Goal: Task Accomplishment & Management: Complete application form

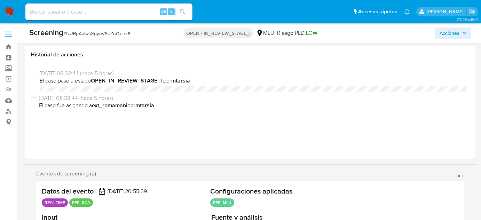
select select "10"
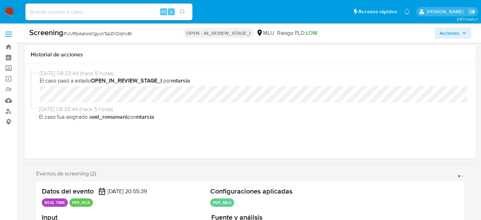
scroll to position [95, 0]
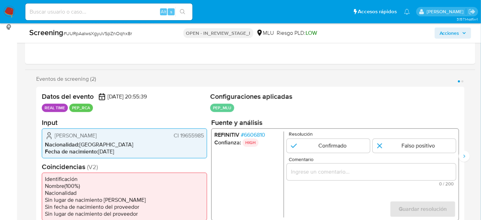
drag, startPoint x: 142, startPoint y: 135, endPoint x: 55, endPoint y: 136, distance: 87.0
click at [55, 136] on div "Andrea Maria Tejera Techera CI 19655985" at bounding box center [124, 135] width 159 height 8
click at [257, 135] on span "# 6606810" at bounding box center [253, 134] width 24 height 7
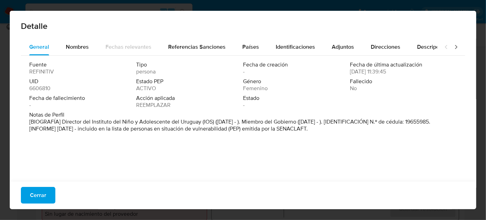
drag, startPoint x: 63, startPoint y: 120, endPoint x: 201, endPoint y: 123, distance: 137.9
click at [201, 123] on font "[BIOGRAFÍA] Director del Instituto del Niño y Adolescente del Uruguay (IOS) (se…" at bounding box center [229, 125] width 401 height 15
click at [40, 196] on span "Cerrar" at bounding box center [38, 195] width 16 height 15
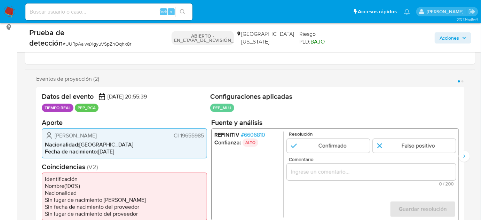
scroll to position [126, 0]
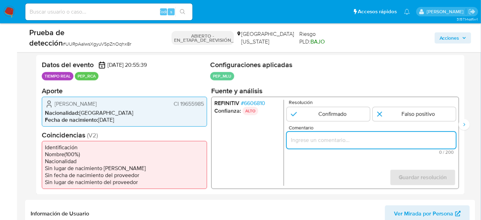
click at [313, 139] on input "Comentario" at bounding box center [371, 139] width 169 height 9
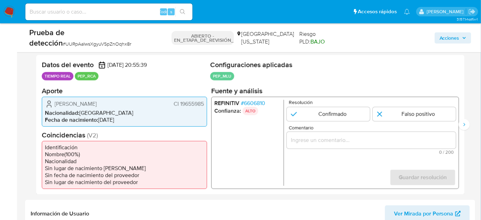
click at [263, 101] on font "6606810" at bounding box center [254, 103] width 21 height 8
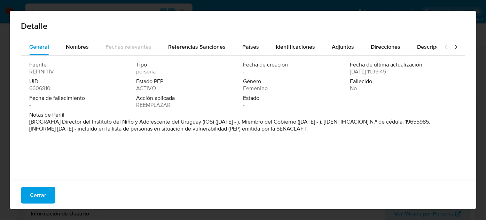
drag, startPoint x: 61, startPoint y: 121, endPoint x: 202, endPoint y: 123, distance: 141.4
click at [202, 123] on font "[BIOGRAFÍA] Director del Instituto del Niño y Adolescente del Uruguay (IOS) (se…" at bounding box center [229, 125] width 401 height 15
click at [40, 197] on font "Cerrar" at bounding box center [38, 195] width 16 height 17
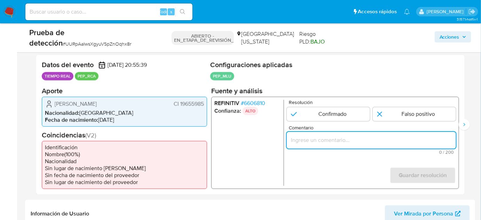
click at [301, 135] on input "Comentario" at bounding box center [371, 139] width 169 height 9
paste input "Director del Instituto del Niño y Adolescente del Uruguay desde Septiembre de 2…"
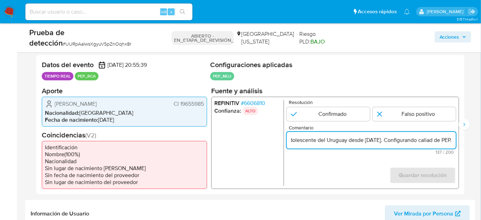
scroll to position [0, 191]
click at [431, 142] on input "Usuario se desempeña como Director del Instituto del Niño y Adolescente del Uru…" at bounding box center [371, 139] width 169 height 9
click at [333, 161] on form "Resolución Confirmado Falso positivo Comentario Usuario se desempeña como Direc…" at bounding box center [371, 143] width 169 height 86
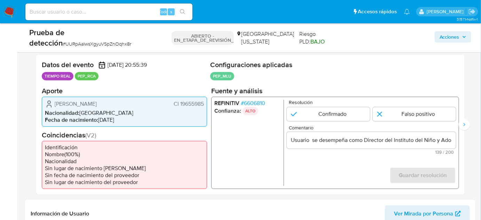
drag, startPoint x: 53, startPoint y: 103, endPoint x: 204, endPoint y: 105, distance: 151.8
click at [204, 105] on div "Andrea Maria Tejera Techera CI 19655985 Nacionalidad : Uruguay Fecha de nacimie…" at bounding box center [124, 111] width 165 height 30
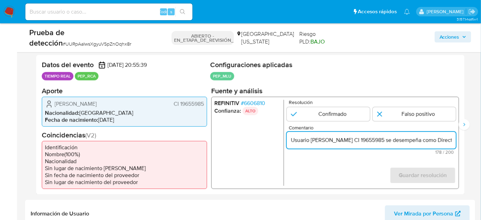
click at [380, 142] on input "Usuario Andrea Maria Tejera Techera CI 19655985 se desempeña como Director del …" at bounding box center [371, 139] width 169 height 9
click at [414, 142] on input "Usuario Andrea Maria Tejera Techera, CI 19655985 se desempeña como Director del…" at bounding box center [371, 139] width 169 height 9
drag, startPoint x: 439, startPoint y: 143, endPoint x: 448, endPoint y: 143, distance: 9.1
click at [448, 143] on input "Usuario Andrea Maria Tejera Techera, CI 19655985, se desempeña como Director de…" at bounding box center [371, 139] width 169 height 9
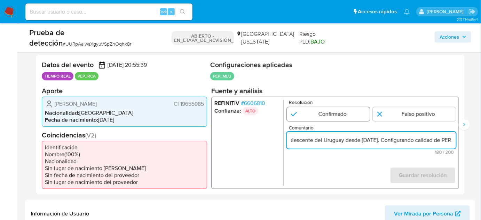
type input "Usuario Andrea Maria Tejera Techera, CI 19655985, se desempeña como Director de…"
click at [337, 111] on input "1 de 2" at bounding box center [328, 114] width 83 height 14
radio input "true"
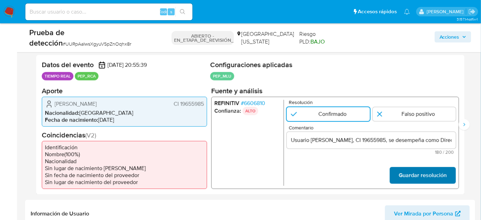
click at [408, 176] on font "Guardar resolución" at bounding box center [423, 175] width 48 height 17
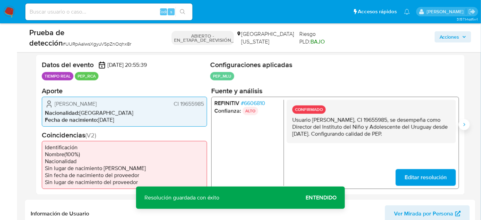
click at [465, 128] on button "Siguiente" at bounding box center [464, 124] width 11 height 11
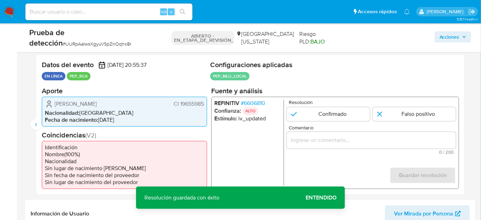
drag, startPoint x: 326, startPoint y: 112, endPoint x: 325, endPoint y: 137, distance: 24.7
click at [326, 112] on input "2 de 2" at bounding box center [328, 114] width 83 height 14
radio input "true"
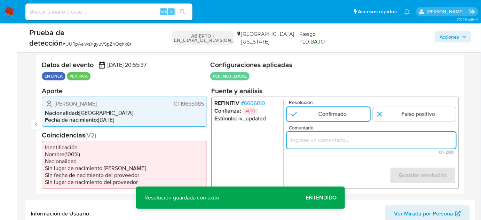
click at [324, 141] on input "Comentario" at bounding box center [371, 139] width 169 height 9
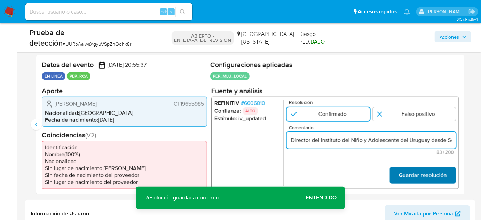
scroll to position [0, 46]
type input "Director del Instituto del Niño y Adolescente del Uruguay desde Septiembre de 2…"
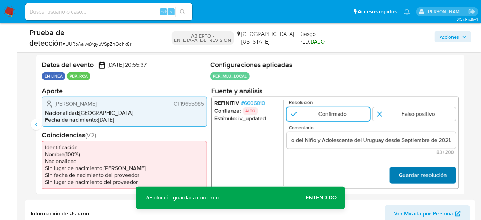
scroll to position [0, 0]
click at [414, 173] on font "Guardar resolución" at bounding box center [423, 175] width 48 height 17
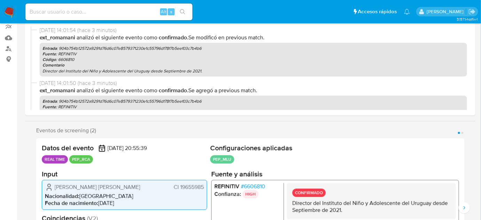
select select "10"
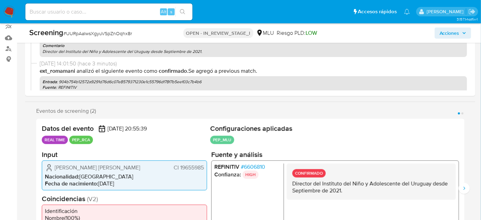
scroll to position [126, 0]
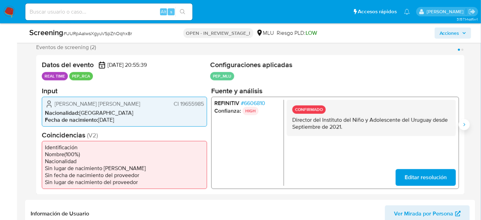
click at [461, 126] on button "Siguiente" at bounding box center [464, 124] width 11 height 11
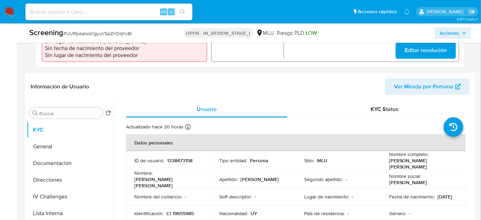
scroll to position [285, 0]
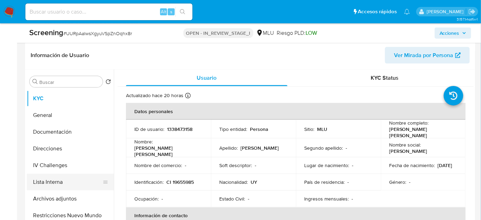
click at [61, 187] on button "Lista Interna" at bounding box center [67, 182] width 81 height 17
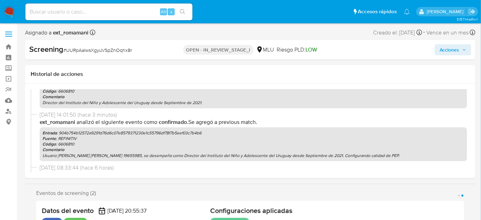
scroll to position [76, 0]
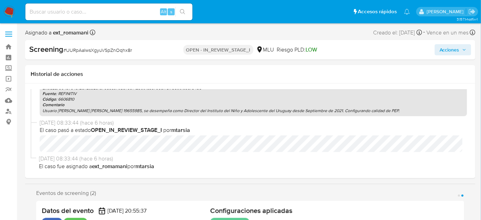
drag, startPoint x: 42, startPoint y: 110, endPoint x: 400, endPoint y: 112, distance: 357.9
click at [400, 112] on p "Usuario Andrea Maria Tejera Techera, CI 19655985, se desempeña como Director de…" at bounding box center [253, 111] width 422 height 6
copy p "Usuario Andrea Maria Tejera Techera, CI 19655985, se desempeña como Director de…"
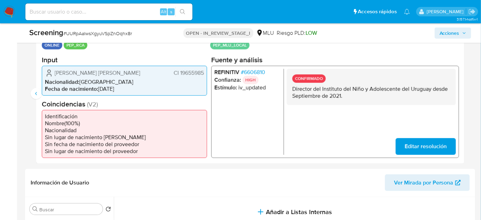
scroll to position [158, 0]
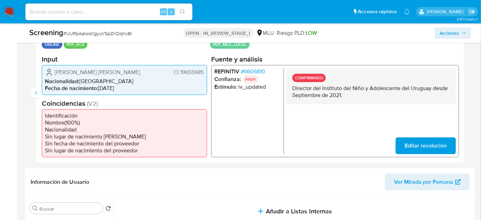
click at [412, 145] on span "Editar resolución" at bounding box center [426, 145] width 42 height 15
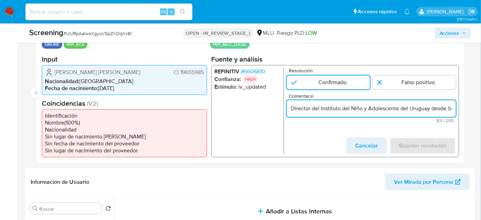
click at [300, 107] on input "Director del Instituto del Niño y Adolescente del Uruguay desde Septiembre de 2…" at bounding box center [371, 108] width 169 height 9
paste input "Usuario Andrea Maria Tejera Techera, CI 19655985, se desempeña como Director de…"
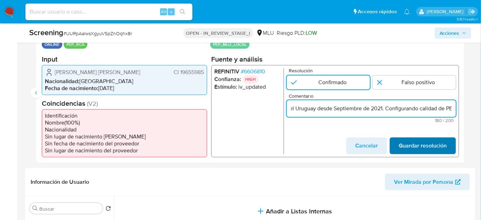
type input "Usuario Andrea Maria Tejera Techera, CI 19655985, se desempeña como Director de…"
click at [422, 146] on span "Guardar resolución" at bounding box center [423, 145] width 48 height 15
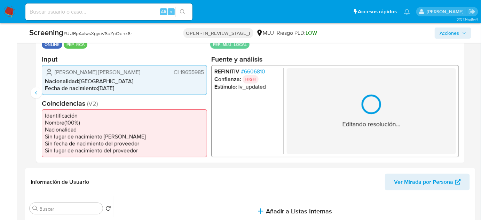
scroll to position [129, 0]
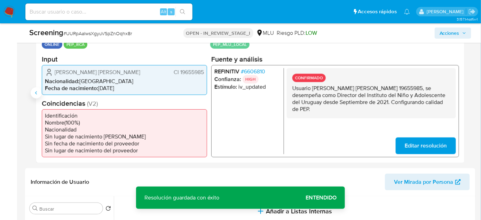
click at [35, 95] on icon "Anterior" at bounding box center [36, 93] width 6 height 6
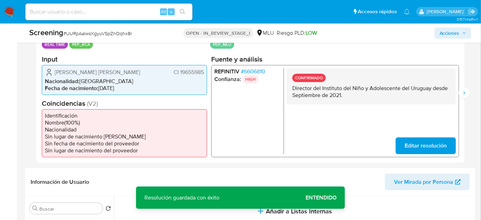
click at [414, 143] on span "Editar resolución" at bounding box center [426, 145] width 42 height 15
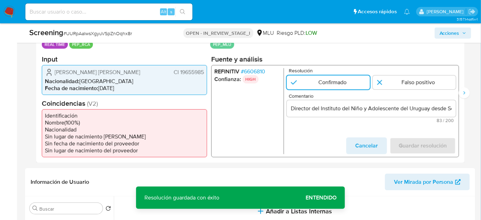
click at [298, 110] on input "Director del Instituto del Niño y Adolescente del Uruguay desde Septiembre de 2…" at bounding box center [371, 108] width 169 height 9
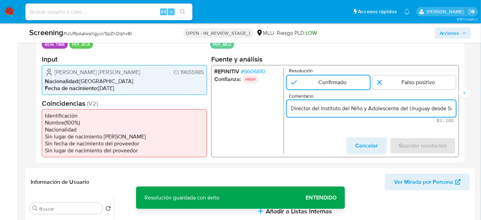
click at [298, 110] on input "Director del Instituto del Niño y Adolescente del Uruguay desde Septiembre de 2…" at bounding box center [371, 108] width 169 height 9
paste input "Usuario Andrea Maria Tejera Techera, CI 19655985, se desempeña como Director de…"
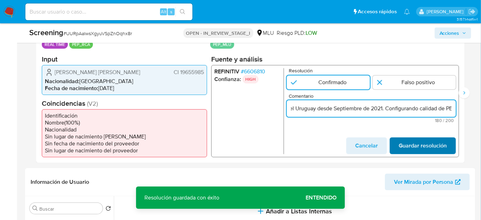
type input "Usuario Andrea Maria Tejera Techera, CI 19655985, se desempeña como Director de…"
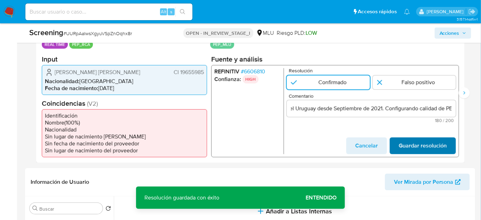
scroll to position [0, 0]
click at [438, 151] on span "Guardar resolución" at bounding box center [423, 145] width 48 height 15
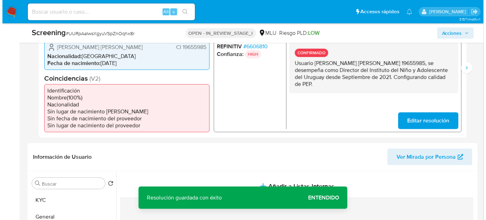
scroll to position [285, 0]
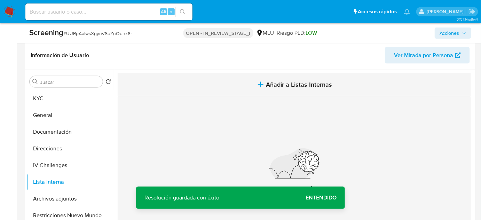
click at [273, 83] on span "Añadir a Listas Internas" at bounding box center [299, 85] width 66 height 8
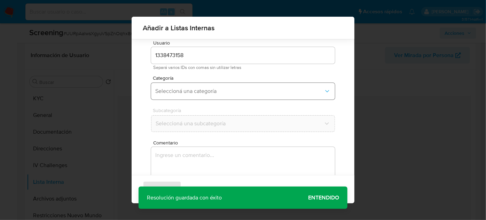
scroll to position [26, 0]
click at [214, 90] on button "Seleccioná una categoría" at bounding box center [243, 86] width 184 height 17
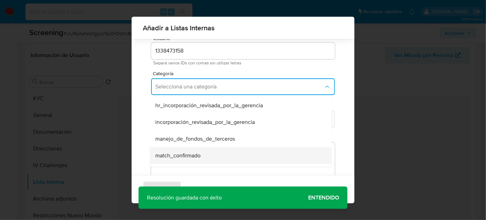
click at [181, 155] on span "match_confirmado" at bounding box center [177, 155] width 45 height 7
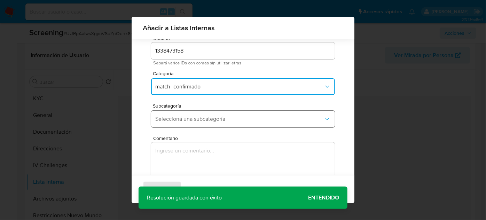
click at [203, 124] on button "Seleccioná una subcategoría" at bounding box center [243, 119] width 184 height 17
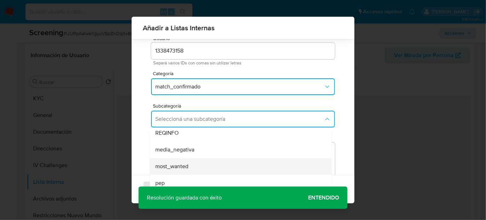
scroll to position [31, 0]
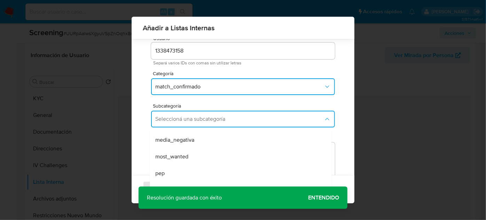
drag, startPoint x: 168, startPoint y: 168, endPoint x: 168, endPoint y: 162, distance: 6.7
click at [167, 168] on div "pep" at bounding box center [238, 173] width 166 height 17
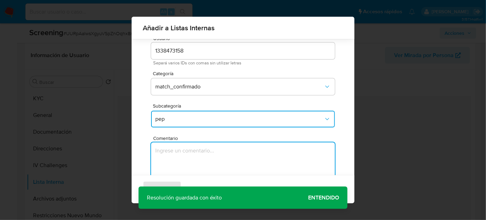
click at [168, 162] on textarea "Comentario" at bounding box center [243, 175] width 184 height 67
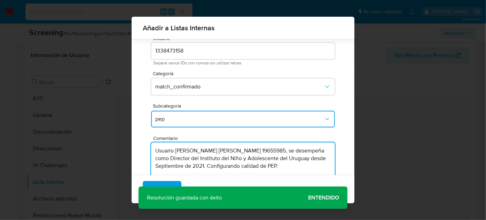
type textarea "Usuario Andrea Maria Tejera Techera, CI 19655985, se desempeña como Director de…"
click at [322, 200] on div "Agregar Cancelar" at bounding box center [243, 189] width 223 height 28
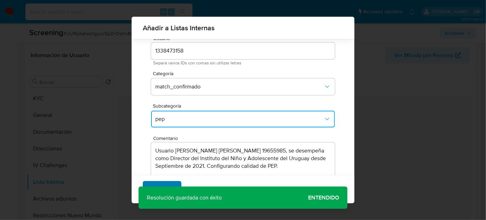
click at [159, 189] on span "Agregar" at bounding box center [162, 189] width 21 height 15
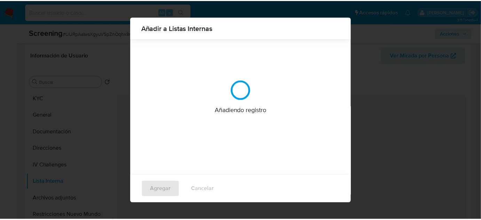
scroll to position [0, 0]
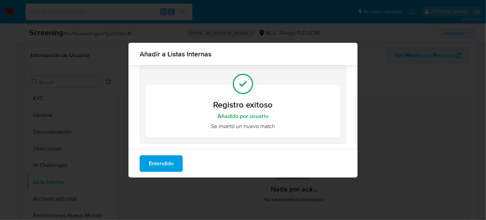
click at [163, 165] on span "Entendido" at bounding box center [161, 163] width 25 height 15
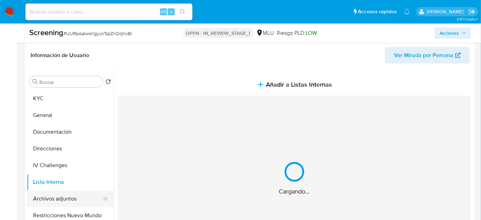
click at [49, 200] on button "Archivos adjuntos" at bounding box center [67, 198] width 81 height 17
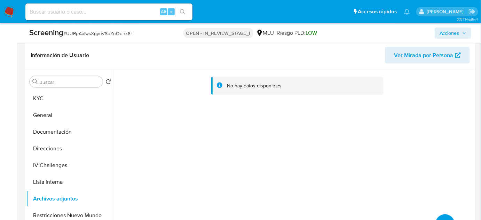
click at [440, 217] on button "upload-file" at bounding box center [444, 223] width 19 height 19
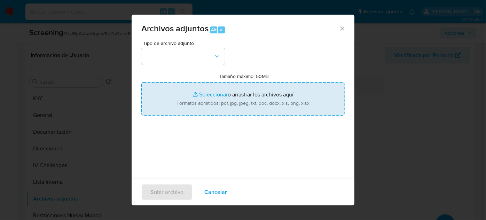
click at [260, 103] on input "Tamaño máximo: 50MB Seleccionar archivos" at bounding box center [242, 98] width 203 height 33
type input "C:\fakepath\_Andrea Maria Tejera Techera_ Lavado de dinero - Buscar con Google.…"
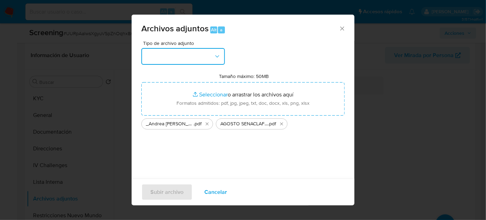
click at [217, 56] on icon "button" at bounding box center [217, 56] width 4 height 2
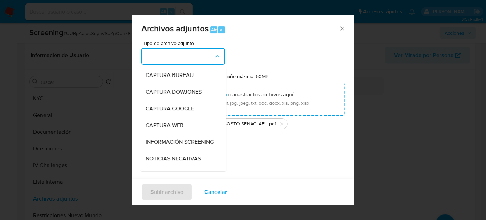
drag, startPoint x: 181, startPoint y: 138, endPoint x: 178, endPoint y: 154, distance: 16.3
click at [180, 139] on span "INFORMACIÓN SCREENING" at bounding box center [180, 142] width 68 height 7
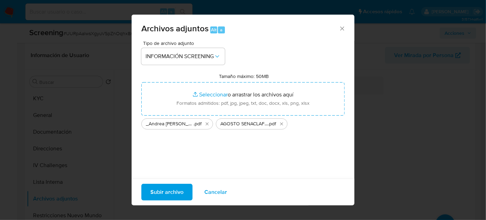
click at [166, 191] on span "Subir archivo" at bounding box center [166, 191] width 33 height 15
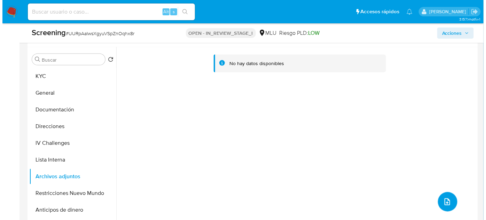
scroll to position [316, 0]
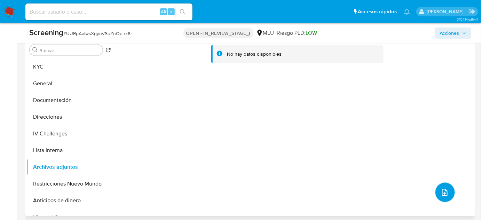
click at [437, 189] on button "upload-file" at bounding box center [444, 192] width 19 height 19
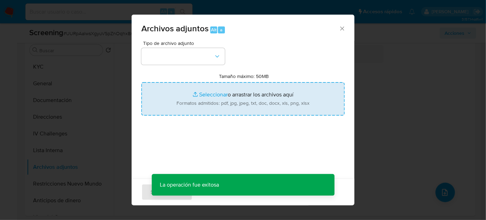
click at [187, 94] on input "Tamaño máximo: 50MB Seleccionar archivos" at bounding box center [242, 98] width 203 height 33
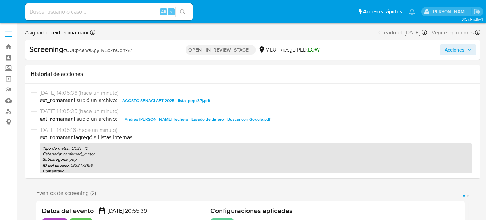
select select "10"
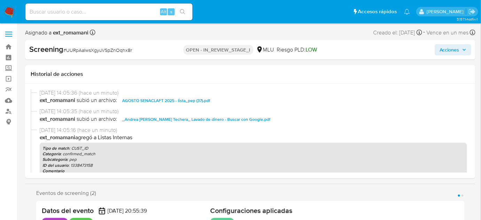
click at [448, 51] on span "Acciones" at bounding box center [450, 49] width 20 height 11
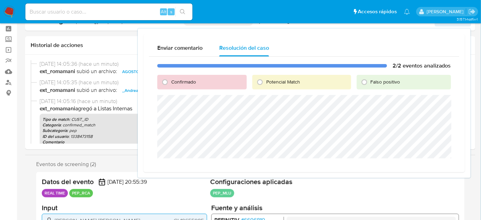
scroll to position [63, 0]
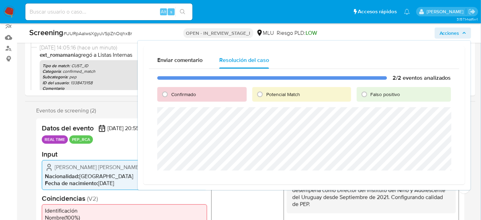
click at [177, 93] on span "Confirmado" at bounding box center [183, 94] width 25 height 7
click at [171, 93] on input "Confirmado" at bounding box center [164, 94] width 11 height 11
radio input "true"
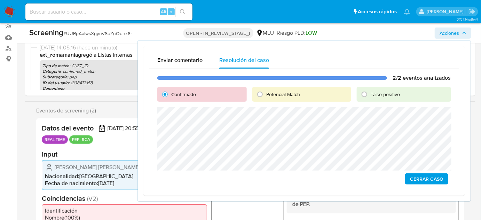
click at [422, 177] on span "Cerrar Caso" at bounding box center [426, 179] width 33 height 10
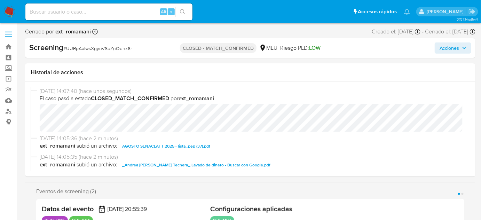
select select "10"
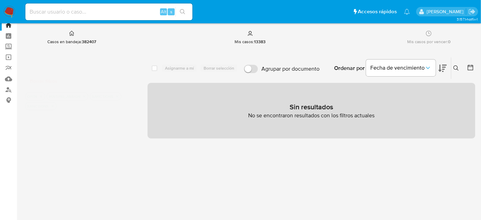
scroll to position [31, 0]
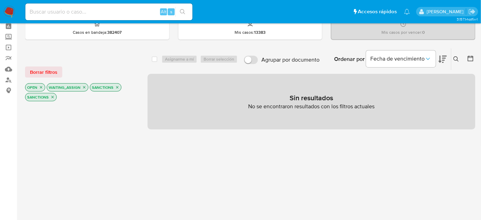
click at [11, 13] on img at bounding box center [9, 12] width 12 height 12
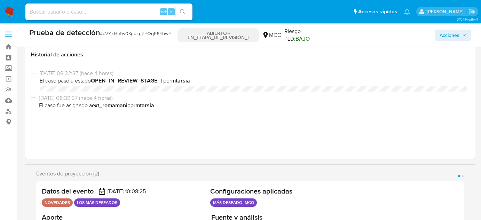
select select "10"
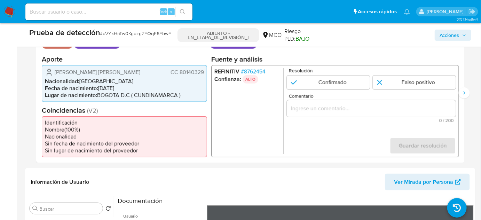
scroll to position [158, 0]
drag, startPoint x: 134, startPoint y: 72, endPoint x: 55, endPoint y: 74, distance: 78.7
click at [55, 74] on div "Dilver Alexander Leon Azuero CC 80140329" at bounding box center [124, 72] width 159 height 8
click at [136, 73] on div "Dilver Alexander Leon Azuero CC 80140329" at bounding box center [124, 72] width 159 height 8
drag, startPoint x: 142, startPoint y: 73, endPoint x: 53, endPoint y: 71, distance: 88.8
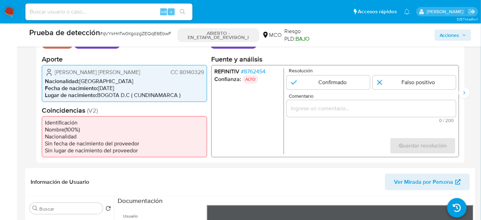
click at [53, 71] on div "Dilver Alexander Leon Azuero CC 80140329" at bounding box center [124, 72] width 159 height 8
drag, startPoint x: 204, startPoint y: 70, endPoint x: 172, endPoint y: 74, distance: 32.6
click at [172, 74] on div "Dilver Alexander Leon Azuero CC 80140329 Nacionalidad : Colombia Fecha de nacim…" at bounding box center [124, 83] width 165 height 37
click at [311, 104] on input "Comentario" at bounding box center [371, 108] width 169 height 9
drag, startPoint x: 54, startPoint y: 71, endPoint x: 204, endPoint y: 72, distance: 150.4
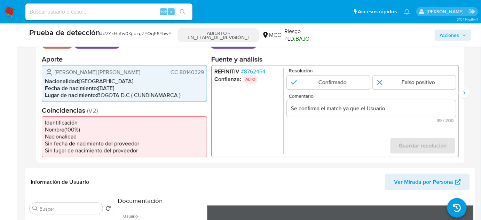
click at [204, 72] on div "Dilver Alexander Leon Azuero CC 80140329 Nacionalidad : Colombia Fecha de nacim…" at bounding box center [124, 83] width 165 height 37
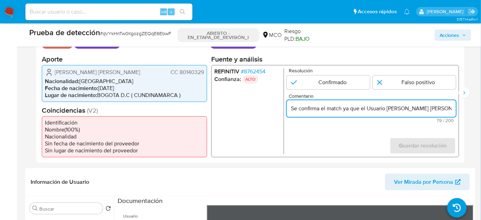
click at [428, 109] on input "Se confirma el match ya que el Usuario Dilver Alexander Leon Azuero CC 80140329" at bounding box center [371, 108] width 169 height 9
drag, startPoint x: 425, startPoint y: 110, endPoint x: 449, endPoint y: 109, distance: 23.7
click at [449, 109] on input "Se confirma el match ya que el Usuario Dilver Alexander Leon Azuero CC 80140329" at bounding box center [371, 108] width 169 height 9
click at [416, 109] on input "Se confirma el match ya que el Usuario Dilver Alexander Leon Azuero CC 80140329" at bounding box center [371, 108] width 169 height 9
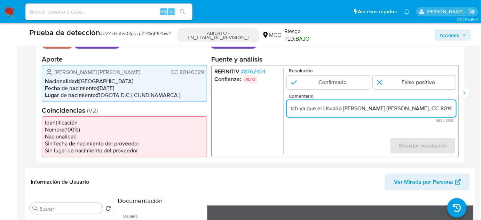
scroll to position [0, 45]
drag, startPoint x: 443, startPoint y: 105, endPoint x: 452, endPoint y: 107, distance: 8.8
click at [452, 107] on input "Se confirma el match ya que el Usuario Dilver Alexander Leon Azuero, CC 80140329" at bounding box center [371, 108] width 169 height 9
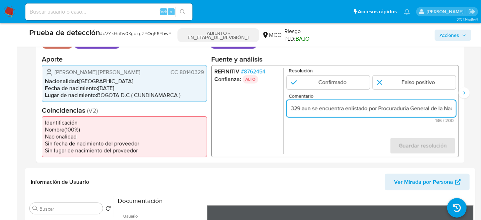
type input "Se confirma el match ya que el Usuario [PERSON_NAME] [PERSON_NAME], CC 80140329…"
click at [359, 148] on form "Resolución Confirmado Falso positivo Comentario Se confirma el match ya que el …" at bounding box center [371, 111] width 169 height 86
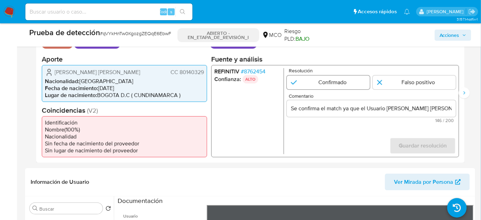
click at [343, 86] on input "1 de 2" at bounding box center [328, 82] width 83 height 14
radio input "true"
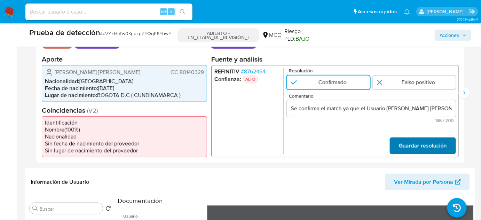
click at [419, 146] on span "Guardar resolución" at bounding box center [423, 145] width 48 height 15
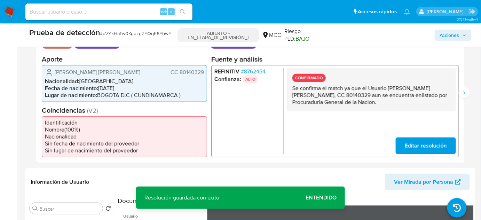
drag, startPoint x: 404, startPoint y: 101, endPoint x: 289, endPoint y: 89, distance: 115.5
click at [289, 89] on div "CONFIRMADO Se confirma el match ya que el Usuario Dilver Alexander Leon Azuero,…" at bounding box center [371, 89] width 169 height 43
click at [465, 95] on button "Siguiente" at bounding box center [464, 92] width 11 height 11
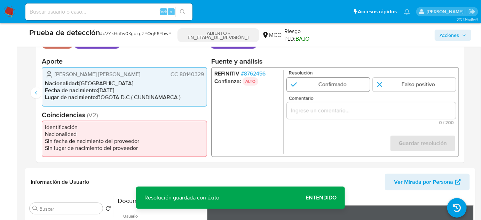
click at [332, 87] on input "2 de 2" at bounding box center [328, 85] width 83 height 14
radio input "true"
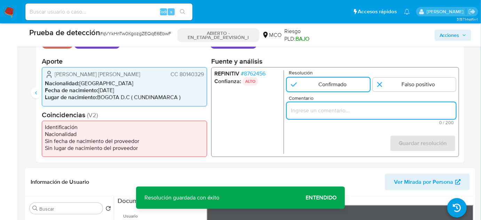
click at [329, 112] on input "Comentario" at bounding box center [371, 110] width 169 height 9
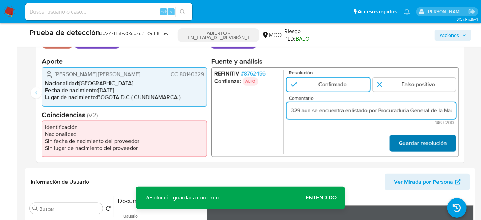
type input "Se confirma el match ya que el Usuario Dilver Alexander Leon Azuero, CC 8014032…"
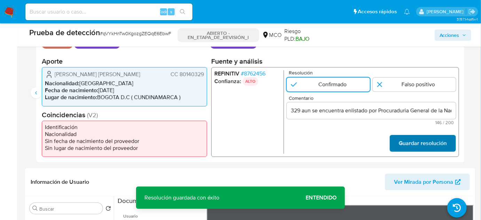
scroll to position [0, 0]
click at [418, 140] on font "Guardar resolución" at bounding box center [423, 143] width 48 height 17
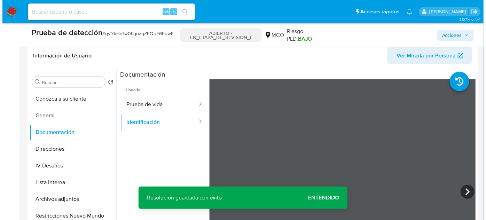
scroll to position [285, 0]
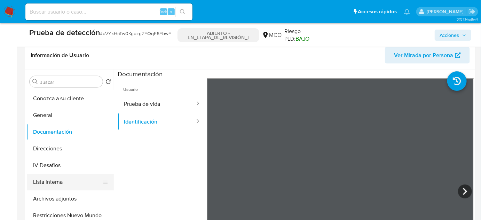
click at [46, 180] on button "Lista interna" at bounding box center [67, 182] width 81 height 17
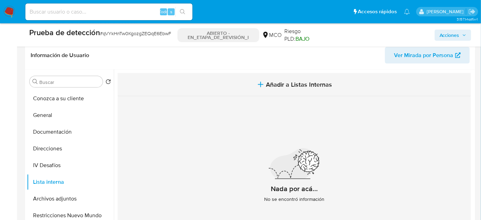
click at [278, 83] on span "Añadir a Listas Internas" at bounding box center [299, 85] width 66 height 8
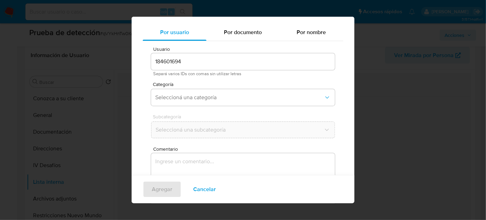
scroll to position [26, 0]
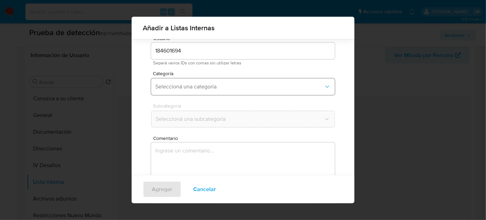
click at [232, 86] on span "Seleccioná una categoría" at bounding box center [239, 86] width 168 height 7
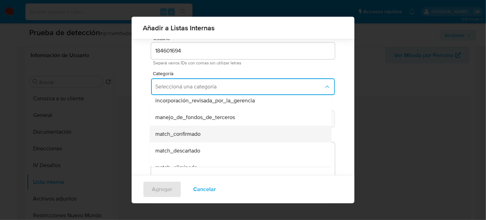
scroll to position [31, 0]
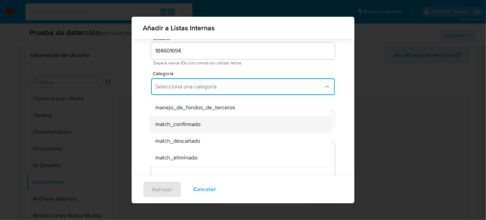
click at [202, 127] on div "match_confirmado" at bounding box center [238, 124] width 166 height 17
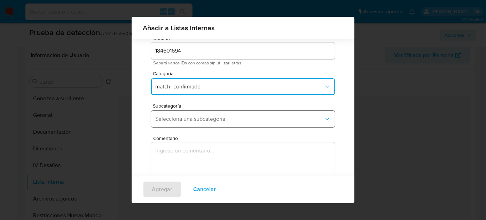
click at [208, 120] on span "Seleccioná una subcategoría" at bounding box center [239, 119] width 168 height 7
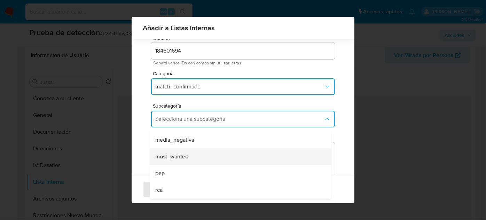
click at [203, 155] on div "most_wanted" at bounding box center [238, 156] width 166 height 17
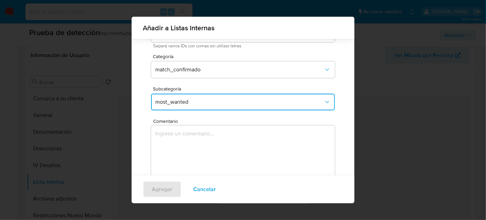
scroll to position [57, 0]
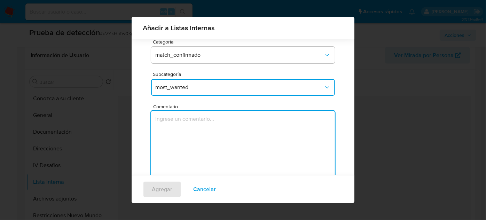
click at [202, 125] on textarea "Comentario" at bounding box center [243, 144] width 184 height 67
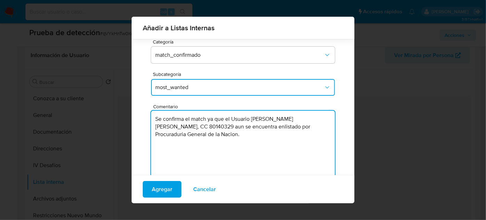
drag, startPoint x: 250, startPoint y: 119, endPoint x: 233, endPoint y: 121, distance: 17.5
click at [233, 121] on textarea "Se confirma el match ya que el Usuario Dilver Alexander Leon Azuero, CC 8014032…" at bounding box center [243, 144] width 184 height 67
type textarea "Se confirma el match ya que el Titular de cuenta Dilver Alexander Leon Azuero, …"
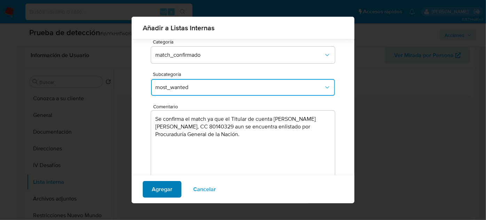
click at [167, 193] on span "Agregar" at bounding box center [162, 189] width 21 height 15
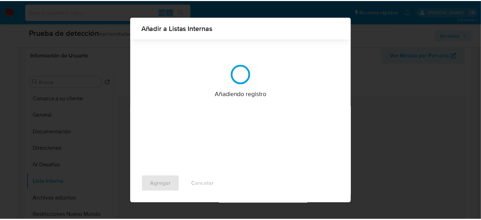
scroll to position [0, 0]
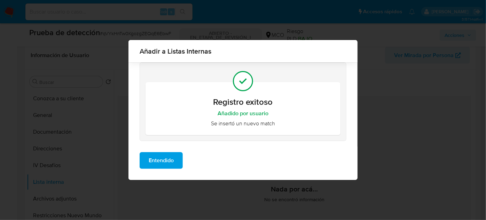
click at [171, 159] on span "Entendido" at bounding box center [161, 160] width 25 height 15
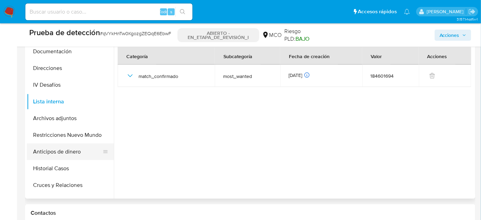
scroll to position [348, 0]
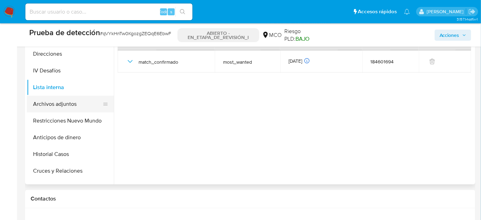
click at [57, 107] on button "Archivos adjuntos" at bounding box center [67, 104] width 81 height 17
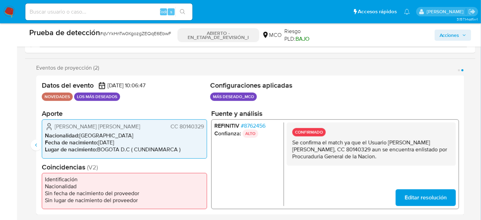
scroll to position [95, 0]
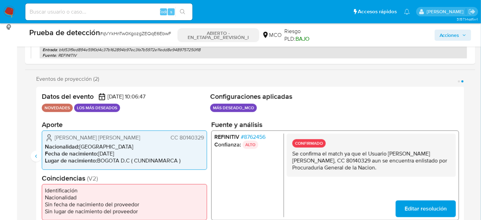
click at [258, 135] on font "8762456" at bounding box center [255, 137] width 22 height 8
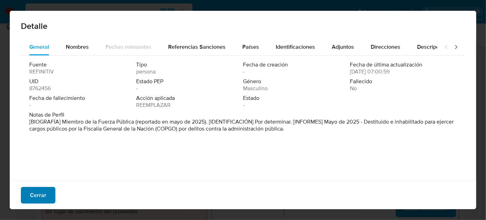
drag, startPoint x: 42, startPoint y: 197, endPoint x: 45, endPoint y: 193, distance: 5.0
click at [41, 197] on font "Cerrar" at bounding box center [38, 195] width 16 height 17
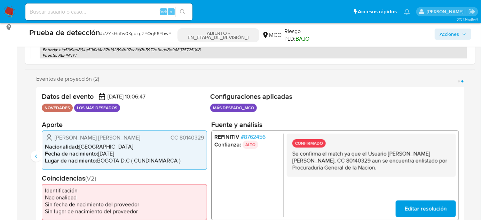
drag, startPoint x: 141, startPoint y: 138, endPoint x: 56, endPoint y: 138, distance: 85.3
click at [56, 138] on div "Dilver Alexander Leon Azuero CC 80140329" at bounding box center [124, 138] width 159 height 8
click at [36, 157] on icon "Anterior" at bounding box center [36, 157] width 6 height 6
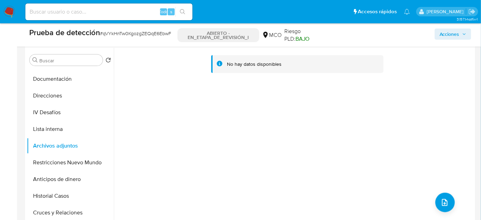
scroll to position [316, 0]
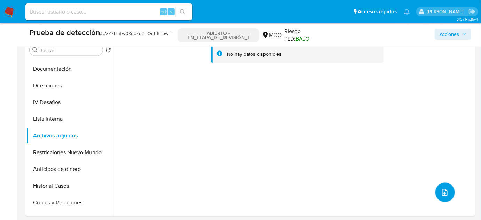
click at [441, 192] on icon "subir archivo" at bounding box center [445, 192] width 8 height 8
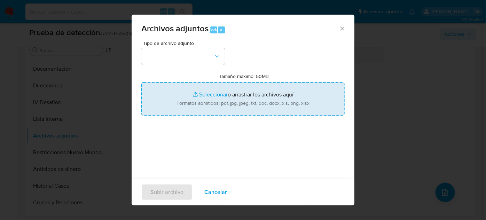
click at [309, 106] on input "Tamaño máximo: 50MB Seleccionar archivos" at bounding box center [242, 98] width 203 height 33
type input "C:\fakepath\EVIDENCIA Case ID qVYkHnTw0KgozgZEQqE6EbwF.pdf"
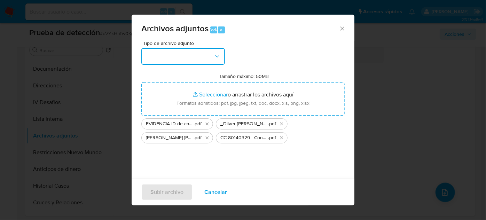
click at [165, 54] on button "button" at bounding box center [183, 56] width 84 height 17
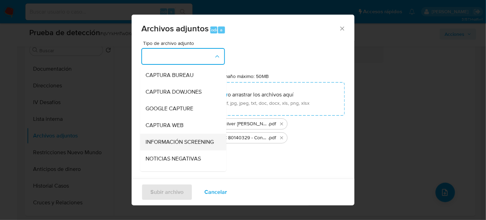
click at [166, 141] on span "INFORMACIÓN SCREENING" at bounding box center [180, 142] width 68 height 7
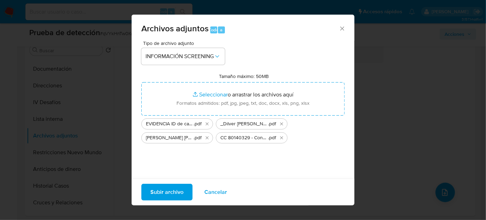
click at [168, 191] on span "Subir archivo" at bounding box center [166, 191] width 33 height 15
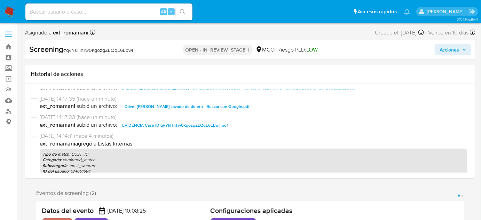
scroll to position [63, 0]
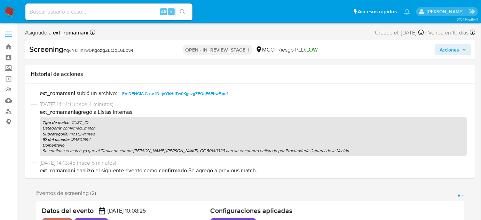
select select "10"
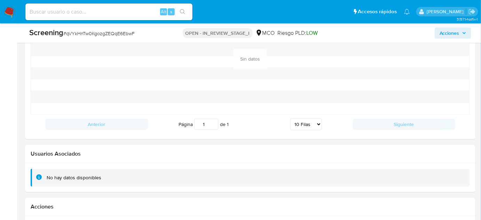
scroll to position [1090, 0]
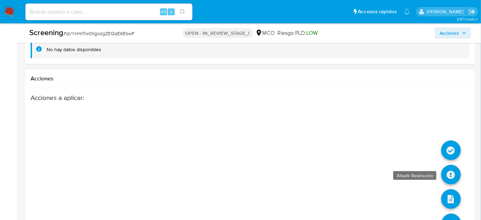
click at [451, 172] on icon at bounding box center [450, 174] width 19 height 19
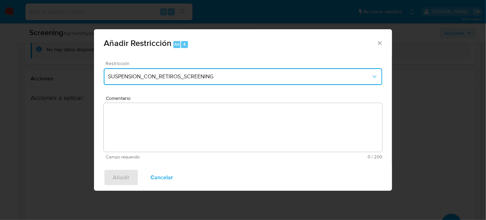
click at [179, 73] on span "SUSPENSION_CON_RETIROS_SCREENING" at bounding box center [239, 76] width 263 height 7
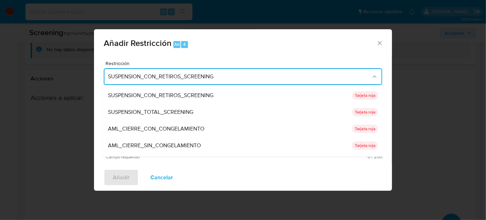
drag, startPoint x: 182, startPoint y: 110, endPoint x: 178, endPoint y: 111, distance: 3.6
click at [181, 111] on span "SUSPENSION_TOTAL_SCREENING" at bounding box center [150, 112] width 85 height 7
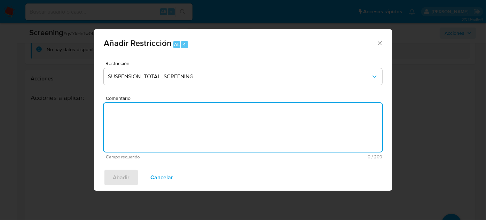
click at [180, 124] on textarea "Comentario" at bounding box center [243, 127] width 278 height 49
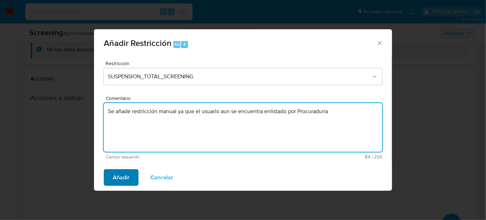
type textarea "Se añade restricción manual ya que el usuario aun se encuentra enlistado por Pr…"
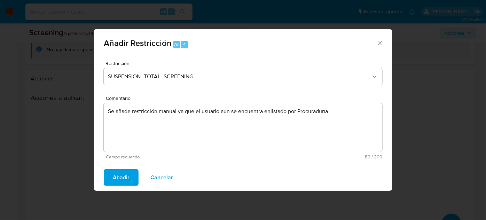
click at [123, 182] on span "Añadir" at bounding box center [121, 177] width 17 height 15
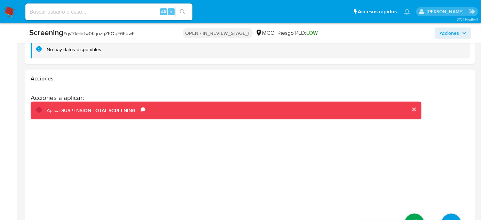
click at [417, 216] on icon at bounding box center [414, 223] width 19 height 19
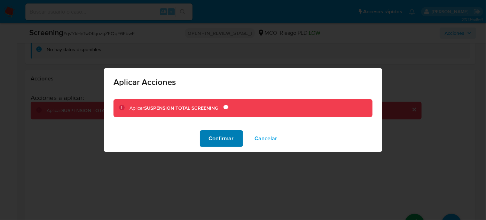
click at [223, 140] on span "Confirmar" at bounding box center [221, 138] width 25 height 15
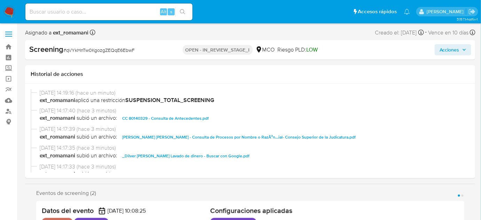
select select "10"
click at [440, 48] on span "Acciones" at bounding box center [450, 49] width 20 height 11
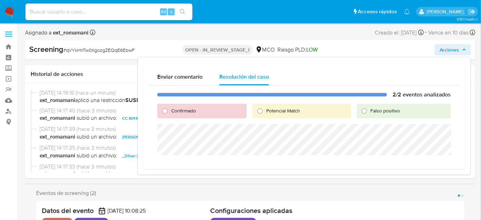
click at [443, 54] on span "Acciones" at bounding box center [450, 49] width 20 height 11
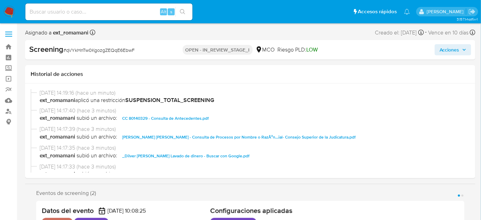
click at [453, 53] on span "Acciones" at bounding box center [450, 49] width 20 height 11
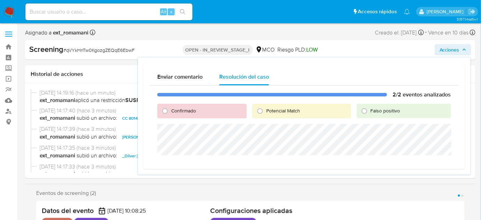
click at [453, 49] on span "Acciones" at bounding box center [450, 49] width 20 height 11
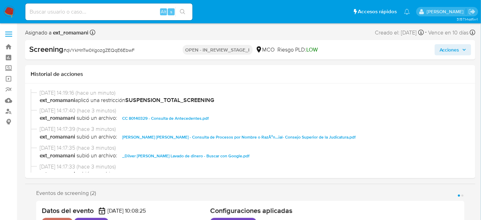
click at [453, 49] on span "Acciones" at bounding box center [450, 49] width 20 height 11
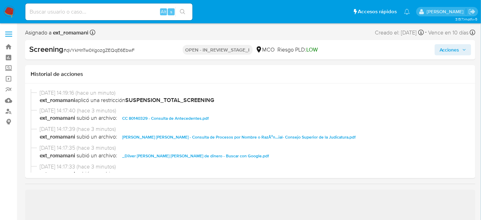
select select "10"
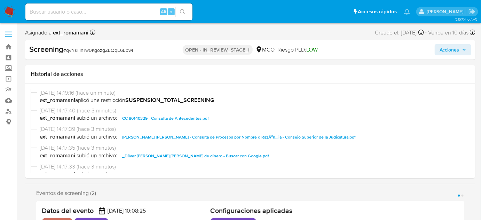
click at [450, 48] on span "Acciones" at bounding box center [450, 49] width 20 height 11
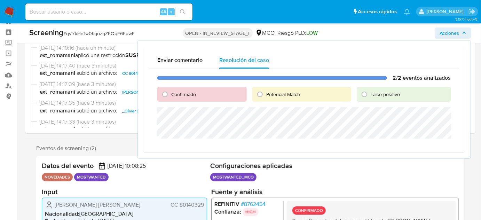
scroll to position [63, 0]
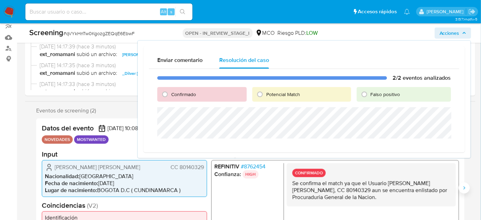
click at [466, 187] on icon "Siguiente" at bounding box center [465, 188] width 6 height 6
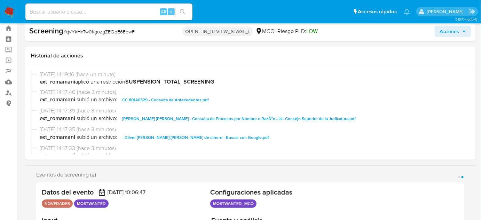
scroll to position [0, 0]
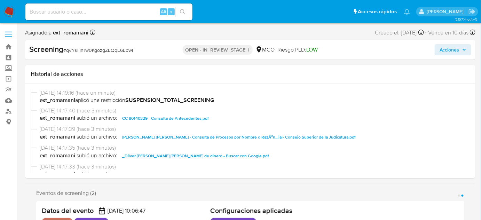
click at [451, 50] on span "Acciones" at bounding box center [450, 49] width 20 height 11
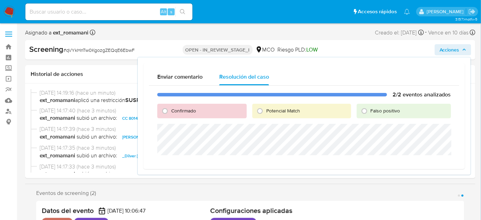
click at [267, 109] on span "Potencial Match" at bounding box center [283, 110] width 34 height 7
click at [266, 109] on input "Potencial Match" at bounding box center [259, 110] width 11 height 11
radio input "true"
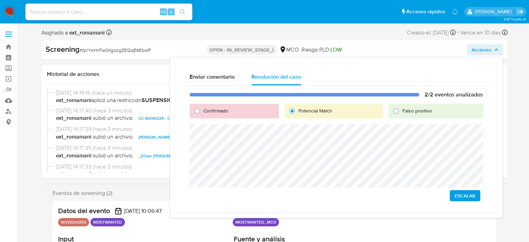
drag, startPoint x: 470, startPoint y: 200, endPoint x: 465, endPoint y: 202, distance: 4.8
click at [471, 201] on div "2/2 eventos analizados Confirmado Potencial Match Falso positivo Escalar" at bounding box center [336, 146] width 311 height 121
click at [457, 196] on span "Escalar" at bounding box center [465, 196] width 21 height 10
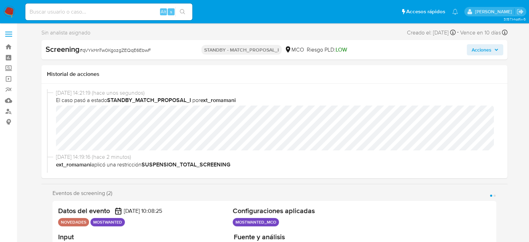
select select "10"
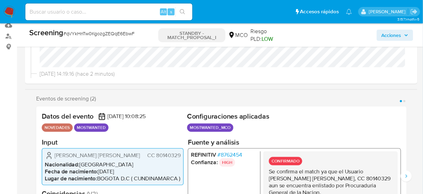
scroll to position [56, 0]
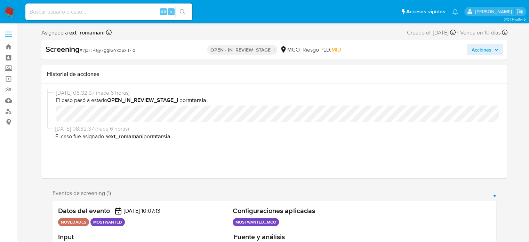
select select "10"
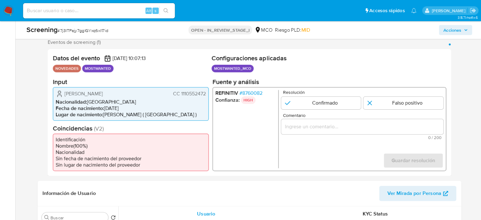
scroll to position [139, 0]
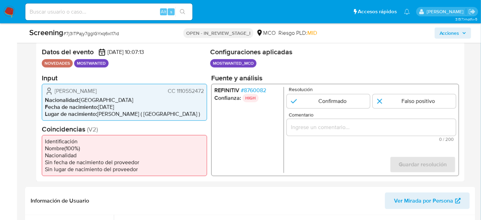
drag, startPoint x: 204, startPoint y: 91, endPoint x: 176, endPoint y: 93, distance: 28.7
click at [176, 93] on div "[PERSON_NAME] CC 1110552472 Nacionalidad : [DEMOGRAPHIC_DATA] Fecha de nacimien…" at bounding box center [124, 102] width 165 height 37
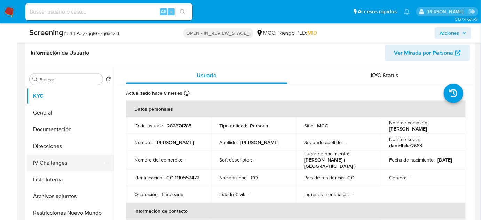
scroll to position [297, 0]
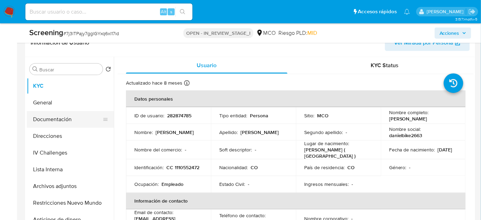
click at [49, 120] on button "Documentación" at bounding box center [67, 119] width 81 height 17
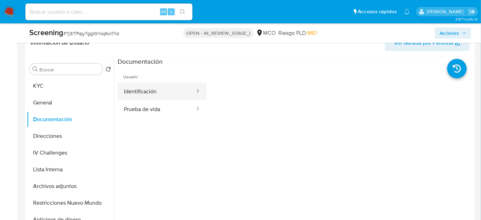
click at [175, 92] on button "Identificación" at bounding box center [157, 92] width 78 height 18
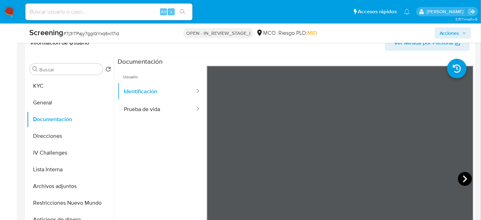
click at [460, 178] on icon at bounding box center [465, 179] width 14 height 14
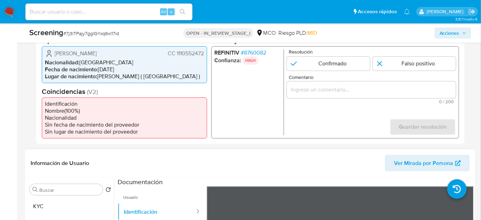
scroll to position [139, 0]
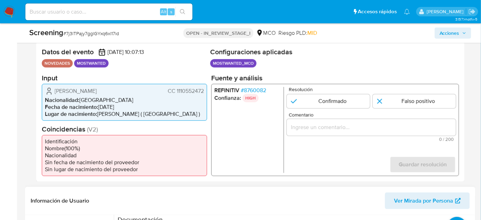
drag, startPoint x: 205, startPoint y: 90, endPoint x: 176, endPoint y: 93, distance: 29.8
click at [176, 93] on div "Daniel Alcantara Rada CC 1110552472 Nacionalidad : Colombia Fecha de nacimiento…" at bounding box center [124, 102] width 165 height 37
drag, startPoint x: 191, startPoint y: 97, endPoint x: 205, endPoint y: 96, distance: 13.6
click at [192, 97] on li "Nacionalidad : Colombia" at bounding box center [124, 99] width 159 height 7
drag, startPoint x: 204, startPoint y: 91, endPoint x: 176, endPoint y: 93, distance: 28.6
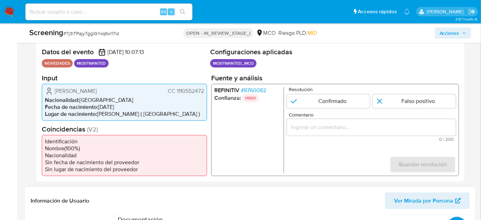
click at [176, 93] on div "Daniel Alcantara Rada CC 1110552472 Nacionalidad : Colombia Fecha de nacimiento…" at bounding box center [124, 102] width 165 height 37
click at [151, 91] on div "Daniel Alcantara Rada CC 1110552472" at bounding box center [124, 91] width 159 height 8
drag, startPoint x: 205, startPoint y: 91, endPoint x: 176, endPoint y: 94, distance: 29.1
click at [176, 94] on div "Daniel Alcantara Rada CC 1110552472 Nacionalidad : Colombia Fecha de nacimiento…" at bounding box center [124, 102] width 165 height 37
drag, startPoint x: 72, startPoint y: 92, endPoint x: 94, endPoint y: 93, distance: 22.0
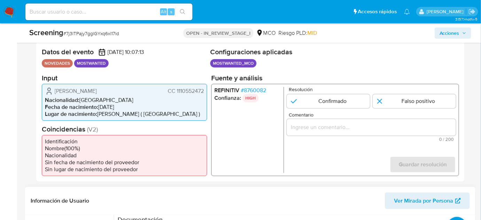
click at [94, 93] on span "[PERSON_NAME] [PERSON_NAME]" at bounding box center [76, 90] width 42 height 7
click at [130, 88] on div "Daniel Alcantara Rada CC 1110552472" at bounding box center [124, 91] width 159 height 8
drag, startPoint x: 135, startPoint y: 90, endPoint x: 52, endPoint y: 91, distance: 83.6
click at [52, 91] on div "Daniel Alcantara Rada CC 1110552472" at bounding box center [124, 91] width 159 height 8
drag, startPoint x: 204, startPoint y: 90, endPoint x: 176, endPoint y: 94, distance: 28.5
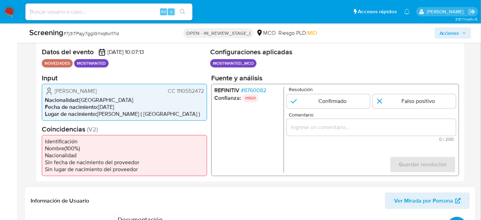
click at [176, 94] on div "Daniel Alcantara Rada CC 1110552472 Nacionalidad : Colombia Fecha de nacimiento…" at bounding box center [124, 102] width 165 height 37
drag, startPoint x: 137, startPoint y: 96, endPoint x: 208, endPoint y: 107, distance: 71.5
click at [140, 97] on li "Nacionalidad : Colombia" at bounding box center [124, 99] width 159 height 7
drag, startPoint x: 203, startPoint y: 91, endPoint x: 176, endPoint y: 93, distance: 27.3
click at [176, 93] on span "CC 1110552472" at bounding box center [186, 90] width 36 height 7
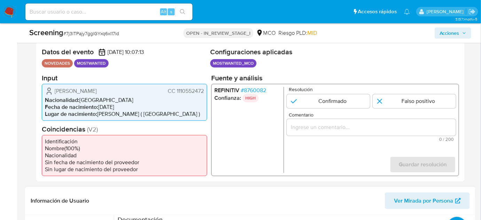
drag, startPoint x: 127, startPoint y: 93, endPoint x: 55, endPoint y: 93, distance: 72.1
click at [55, 93] on div "Daniel Alcantara Rada CC 1110552472" at bounding box center [124, 91] width 159 height 8
drag, startPoint x: 208, startPoint y: 91, endPoint x: 168, endPoint y: 94, distance: 40.5
click at [168, 94] on div "Datos del evento 29/08/2025 10:07:13 NOVEDADES MOSTWANTED Configuraciones aplic…" at bounding box center [250, 112] width 429 height 140
drag, startPoint x: 140, startPoint y: 37, endPoint x: 66, endPoint y: 38, distance: 73.5
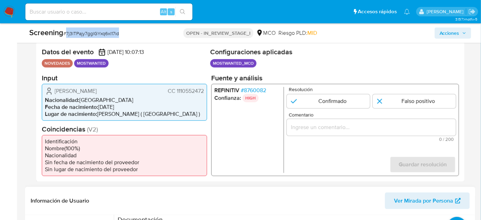
click at [66, 38] on div "Screening # 7j3lTPajy7gglGYxq6xI17id" at bounding box center [101, 33] width 145 height 10
copy span "7j3lTPajy7gglGYxq6xI17id"
drag, startPoint x: 129, startPoint y: 92, endPoint x: 50, endPoint y: 90, distance: 79.0
click at [50, 90] on div "Daniel Alcantara Rada CC 1110552472" at bounding box center [124, 91] width 159 height 8
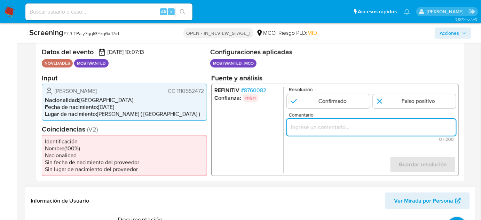
click at [325, 125] on input "Comentario" at bounding box center [371, 127] width 169 height 9
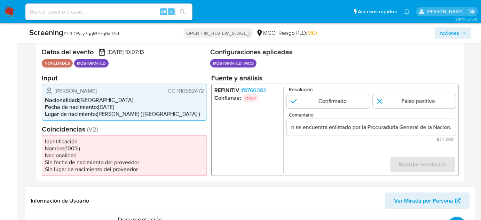
scroll to position [0, 0]
click at [361, 154] on form "Resolución Confirmado Falso positivo Comentario Titular de cuenta aun se encuen…" at bounding box center [371, 130] width 169 height 86
drag, startPoint x: 52, startPoint y: 89, endPoint x: 204, endPoint y: 91, distance: 152.1
click at [204, 91] on div "Daniel Alcantara Rada CC 1110552472 Nacionalidad : Colombia Fecha de nacimiento…" at bounding box center [124, 102] width 165 height 37
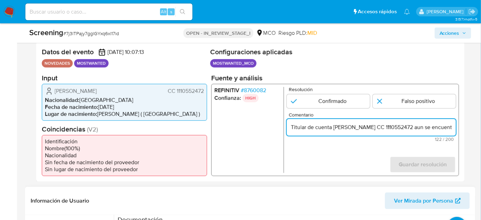
click at [385, 128] on input "Titular de cuenta Daniel Alcantara Rada CC 1110552472 aun se encuentra enlistad…" at bounding box center [371, 127] width 169 height 9
click at [426, 128] on input "Titular de cuenta Daniel Alcantara Rada, CC 1110552472 aun se encuentra enlista…" at bounding box center [371, 127] width 169 height 9
drag, startPoint x: 439, startPoint y: 129, endPoint x: 448, endPoint y: 129, distance: 9.7
click at [448, 129] on input "Titular de cuenta Daniel Alcantara Rada, CC 1110552472, aun se encuentra enlist…" at bounding box center [371, 127] width 169 height 9
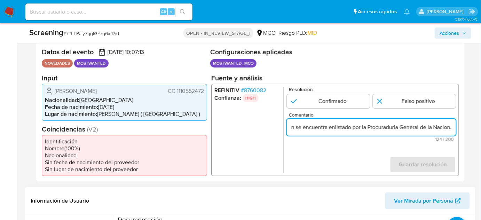
click at [353, 126] on input "Titular de cuenta Daniel Alcantara Rada, CC 1110552472, aun se encuentra enlist…" at bounding box center [371, 127] width 169 height 9
drag, startPoint x: 440, startPoint y: 128, endPoint x: 448, endPoint y: 127, distance: 8.7
click at [448, 127] on input "Titular de cuenta Daniel Alcantara Rada, CC 1110552472, aun se encuentra enlist…" at bounding box center [371, 127] width 169 height 9
type input "Titular de cuenta Daniel Alcantara Rada, CC 1110552472, aun se encuentra enlist…"
click at [331, 101] on input "1 de 1" at bounding box center [328, 101] width 83 height 14
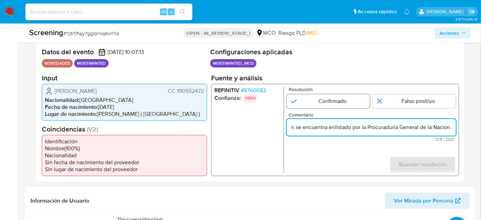
radio input "true"
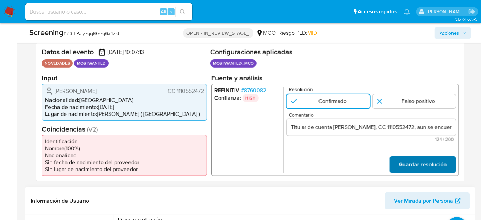
click at [426, 163] on span "Guardar resolución" at bounding box center [423, 164] width 48 height 15
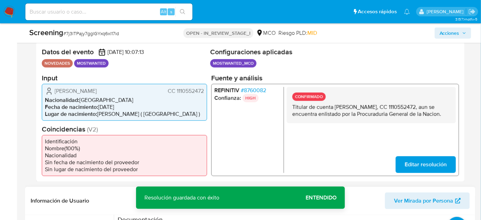
drag, startPoint x: 449, startPoint y: 113, endPoint x: 294, endPoint y: 110, distance: 154.9
click at [292, 108] on p "Titular de cuenta Daniel Alcantara Rada, CC 1110552472, aun se encuentra enlist…" at bounding box center [371, 110] width 158 height 14
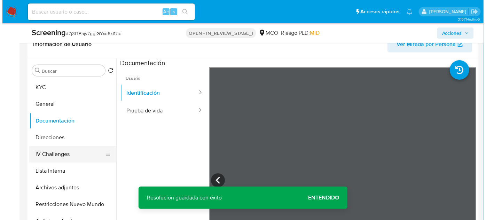
scroll to position [297, 0]
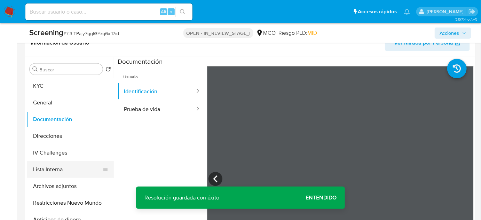
click at [50, 167] on button "Lista Interna" at bounding box center [67, 169] width 81 height 17
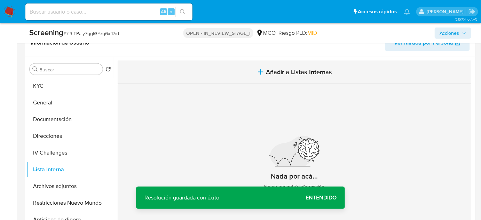
click at [271, 65] on button "Añadir a Listas Internas" at bounding box center [294, 72] width 353 height 23
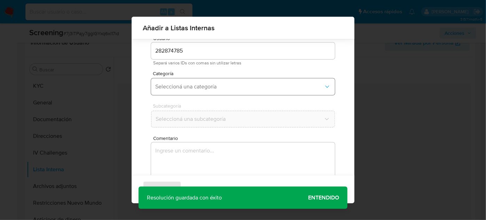
scroll to position [26, 0]
click at [227, 86] on span "Seleccioná una categoría" at bounding box center [239, 86] width 168 height 7
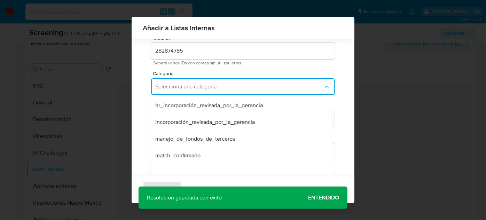
drag, startPoint x: 195, startPoint y: 157, endPoint x: 206, endPoint y: 138, distance: 22.0
click at [194, 157] on span "match_confirmado" at bounding box center [177, 155] width 45 height 7
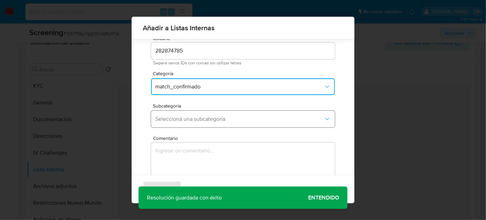
click at [220, 116] on span "Seleccioná una subcategoría" at bounding box center [239, 119] width 168 height 7
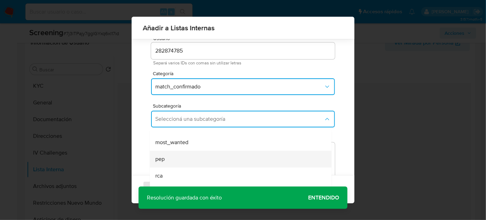
scroll to position [47, 0]
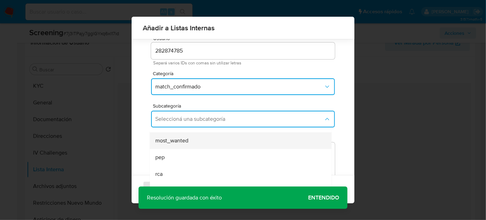
click at [195, 142] on div "most_wanted" at bounding box center [238, 140] width 166 height 17
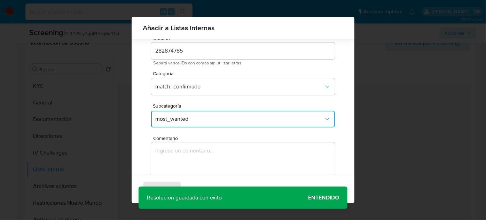
click at [199, 154] on textarea "Comentario" at bounding box center [243, 175] width 184 height 67
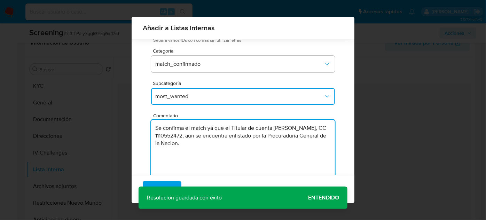
scroll to position [57, 0]
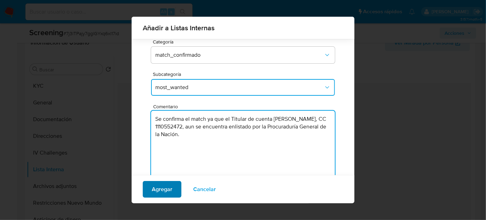
type textarea "Se confirma el match ya que el Titular de cuenta Daniel Alcantara Rada, CC 1110…"
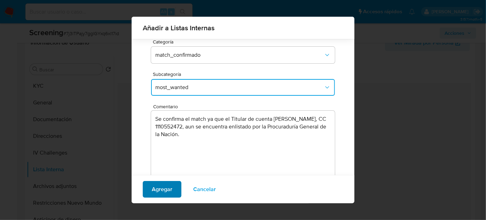
click at [155, 190] on span "Agregar" at bounding box center [162, 189] width 21 height 15
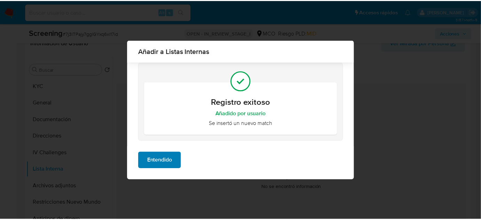
scroll to position [0, 0]
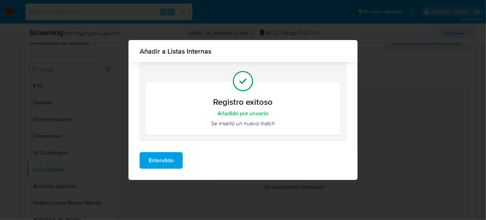
click at [157, 156] on span "Entendido" at bounding box center [161, 160] width 25 height 15
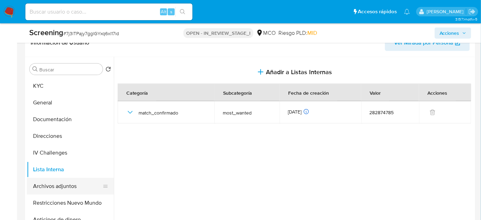
click at [73, 190] on button "Archivos adjuntos" at bounding box center [67, 186] width 81 height 17
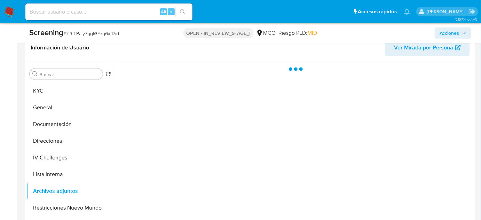
scroll to position [139, 0]
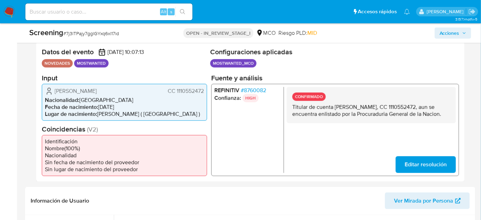
click at [173, 157] on li "Nacionalidad" at bounding box center [124, 155] width 159 height 7
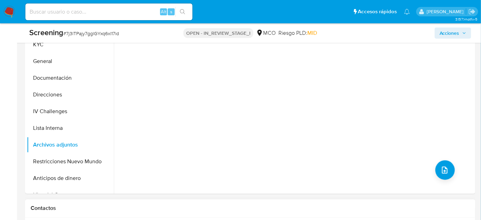
scroll to position [392, 0]
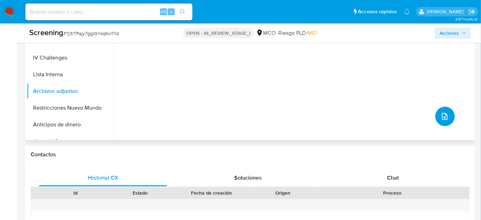
click at [441, 118] on icon "upload-file" at bounding box center [445, 116] width 8 height 8
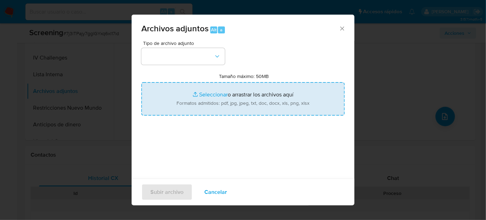
click at [229, 92] on input "Tamaño máximo: 50MB Seleccionar archivos" at bounding box center [242, 98] width 203 height 33
type input "C:\fakepath\EVIDENCIA Case ID 7j3lTPajy7gglGYxq6xI17id .pdf"
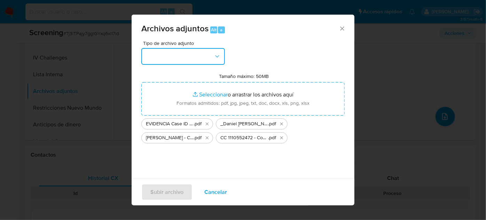
click at [202, 57] on button "button" at bounding box center [183, 56] width 84 height 17
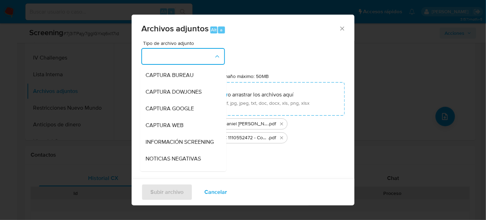
drag, startPoint x: 164, startPoint y: 144, endPoint x: 157, endPoint y: 147, distance: 8.0
click at [164, 145] on span "INFORMACIÓN SCREENING" at bounding box center [180, 142] width 68 height 7
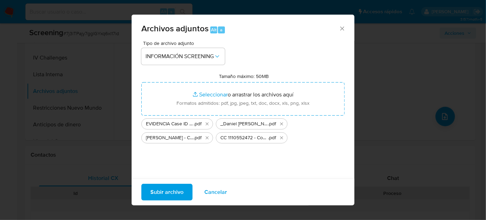
click at [164, 192] on span "Subir archivo" at bounding box center [166, 191] width 33 height 15
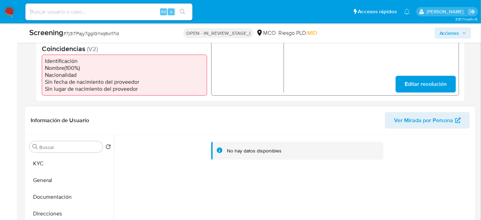
scroll to position [202, 0]
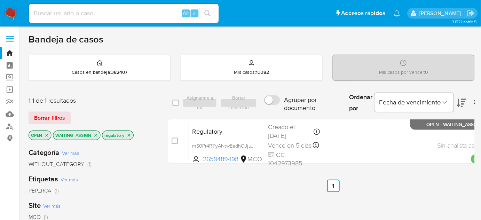
scroll to position [56, 0]
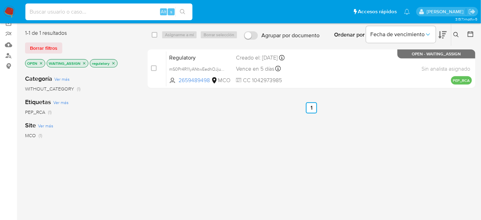
click at [121, 8] on input at bounding box center [108, 11] width 167 height 9
paste input "2tRS1dD82tXkCpYhSqKS3gjc"
type input "2tRS1dD82tXkCpYhSqKS3gjc"
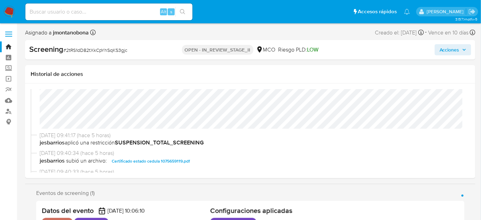
select select "10"
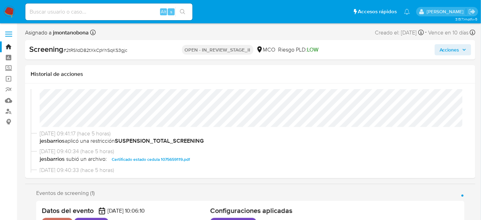
scroll to position [63, 0]
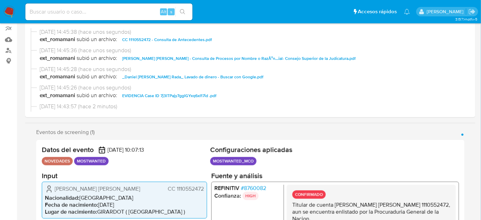
select select "10"
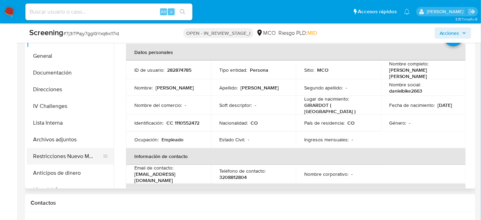
scroll to position [348, 0]
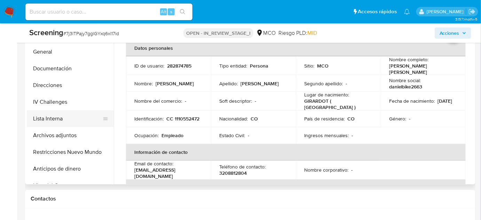
click at [62, 117] on button "Lista Interna" at bounding box center [67, 118] width 81 height 17
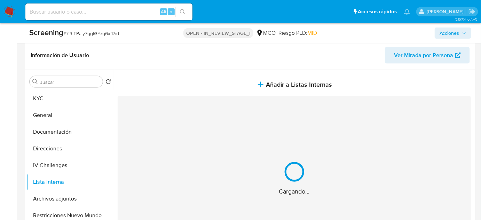
scroll to position [285, 0]
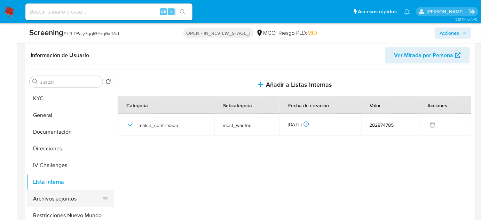
click at [58, 200] on button "Archivos adjuntos" at bounding box center [67, 198] width 81 height 17
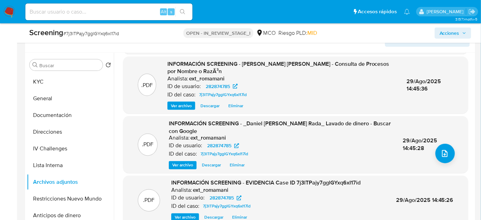
scroll to position [316, 0]
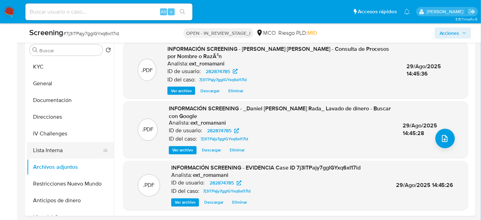
click at [57, 155] on button "Lista Interna" at bounding box center [67, 150] width 81 height 17
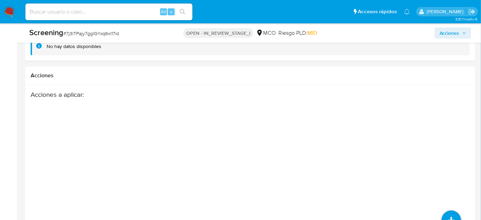
scroll to position [1116, 0]
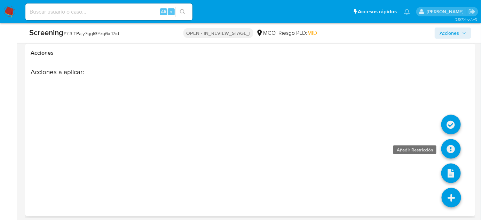
click at [448, 143] on icon at bounding box center [450, 148] width 19 height 19
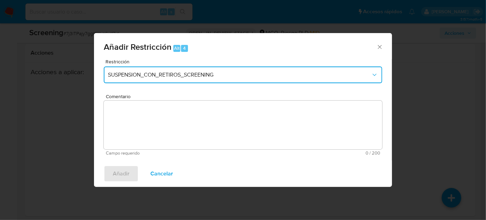
click at [166, 80] on button "SUSPENSION_CON_RETIROS_SCREENING" at bounding box center [243, 74] width 278 height 17
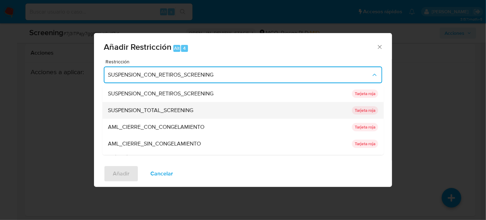
click at [175, 111] on span "SUSPENSION_TOTAL_SCREENING" at bounding box center [150, 110] width 85 height 7
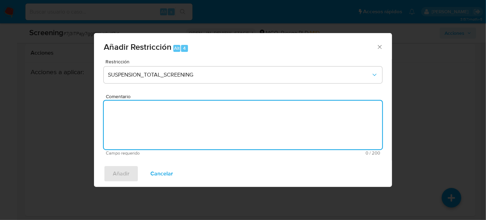
click at [169, 126] on textarea "Comentario" at bounding box center [243, 125] width 278 height 49
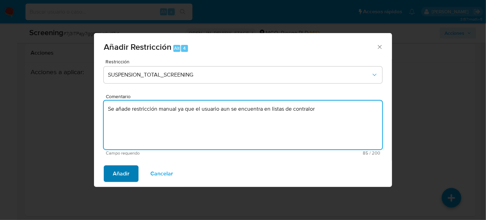
type textarea "Se añade restricción manual ya que el usuario aun se encuentra en listas de con…"
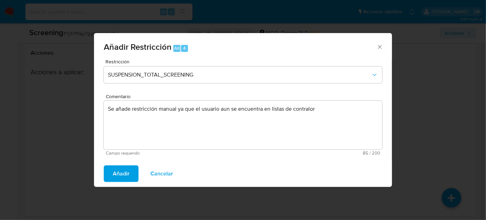
click at [121, 178] on span "Añadir" at bounding box center [121, 173] width 17 height 15
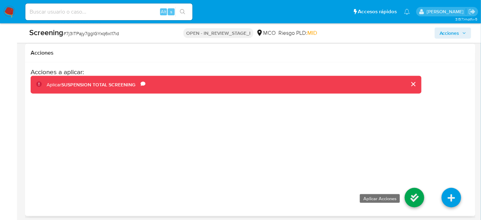
click at [413, 197] on icon at bounding box center [414, 197] width 19 height 19
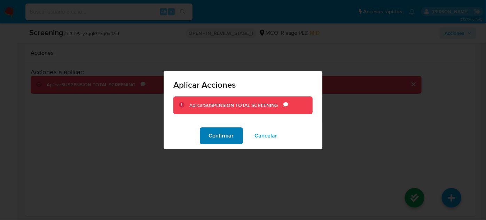
click at [230, 139] on span "Confirmar" at bounding box center [221, 135] width 25 height 15
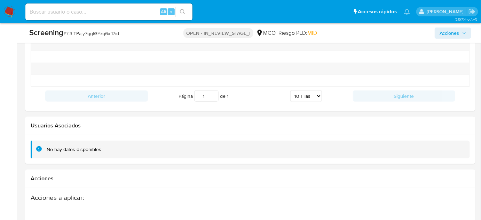
scroll to position [989, 0]
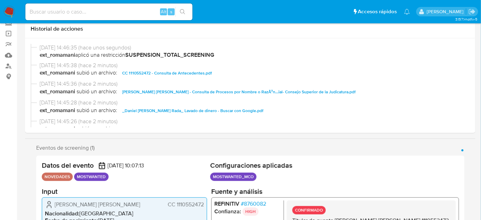
select select "10"
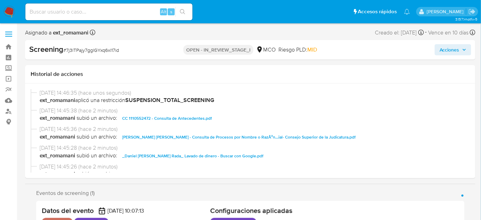
click at [447, 47] on span "Acciones" at bounding box center [450, 49] width 20 height 11
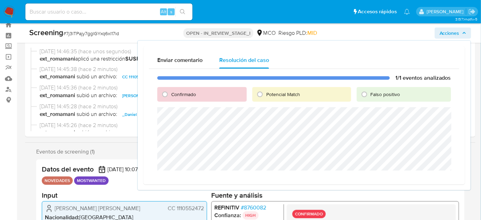
scroll to position [31, 0]
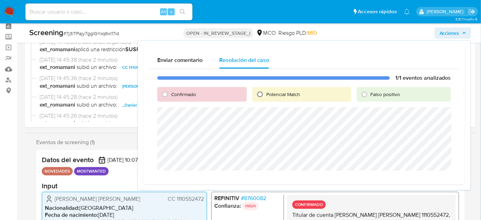
click at [262, 95] on input "Potencial Match" at bounding box center [259, 94] width 11 height 11
radio input "true"
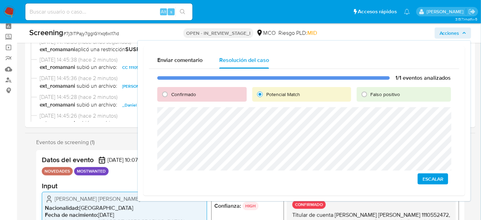
click at [436, 178] on span "Escalar" at bounding box center [433, 179] width 21 height 10
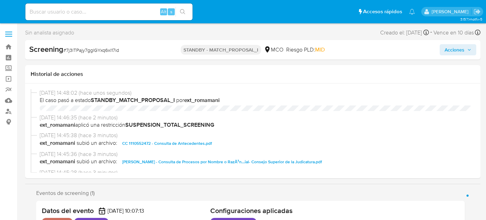
select select "10"
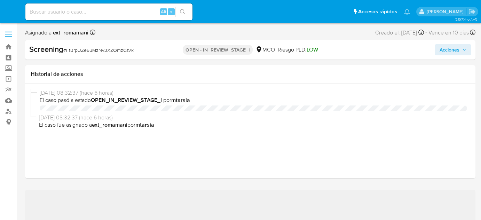
select select "10"
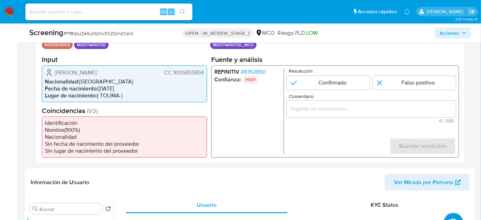
scroll to position [158, 0]
drag, startPoint x: 204, startPoint y: 72, endPoint x: 173, endPoint y: 74, distance: 31.4
click at [173, 74] on div "Zharick Leonor Macias Ariza CC 1005855854 Nacionalidad : Colombia Fecha de naci…" at bounding box center [124, 83] width 165 height 37
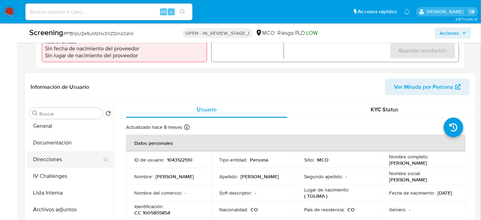
scroll to position [31, 0]
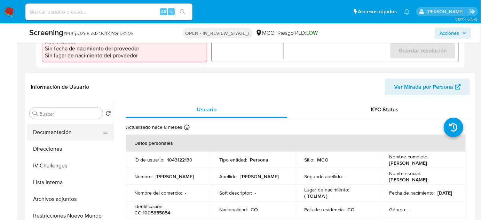
click at [74, 131] on button "Documentación" at bounding box center [67, 132] width 81 height 17
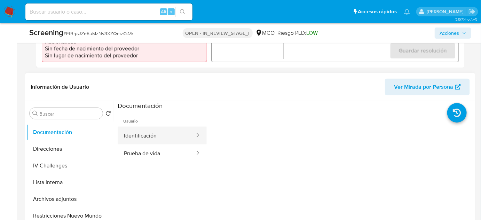
click at [163, 135] on button "Identificación" at bounding box center [157, 136] width 78 height 18
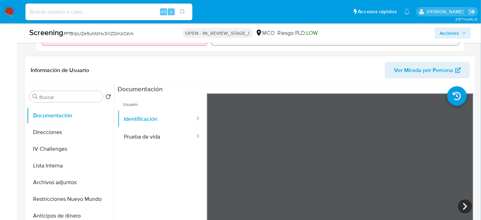
scroll to position [285, 0]
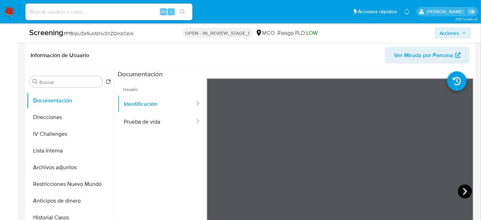
click at [462, 187] on icon at bounding box center [465, 191] width 14 height 14
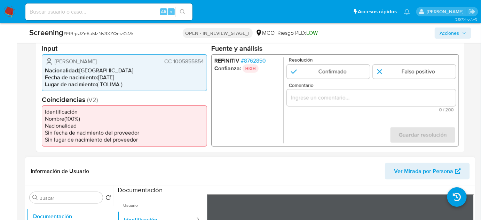
scroll to position [158, 0]
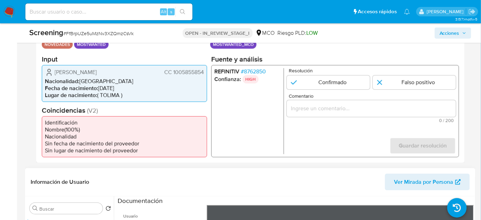
drag, startPoint x: 204, startPoint y: 70, endPoint x: 173, endPoint y: 76, distance: 31.5
click at [173, 76] on div "Zharick Leonor Macias Ariza CC 1005855854 Nacionalidad : Colombia Fecha de naci…" at bounding box center [124, 83] width 165 height 37
click at [202, 78] on li "Nacionalidad : Colombia" at bounding box center [124, 81] width 159 height 7
drag, startPoint x: 204, startPoint y: 73, endPoint x: 173, endPoint y: 74, distance: 31.3
click at [173, 74] on div "Zharick Leonor Macias Ariza CC 1005855854 Nacionalidad : Colombia Fecha de naci…" at bounding box center [124, 83] width 165 height 37
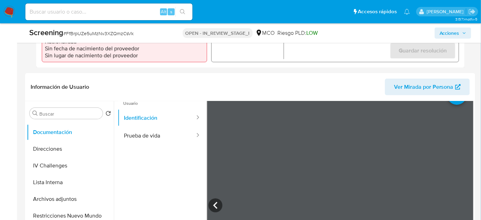
scroll to position [31, 0]
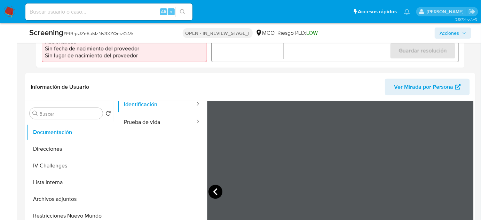
click at [210, 187] on icon at bounding box center [216, 192] width 14 height 14
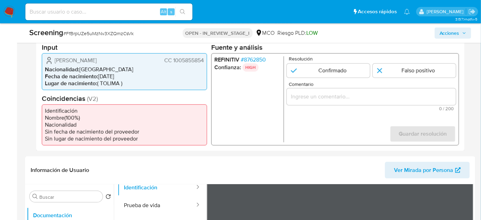
scroll to position [158, 0]
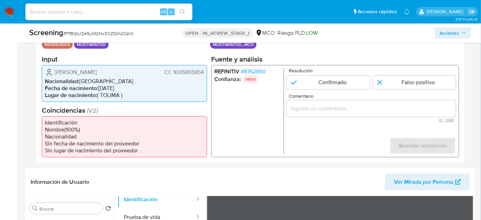
drag, startPoint x: 205, startPoint y: 71, endPoint x: 173, endPoint y: 75, distance: 31.9
click at [173, 75] on div "Zharick Leonor Macias Ariza CC 1005855854 Nacionalidad : Colombia Fecha de naci…" at bounding box center [124, 83] width 165 height 37
click at [170, 92] on li "Lugar de nacimiento : ( TOLIMA )" at bounding box center [124, 95] width 159 height 7
drag, startPoint x: 131, startPoint y: 73, endPoint x: 54, endPoint y: 73, distance: 76.9
click at [54, 73] on div "Zharick Leonor Macias Ariza CC 1005855854" at bounding box center [124, 72] width 159 height 8
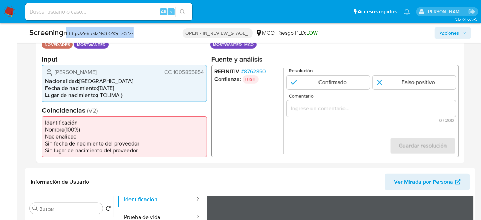
drag, startPoint x: 153, startPoint y: 32, endPoint x: 67, endPoint y: 37, distance: 86.5
click at [67, 37] on div "Screening # FfBrpUZe5uMzNv3XZQmzCsVk" at bounding box center [101, 33] width 145 height 10
copy span "FfBrpUZe5uMzNv3XZQmzCsVk"
drag, startPoint x: 133, startPoint y: 73, endPoint x: 54, endPoint y: 73, distance: 78.3
click at [54, 73] on div "Zharick Leonor Macias Ariza CC 1005855854" at bounding box center [124, 72] width 159 height 8
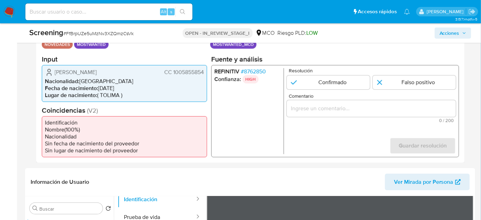
drag, startPoint x: 204, startPoint y: 71, endPoint x: 164, endPoint y: 73, distance: 39.7
click at [164, 73] on div "Zharick Leonor Macias Ariza CC 1005855854 Nacionalidad : Colombia Fecha de naci…" at bounding box center [124, 83] width 165 height 37
click at [256, 73] on span "# 8762850" at bounding box center [253, 71] width 25 height 7
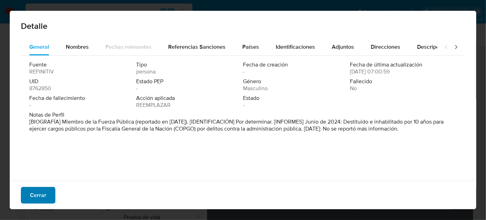
click at [33, 197] on span "Cerrar" at bounding box center [38, 195] width 16 height 15
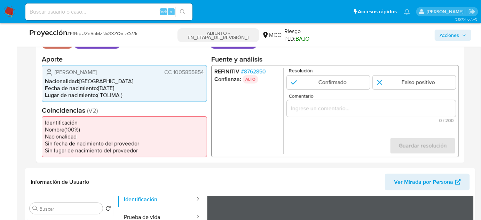
drag, startPoint x: 130, startPoint y: 71, endPoint x: 49, endPoint y: 71, distance: 80.8
click at [49, 71] on div "Zharick Leonor Macias Ariza CC 1005855854" at bounding box center [124, 72] width 159 height 8
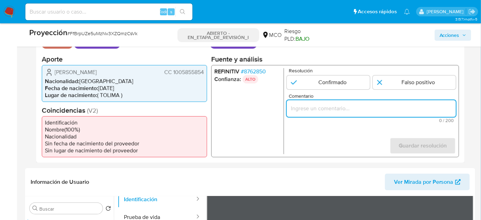
click at [309, 111] on input "Comentario" at bounding box center [371, 108] width 169 height 9
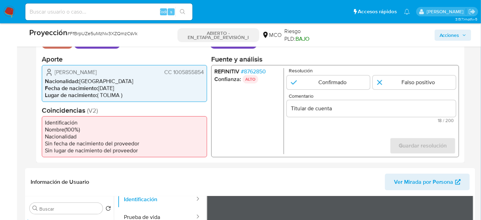
drag, startPoint x: 65, startPoint y: 75, endPoint x: 207, endPoint y: 75, distance: 142.7
click at [207, 75] on div "Datos del evento 29/08/2025 10:07:38 NOVEDADES LOS MÁS DESEADOS Configuraciones…" at bounding box center [250, 93] width 429 height 140
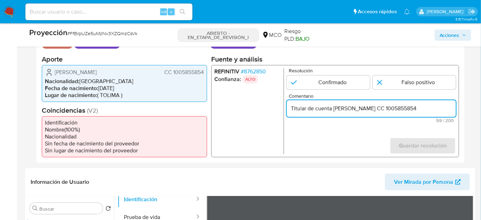
click at [402, 108] on input "Titular de cuenta Zharick Leonor Macias Ariza CC 1005855854" at bounding box center [371, 108] width 169 height 9
click at [448, 109] on input "Titular de cuenta Zharick Leonor Macias Ariza, CC 1005855854" at bounding box center [371, 108] width 169 height 9
type input "Titular de cuenta Zharick Leonor Macias Ariza, CC 1005855854, aun se encuentra …"
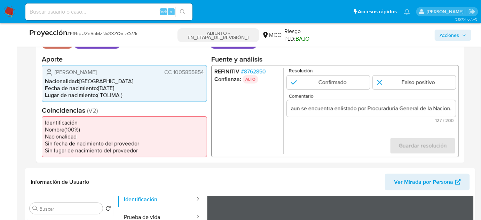
scroll to position [0, 0]
click at [343, 136] on form "Resolución Confirmado Falso positivo Comentario Titular de cuenta Zharick Leono…" at bounding box center [371, 111] width 169 height 86
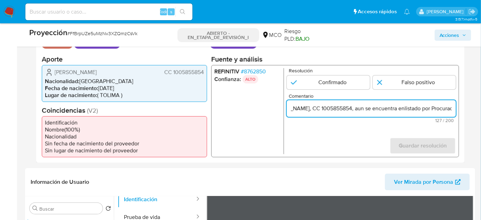
scroll to position [0, 108]
drag, startPoint x: 435, startPoint y: 110, endPoint x: 450, endPoint y: 111, distance: 14.7
click at [450, 111] on input "Titular de cuenta Zharick Leonor Macias Ariza, CC 1005855854, aun se encuentra …" at bounding box center [371, 108] width 169 height 9
click at [407, 105] on input "Titular de cuenta Zharick Leonor Macias Ariza, CC 1005855854, aun se encuentra …" at bounding box center [371, 108] width 169 height 9
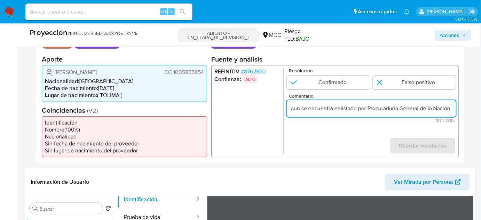
drag, startPoint x: 402, startPoint y: 109, endPoint x: 450, endPoint y: 110, distance: 48.4
click at [450, 110] on input "Titular de cuenta Zharick Leonor Macias Ariza, CC 1005855854, aun se encuentra …" at bounding box center [371, 108] width 169 height 9
click at [338, 86] on input "1 de 1" at bounding box center [328, 82] width 83 height 14
radio input "true"
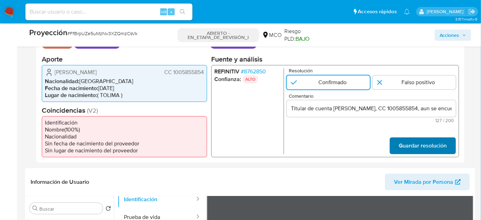
click at [405, 146] on span "Guardar resolución" at bounding box center [423, 145] width 48 height 15
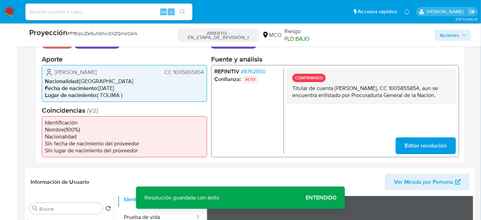
drag, startPoint x: 325, startPoint y: 102, endPoint x: 293, endPoint y: 89, distance: 34.5
click at [293, 89] on p "Titular de cuenta Zharick Leonor Macias Ariza, CC 1005855854, aun se encuentra …" at bounding box center [371, 92] width 158 height 14
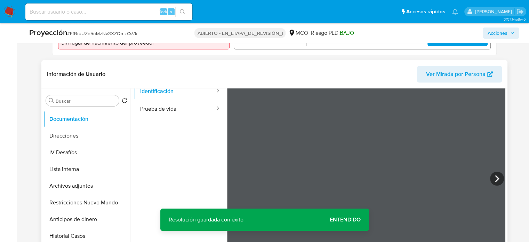
scroll to position [297, 0]
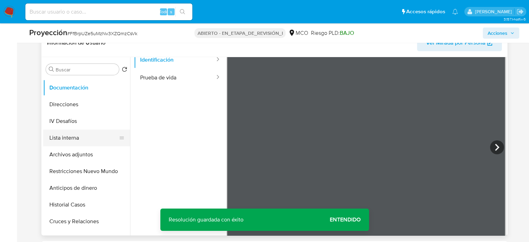
click at [81, 144] on button "Lista interna" at bounding box center [83, 137] width 81 height 17
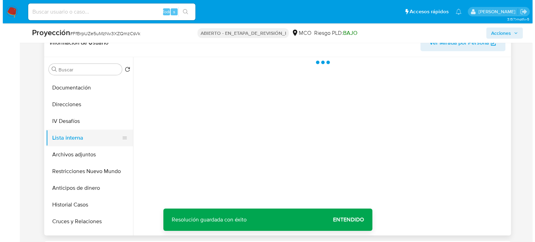
scroll to position [0, 0]
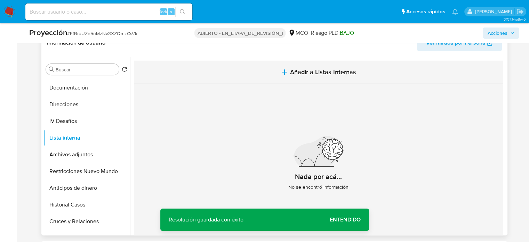
click at [300, 73] on span "Añadir a Listas Internas" at bounding box center [323, 72] width 66 height 8
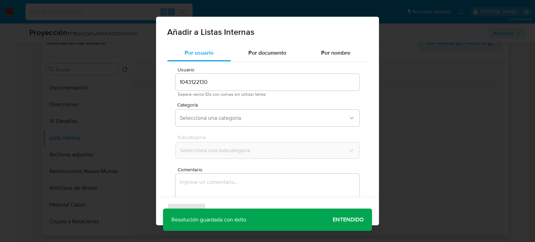
scroll to position [29, 0]
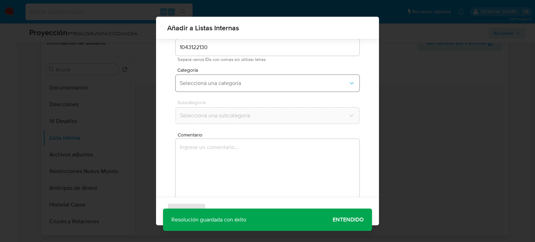
click at [272, 84] on span "Seleccioná una categoría" at bounding box center [264, 83] width 168 height 7
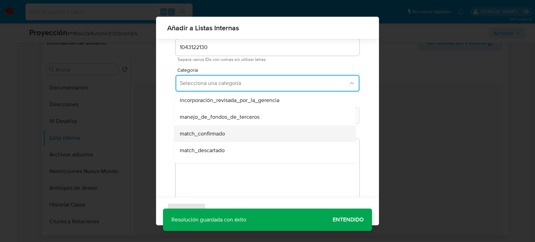
scroll to position [35, 0]
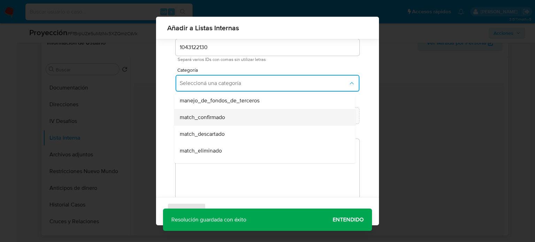
click at [245, 118] on div "match_confirmado" at bounding box center [263, 117] width 166 height 17
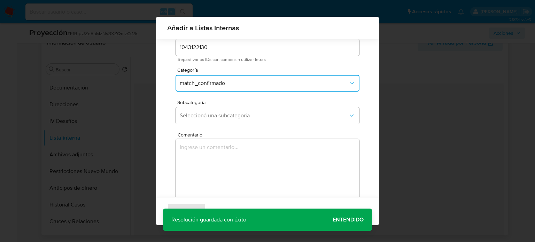
click at [245, 118] on span "Seleccioná una subcategoría" at bounding box center [264, 115] width 168 height 7
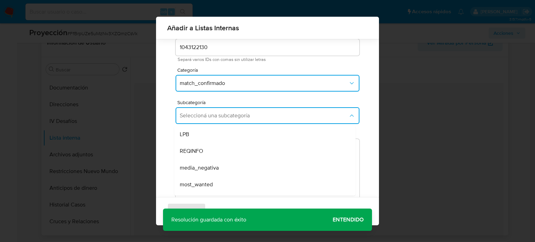
click at [215, 187] on div "most_wanted" at bounding box center [263, 184] width 166 height 17
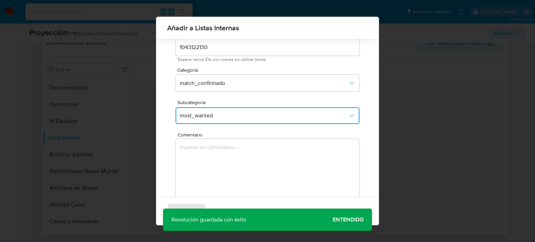
click at [217, 168] on textarea "Comentario" at bounding box center [267, 172] width 184 height 67
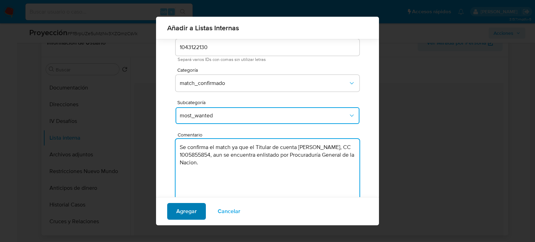
type textarea "Se confirma el match ya que el Titular de cuenta Zharick Leonor Macias Ariza, C…"
click at [189, 210] on span "Agregar" at bounding box center [186, 211] width 21 height 15
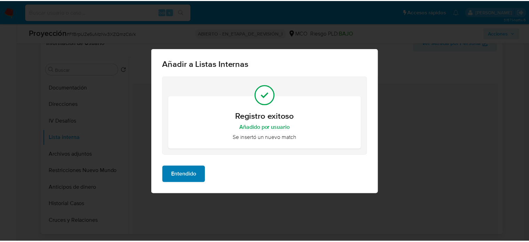
scroll to position [0, 0]
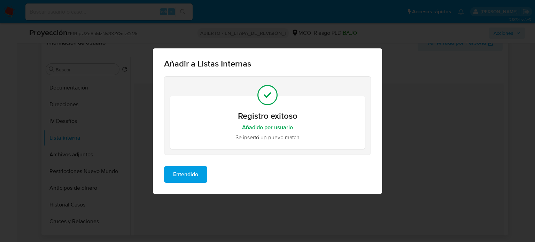
click at [180, 173] on span "Entendido" at bounding box center [185, 174] width 25 height 15
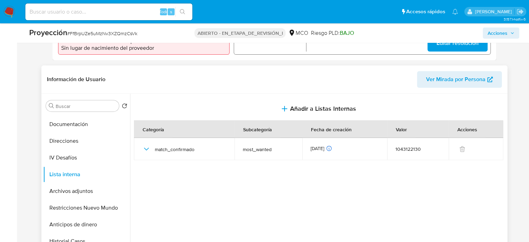
scroll to position [262, 0]
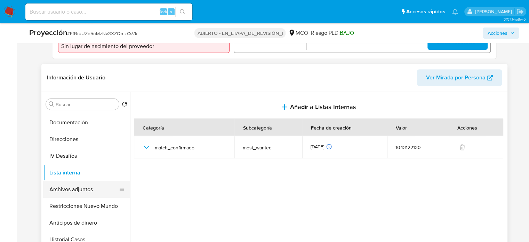
click at [92, 193] on button "Archivos adjuntos" at bounding box center [83, 189] width 81 height 17
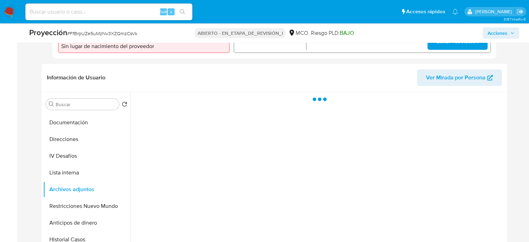
scroll to position [297, 0]
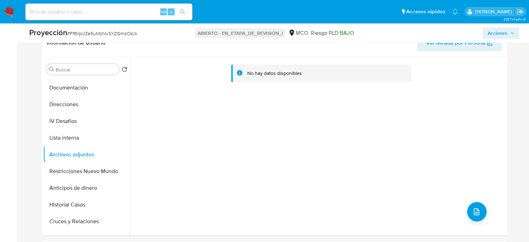
click at [464, 213] on div "No hay datos disponibles" at bounding box center [318, 146] width 376 height 178
click at [473, 213] on icon "subir archivo" at bounding box center [477, 211] width 8 height 8
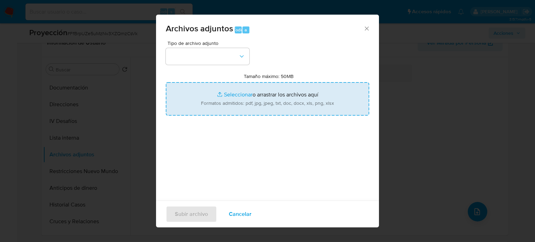
click at [234, 99] on input "Tamaño máximo: 50MB Seleccionar archivos" at bounding box center [267, 98] width 203 height 33
type input "C:\fakepath\EVIDENCIA Case ID FfBrpUZe5uMzNv3XZQmzCsVk.pdf"
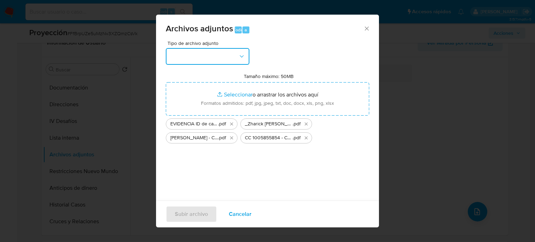
click at [227, 58] on button "button" at bounding box center [208, 56] width 84 height 17
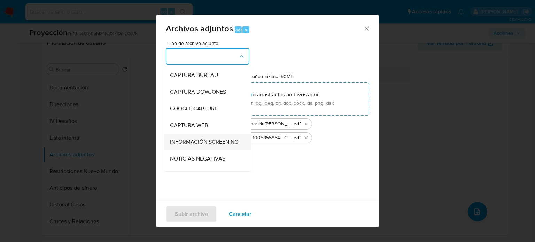
click at [201, 145] on span "INFORMACIÓN SCREENING" at bounding box center [204, 142] width 68 height 7
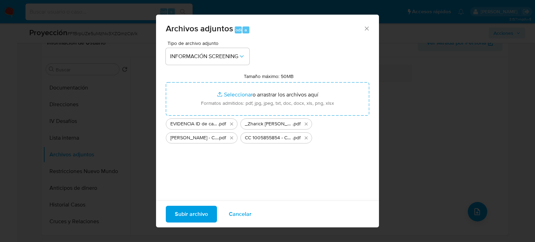
click at [192, 214] on span "Subir archivo" at bounding box center [191, 213] width 33 height 15
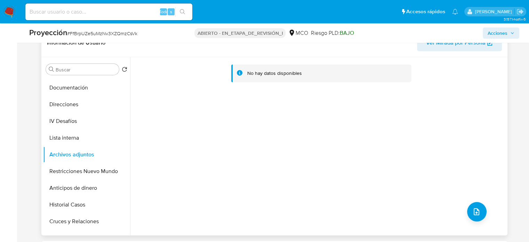
click at [195, 114] on div "No hay datos disponibles" at bounding box center [318, 146] width 376 height 178
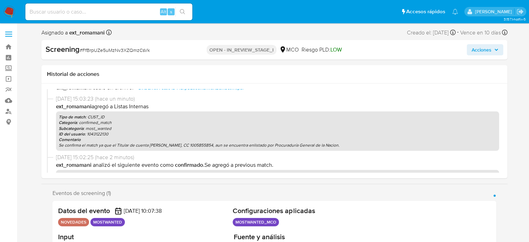
select select "10"
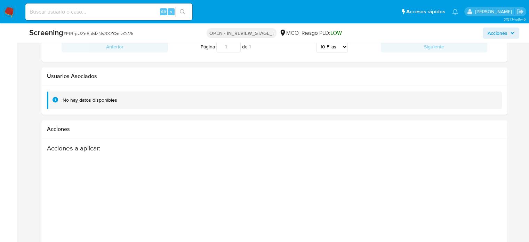
scroll to position [1095, 0]
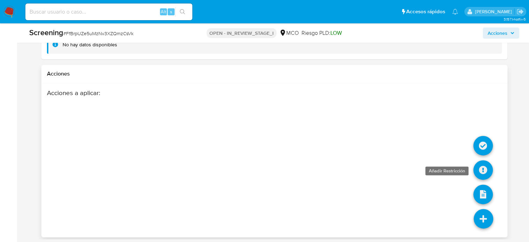
click at [485, 170] on icon at bounding box center [483, 169] width 19 height 19
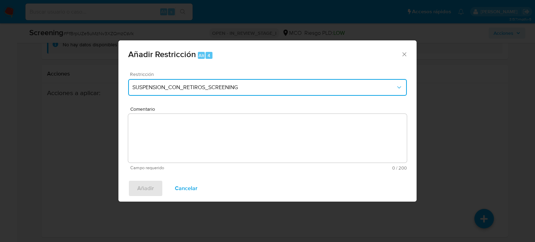
click at [181, 88] on span "SUSPENSION_CON_RETIROS_SCREENING" at bounding box center [263, 87] width 263 height 7
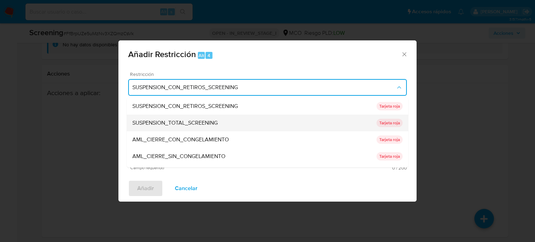
click at [195, 125] on span "SUSPENSION_TOTAL_SCREENING" at bounding box center [174, 122] width 85 height 7
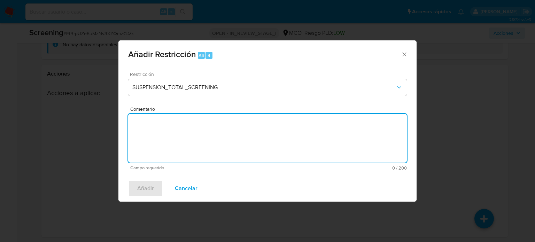
click at [194, 134] on textarea "Comentario" at bounding box center [267, 138] width 278 height 49
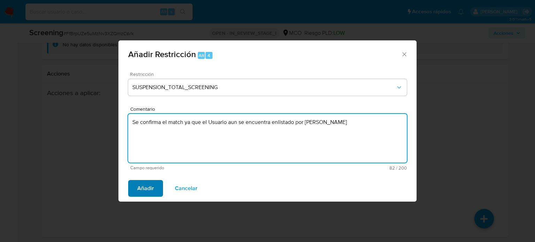
type textarea "Se confirma el match ya que el Usuario aun se encuentra enlistado por [PERSON_N…"
click at [141, 193] on span "Añadir" at bounding box center [145, 188] width 17 height 15
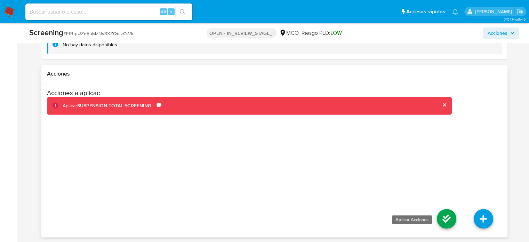
click at [439, 217] on icon at bounding box center [446, 218] width 19 height 19
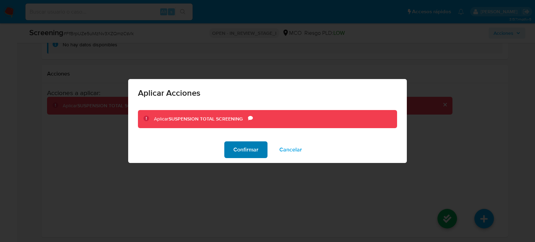
click at [244, 147] on span "Confirmar" at bounding box center [245, 149] width 25 height 15
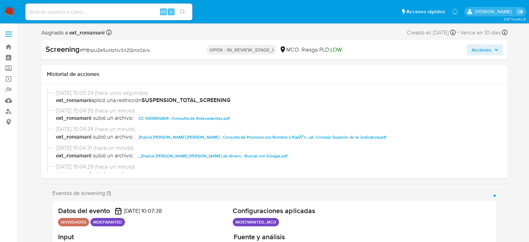
select select "10"
click at [488, 46] on span "Acciones" at bounding box center [482, 49] width 20 height 11
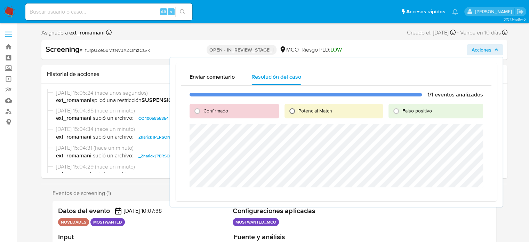
click at [295, 110] on input "Potencial Match" at bounding box center [292, 110] width 11 height 11
radio input "true"
click at [457, 195] on span "Escalar" at bounding box center [465, 196] width 21 height 10
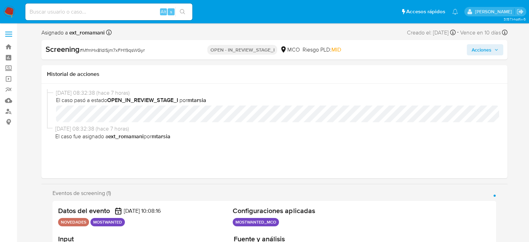
select select "10"
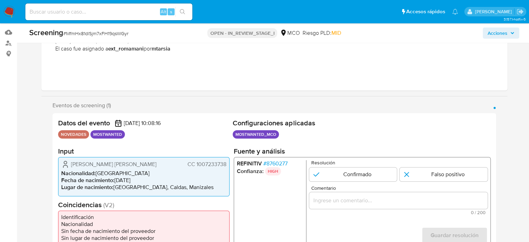
scroll to position [70, 0]
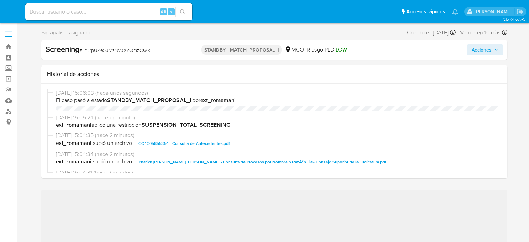
select select "10"
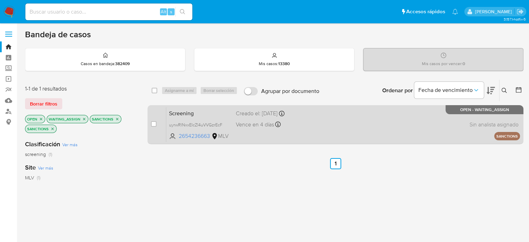
click at [362, 126] on div "Screening uyrwRlNxxElcZl4uVVGzrEcF 2654236663 MLV Creado el: [DATE] Creado el: …" at bounding box center [343, 124] width 354 height 35
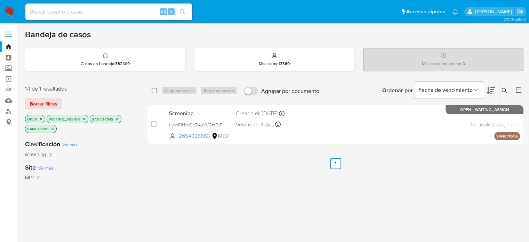
click at [155, 90] on input "checkbox" at bounding box center [155, 91] width 6 height 6
checkbox input "true"
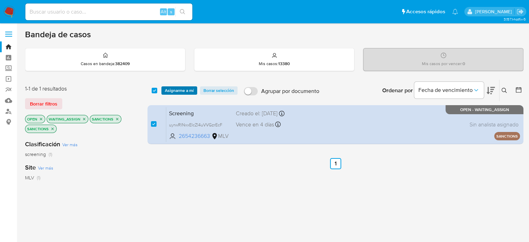
click at [166, 89] on span "Asignarme a mí" at bounding box center [179, 90] width 29 height 7
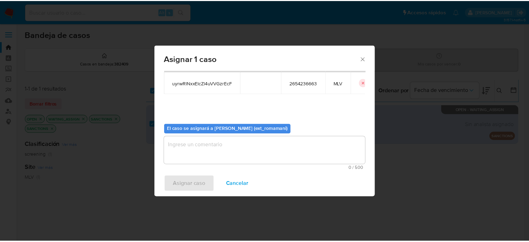
scroll to position [36, 0]
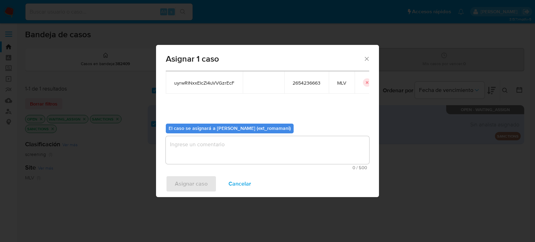
click at [278, 147] on textarea "assign-modal" at bounding box center [267, 150] width 203 height 28
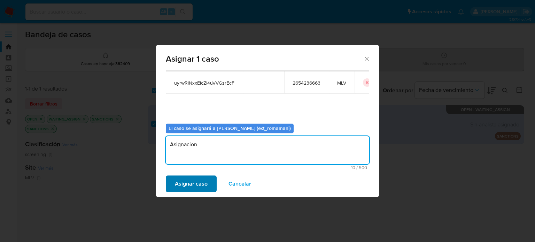
type textarea "Asignacion"
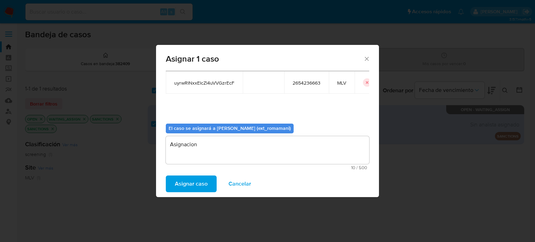
click at [201, 188] on span "Asignar caso" at bounding box center [191, 183] width 33 height 15
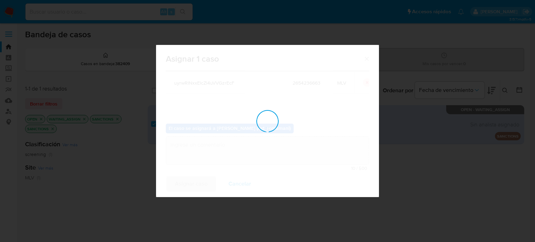
checkbox input "false"
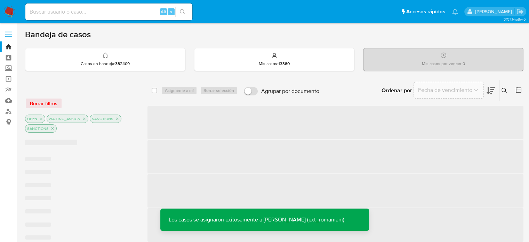
click at [7, 11] on img at bounding box center [9, 12] width 12 height 12
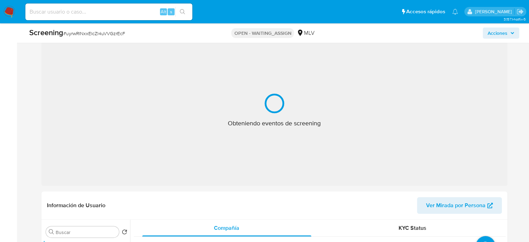
scroll to position [139, 0]
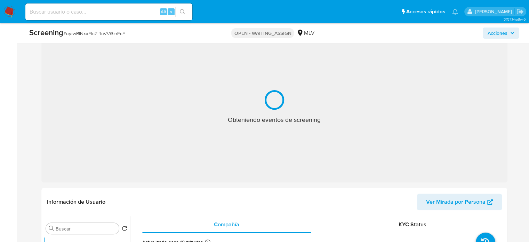
select select "10"
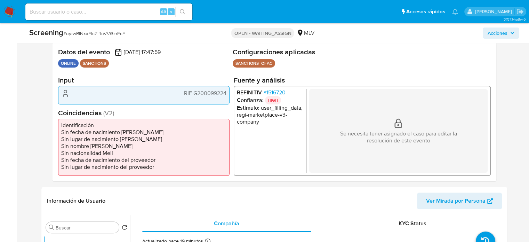
click at [274, 91] on span "# 1516720" at bounding box center [274, 92] width 22 height 7
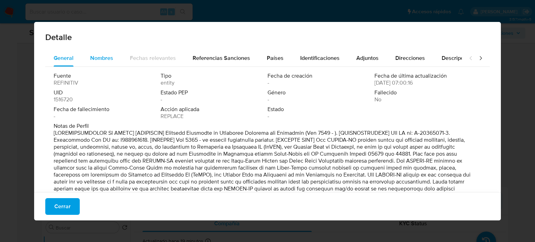
click at [97, 55] on span "Nombres" at bounding box center [101, 58] width 23 height 8
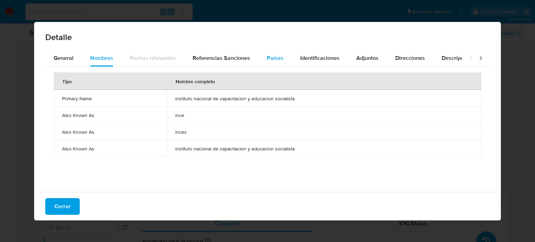
click at [280, 55] on button "Países" at bounding box center [274, 58] width 33 height 17
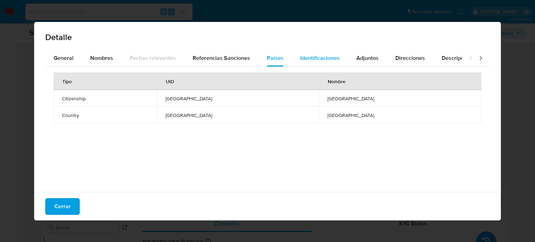
click at [316, 56] on span "Identificaciones" at bounding box center [319, 58] width 39 height 8
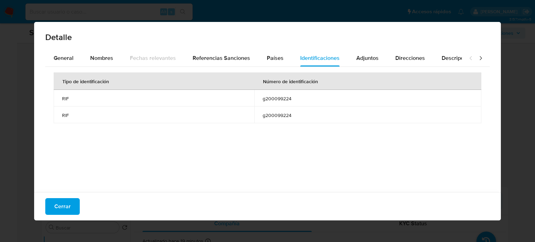
drag, startPoint x: 259, startPoint y: 98, endPoint x: 290, endPoint y: 102, distance: 30.8
click at [290, 102] on td "g200099224" at bounding box center [367, 98] width 227 height 17
click at [60, 209] on span "Cerrar" at bounding box center [62, 206] width 16 height 15
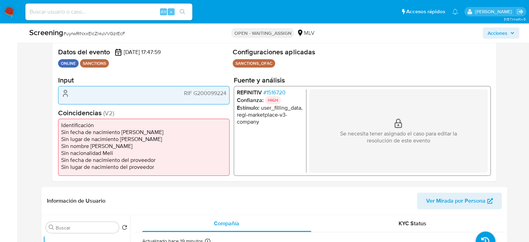
click at [283, 89] on span "# 1516720" at bounding box center [274, 92] width 22 height 7
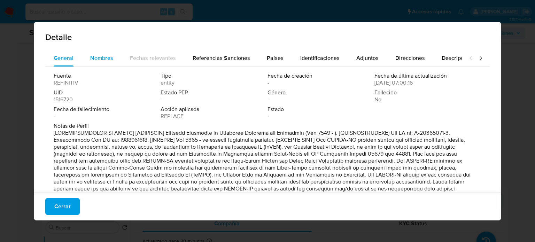
click at [93, 56] on span "Nombres" at bounding box center [101, 58] width 23 height 8
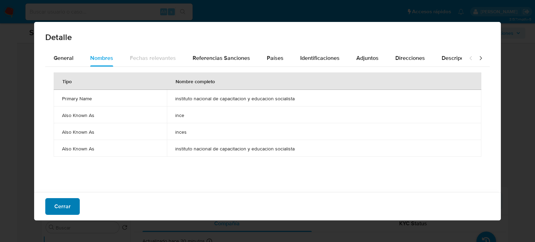
click at [65, 211] on span "Cerrar" at bounding box center [62, 206] width 16 height 15
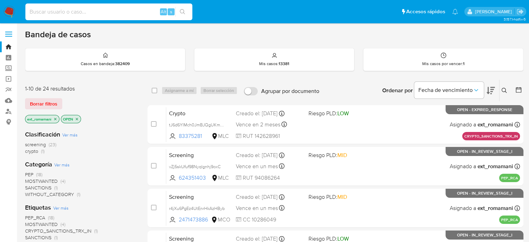
click at [119, 15] on input at bounding box center [108, 11] width 167 height 9
paste input "wECC29gGZju4wK7nb00rDrsS"
type input "wECC29gGZju4wK7nb00rDrsS"
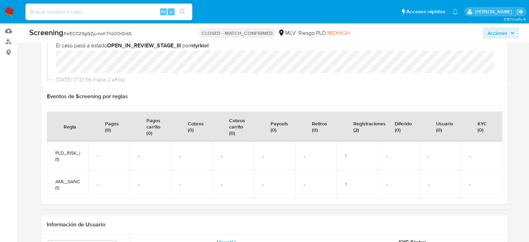
select select "10"
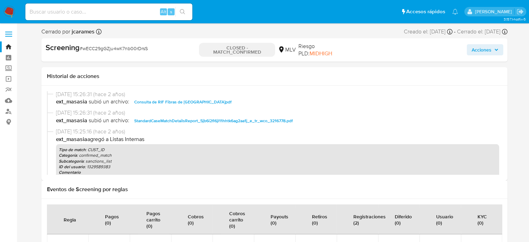
scroll to position [141, 0]
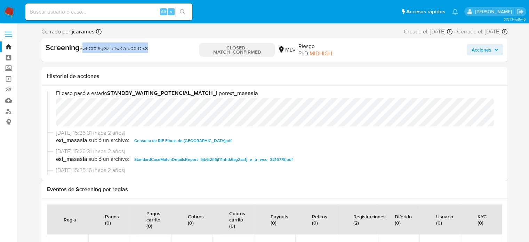
drag, startPoint x: 158, startPoint y: 50, endPoint x: 84, endPoint y: 52, distance: 74.9
click at [84, 52] on div "Screening # wECC29gGZju4wK7nb00rDrsS" at bounding box center [121, 47] width 150 height 10
click at [139, 14] on input at bounding box center [108, 11] width 167 height 9
paste input "uyrwRlNxxElcZl4uVVGzrEcF"
type input "uyrwRlNxxElcZl4uVVGzrEcF"
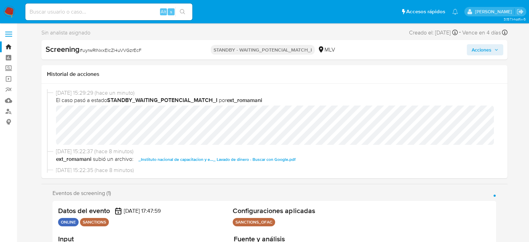
select select "10"
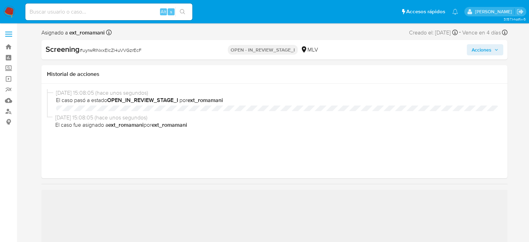
select select "10"
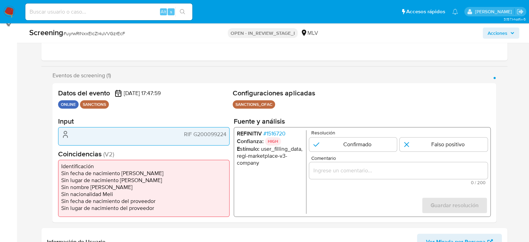
scroll to position [104, 0]
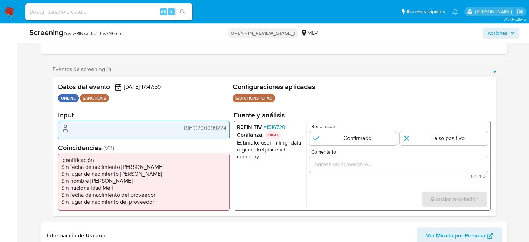
click at [277, 126] on span "# 1516720" at bounding box center [274, 127] width 22 height 7
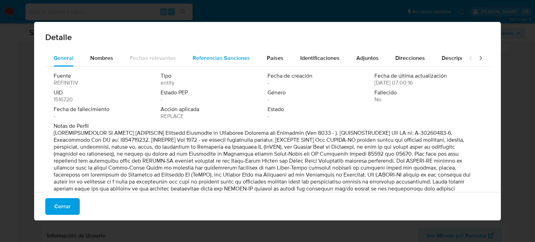
click at [206, 59] on span "Referencias Sanciones" at bounding box center [221, 58] width 57 height 8
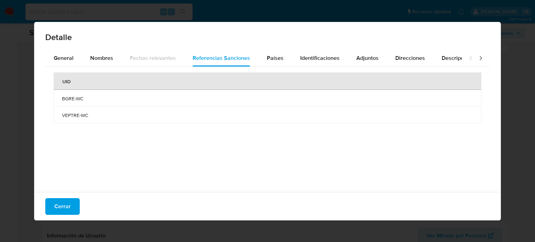
drag, startPoint x: 84, startPoint y: 99, endPoint x: 62, endPoint y: 100, distance: 22.3
click at [62, 100] on span "BGRE-WC" at bounding box center [267, 98] width 411 height 6
drag, startPoint x: 61, startPoint y: 116, endPoint x: 93, endPoint y: 117, distance: 32.1
click at [93, 117] on td "VEPTRE-WC" at bounding box center [267, 115] width 427 height 17
click at [60, 204] on span "Cerrar" at bounding box center [62, 206] width 16 height 15
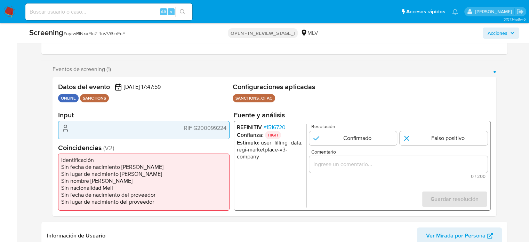
click at [273, 126] on span "# 1516720" at bounding box center [274, 127] width 22 height 7
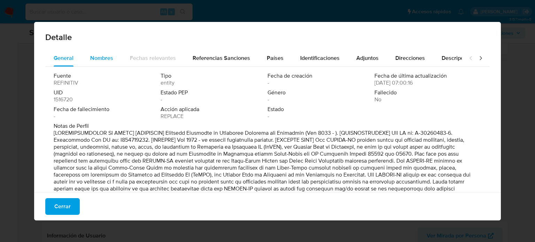
click at [105, 61] on span "Nombres" at bounding box center [101, 58] width 23 height 8
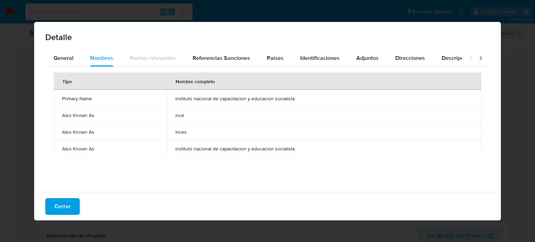
drag, startPoint x: 170, startPoint y: 100, endPoint x: 309, endPoint y: 101, distance: 138.9
click at [309, 101] on td "instituto nacional de capacitacion y educacion socialista" at bounding box center [324, 98] width 314 height 17
click at [308, 59] on span "Identificaciones" at bounding box center [319, 58] width 39 height 8
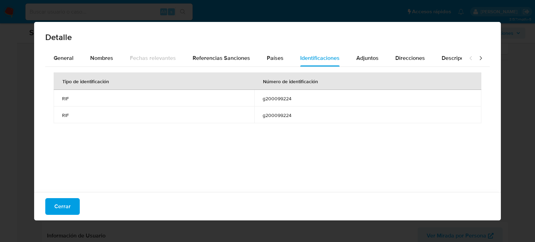
drag, startPoint x: 259, startPoint y: 100, endPoint x: 278, endPoint y: 100, distance: 19.5
click at [290, 100] on td "g200099224" at bounding box center [367, 98] width 227 height 17
drag, startPoint x: 60, startPoint y: 209, endPoint x: 60, endPoint y: 205, distance: 3.8
click at [58, 209] on span "Cerrar" at bounding box center [62, 206] width 16 height 15
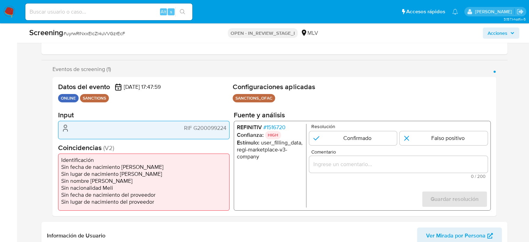
click at [276, 125] on span "# 1516720" at bounding box center [274, 127] width 22 height 7
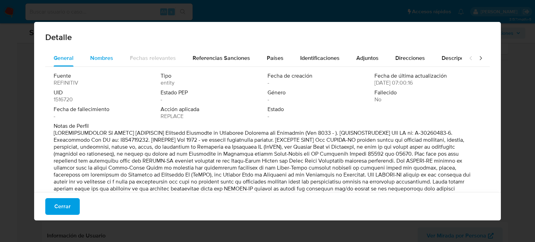
click at [94, 57] on span "Nombres" at bounding box center [101, 58] width 23 height 8
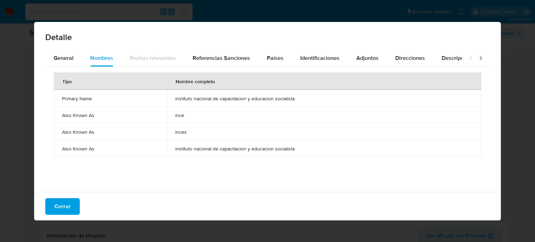
drag, startPoint x: 170, startPoint y: 96, endPoint x: 293, endPoint y: 97, distance: 122.9
click at [293, 97] on td "instituto nacional de capacitacion y educacion socialista" at bounding box center [324, 98] width 314 height 17
click at [312, 54] on span "Identificaciones" at bounding box center [319, 58] width 39 height 8
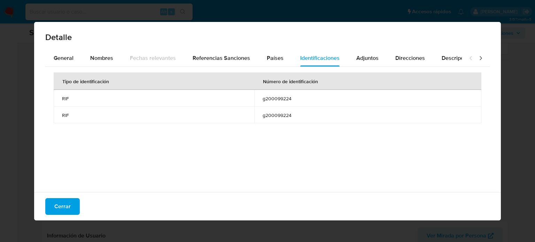
drag, startPoint x: 286, startPoint y: 97, endPoint x: 265, endPoint y: 100, distance: 22.0
click at [265, 100] on span "g200099224" at bounding box center [367, 98] width 210 height 6
click at [62, 207] on span "Cerrar" at bounding box center [62, 206] width 16 height 15
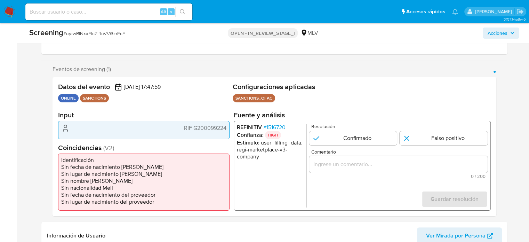
click at [337, 163] on input "Comentario" at bounding box center [398, 164] width 179 height 9
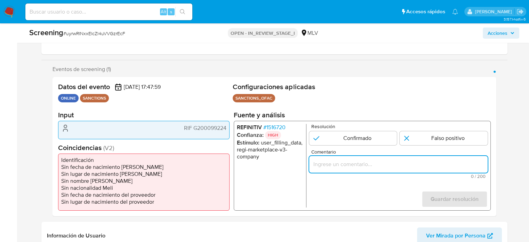
paste input "Se confirma el match ya que se trata de ,en lista de"
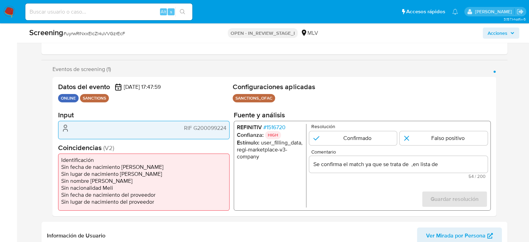
click at [282, 179] on ul "REFINITIV # 1516720 Confianza: HIGH Estímulo : user_filling_data, regi-marketpl…" at bounding box center [272, 166] width 70 height 84
click at [280, 125] on span "# 1516720" at bounding box center [274, 127] width 22 height 7
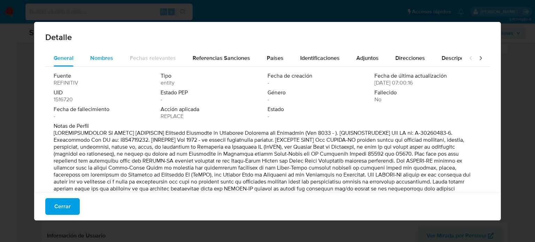
click at [102, 55] on span "Nombres" at bounding box center [101, 58] width 23 height 8
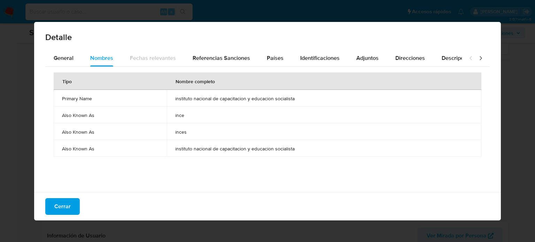
drag, startPoint x: 169, startPoint y: 97, endPoint x: 289, endPoint y: 99, distance: 120.5
click at [290, 100] on td "instituto nacional de capacitacion y educacion socialista" at bounding box center [324, 98] width 314 height 17
drag, startPoint x: 294, startPoint y: 100, endPoint x: 172, endPoint y: 102, distance: 121.5
click at [172, 102] on td "instituto nacional de capacitacion y educacion socialista" at bounding box center [324, 98] width 314 height 17
click at [67, 204] on span "Cerrar" at bounding box center [62, 206] width 16 height 15
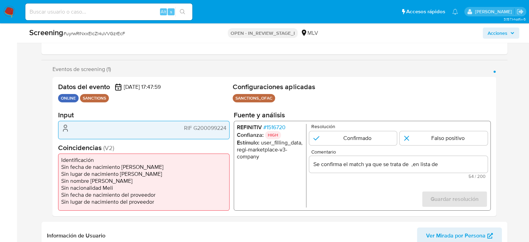
click at [410, 165] on input "Se confirma el match ya que se trata de ,en lista de" at bounding box center [398, 164] width 179 height 9
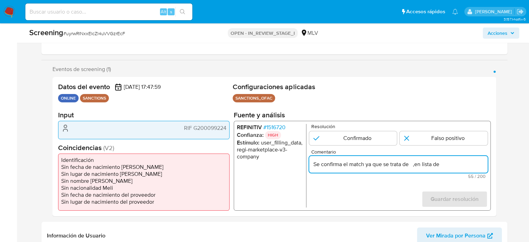
paste input "instituto nacional de capacitacion y educacion socialista"
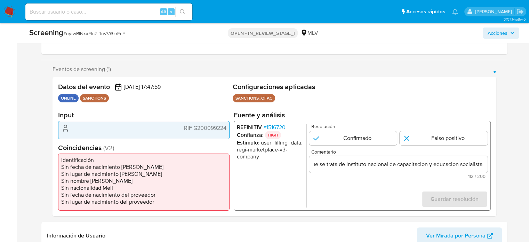
scroll to position [0, 0]
click at [365, 185] on form "Resolución Confirmado Falso positivo Comentario Se confirma el match ya que se …" at bounding box center [398, 166] width 179 height 84
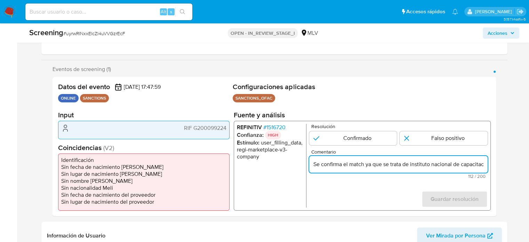
click at [411, 168] on input "Se confirma el match ya que se trata de instituto nacional de capacitacion y ed…" at bounding box center [398, 164] width 179 height 9
click at [434, 164] on input "Se confirma el match ya que se trata de Instituto nacional de capacitacion y ed…" at bounding box center [398, 164] width 179 height 9
click at [462, 165] on input "Se confirma el match ya que se trata de Instituto Nacional de capacitacion y ed…" at bounding box center [398, 164] width 179 height 9
drag, startPoint x: 468, startPoint y: 164, endPoint x: 480, endPoint y: 167, distance: 12.4
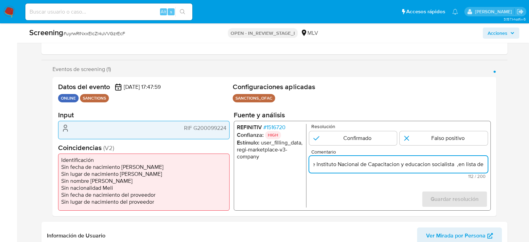
click at [480, 167] on input "Se confirma el match ya que se trata de Instituto Nacional de Capacitacion y ed…" at bounding box center [398, 164] width 179 height 9
click at [404, 165] on input "Se confirma el match ya que se trata de Instituto Nacional de Capacitacion y ed…" at bounding box center [398, 164] width 179 height 9
click at [407, 165] on input "Se confirma el match ya que se trata de Instituto Nacional de Capacitacion y ed…" at bounding box center [398, 164] width 179 height 9
click at [434, 165] on input "Se confirma el match ya que se trata de Instituto Nacional de Capacitacion y Ed…" at bounding box center [398, 164] width 179 height 9
click at [455, 165] on input "Se confirma el match ya que se trata de Instituto Nacional de Capacitacion y Ed…" at bounding box center [398, 164] width 179 height 9
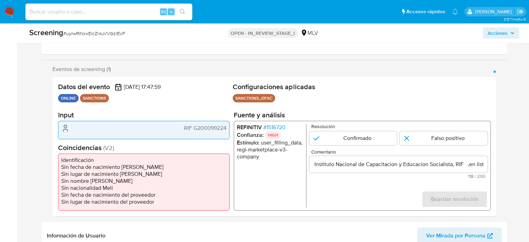
scroll to position [0, 0]
drag, startPoint x: 228, startPoint y: 129, endPoint x: 194, endPoint y: 130, distance: 33.4
click at [194, 130] on div "RIF G200099224" at bounding box center [144, 130] width 172 height 18
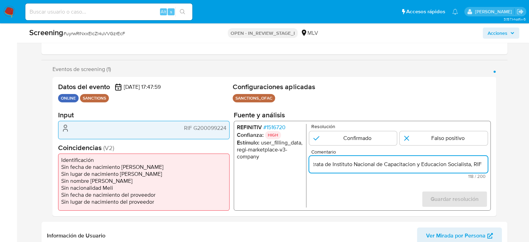
scroll to position [0, 109]
drag, startPoint x: 476, startPoint y: 165, endPoint x: 481, endPoint y: 165, distance: 5.2
click at [481, 165] on input "Se confirma el match ya que se trata de Instituto Nacional de Capacitacion y Ed…" at bounding box center [398, 164] width 179 height 9
click at [453, 165] on input "Se confirma el match ya que se trata de Instituto Nacional de Capacitacion y Ed…" at bounding box center [398, 164] width 179 height 9
paste input "G200099224"
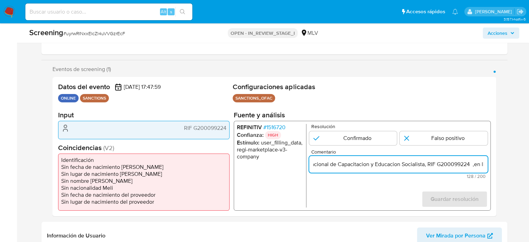
scroll to position [0, 142]
drag, startPoint x: 477, startPoint y: 164, endPoint x: 482, endPoint y: 164, distance: 4.5
click at [482, 164] on input "Se confirma el match ya que se trata de Instituto Nacional de Capacitacion y Ed…" at bounding box center [398, 164] width 179 height 9
click at [456, 167] on input "Se confirma el match ya que se trata de Instituto Nacional de Capacitacion y Ed…" at bounding box center [398, 164] width 179 height 9
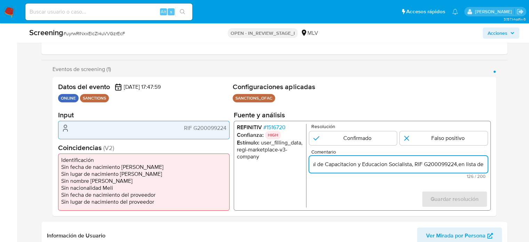
click at [457, 165] on input "Se confirma el match ya que se trata de Instituto Nacional de Capacitacion y Ed…" at bounding box center [398, 164] width 179 height 9
click at [484, 165] on input "Se confirma el match ya que se trata de Instituto Nacional de Capacitacion y Ed…" at bounding box center [398, 164] width 179 height 9
drag, startPoint x: 470, startPoint y: 165, endPoint x: 483, endPoint y: 166, distance: 12.6
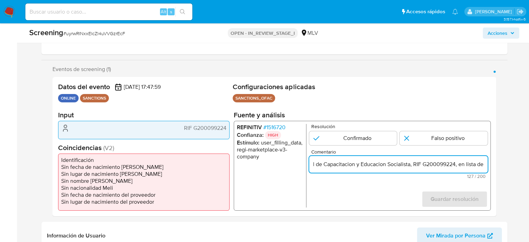
click at [483, 166] on input "Se confirma el match ya que se trata de Instituto Nacional de Capacitacion y Ed…" at bounding box center [398, 164] width 179 height 9
click at [484, 166] on input "Se confirma el match ya que se trata de Instituto Nacional de Capacitacion y Ed…" at bounding box center [398, 164] width 179 height 9
paste input "BGRE-WC"
drag, startPoint x: 478, startPoint y: 164, endPoint x: 489, endPoint y: 164, distance: 11.5
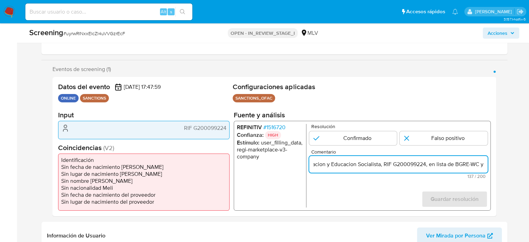
click at [489, 164] on div "REFINITIV # 1516720 Confianza: HIGH Estímulo : user_filling_data, regi-marketpl…" at bounding box center [362, 166] width 257 height 90
click at [487, 164] on input "Se confirma el match ya que se trata de Instituto Nacional de Capacitacion y Ed…" at bounding box center [398, 164] width 179 height 9
paste input "VEPTRE-WC"
type input "Se confirma el match ya que se trata de Instituto Nacional de Capacitacion y Ed…"
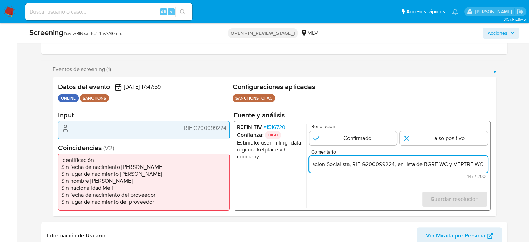
scroll to position [0, 0]
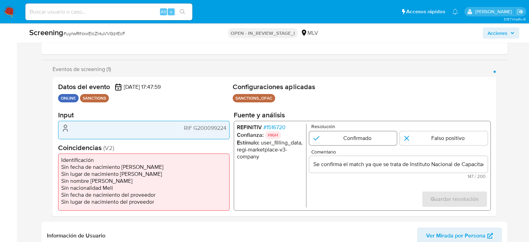
click at [345, 138] on input "1 de 1" at bounding box center [353, 138] width 88 height 14
radio input "true"
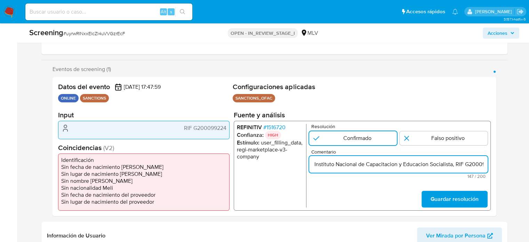
scroll to position [0, 168]
drag, startPoint x: 476, startPoint y: 168, endPoint x: 483, endPoint y: 168, distance: 7.3
click at [483, 168] on input "Se confirma el match ya que se trata de Instituto Nacional de Capacitacion y Ed…" at bounding box center [398, 164] width 179 height 9
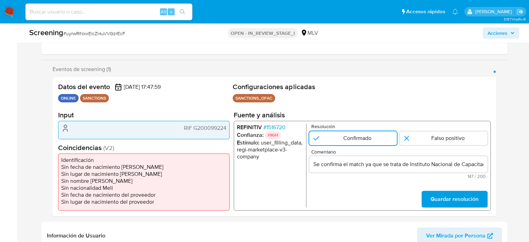
click at [446, 169] on div "Se confirma el match ya que se trata de Instituto Nacional de Capacitacion y Ed…" at bounding box center [398, 164] width 179 height 17
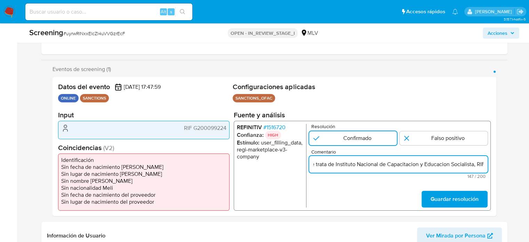
scroll to position [0, 202]
drag, startPoint x: 455, startPoint y: 165, endPoint x: 497, endPoint y: 166, distance: 42.1
click at [497, 166] on div "Eventos de screening (1) Página 1 Datos del evento 29/08/2025 17:47:59 ONLINE S…" at bounding box center [274, 141] width 466 height 150
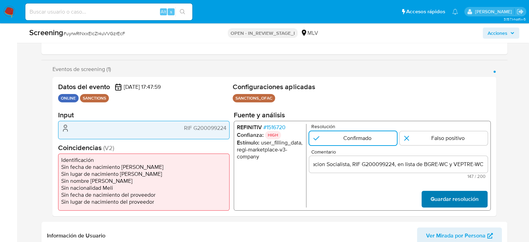
scroll to position [0, 0]
click at [460, 196] on span "Guardar resolución" at bounding box center [455, 198] width 48 height 15
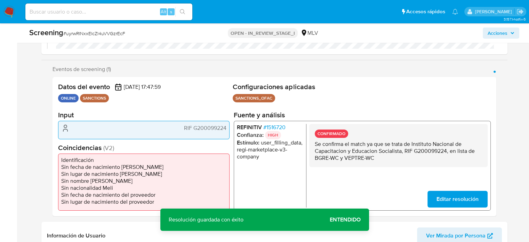
click at [276, 128] on span "# 1516720" at bounding box center [274, 127] width 22 height 7
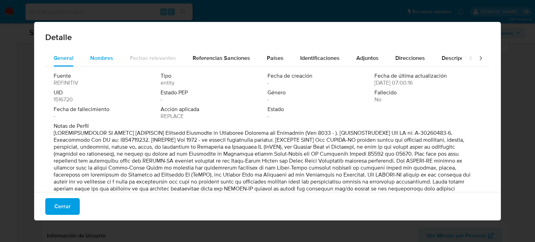
click at [94, 64] on div "Nombres" at bounding box center [101, 58] width 23 height 17
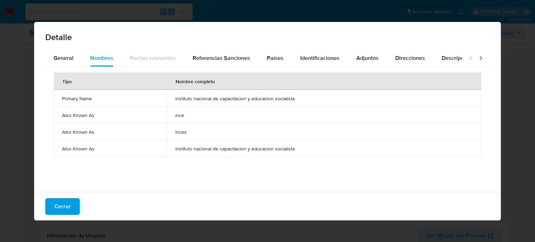
click at [71, 201] on button "Cerrar" at bounding box center [62, 206] width 34 height 17
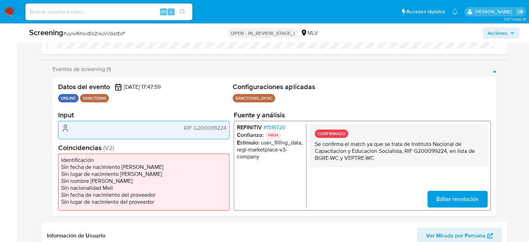
drag, startPoint x: 403, startPoint y: 160, endPoint x: 316, endPoint y: 148, distance: 88.5
click at [314, 147] on div "CONFIRMADO Se confirma el match ya que se trata de Instituto Nacional de Capaci…" at bounding box center [398, 145] width 179 height 43
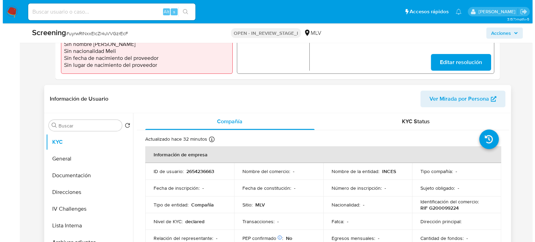
scroll to position [244, 0]
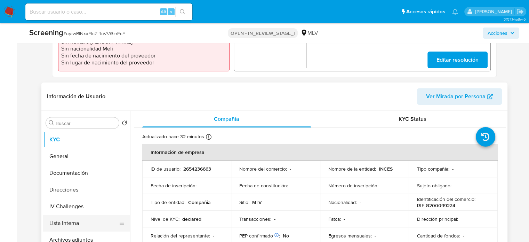
click at [63, 220] on button "Lista Interna" at bounding box center [83, 223] width 81 height 17
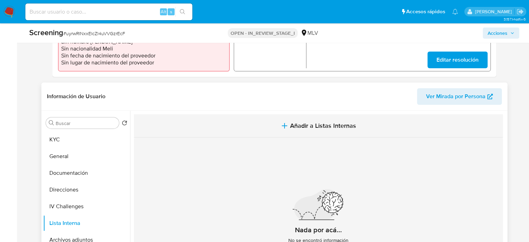
click at [308, 124] on span "Añadir a Listas Internas" at bounding box center [323, 126] width 66 height 8
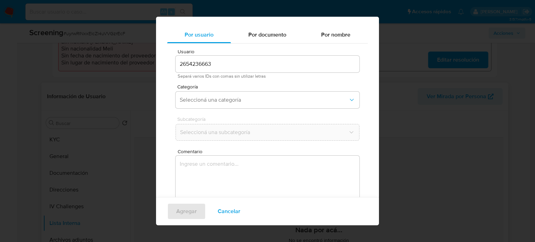
scroll to position [29, 0]
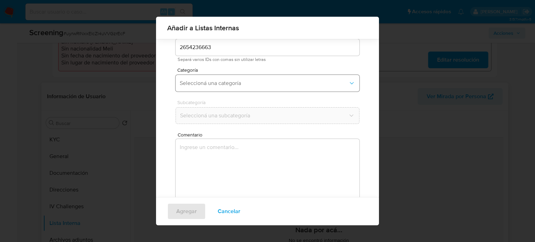
click at [257, 84] on span "Seleccioná una categoría" at bounding box center [264, 83] width 168 height 7
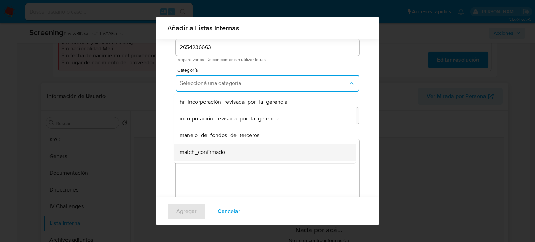
click at [207, 155] on span "match_confirmado" at bounding box center [202, 152] width 45 height 7
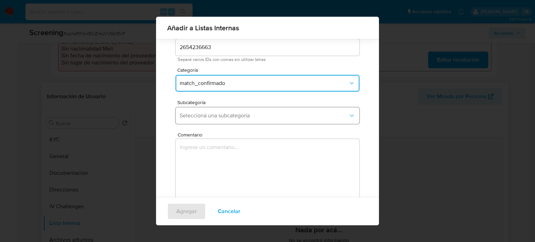
click at [233, 118] on span "Seleccioná una subcategoría" at bounding box center [264, 115] width 168 height 7
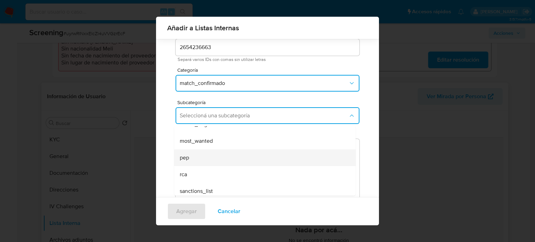
scroll to position [47, 0]
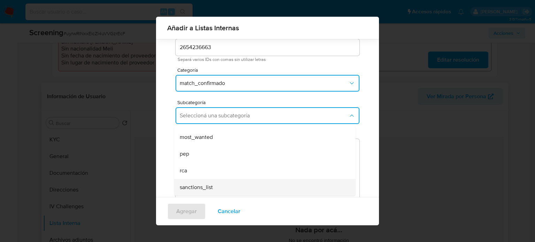
click at [214, 184] on div "sanctions_list" at bounding box center [263, 187] width 166 height 17
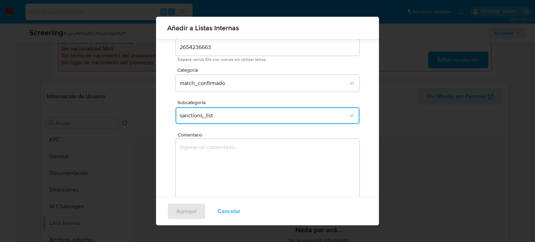
click at [213, 162] on textarea "Comentario" at bounding box center [267, 172] width 184 height 67
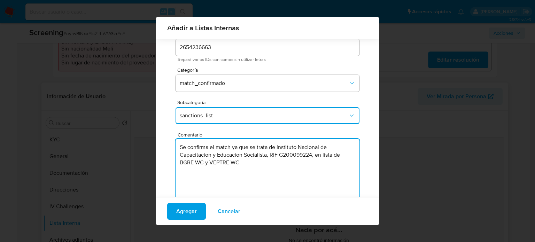
click at [275, 147] on textarea "Se confirma el match ya que se trata de Instituto Nacional de Capacitacion y Ed…" at bounding box center [267, 172] width 184 height 67
type textarea "Se confirma el match ya que se trata del Instituto Nacional de Capacitación y E…"
click at [187, 212] on span "Agregar" at bounding box center [186, 211] width 21 height 15
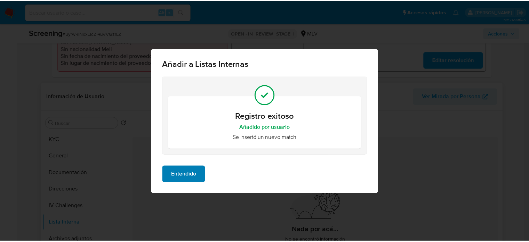
scroll to position [0, 0]
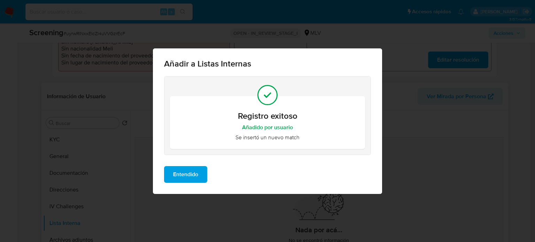
click at [188, 179] on span "Entendido" at bounding box center [185, 174] width 25 height 15
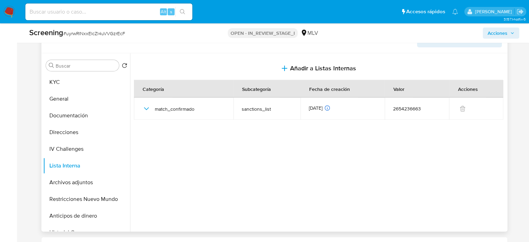
scroll to position [313, 0]
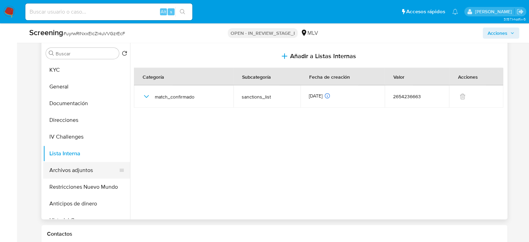
click at [78, 169] on button "Archivos adjuntos" at bounding box center [83, 170] width 81 height 17
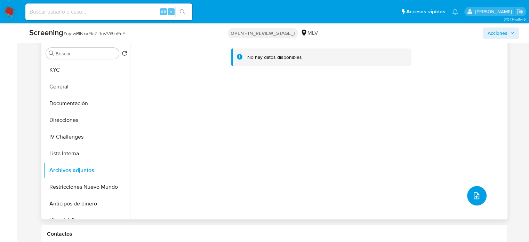
click at [474, 196] on icon "upload-file" at bounding box center [477, 195] width 6 height 7
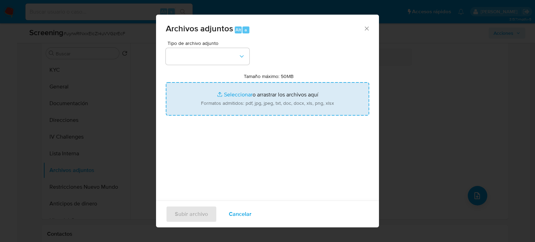
click at [269, 109] on input "Tamaño máximo: 50MB Seleccionar archivos" at bounding box center [267, 98] width 203 height 33
type input "C:\fakepath\StandardCaseMatchDetailsReport_5jb6vnwa30d71jz0z3q0w6ncr_e_tr_wco_1…"
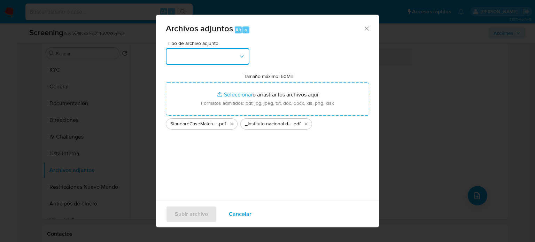
click at [181, 61] on button "button" at bounding box center [208, 56] width 84 height 17
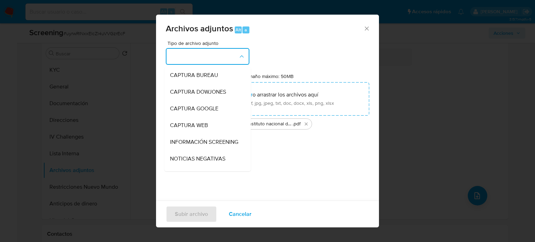
drag, startPoint x: 189, startPoint y: 142, endPoint x: 183, endPoint y: 140, distance: 5.7
click at [188, 142] on span "INFORMACIÓN SCREENING" at bounding box center [204, 142] width 68 height 7
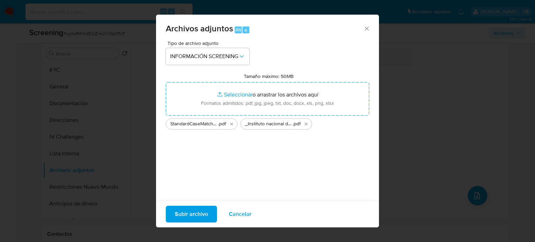
click at [187, 214] on span "Subir archivo" at bounding box center [191, 213] width 33 height 15
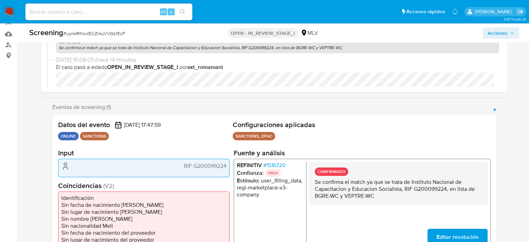
scroll to position [139, 0]
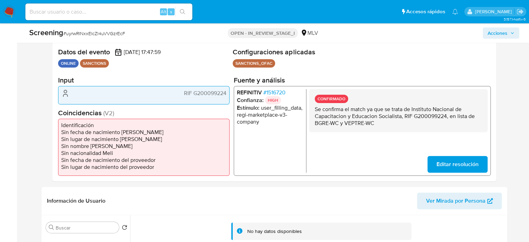
drag, startPoint x: 412, startPoint y: 109, endPoint x: 400, endPoint y: 119, distance: 15.8
click at [400, 119] on p "Se confirma el match ya que se trata de Instituto Nacional de Capacitacion y Ed…" at bounding box center [398, 116] width 167 height 21
click at [282, 90] on span "# 1516720" at bounding box center [274, 92] width 22 height 7
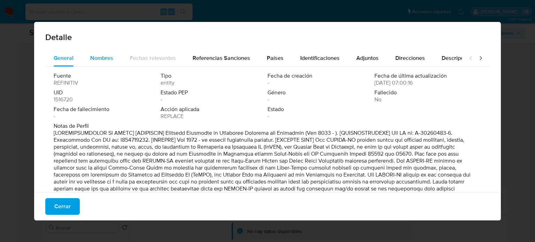
click at [96, 56] on span "Nombres" at bounding box center [101, 58] width 23 height 8
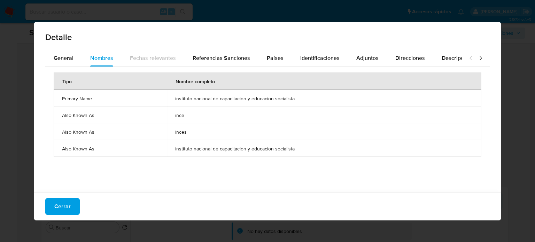
click at [65, 203] on span "Cerrar" at bounding box center [62, 206] width 16 height 15
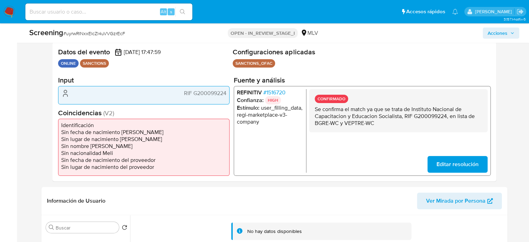
drag, startPoint x: 228, startPoint y: 95, endPoint x: 183, endPoint y: 95, distance: 44.6
click at [183, 95] on div "RIF G200099224" at bounding box center [144, 95] width 172 height 18
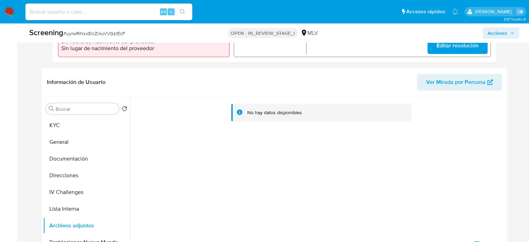
scroll to position [278, 0]
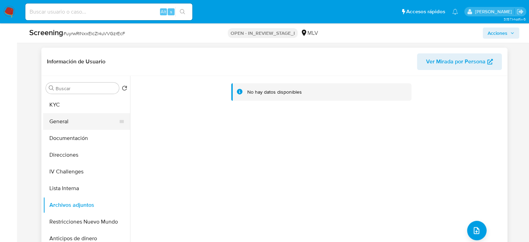
click at [79, 117] on button "General" at bounding box center [83, 121] width 81 height 17
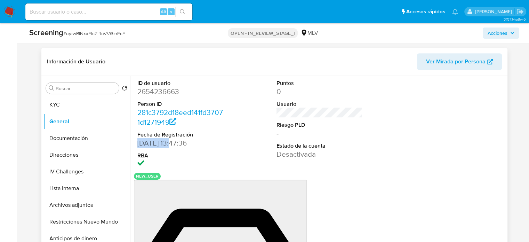
drag, startPoint x: 175, startPoint y: 142, endPoint x: 139, endPoint y: 146, distance: 35.8
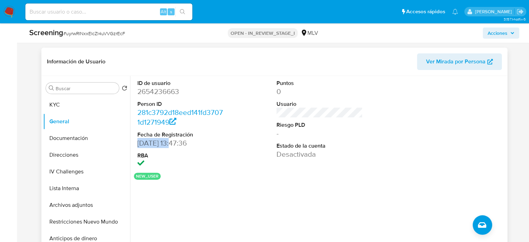
click at [139, 146] on dd "29/08/2025 13:47:36" at bounding box center [181, 143] width 86 height 10
copy dd "29/08/2025"
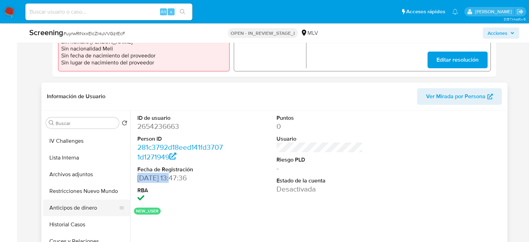
scroll to position [70, 0]
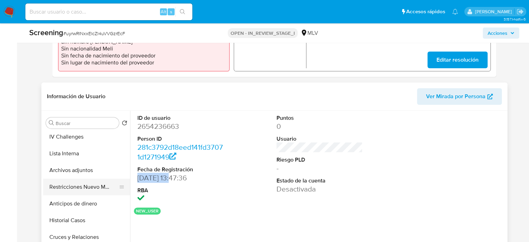
click at [100, 189] on button "Restricciones Nuevo Mundo" at bounding box center [83, 187] width 81 height 17
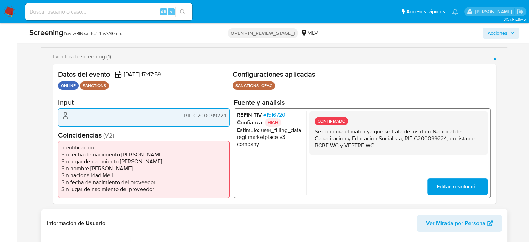
scroll to position [104, 0]
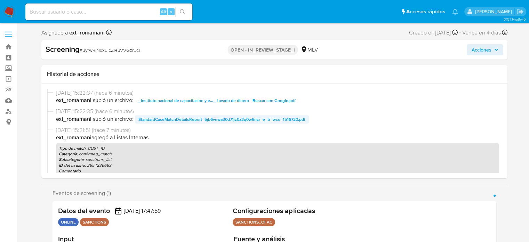
select select "10"
click at [473, 50] on span "Acciones" at bounding box center [482, 49] width 20 height 11
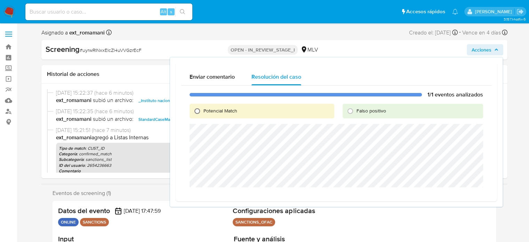
click at [198, 112] on input "Potencial Match" at bounding box center [197, 110] width 11 height 11
radio input "true"
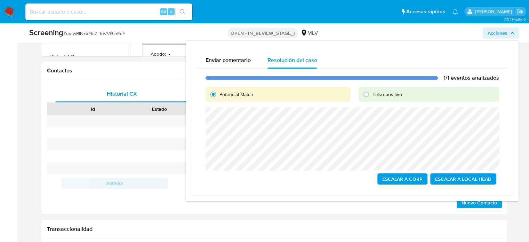
scroll to position [522, 0]
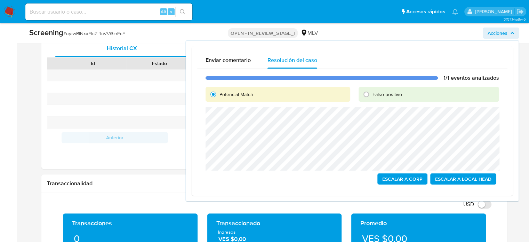
click at [398, 181] on span "Escalar a Corp" at bounding box center [403, 179] width 40 height 10
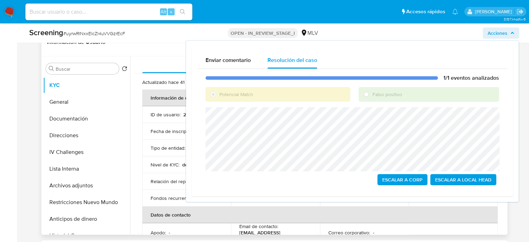
scroll to position [244, 0]
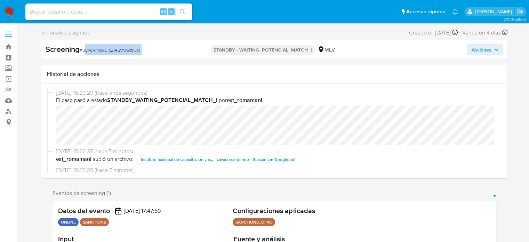
select select "10"
drag, startPoint x: 153, startPoint y: 51, endPoint x: 83, endPoint y: 57, distance: 70.9
click at [83, 57] on div "Screening # uyrwRlNxxElcZl4uVVGzrEcF STANDBY - WAITING_POTENCIAL_MATCH_I MLV Ac…" at bounding box center [274, 49] width 466 height 19
click at [151, 48] on div "Screening # uyrwRlNxxElcZl4uVVGzrEcF" at bounding box center [121, 49] width 150 height 10
drag, startPoint x: 157, startPoint y: 52, endPoint x: 83, endPoint y: 53, distance: 74.2
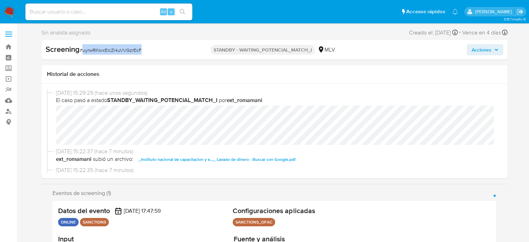
click at [83, 53] on div "Screening # uyrwRlNxxElcZl4uVVGzrEcF" at bounding box center [121, 49] width 150 height 10
copy span "uyrwRlNxxElcZl4uVVGzrEcF"
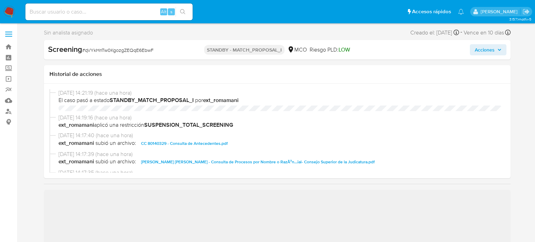
select select "10"
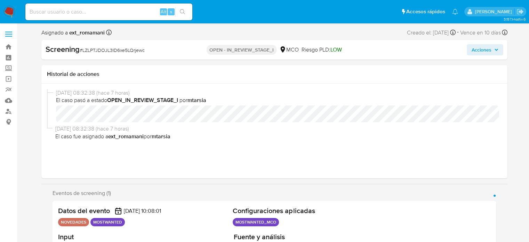
select select "10"
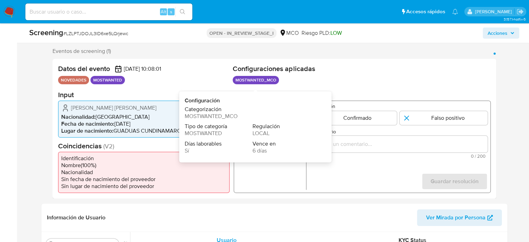
scroll to position [139, 0]
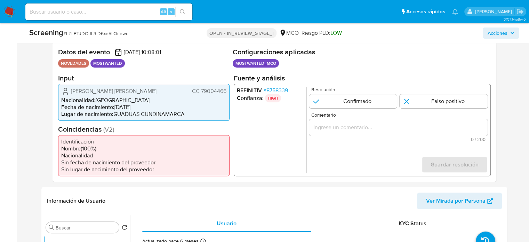
drag, startPoint x: 227, startPoint y: 90, endPoint x: 201, endPoint y: 93, distance: 26.7
click at [201, 93] on div "Pedro Hernan Abreo Ramirez CC 79004466 Nacionalidad : Colombia Fecha de nacimie…" at bounding box center [144, 102] width 172 height 37
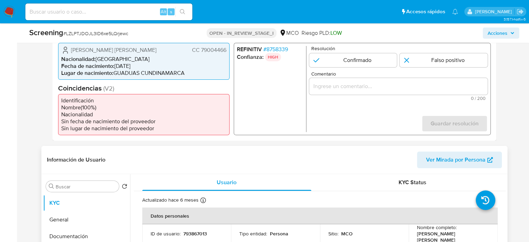
scroll to position [278, 0]
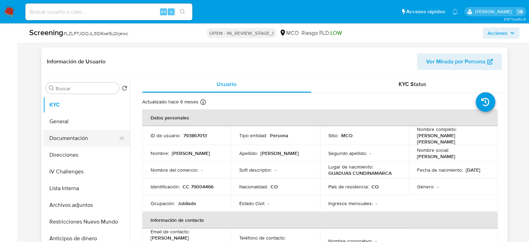
click at [88, 143] on button "Documentación" at bounding box center [83, 138] width 81 height 17
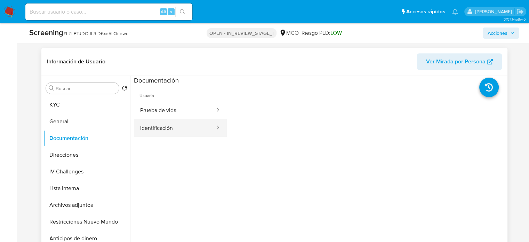
click at [178, 129] on button "Identificación" at bounding box center [175, 128] width 82 height 18
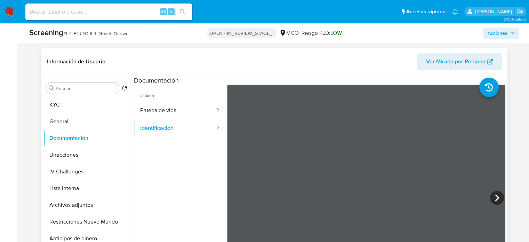
scroll to position [9, 0]
click at [490, 197] on icon at bounding box center [497, 198] width 14 height 14
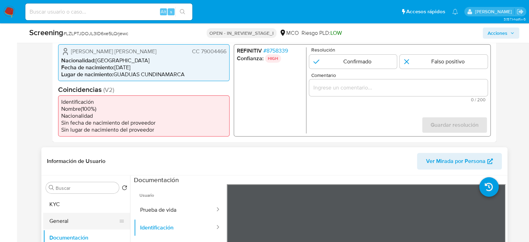
scroll to position [174, 0]
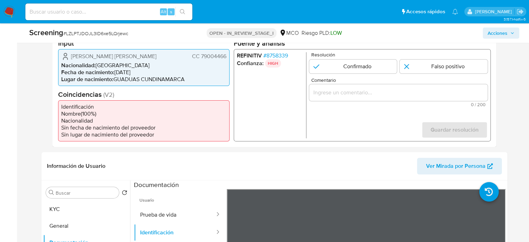
drag, startPoint x: 226, startPoint y: 56, endPoint x: 202, endPoint y: 60, distance: 24.6
click at [202, 60] on span "CC 79004466" at bounding box center [209, 56] width 34 height 7
drag, startPoint x: 120, startPoint y: 55, endPoint x: 108, endPoint y: 58, distance: 12.6
click at [108, 58] on span "[PERSON_NAME]" at bounding box center [114, 56] width 86 height 7
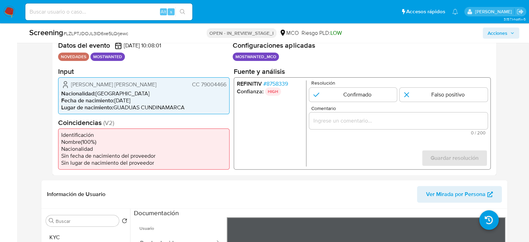
scroll to position [104, 0]
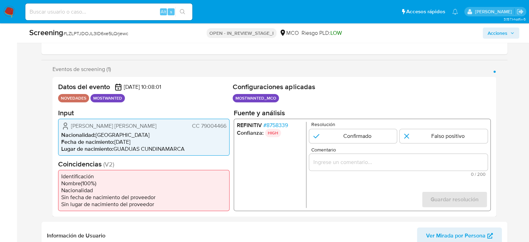
drag, startPoint x: 156, startPoint y: 126, endPoint x: 72, endPoint y: 129, distance: 83.6
click at [72, 129] on div "Pedro Hernan Abreo Ramirez CC 79004466" at bounding box center [143, 125] width 165 height 8
drag, startPoint x: 226, startPoint y: 125, endPoint x: 202, endPoint y: 128, distance: 23.9
click at [202, 128] on span "CC 79004466" at bounding box center [209, 125] width 34 height 7
click at [216, 135] on li "Nacionalidad : Colombia" at bounding box center [143, 134] width 165 height 7
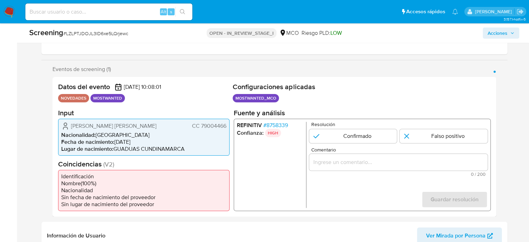
drag, startPoint x: 227, startPoint y: 126, endPoint x: 201, endPoint y: 127, distance: 25.8
click at [201, 127] on div "Pedro Hernan Abreo Ramirez CC 79004466 Nacionalidad : Colombia Fecha de nacimie…" at bounding box center [144, 136] width 172 height 37
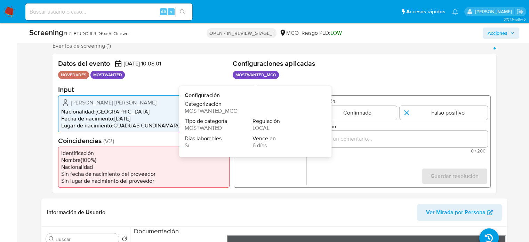
scroll to position [139, 0]
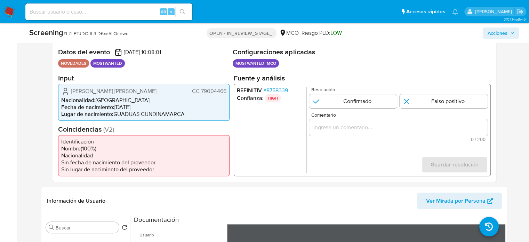
click at [156, 92] on div "Pedro Hernan Abreo Ramirez CC 79004466" at bounding box center [143, 91] width 165 height 8
click at [386, 134] on div "1 de 1" at bounding box center [398, 127] width 179 height 17
click at [388, 130] on input "Comentario" at bounding box center [398, 127] width 179 height 9
click at [376, 157] on form "Resolución Confirmado Falso positivo Comentario Titular de cuenta aun se encune…" at bounding box center [398, 130] width 179 height 86
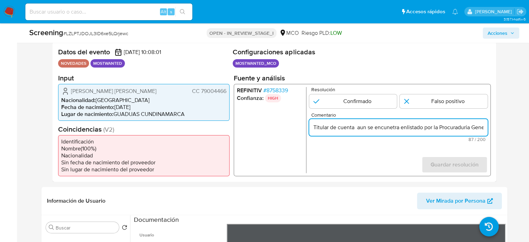
drag, startPoint x: 388, startPoint y: 128, endPoint x: 393, endPoint y: 129, distance: 4.9
click at [393, 129] on input "Titular de cuenta aun se encunetra enlistado por la Procuraduria General de la …" at bounding box center [398, 127] width 179 height 9
click at [366, 163] on form "Resolución Confirmado Falso positivo Comentario Titular de cuenta aun se encuen…" at bounding box center [398, 130] width 179 height 86
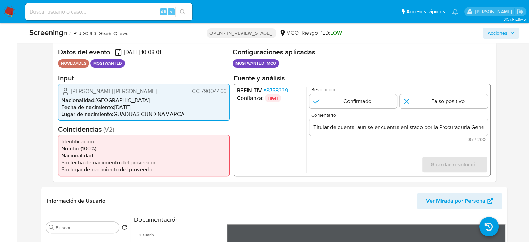
drag, startPoint x: 69, startPoint y: 89, endPoint x: 228, endPoint y: 91, distance: 159.1
click at [228, 91] on div "Pedro Hernan Abreo Ramirez CC 79004466 Nacionalidad : Colombia Fecha de nacimie…" at bounding box center [144, 102] width 172 height 37
click at [340, 137] on span "125 / 200" at bounding box center [398, 139] width 174 height 5
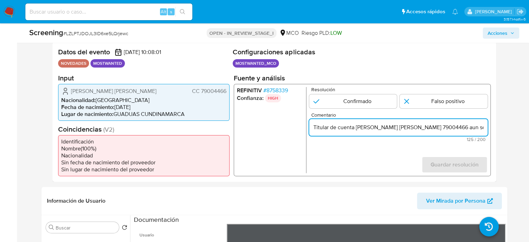
click at [427, 129] on input "Titular de cuenta Pedro Hernan Abreo Ramirez CC 79004466 aun se encuentra enlis…" at bounding box center [398, 127] width 179 height 9
click at [464, 127] on input "Titular de cuenta Pedro Hernan Abreo Ramirez, CC 79004466 aun se encuentra enli…" at bounding box center [398, 127] width 179 height 9
click at [482, 128] on input "Titular de cuenta Pedro Hernan Abreo Ramirez, CC 79004466, aun se encuentra enl…" at bounding box center [398, 127] width 179 height 9
type input "Titular de cuenta Pedro Hernan Abreo Ramirez, CC 79004466, aun se encuentra enl…"
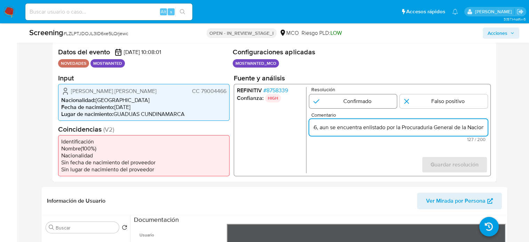
click at [351, 105] on input "1 de 1" at bounding box center [353, 101] width 88 height 14
radio input "true"
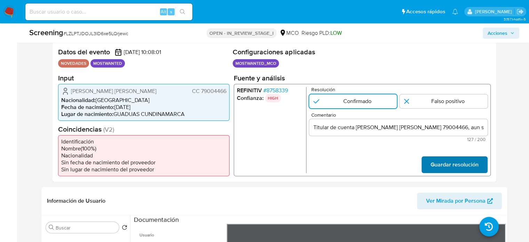
click at [440, 160] on span "Guardar resolución" at bounding box center [455, 164] width 48 height 15
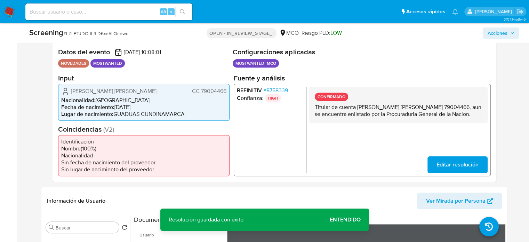
drag, startPoint x: 476, startPoint y: 113, endPoint x: 309, endPoint y: 107, distance: 166.5
click at [309, 107] on div "CONFIRMADO Titular de cuenta Pedro Hernan Abreo Ramirez, CC 79004466, aun se en…" at bounding box center [398, 105] width 179 height 36
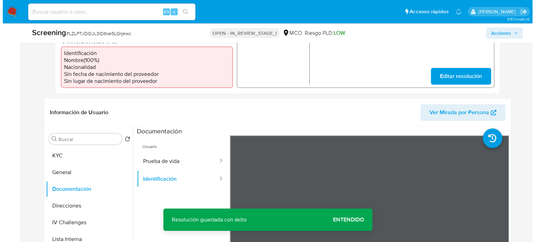
scroll to position [278, 0]
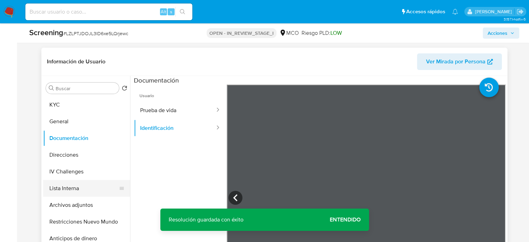
click at [72, 194] on button "Lista Interna" at bounding box center [83, 188] width 81 height 17
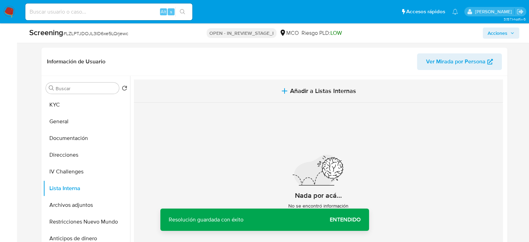
click at [288, 87] on button "Añadir a Listas Internas" at bounding box center [318, 90] width 369 height 23
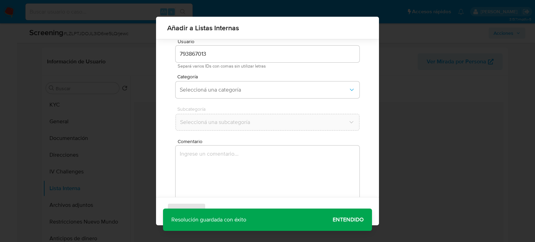
scroll to position [29, 0]
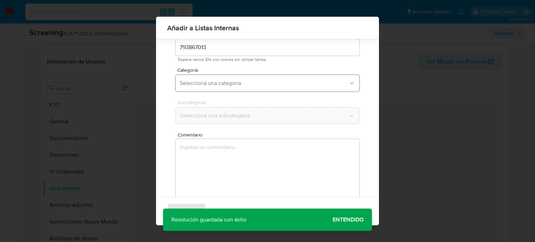
click at [233, 82] on span "Seleccioná una categoría" at bounding box center [264, 83] width 168 height 7
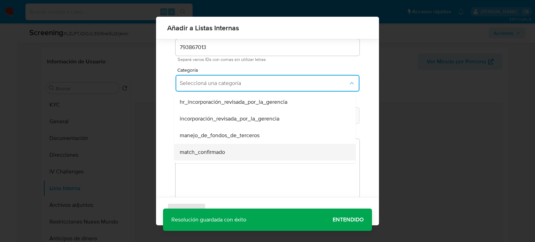
click at [209, 153] on span "match_confirmado" at bounding box center [202, 152] width 45 height 7
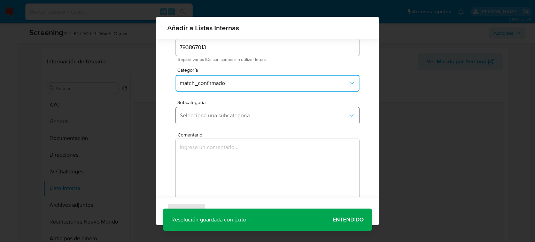
click at [249, 119] on button "Seleccioná una subcategoría" at bounding box center [267, 115] width 184 height 17
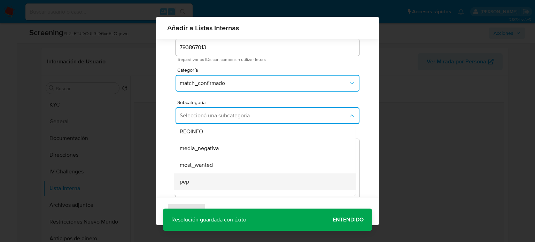
scroll to position [35, 0]
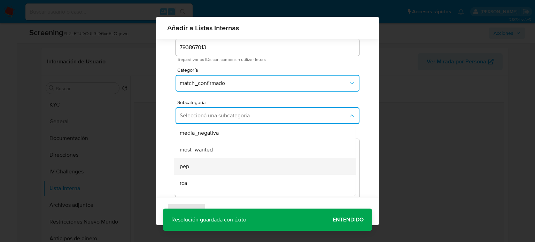
click at [204, 171] on div "pep" at bounding box center [263, 166] width 166 height 17
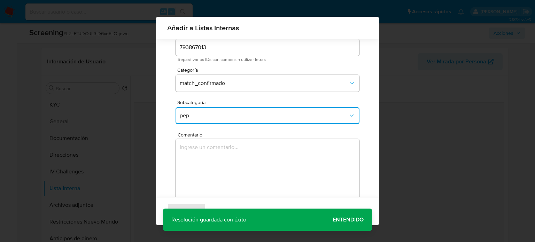
click at [217, 118] on span "pep" at bounding box center [264, 115] width 168 height 7
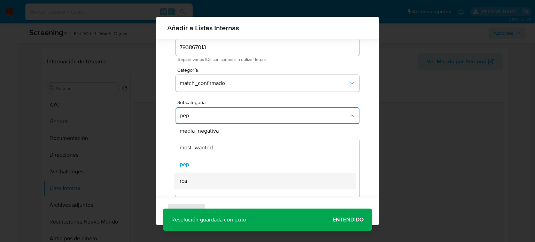
scroll to position [47, 0]
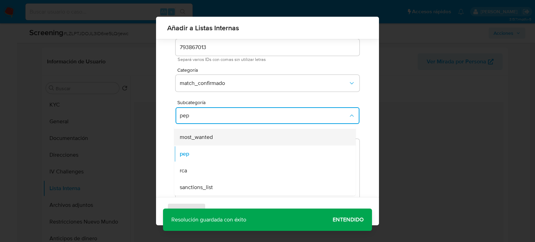
click at [223, 139] on div "most_wanted" at bounding box center [263, 137] width 166 height 17
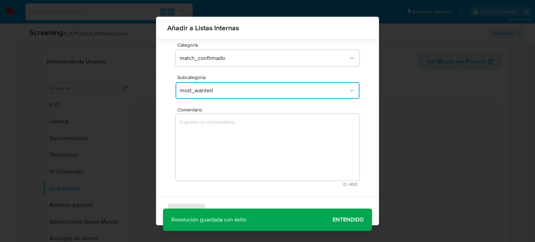
scroll to position [55, 0]
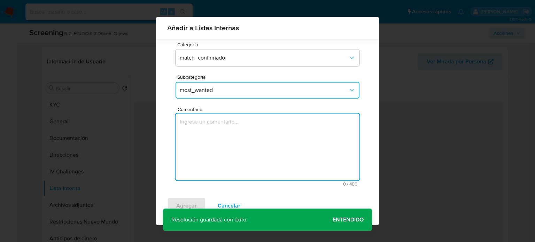
click at [215, 148] on textarea "Comentario" at bounding box center [267, 146] width 184 height 67
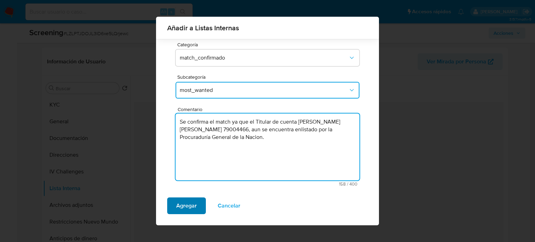
type textarea "Se confirma el match ya que el Titular de cuenta Pedro Hernan Abreo Ramirez, CC…"
click at [185, 205] on span "Agregar" at bounding box center [186, 205] width 21 height 15
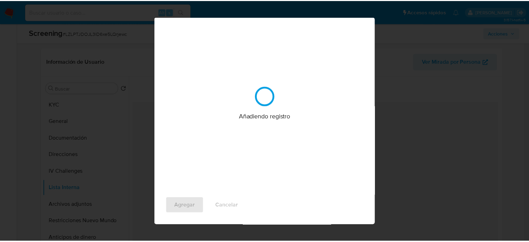
scroll to position [0, 0]
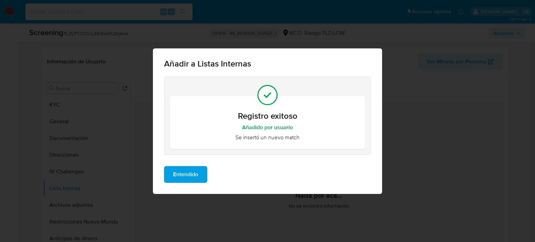
click at [187, 179] on span "Entendido" at bounding box center [185, 174] width 25 height 15
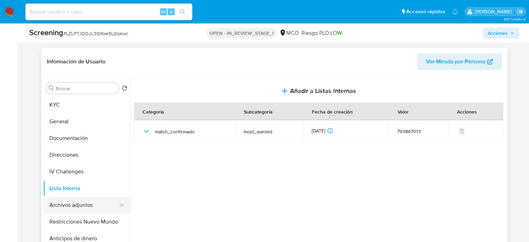
click at [73, 206] on button "Archivos adjuntos" at bounding box center [83, 205] width 81 height 17
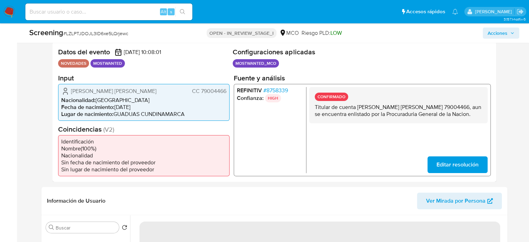
scroll to position [104, 0]
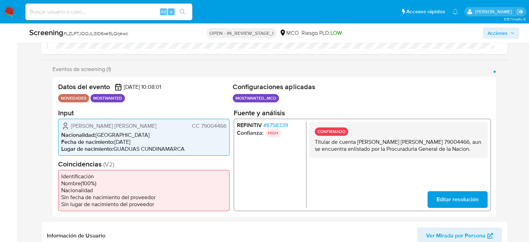
drag, startPoint x: 155, startPoint y: 124, endPoint x: 144, endPoint y: 126, distance: 11.3
click at [144, 126] on div "Pedro Hernan Abreo Ramirez CC 79004466" at bounding box center [143, 125] width 165 height 8
drag, startPoint x: 161, startPoint y: 125, endPoint x: 68, endPoint y: 126, distance: 92.6
click at [68, 126] on div "Pedro Hernan Abreo Ramirez CC 79004466" at bounding box center [143, 125] width 165 height 8
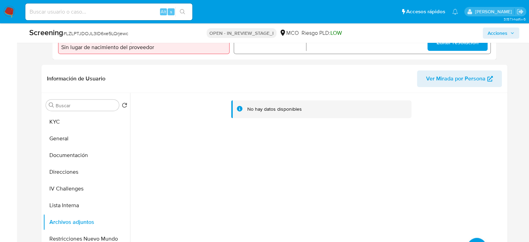
scroll to position [278, 0]
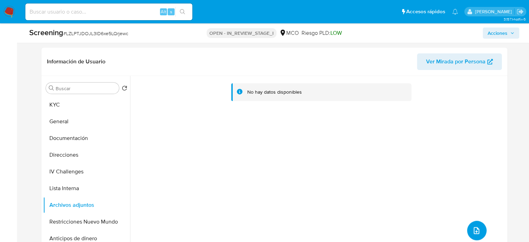
click at [474, 230] on icon "upload-file" at bounding box center [477, 230] width 8 height 8
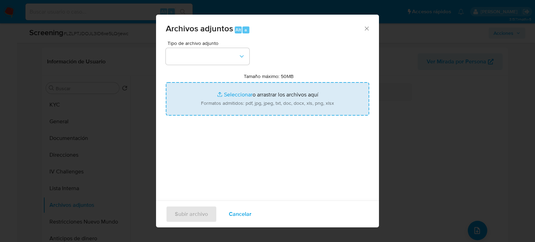
click at [249, 94] on input "Tamaño máximo: 50MB Seleccionar archivos" at bounding box center [267, 98] width 203 height 33
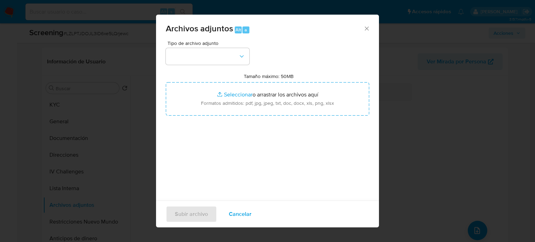
click at [121, 164] on div "Archivos adjuntos Alt a Tipo de archivo adjunto Tamaño máximo: 50MB Seleccionar…" at bounding box center [267, 121] width 535 height 242
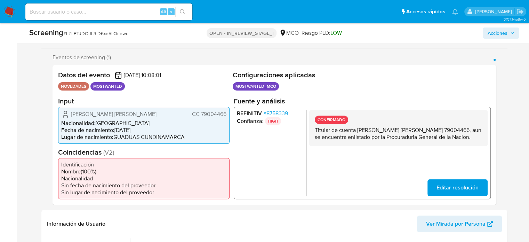
scroll to position [104, 0]
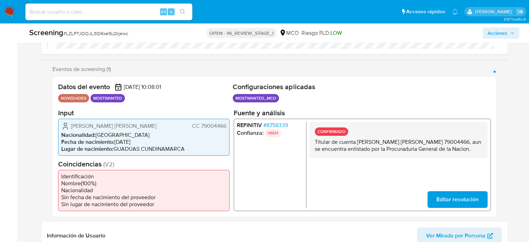
click at [151, 129] on div "Pedro Hernan Abreo Ramirez CC 79004466" at bounding box center [143, 125] width 165 height 8
drag, startPoint x: 153, startPoint y: 126, endPoint x: 70, endPoint y: 126, distance: 83.5
click at [70, 126] on div "Pedro Hernan Abreo Ramirez CC 79004466" at bounding box center [143, 125] width 165 height 8
drag, startPoint x: 227, startPoint y: 125, endPoint x: 193, endPoint y: 126, distance: 34.1
click at [193, 126] on div "Pedro Hernan Abreo Ramirez CC 79004466 Nacionalidad : Colombia Fecha de nacimie…" at bounding box center [144, 136] width 172 height 37
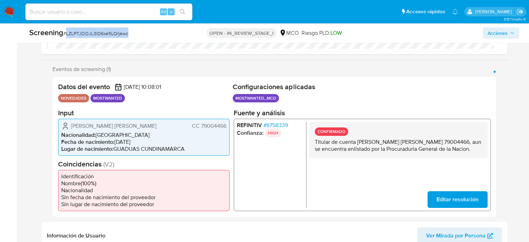
drag, startPoint x: 152, startPoint y: 34, endPoint x: 67, endPoint y: 37, distance: 85.0
click at [67, 37] on div "Screening # LZLPTJDOJL3ID6xe5LQrjewc" at bounding box center [109, 33] width 161 height 10
copy span "LZLPTJDOJL3ID6xe5LQrjewc"
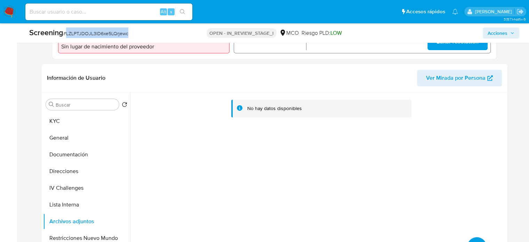
scroll to position [278, 0]
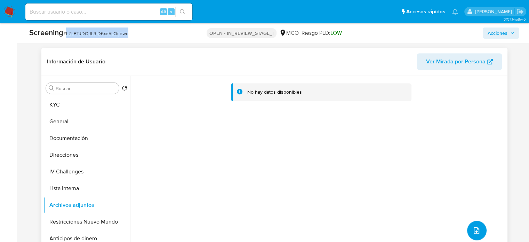
click at [468, 234] on button "upload-file" at bounding box center [477, 230] width 19 height 19
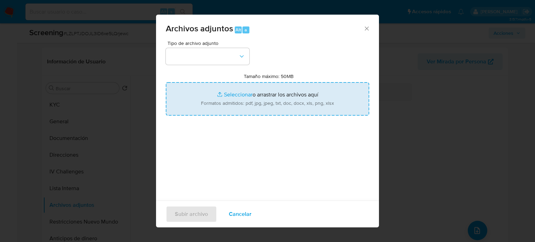
click at [218, 105] on input "Tamaño máximo: 50MB Seleccionar archivos" at bounding box center [267, 98] width 203 height 33
type input "C:\fakepath\EVIDENCIA Case ID LZLPTJDOJL3ID6xe5LQrjewc.pdf"
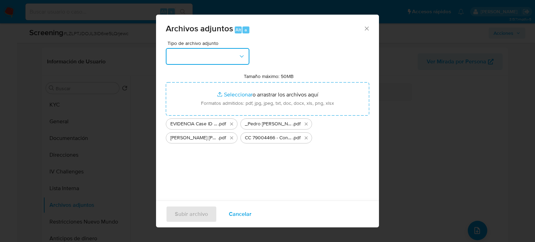
click at [226, 53] on button "button" at bounding box center [208, 56] width 84 height 17
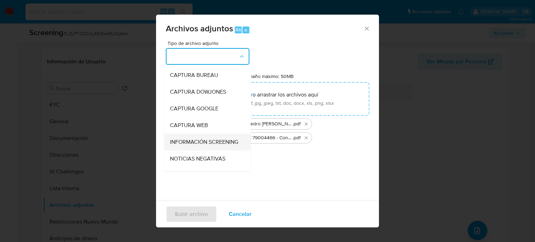
click at [193, 142] on span "INFORMACIÓN SCREENING" at bounding box center [204, 142] width 68 height 7
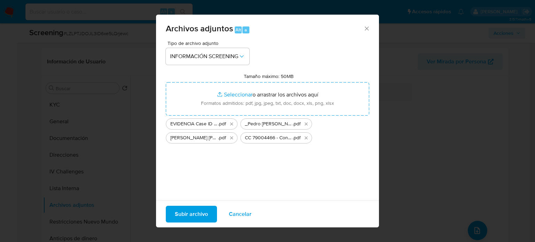
click at [191, 217] on span "Subir archivo" at bounding box center [191, 213] width 33 height 15
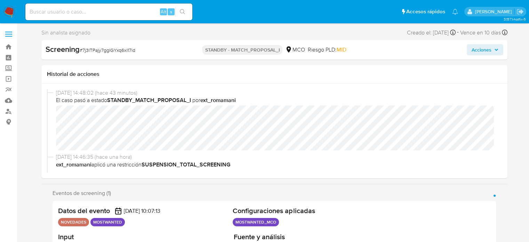
select select "10"
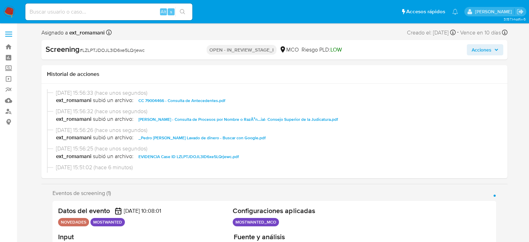
select select "10"
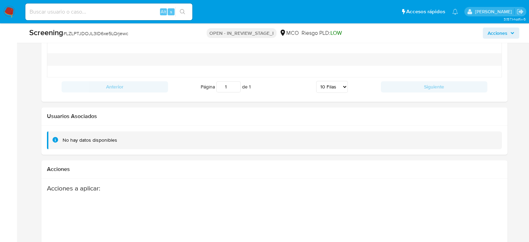
scroll to position [1095, 0]
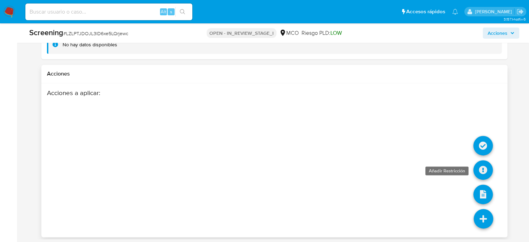
click at [480, 163] on icon at bounding box center [483, 169] width 19 height 19
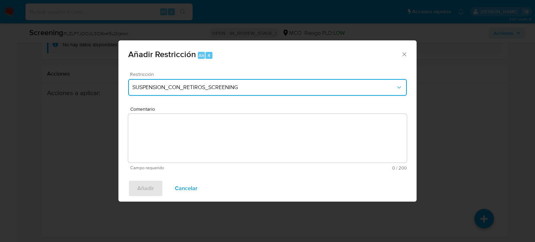
click at [174, 86] on span "SUSPENSION_CON_RETIROS_SCREENING" at bounding box center [263, 87] width 263 height 7
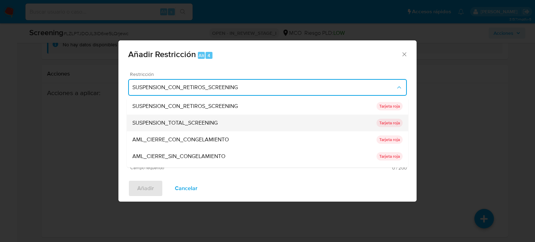
click at [188, 124] on span "SUSPENSION_TOTAL_SCREENING" at bounding box center [174, 122] width 85 height 7
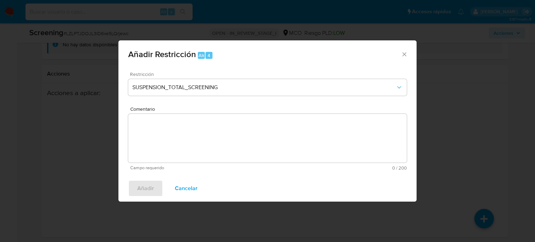
click at [187, 136] on textarea "Comentario" at bounding box center [267, 138] width 278 height 49
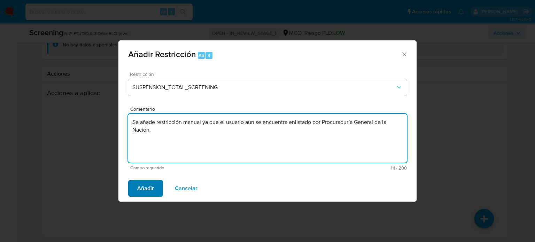
type textarea "Se añade restricción manual ya que el usuario aun se encuentra enlistado por Pr…"
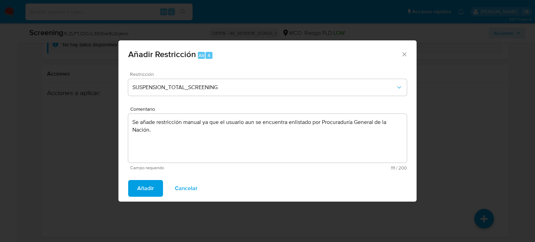
click at [144, 190] on span "Añadir" at bounding box center [145, 188] width 17 height 15
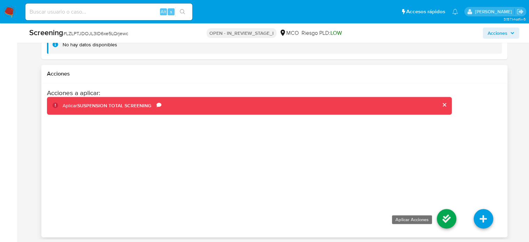
click at [448, 218] on icon at bounding box center [446, 218] width 19 height 19
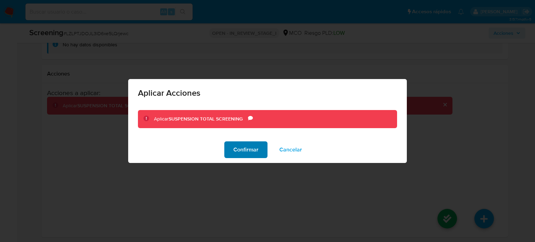
click at [248, 154] on span "Confirmar" at bounding box center [245, 149] width 25 height 15
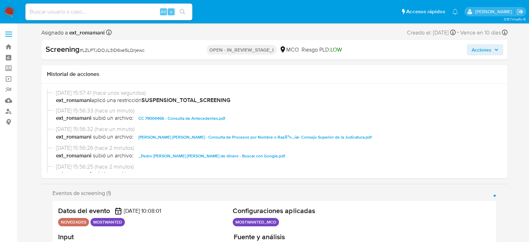
select select "10"
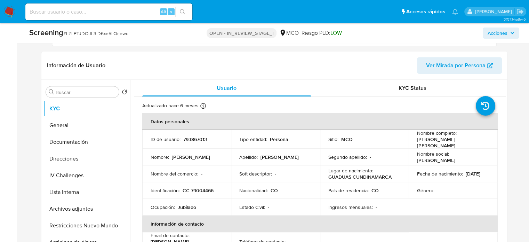
scroll to position [278, 0]
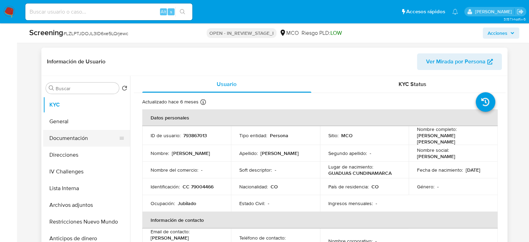
click at [65, 141] on button "Documentación" at bounding box center [83, 138] width 81 height 17
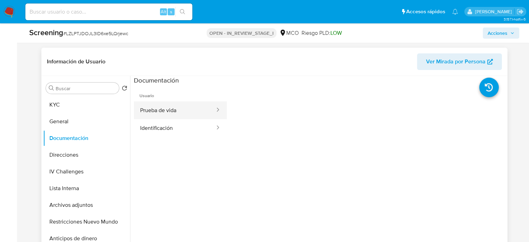
click at [189, 113] on button "Prueba de vida" at bounding box center [175, 110] width 82 height 18
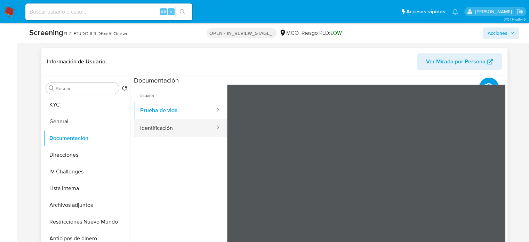
click at [198, 125] on button "Identificación" at bounding box center [175, 128] width 82 height 18
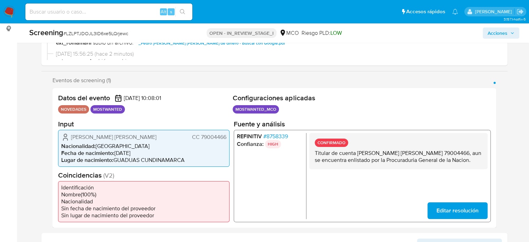
scroll to position [0, 0]
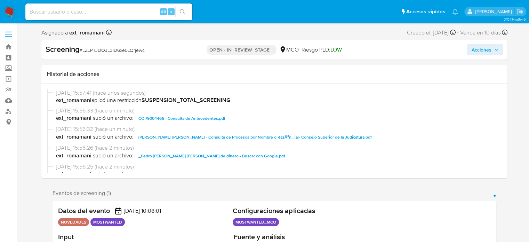
click at [490, 48] on span "Acciones" at bounding box center [482, 49] width 20 height 11
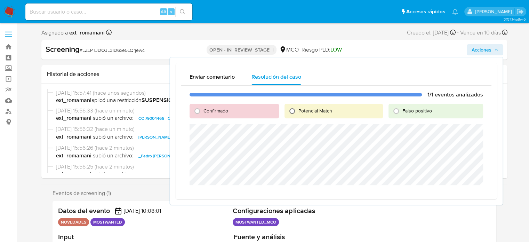
click at [297, 111] on input "Potencial Match" at bounding box center [292, 110] width 11 height 11
radio input "true"
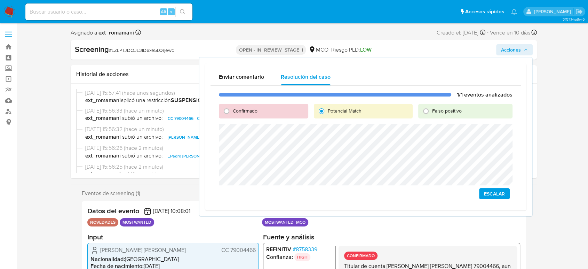
click at [493, 193] on span "Escalar" at bounding box center [494, 194] width 21 height 10
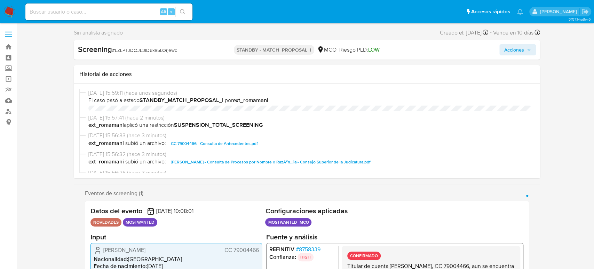
select select "10"
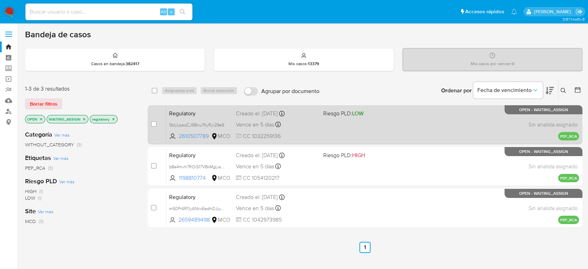
click at [340, 125] on div "Regulatory SbIyLpaqCJ6Bnu7KyRyi29e9 2610507789 MCO Riesgo PLD: LOW Creado el: […" at bounding box center [372, 124] width 413 height 35
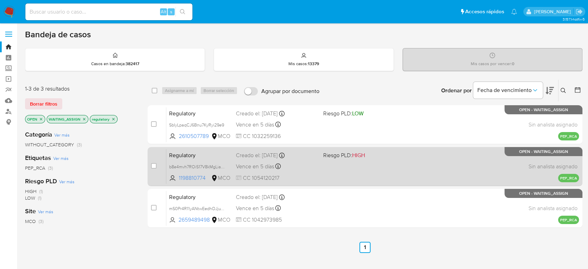
click at [331, 175] on div "Regulatory b8e4mvh7ROiS17V8kMgLiasP 1198810774 MCO Riesgo PLD: HIGH Creado el: …" at bounding box center [372, 166] width 413 height 35
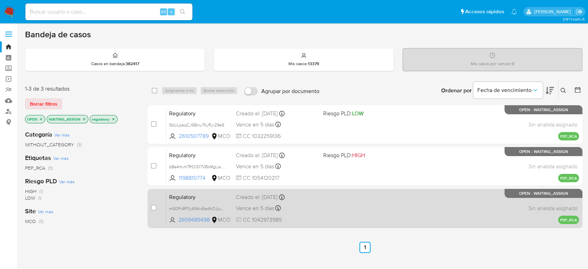
drag, startPoint x: 329, startPoint y: 206, endPoint x: 324, endPoint y: 197, distance: 10.0
click at [328, 206] on div "Regulatory mS0Pr4R11yANtwEedhOJjuTu 2659489498 MCO Creado el: [DATE] Creado el:…" at bounding box center [372, 207] width 413 height 35
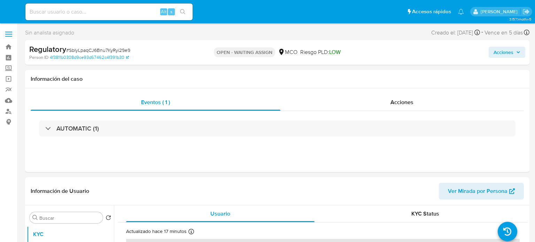
select select "10"
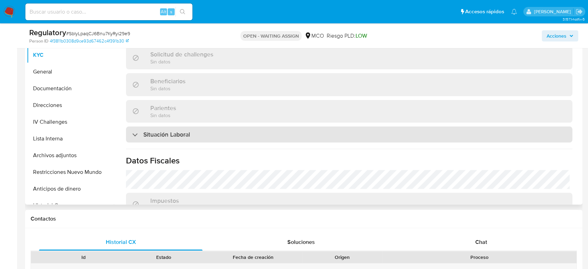
scroll to position [270, 0]
click at [387, 127] on div "Situación Laboral" at bounding box center [349, 133] width 447 height 16
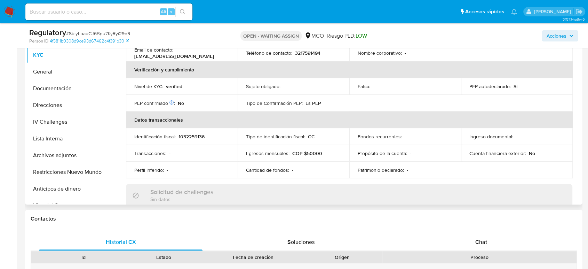
scroll to position [155, 0]
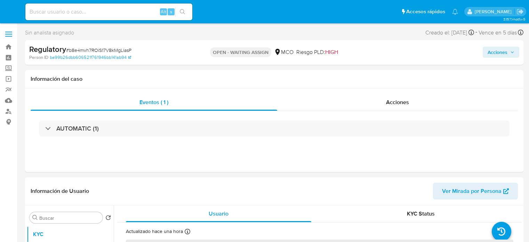
select select "10"
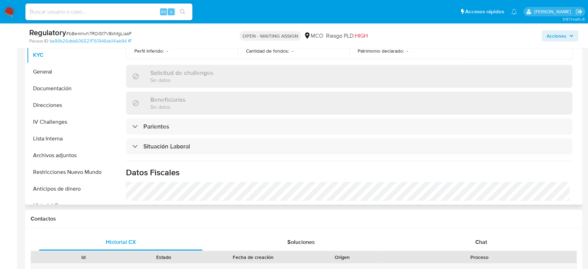
scroll to position [270, 0]
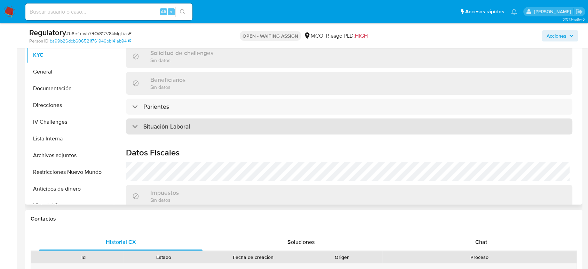
click at [355, 128] on div "Situación Laboral" at bounding box center [349, 126] width 447 height 16
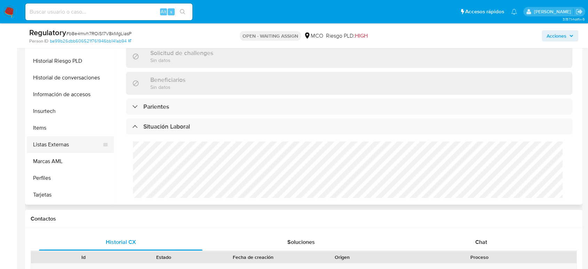
scroll to position [294, 0]
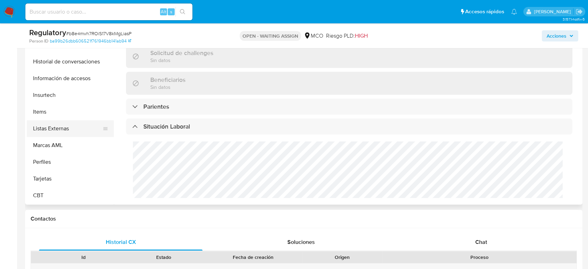
click at [62, 130] on button "Listas Externas" at bounding box center [67, 128] width 81 height 17
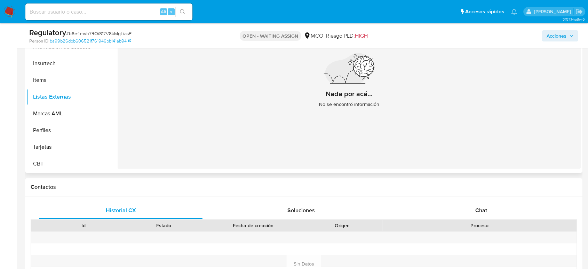
scroll to position [193, 0]
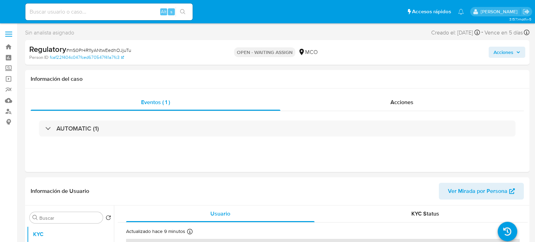
select select "10"
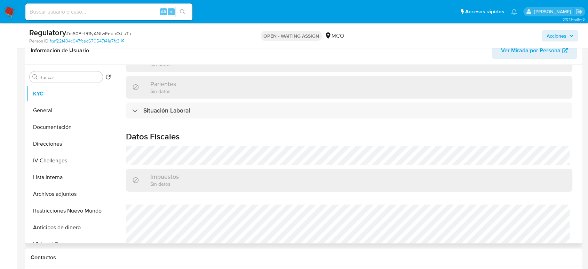
scroll to position [348, 0]
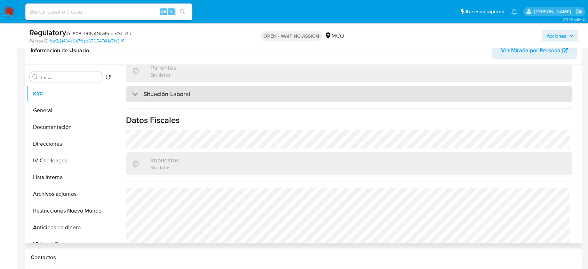
click at [411, 100] on div "Situación Laboral" at bounding box center [349, 94] width 447 height 16
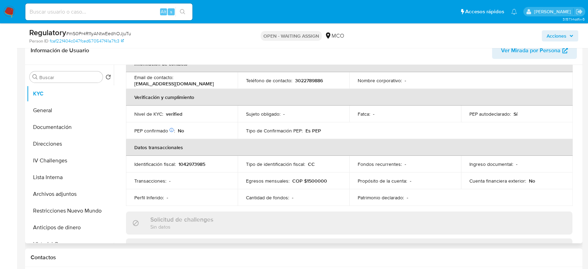
scroll to position [39, 0]
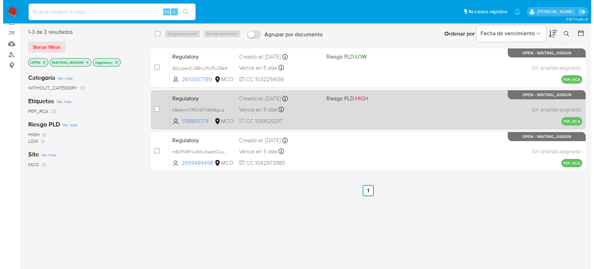
scroll to position [39, 0]
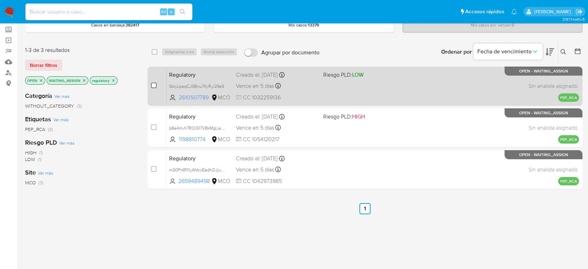
click at [153, 85] on input "checkbox" at bounding box center [154, 86] width 6 height 6
checkbox input "true"
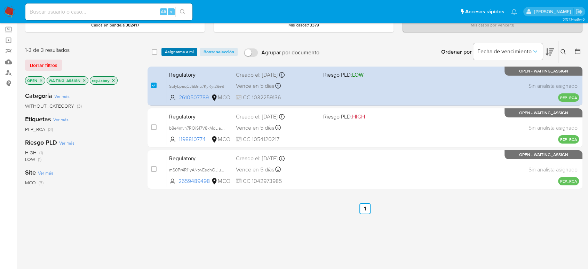
click at [179, 53] on span "Asignarme a mí" at bounding box center [179, 51] width 29 height 7
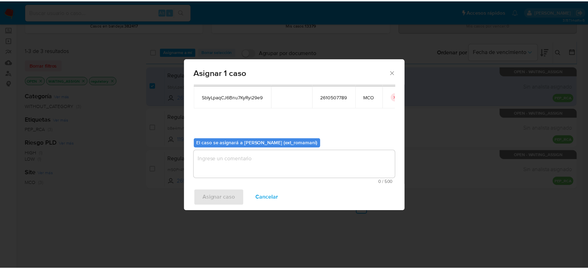
scroll to position [36, 0]
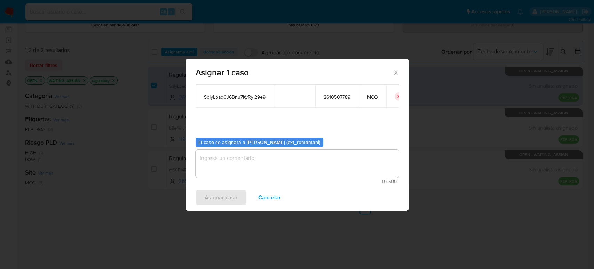
click at [301, 159] on textarea "assign-modal" at bounding box center [297, 164] width 203 height 28
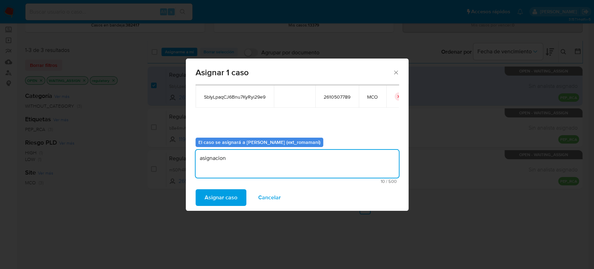
type textarea "asignacion"
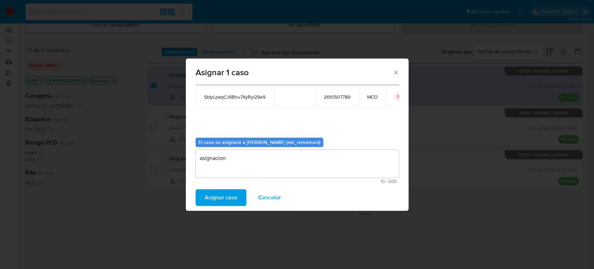
click at [237, 206] on div "Asignar caso Cancelar" at bounding box center [297, 197] width 223 height 26
click at [232, 201] on span "Asignar caso" at bounding box center [221, 197] width 33 height 15
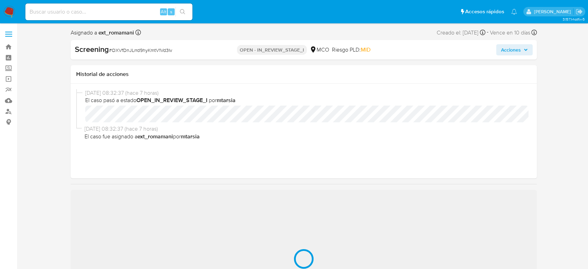
click at [6, 10] on img at bounding box center [9, 12] width 12 height 12
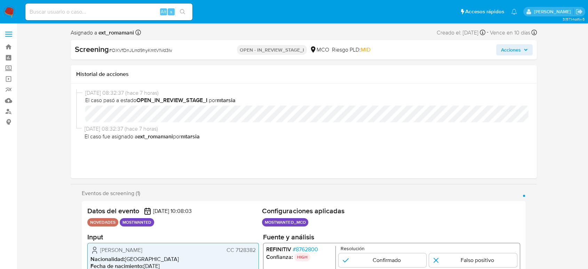
select select "10"
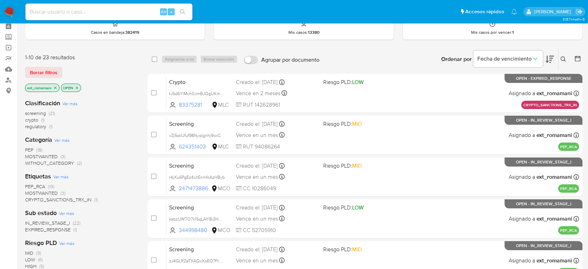
scroll to position [155, 0]
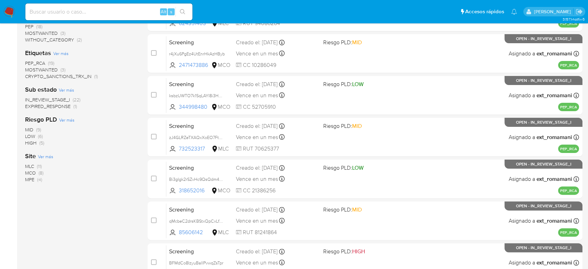
click at [7, 12] on img at bounding box center [9, 12] width 12 height 12
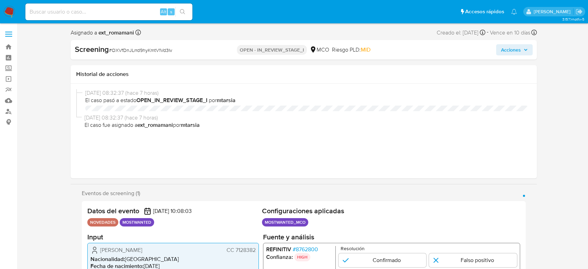
select select "10"
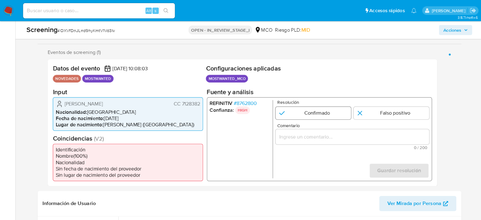
scroll to position [116, 0]
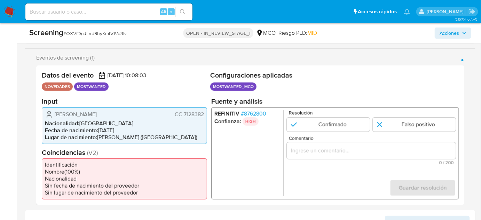
drag, startPoint x: 134, startPoint y: 115, endPoint x: 54, endPoint y: 109, distance: 79.9
click at [54, 110] on div "[PERSON_NAME] CC 7128382" at bounding box center [124, 114] width 159 height 8
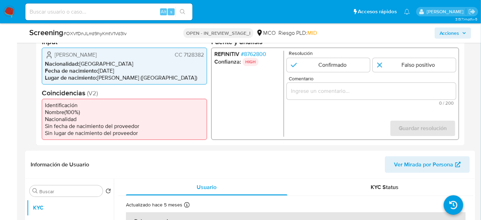
scroll to position [179, 0]
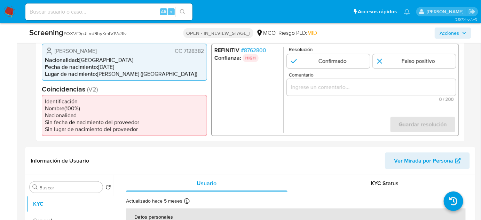
drag, startPoint x: 184, startPoint y: 51, endPoint x: 197, endPoint y: 52, distance: 12.2
click at [194, 52] on span "CC 7128382" at bounding box center [189, 50] width 29 height 7
drag, startPoint x: 203, startPoint y: 50, endPoint x: 183, endPoint y: 50, distance: 20.2
click at [183, 50] on span "CC 7128382" at bounding box center [189, 50] width 29 height 7
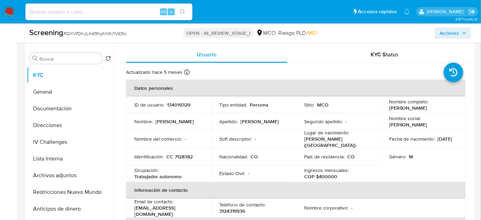
scroll to position [338, 0]
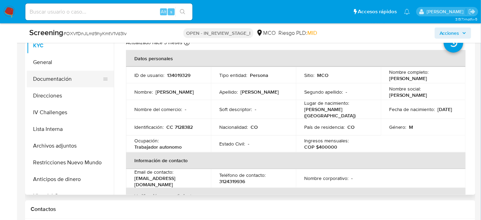
click at [78, 85] on button "Documentación" at bounding box center [67, 79] width 81 height 17
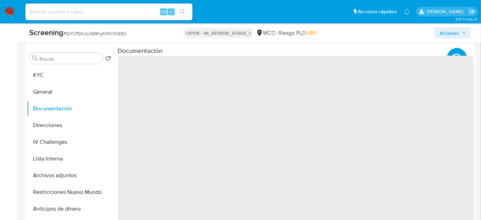
scroll to position [274, 0]
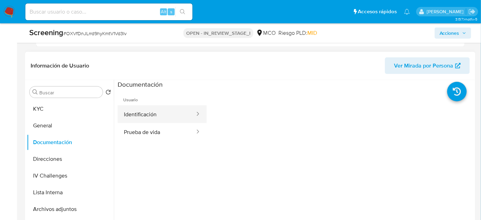
click at [164, 110] on button "Identificación" at bounding box center [157, 114] width 78 height 18
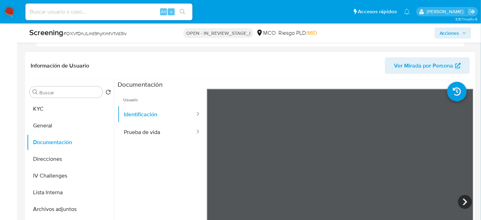
scroll to position [306, 0]
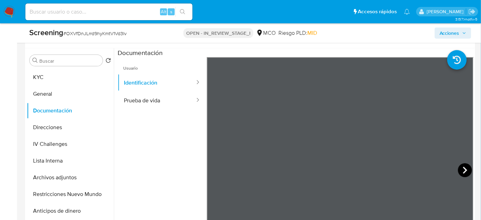
click at [463, 168] on icon at bounding box center [465, 170] width 4 height 7
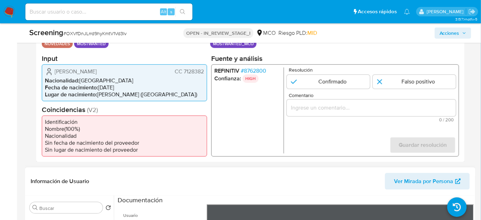
scroll to position [148, 0]
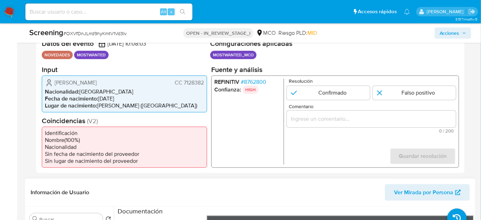
drag, startPoint x: 204, startPoint y: 84, endPoint x: 184, endPoint y: 85, distance: 19.9
click at [184, 85] on div "Yuber Fausto Casallas Rojas CC 7128382 Nacionalidad : Colombia Fecha de nacimie…" at bounding box center [124, 93] width 165 height 37
drag, startPoint x: 107, startPoint y: 80, endPoint x: 88, endPoint y: 83, distance: 18.9
click at [88, 83] on span "[PERSON_NAME]" at bounding box center [76, 82] width 42 height 7
drag, startPoint x: 204, startPoint y: 81, endPoint x: 183, endPoint y: 83, distance: 21.3
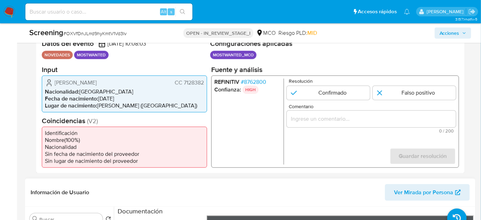
click at [183, 83] on div "Yuber Fausto Casallas Rojas CC 7128382 Nacionalidad : Colombia Fecha de nacimie…" at bounding box center [124, 93] width 165 height 37
drag, startPoint x: 137, startPoint y: 80, endPoint x: 51, endPoint y: 83, distance: 86.0
click at [51, 83] on div "Yuber Fausto Casallas Rojas CC 7128382" at bounding box center [124, 82] width 159 height 8
drag, startPoint x: 203, startPoint y: 82, endPoint x: 183, endPoint y: 85, distance: 20.4
click at [183, 85] on span "CC 7128382" at bounding box center [189, 82] width 29 height 7
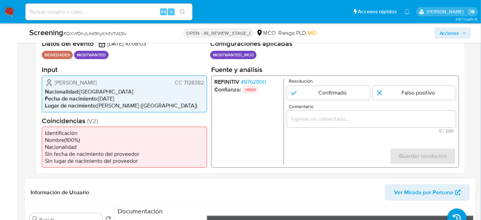
click at [199, 86] on div "Yuber Fausto Casallas Rojas CC 7128382 Nacionalidad : Colombia Fecha de nacimie…" at bounding box center [124, 93] width 165 height 37
drag, startPoint x: 205, startPoint y: 81, endPoint x: 184, endPoint y: 83, distance: 21.3
click at [184, 83] on div "Yuber Fausto Casallas Rojas CC 7128382 Nacionalidad : Colombia Fecha de nacimie…" at bounding box center [124, 93] width 165 height 37
click at [310, 125] on div "1 de 1" at bounding box center [371, 118] width 169 height 17
click at [311, 124] on div "1 de 1" at bounding box center [371, 118] width 169 height 17
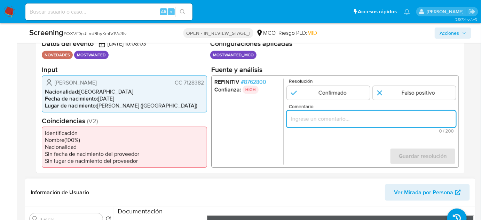
click at [313, 124] on div "1 de 1" at bounding box center [371, 118] width 169 height 17
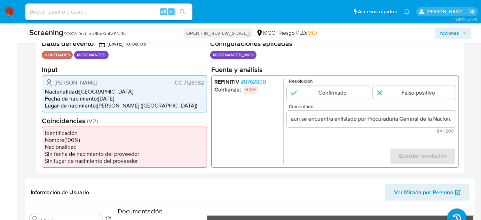
scroll to position [0, 0]
click at [326, 157] on form "Resolución Confirmado Falso positivo Comentario Titular de cuenta aun se encuen…" at bounding box center [371, 121] width 169 height 86
drag, startPoint x: 53, startPoint y: 81, endPoint x: 206, endPoint y: 82, distance: 152.8
click at [206, 82] on div "Yuber Fausto Casallas Rojas CC 7128382 Nacionalidad : Colombia Fecha de nacimie…" at bounding box center [124, 93] width 165 height 37
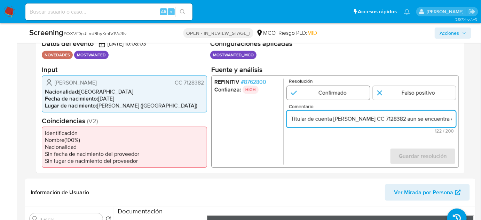
type input "Titular de cuenta [PERSON_NAME] CC 7128382 aun se encuentra enlistado por Procu…"
click at [321, 93] on input "1 de 1" at bounding box center [328, 93] width 83 height 14
radio input "true"
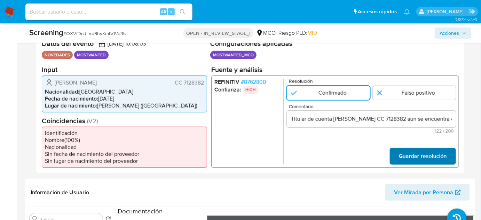
click at [407, 155] on span "Guardar resolución" at bounding box center [423, 155] width 48 height 15
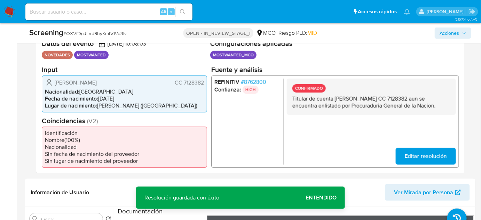
drag, startPoint x: 289, startPoint y: 98, endPoint x: 444, endPoint y: 104, distance: 155.7
click at [444, 104] on div "CONFIRMADO Titular de cuenta Yuber Fausto Casallas Rojas CC 7128382 aun se encu…" at bounding box center [371, 96] width 169 height 36
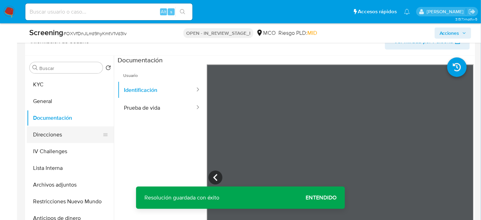
scroll to position [338, 0]
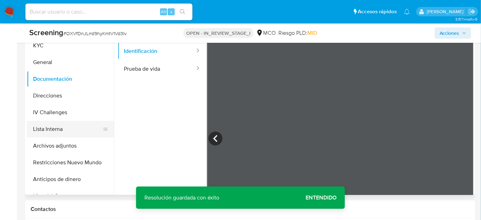
drag, startPoint x: 69, startPoint y: 126, endPoint x: 86, endPoint y: 132, distance: 18.1
click at [69, 126] on button "Lista Interna" at bounding box center [67, 129] width 81 height 17
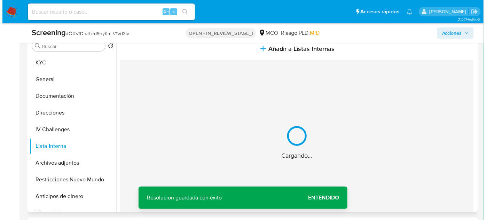
scroll to position [306, 0]
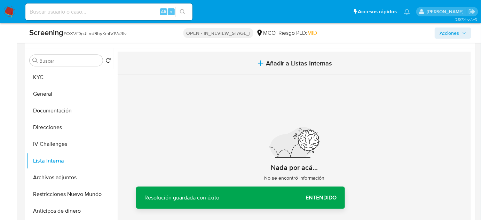
click at [249, 65] on button "Añadir a Listas Internas" at bounding box center [294, 63] width 353 height 23
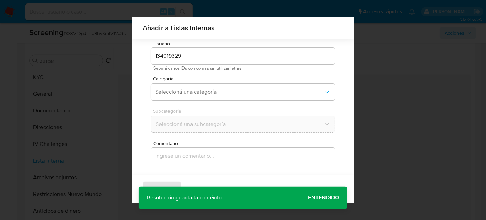
scroll to position [26, 0]
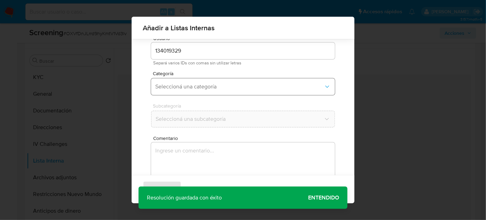
click at [199, 88] on span "Seleccioná una categoría" at bounding box center [239, 86] width 168 height 7
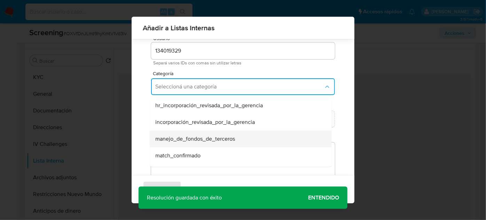
scroll to position [31, 0]
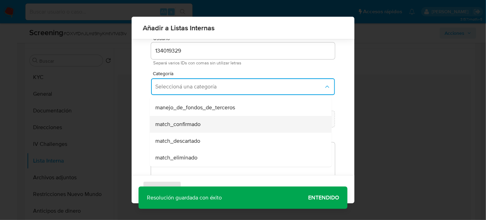
click at [197, 122] on span "match_confirmado" at bounding box center [177, 124] width 45 height 7
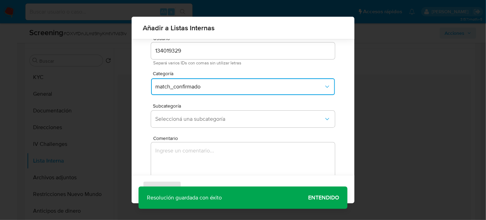
click at [197, 122] on button "Seleccioná una subcategoría" at bounding box center [243, 119] width 184 height 17
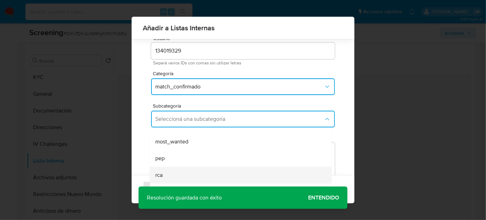
scroll to position [47, 0]
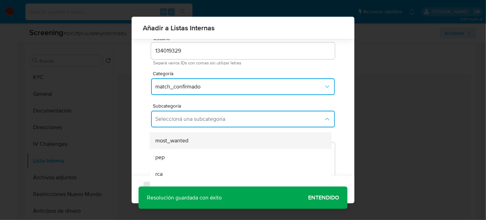
click at [195, 142] on div "most_wanted" at bounding box center [238, 140] width 166 height 17
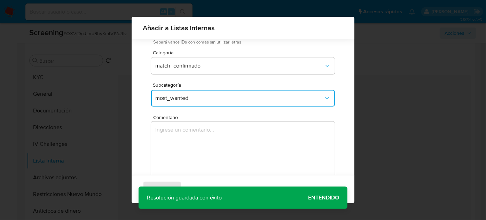
scroll to position [57, 0]
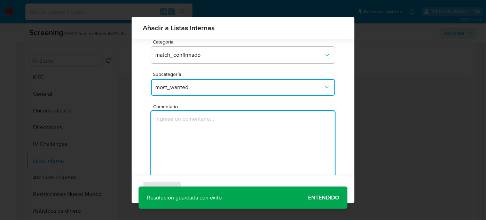
click at [201, 144] on textarea "Comentario" at bounding box center [243, 144] width 184 height 67
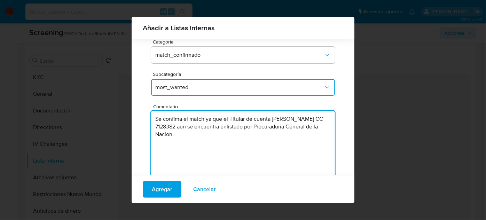
click at [221, 128] on textarea "Se confima el match ya que el Titular de cuenta Yuber Fausto Casallas Rojas CC …" at bounding box center [243, 144] width 184 height 67
click at [190, 126] on textarea "Se confima el match ya que el Titular de cuenta Yuber Fausto Casallas Rojas CC …" at bounding box center [243, 144] width 184 height 67
type textarea "Se confima el match ya que el Titular de cuenta Yuber Fausto Casallas Rojas, CC…"
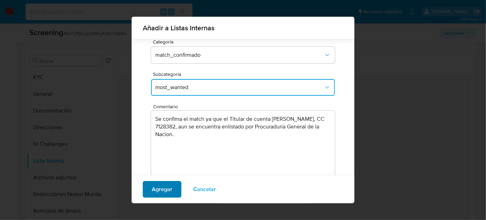
click at [164, 190] on span "Agregar" at bounding box center [162, 189] width 21 height 15
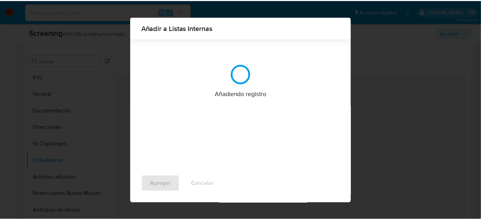
scroll to position [0, 0]
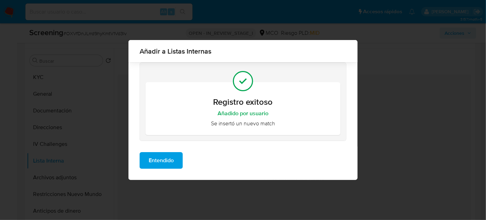
click at [167, 165] on span "Entendido" at bounding box center [161, 160] width 25 height 15
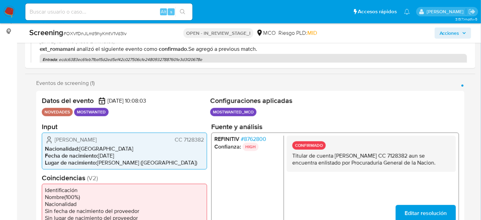
select select "10"
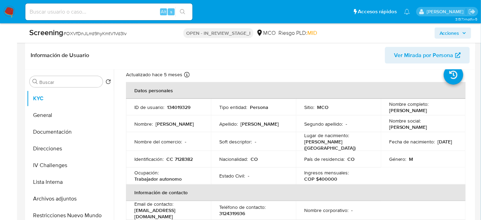
scroll to position [31, 0]
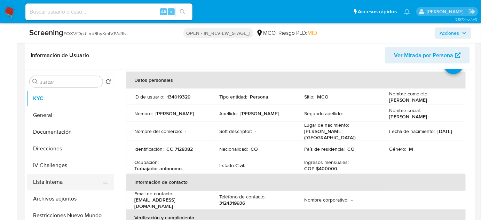
click at [51, 180] on button "Lista Interna" at bounding box center [67, 182] width 81 height 17
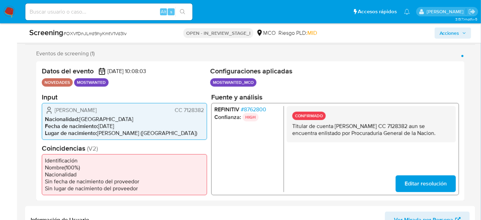
scroll to position [95, 0]
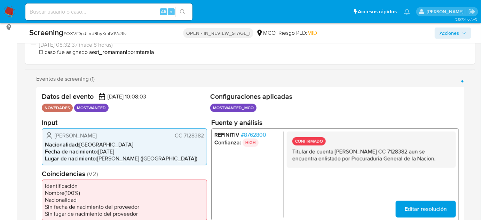
click at [257, 133] on span "# 8762800" at bounding box center [253, 134] width 25 height 7
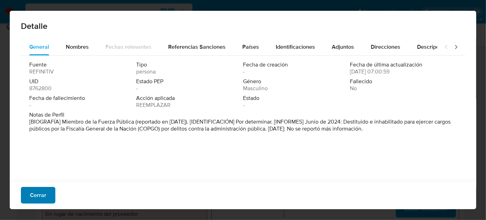
click at [34, 193] on span "Cerrar" at bounding box center [38, 195] width 16 height 15
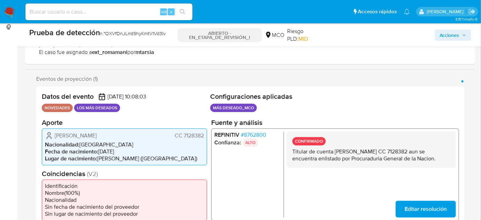
drag, startPoint x: 137, startPoint y: 132, endPoint x: 55, endPoint y: 137, distance: 82.3
click at [55, 137] on div "Yuber Fausto Casallas Rojas CC 7128382" at bounding box center [124, 135] width 159 height 8
drag, startPoint x: 204, startPoint y: 134, endPoint x: 171, endPoint y: 132, distance: 33.1
click at [171, 132] on div "Yuber Fausto Casallas Rojas CC 7128382" at bounding box center [124, 135] width 159 height 8
drag, startPoint x: 168, startPoint y: 32, endPoint x: 109, endPoint y: 36, distance: 59.3
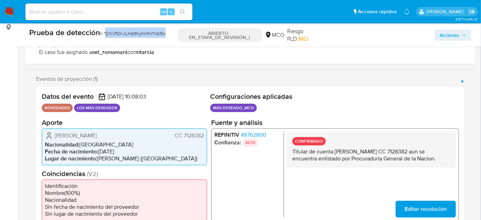
click at [109, 36] on div "Prueba de detección n.° OXVfDnJLrrd9hyKmtV1Vd3Iv" at bounding box center [101, 33] width 145 height 10
copy font "OXVfDnJLrrd9hyKmtV1Vd3Iv"
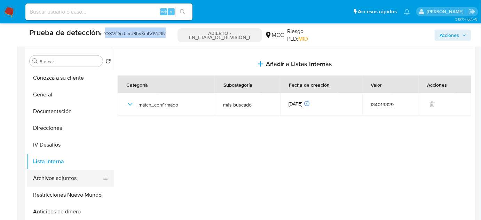
scroll to position [316, 0]
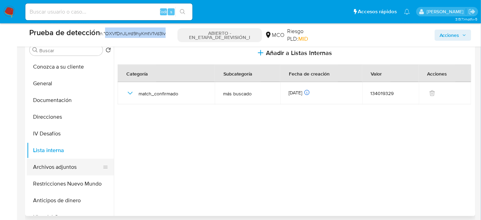
click at [74, 168] on button "Archivos adjuntos" at bounding box center [67, 167] width 81 height 17
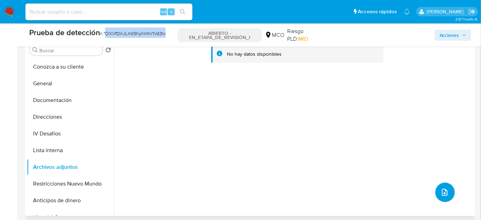
click at [441, 189] on icon "subir archivo" at bounding box center [445, 192] width 8 height 8
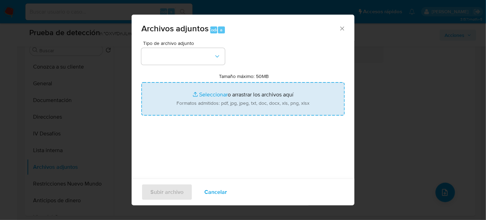
click at [196, 98] on input "Tamaño máximo: 50MB Seleccionar archivos" at bounding box center [242, 98] width 203 height 33
type input "C:\fakepath\EVIDENCIA Case ID OXVfDnJLrrd9hyKmtV1Vd3Iv.pdf"
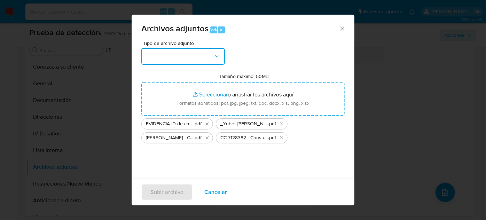
click at [203, 57] on button "button" at bounding box center [183, 56] width 84 height 17
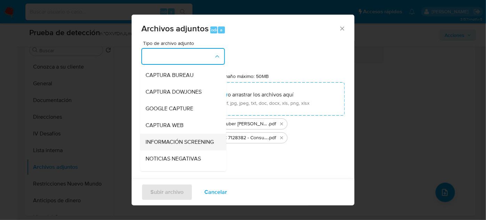
click at [165, 145] on span "INFORMACIÓN SCREENING" at bounding box center [180, 142] width 68 height 7
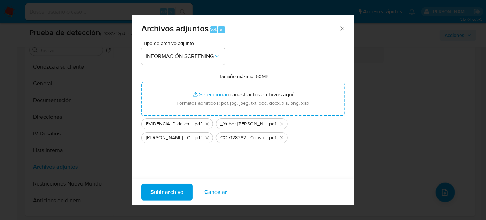
click at [170, 195] on span "Subir archivo" at bounding box center [166, 191] width 33 height 15
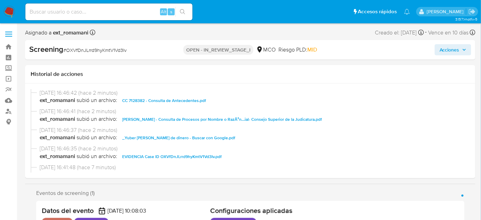
select select "10"
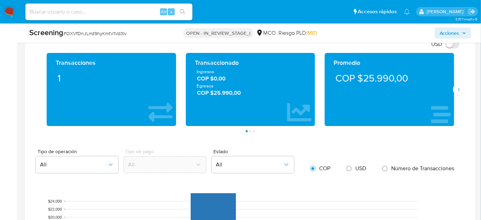
scroll to position [1100, 0]
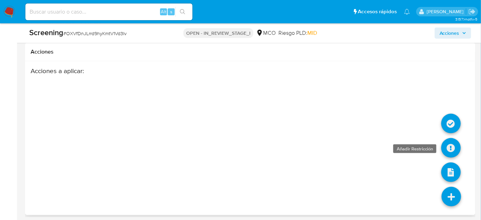
click at [446, 144] on icon at bounding box center [450, 147] width 19 height 19
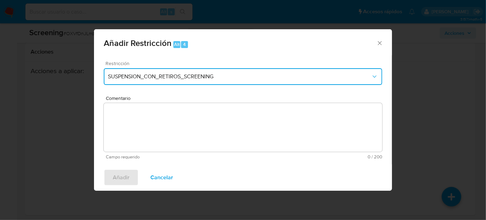
click at [174, 72] on button "SUSPENSION_CON_RETIROS_SCREENING" at bounding box center [243, 76] width 278 height 17
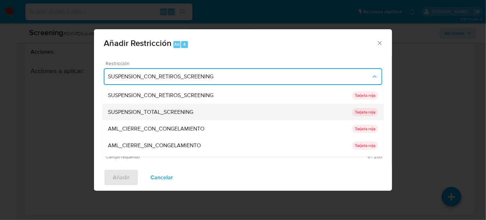
click at [168, 109] on span "SUSPENSION_TOTAL_SCREENING" at bounding box center [150, 112] width 85 height 7
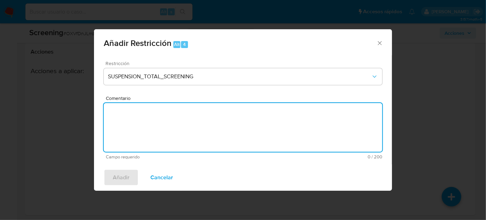
click at [168, 109] on textarea "Comentario" at bounding box center [243, 127] width 278 height 49
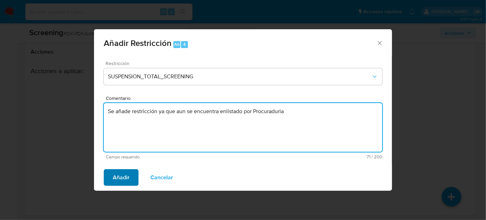
type textarea "Se añade restricción ya que aun se encuentra enlistado por Procuraduria"
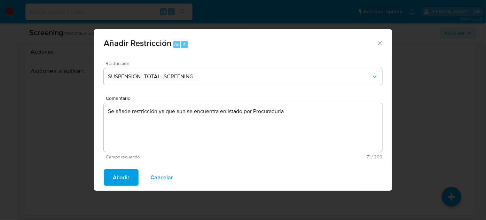
click at [123, 181] on span "Añadir" at bounding box center [121, 177] width 17 height 15
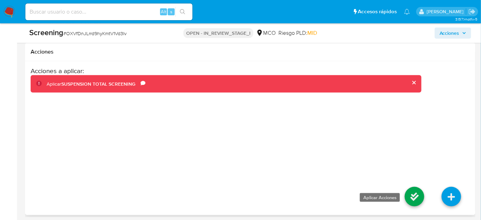
click at [412, 195] on icon at bounding box center [414, 196] width 19 height 19
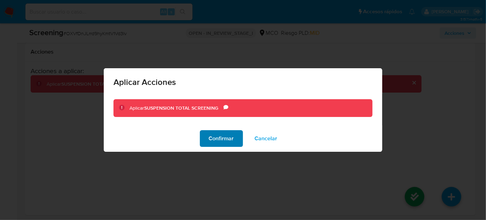
click at [218, 139] on span "Confirmar" at bounding box center [221, 138] width 25 height 15
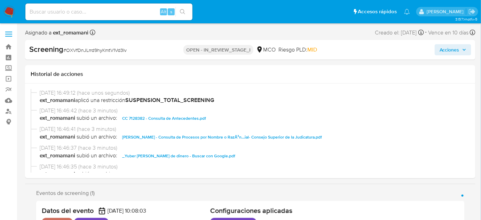
select select "10"
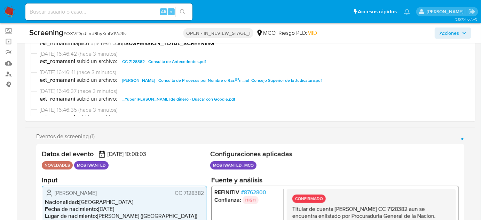
scroll to position [63, 0]
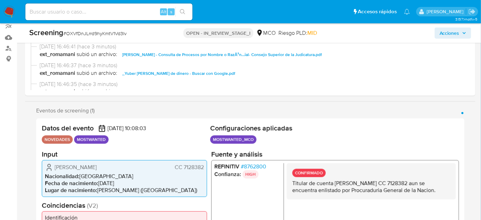
click at [461, 31] on span "Acciones" at bounding box center [453, 33] width 27 height 10
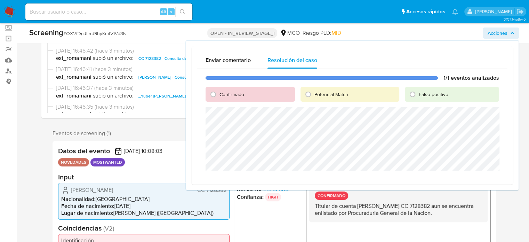
scroll to position [28, 0]
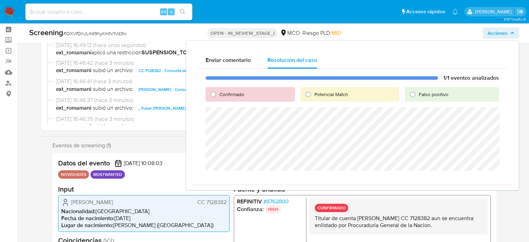
click at [319, 94] on span "Potencial Match" at bounding box center [332, 94] width 34 height 7
click at [314, 94] on input "Potencial Match" at bounding box center [308, 94] width 11 height 11
radio input "true"
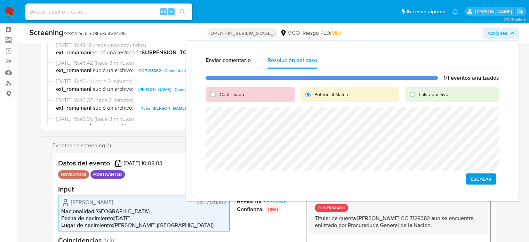
click at [479, 182] on span "Escalar" at bounding box center [481, 179] width 21 height 10
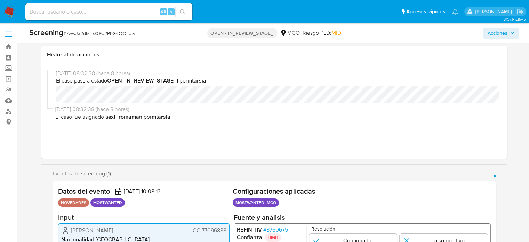
select select "10"
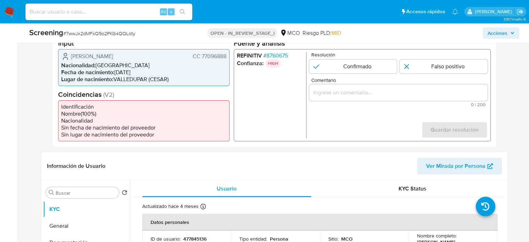
drag, startPoint x: 144, startPoint y: 56, endPoint x: 68, endPoint y: 55, distance: 75.9
click at [68, 55] on div "Carlos Eduardo Cuta Ramos CC 77096888" at bounding box center [143, 56] width 165 height 8
drag, startPoint x: 227, startPoint y: 56, endPoint x: 201, endPoint y: 57, distance: 26.5
click at [201, 57] on div "Carlos Eduardo Cuta Ramos CC 77096888 Nacionalidad : Colombia Fecha de nacimien…" at bounding box center [144, 67] width 172 height 37
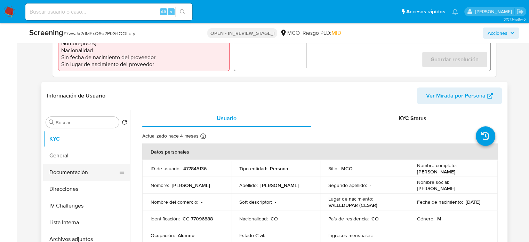
scroll to position [278, 0]
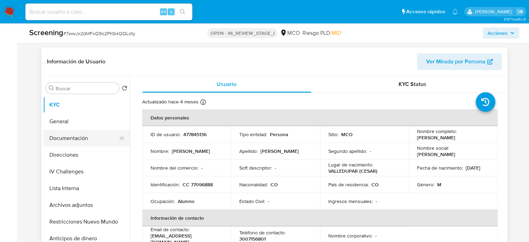
click at [66, 136] on button "Documentación" at bounding box center [83, 138] width 81 height 17
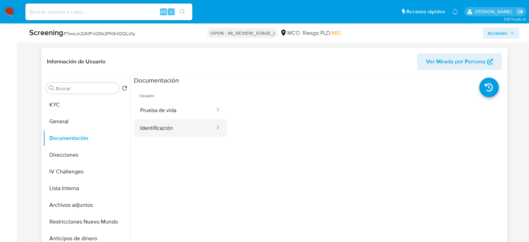
click at [184, 124] on button "Identificación" at bounding box center [175, 128] width 82 height 18
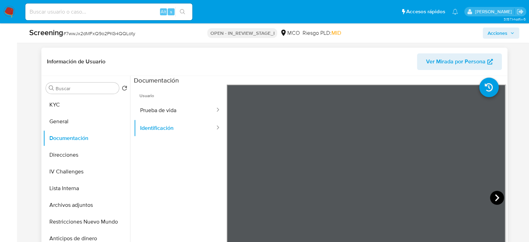
click at [492, 198] on icon at bounding box center [497, 198] width 14 height 14
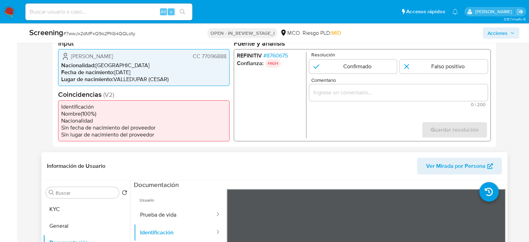
scroll to position [174, 0]
drag, startPoint x: 228, startPoint y: 55, endPoint x: 202, endPoint y: 60, distance: 26.5
click at [202, 60] on div "Carlos Eduardo Cuta Ramos CC 77096888 Nacionalidad : Colombia Fecha de nacimien…" at bounding box center [144, 67] width 172 height 37
click at [227, 62] on div "Carlos Eduardo Cuta Ramos CC 77096888 Nacionalidad : Colombia Fecha de nacimien…" at bounding box center [144, 67] width 172 height 37
drag, startPoint x: 227, startPoint y: 55, endPoint x: 201, endPoint y: 55, distance: 26.5
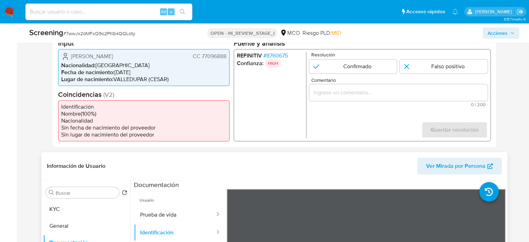
click at [201, 55] on div "Carlos Eduardo Cuta Ramos CC 77096888 Nacionalidad : Colombia Fecha de nacimien…" at bounding box center [144, 67] width 172 height 37
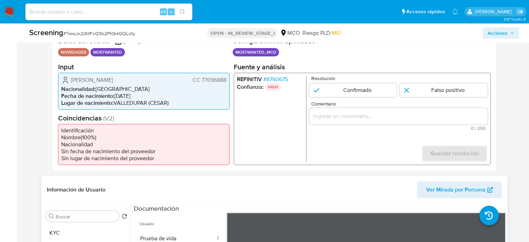
scroll to position [139, 0]
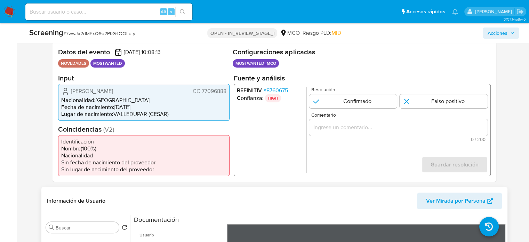
drag, startPoint x: 163, startPoint y: 93, endPoint x: 71, endPoint y: 93, distance: 92.3
click at [71, 93] on div "Carlos Eduardo Cuta Ramos CC 77096888" at bounding box center [143, 91] width 165 height 8
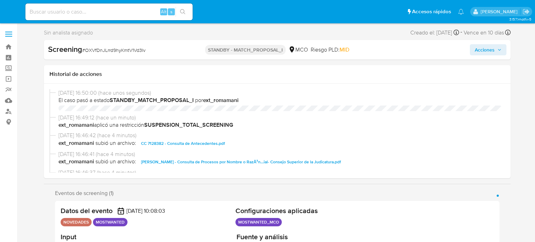
select select "10"
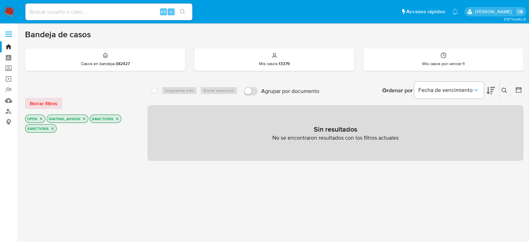
click at [117, 119] on icon "close-filter" at bounding box center [117, 119] width 4 height 4
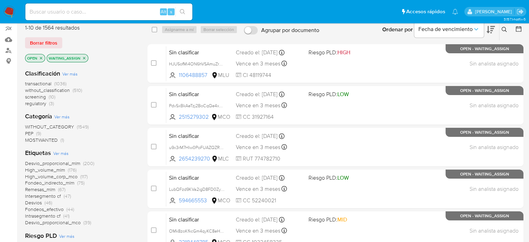
scroll to position [70, 0]
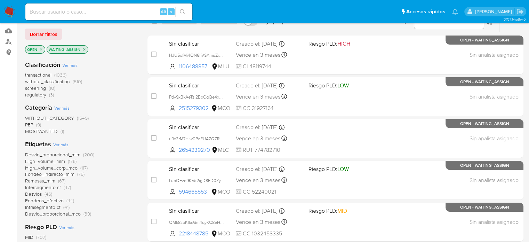
click at [53, 95] on span "(3)" at bounding box center [51, 94] width 5 height 7
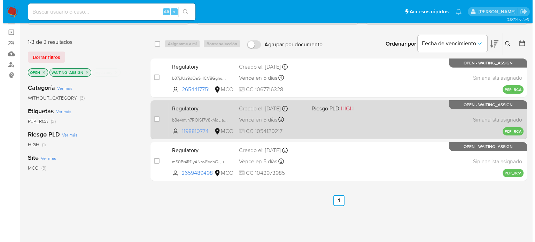
scroll to position [35, 0]
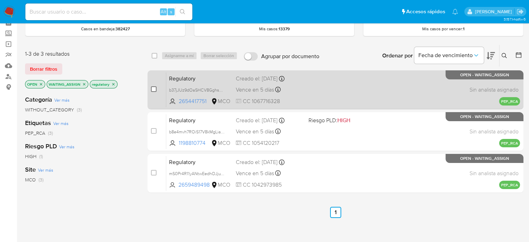
click at [153, 88] on input "checkbox" at bounding box center [154, 89] width 6 height 6
checkbox input "true"
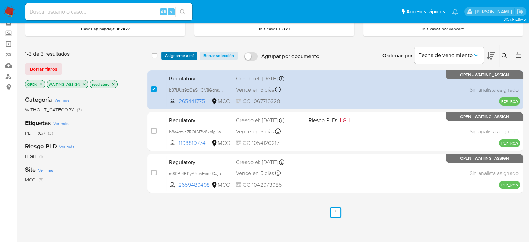
click at [187, 58] on span "Asignarme a mí" at bounding box center [179, 55] width 29 height 7
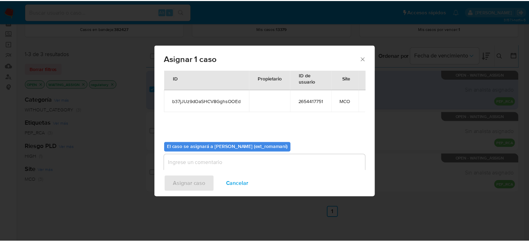
scroll to position [36, 0]
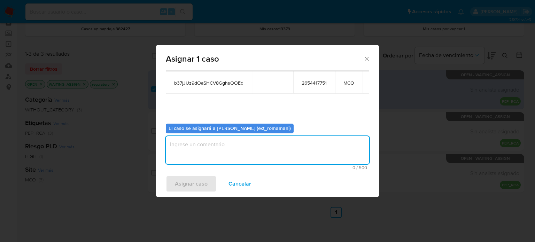
click at [252, 154] on textarea "assign-modal" at bounding box center [267, 150] width 203 height 28
type textarea "Asignacion"
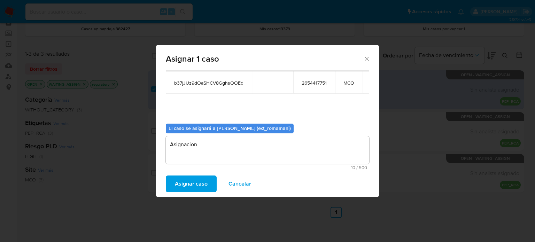
click at [180, 185] on span "Asignar caso" at bounding box center [191, 183] width 33 height 15
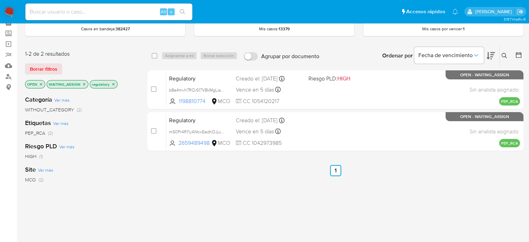
click at [112, 84] on icon "close-filter" at bounding box center [113, 84] width 2 height 2
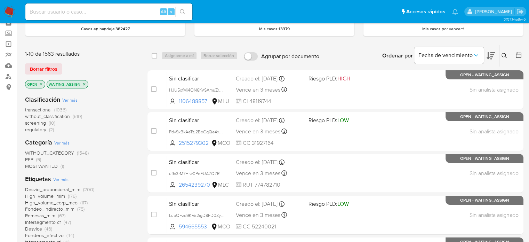
click at [35, 160] on span "PEP (9)" at bounding box center [33, 159] width 16 height 7
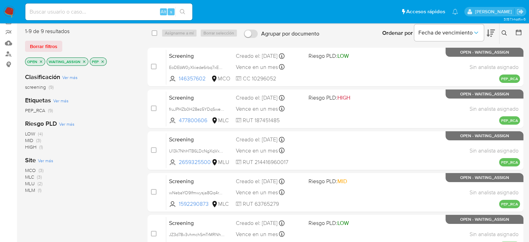
scroll to position [70, 0]
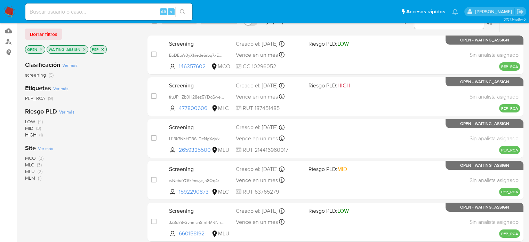
click at [26, 180] on span "MLM" at bounding box center [30, 177] width 10 height 7
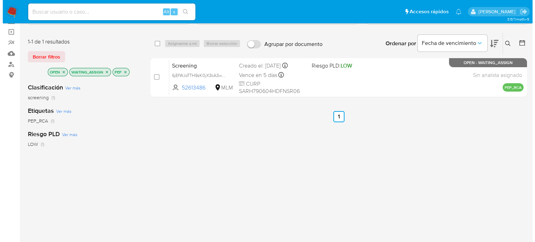
scroll to position [35, 0]
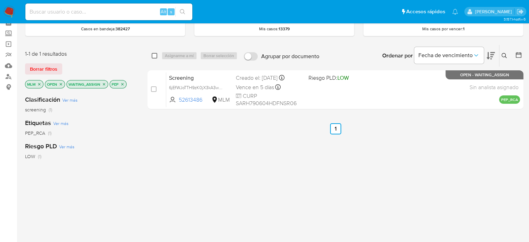
click at [152, 54] on input "checkbox" at bounding box center [155, 56] width 6 height 6
checkbox input "true"
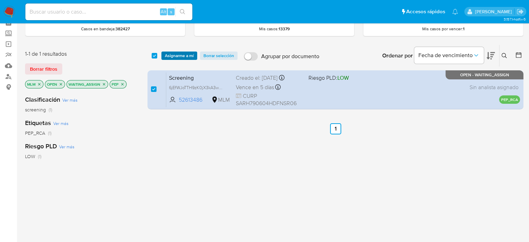
click at [168, 57] on span "Asignarme a mí" at bounding box center [179, 55] width 29 height 7
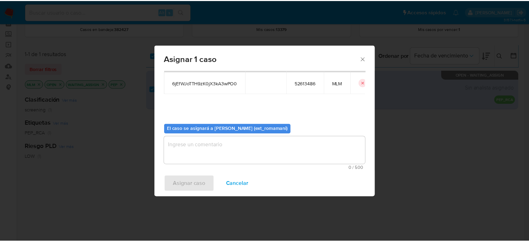
scroll to position [36, 0]
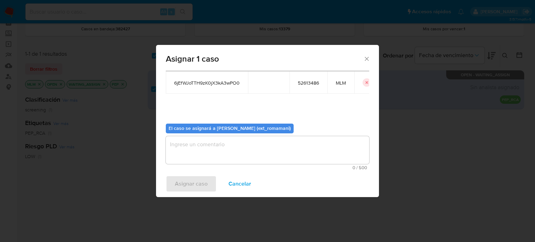
click at [286, 154] on textarea "assign-modal" at bounding box center [267, 150] width 203 height 28
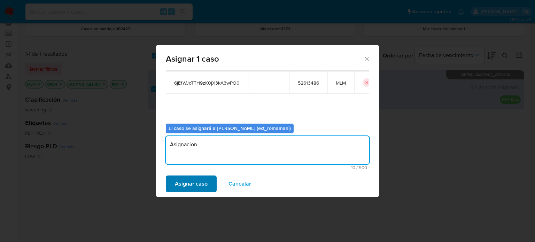
type textarea "Asignacion"
click at [211, 184] on button "Asignar caso" at bounding box center [191, 183] width 51 height 17
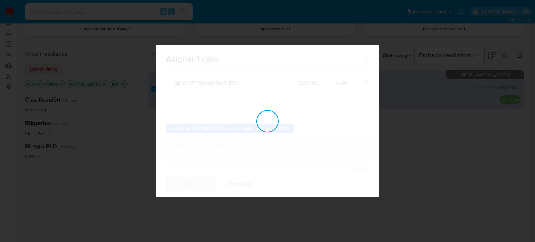
checkbox input "false"
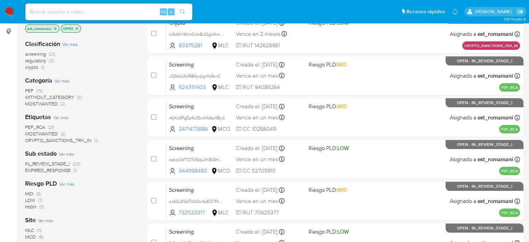
scroll to position [104, 0]
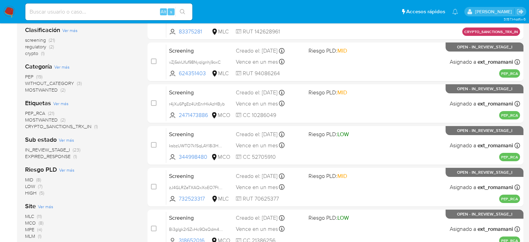
click at [49, 47] on span "(2)" at bounding box center [51, 46] width 5 height 7
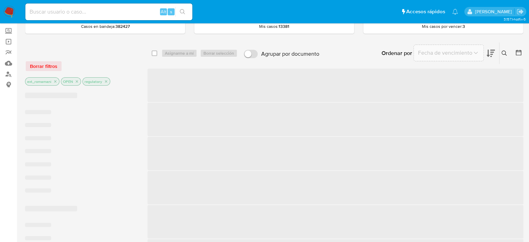
scroll to position [35, 0]
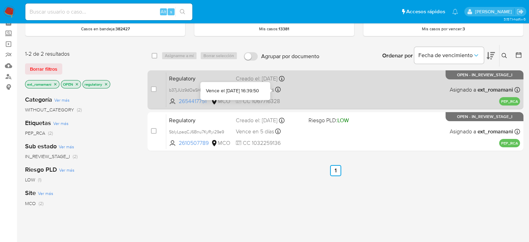
click at [278, 87] on icon at bounding box center [278, 90] width 6 height 6
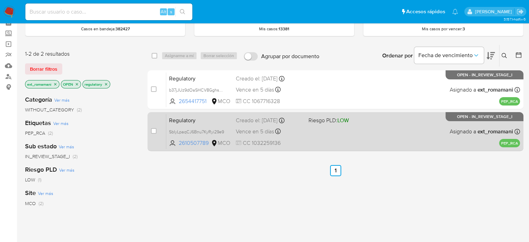
click at [295, 135] on div "Vence en 5 días Vence el 03/09/2025 15:29:01" at bounding box center [269, 131] width 67 height 9
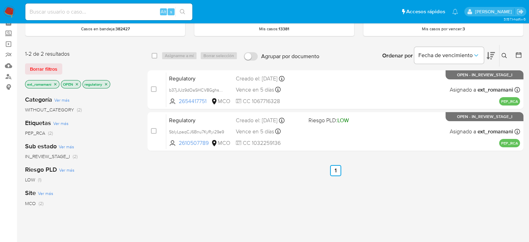
click at [9, 12] on img at bounding box center [9, 12] width 12 height 12
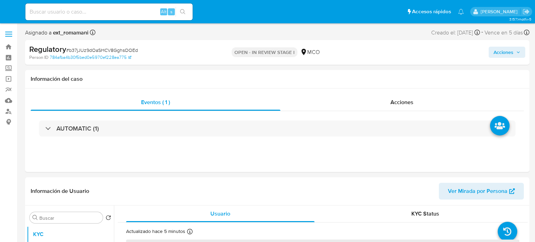
select select "10"
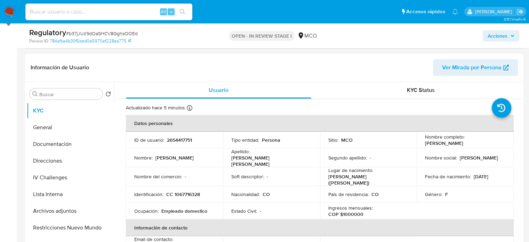
scroll to position [104, 0]
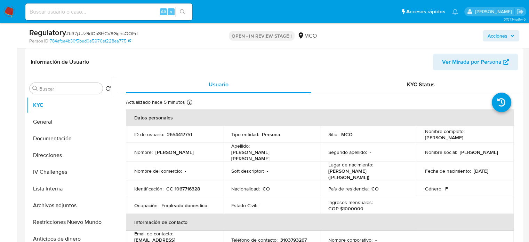
drag, startPoint x: 499, startPoint y: 136, endPoint x: 422, endPoint y: 138, distance: 77.0
click at [422, 138] on td "Nombre completo : [PERSON_NAME]" at bounding box center [465, 134] width 97 height 17
copy p "[PERSON_NAME]"
click at [504, 136] on td "Nombre completo : [PERSON_NAME]" at bounding box center [465, 134] width 97 height 17
drag, startPoint x: 502, startPoint y: 138, endPoint x: 419, endPoint y: 137, distance: 82.9
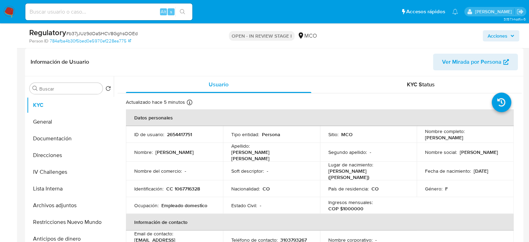
click at [419, 137] on td "Nombre completo : [PERSON_NAME]" at bounding box center [465, 134] width 97 height 17
copy p "[PERSON_NAME]"
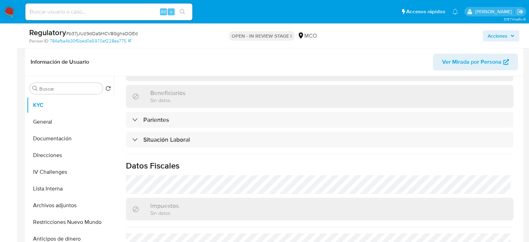
scroll to position [348, 0]
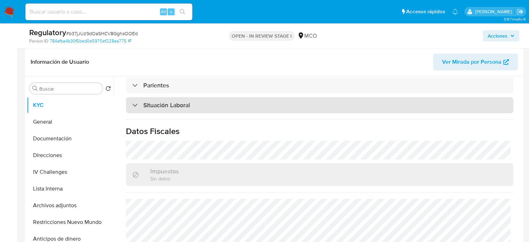
click at [197, 103] on div "Situación Laboral" at bounding box center [320, 105] width 388 height 16
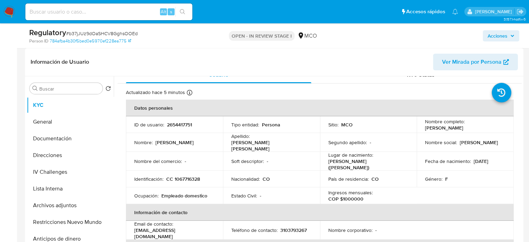
scroll to position [0, 0]
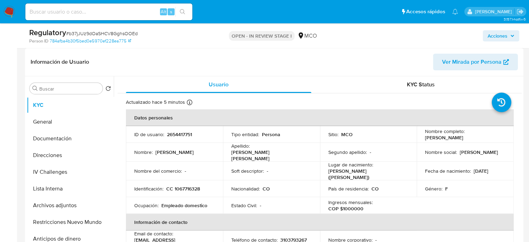
drag, startPoint x: 499, startPoint y: 138, endPoint x: 422, endPoint y: 139, distance: 77.3
click at [422, 139] on td "Nombre completo : Estefania Isabel Camargo Botero" at bounding box center [465, 134] width 97 height 17
copy p "Estefania Isabel Camargo Botero"
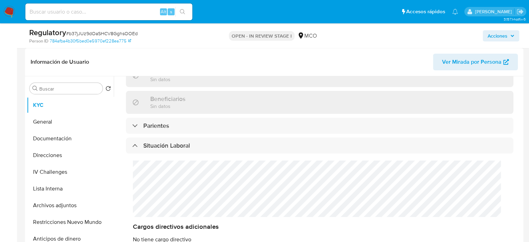
scroll to position [348, 0]
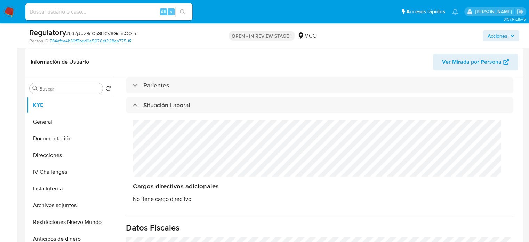
click at [131, 147] on div "Cargos directivos adicionales No tiene cargo directivo" at bounding box center [320, 161] width 388 height 96
click at [57, 190] on button "Lista Interna" at bounding box center [67, 188] width 81 height 17
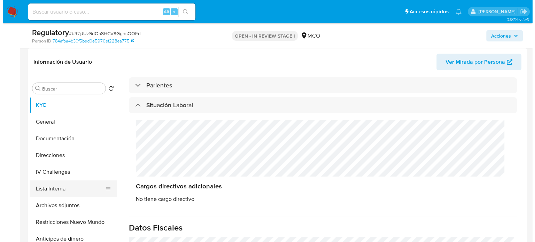
scroll to position [0, 0]
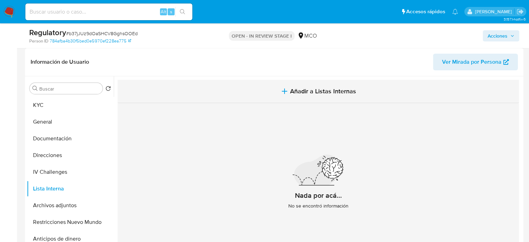
click at [300, 99] on button "Añadir a Listas Internas" at bounding box center [319, 91] width 402 height 23
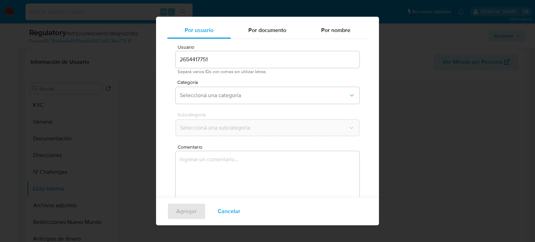
scroll to position [29, 0]
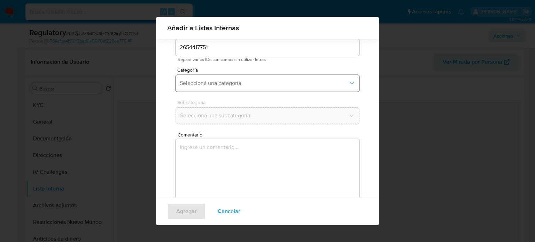
click at [256, 79] on button "Seleccioná una categoría" at bounding box center [267, 83] width 184 height 17
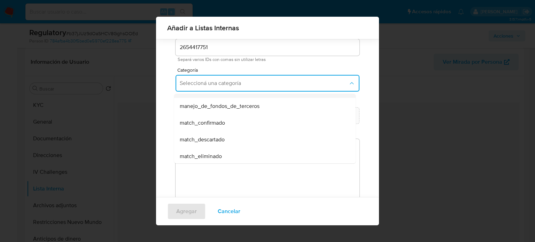
scroll to position [70, 0]
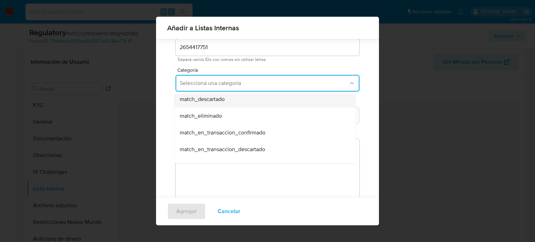
click at [222, 101] on span "match_descartado" at bounding box center [202, 99] width 45 height 7
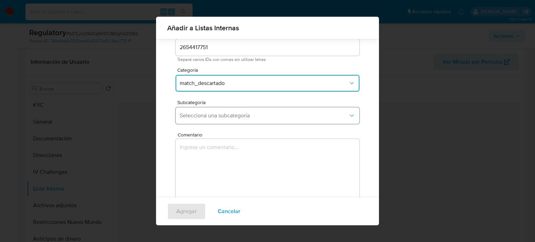
click at [221, 118] on span "Seleccioná una subcategoría" at bounding box center [264, 115] width 168 height 7
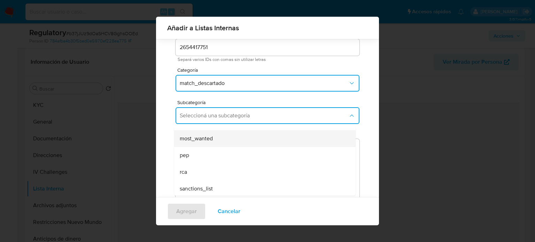
scroll to position [47, 0]
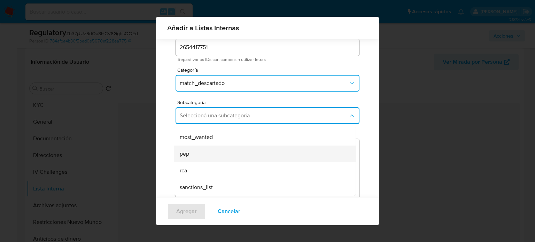
click at [188, 150] on span "pep" at bounding box center [184, 153] width 9 height 7
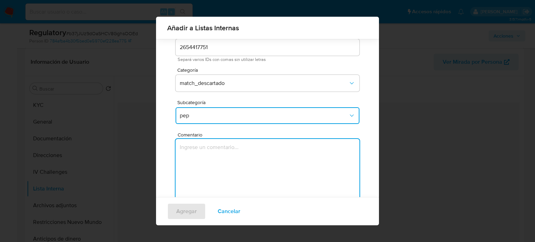
click at [231, 155] on textarea "Comentario" at bounding box center [267, 172] width 184 height 67
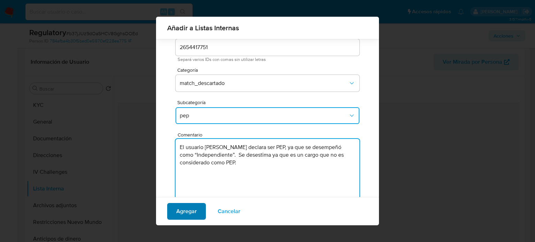
type textarea "El usuario Estefania Isabel Camargo Botero declara ser PEP, ya que se desempeñó…"
click at [187, 210] on span "Agregar" at bounding box center [186, 211] width 21 height 15
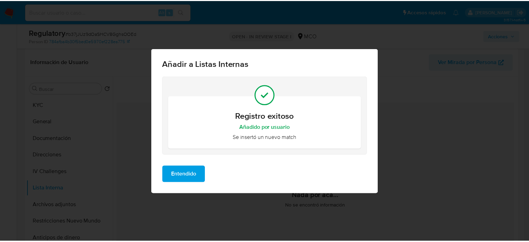
scroll to position [0, 0]
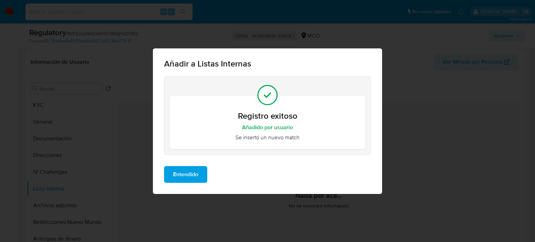
click at [187, 173] on span "Entendido" at bounding box center [185, 174] width 25 height 15
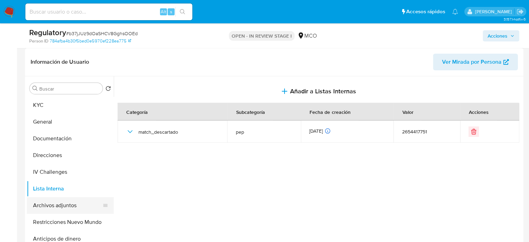
click at [47, 206] on button "Archivos adjuntos" at bounding box center [67, 205] width 81 height 17
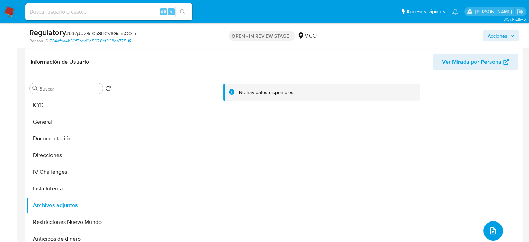
click at [494, 234] on span "upload-file" at bounding box center [493, 231] width 8 height 8
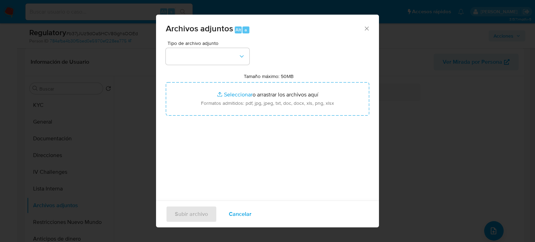
click at [247, 103] on input "Tamaño máximo: 50MB Seleccionar archivos" at bounding box center [267, 98] width 203 height 33
type input "C:\fakepath\CaseDossierReport_5jb6v45yygg81jz19832czuqt.pdf"
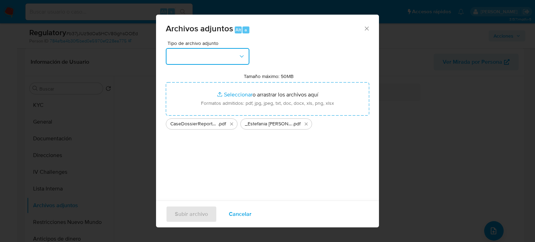
click at [214, 59] on button "button" at bounding box center [208, 56] width 84 height 17
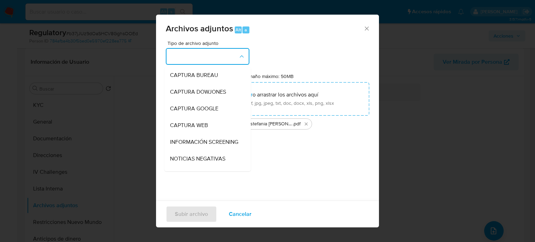
drag, startPoint x: 196, startPoint y: 148, endPoint x: 193, endPoint y: 149, distance: 3.6
click at [196, 146] on span "INFORMACIÓN SCREENING" at bounding box center [204, 142] width 68 height 7
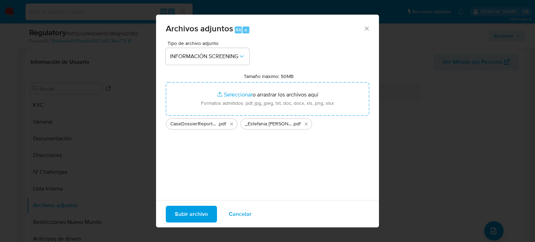
click at [186, 216] on span "Subir archivo" at bounding box center [191, 213] width 33 height 15
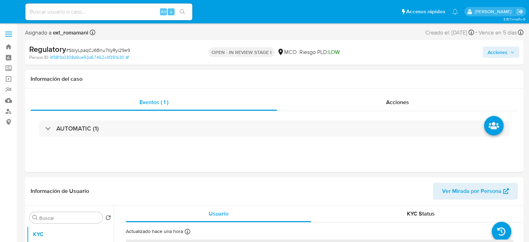
select select "10"
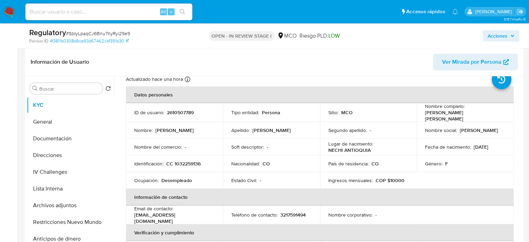
scroll to position [35, 0]
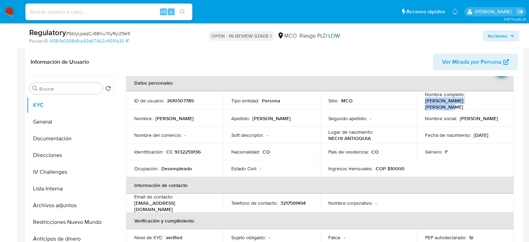
drag, startPoint x: 482, startPoint y: 104, endPoint x: 423, endPoint y: 103, distance: 59.2
click at [423, 103] on td "Nombre completo : Eloisa Mora Guzman Maria" at bounding box center [465, 100] width 97 height 19
copy p "[PERSON_NAME] [PERSON_NAME]"
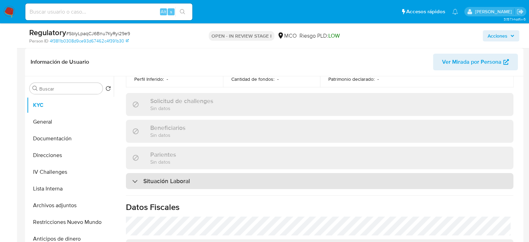
scroll to position [313, 0]
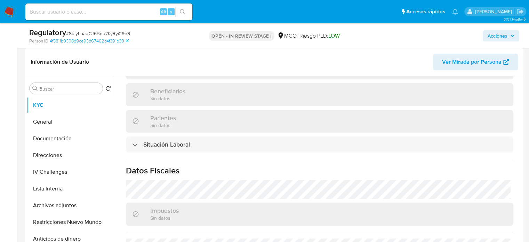
click at [172, 149] on div "Actualizado hace una hora Creado: 07/08/2025 23:21:23 Actualizado: 29/08/2025 1…" at bounding box center [320, 52] width 405 height 545
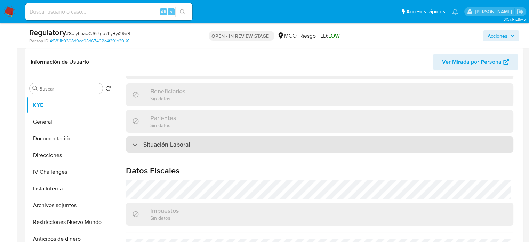
click at [179, 144] on h3 "Situación Laboral" at bounding box center [166, 145] width 47 height 8
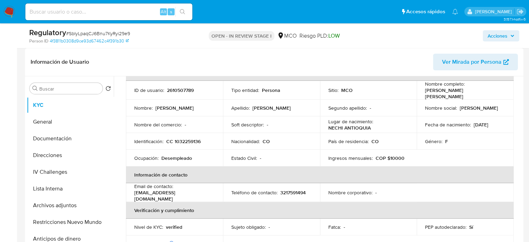
scroll to position [35, 0]
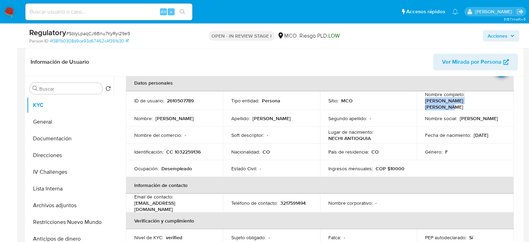
drag, startPoint x: 483, startPoint y: 102, endPoint x: 424, endPoint y: 102, distance: 59.2
click at [425, 102] on div "Nombre completo : Eloisa Mora Guzman Maria" at bounding box center [465, 100] width 80 height 19
copy p "[PERSON_NAME] [PERSON_NAME]"
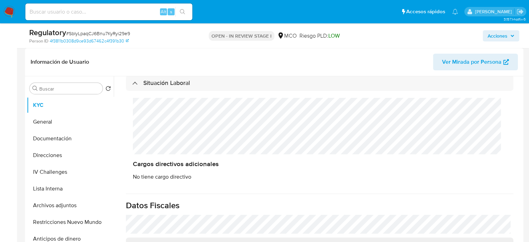
scroll to position [383, 0]
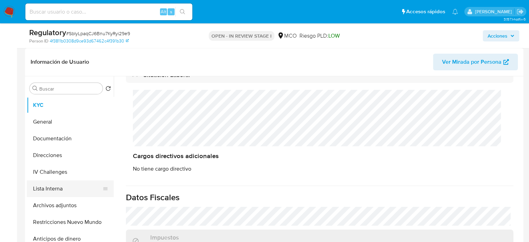
click at [52, 188] on button "Lista Interna" at bounding box center [67, 188] width 81 height 17
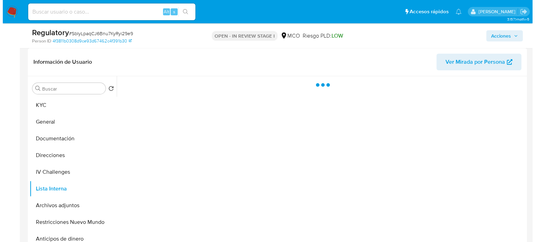
scroll to position [0, 0]
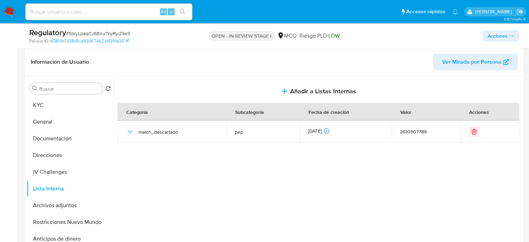
click at [296, 88] on span "Añadir a Listas Internas" at bounding box center [323, 91] width 66 height 8
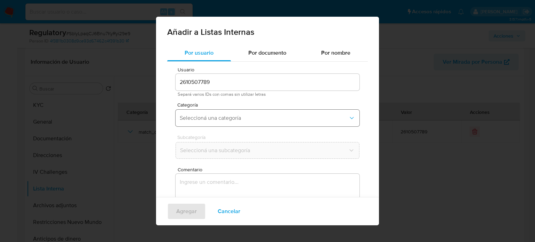
drag, startPoint x: 212, startPoint y: 120, endPoint x: 210, endPoint y: 126, distance: 6.5
click at [210, 126] on button "Seleccioná una categoría" at bounding box center [267, 118] width 184 height 17
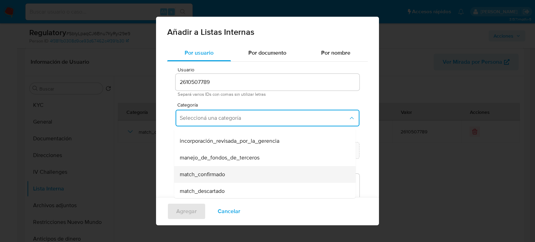
scroll to position [35, 0]
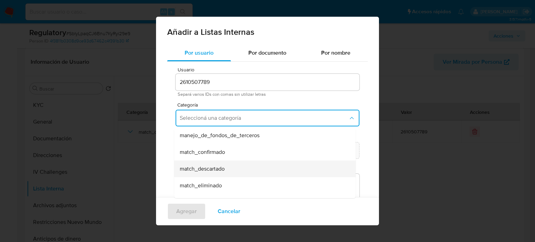
click at [202, 170] on span "match_descartado" at bounding box center [202, 168] width 45 height 7
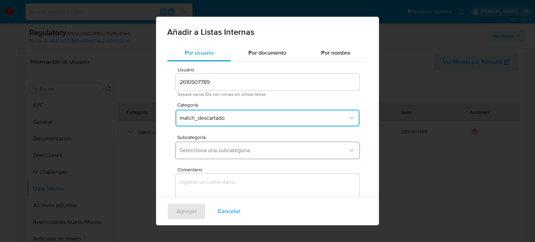
click at [229, 153] on span "Seleccioná una subcategoría" at bounding box center [264, 150] width 168 height 7
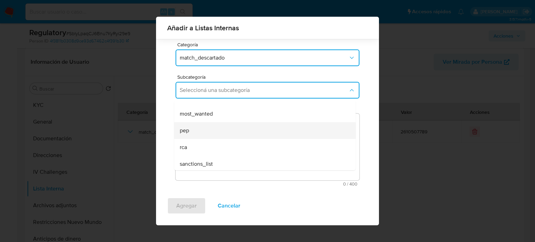
scroll to position [47, 0]
click at [227, 135] on div "pep" at bounding box center [263, 128] width 166 height 17
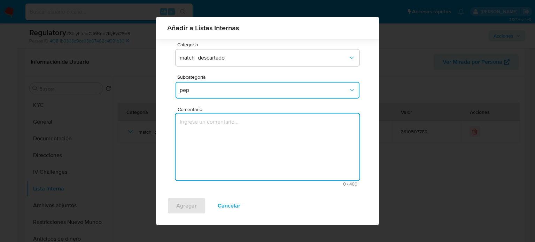
click at [226, 144] on textarea "Comentario" at bounding box center [267, 146] width 184 height 67
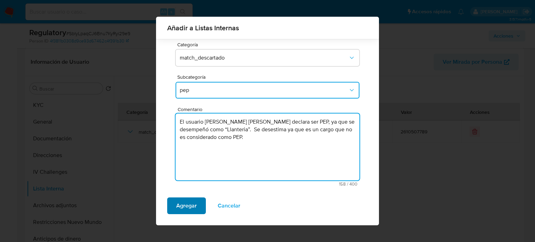
type textarea "El usuario Eloisa Mora Guzman Maria declara ser PEP, ya que se desempeñó como “…"
click at [192, 207] on span "Agregar" at bounding box center [186, 205] width 21 height 15
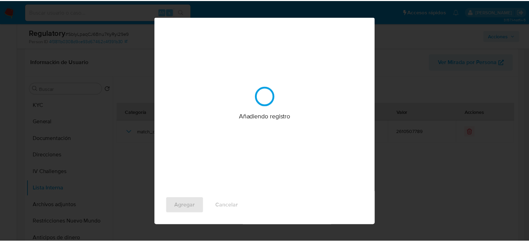
scroll to position [0, 0]
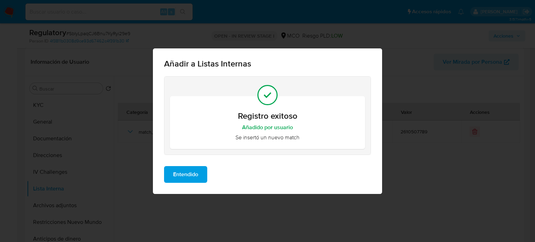
click at [193, 175] on span "Entendido" at bounding box center [185, 174] width 25 height 15
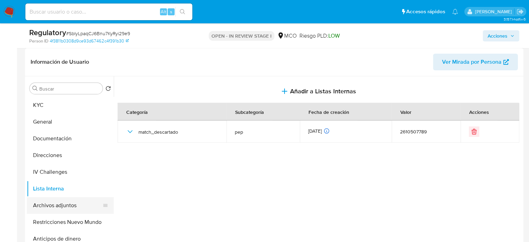
click at [70, 205] on button "Archivos adjuntos" at bounding box center [67, 205] width 81 height 17
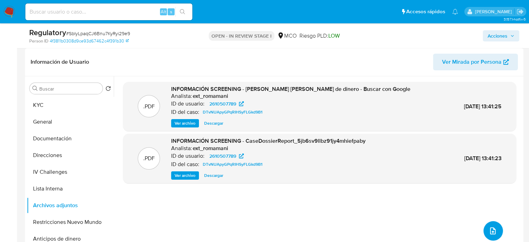
click at [490, 227] on icon "upload-file" at bounding box center [493, 231] width 8 height 8
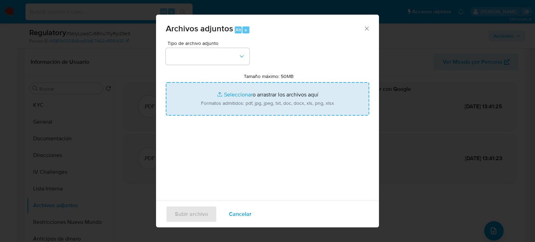
click at [250, 108] on input "Tamaño máximo: 50MB Seleccionar archivos" at bounding box center [267, 98] width 203 height 33
type input "C:\fakepath\CaseDossierReport_5jb7usn3a6jv1jz18jywrfls0.pdf"
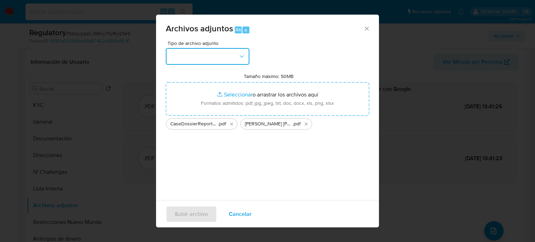
click at [207, 57] on button "button" at bounding box center [208, 56] width 84 height 17
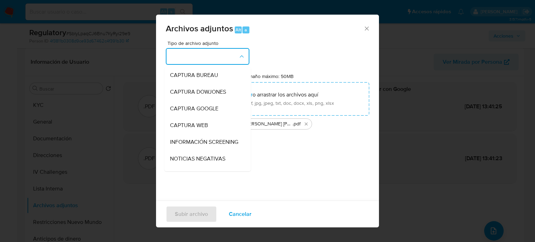
click at [202, 143] on span "INFORMACIÓN SCREENING" at bounding box center [204, 142] width 68 height 7
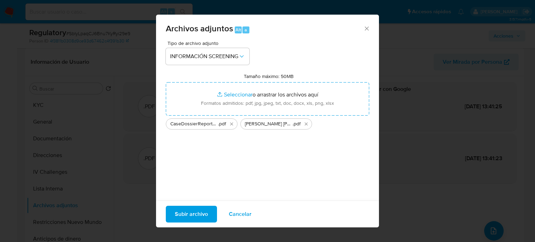
click at [200, 214] on span "Subir archivo" at bounding box center [191, 213] width 33 height 15
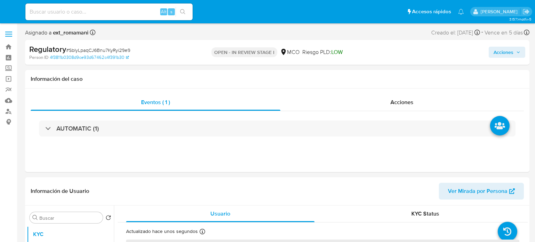
select select "10"
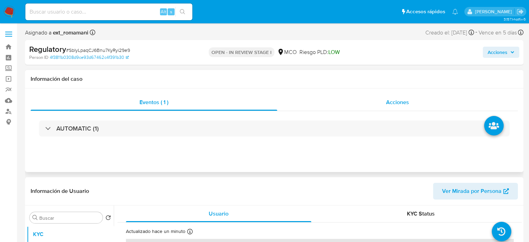
select select "10"
click at [360, 105] on div "Acciones" at bounding box center [397, 102] width 241 height 17
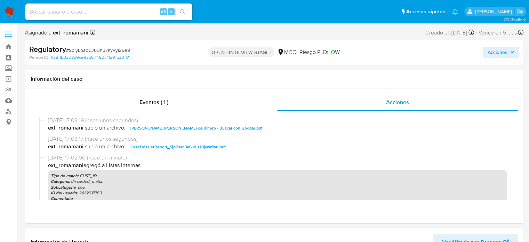
click at [488, 51] on span "Acciones" at bounding box center [498, 52] width 20 height 11
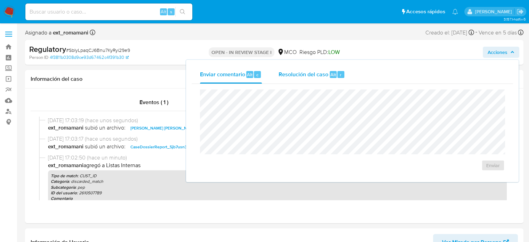
click at [320, 77] on span "Resolución del caso" at bounding box center [304, 74] width 50 height 8
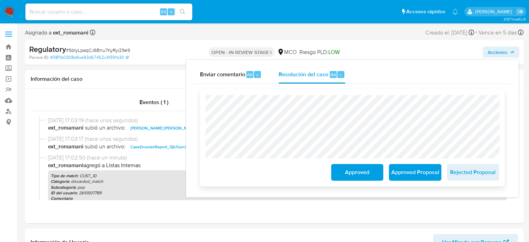
click at [348, 176] on span "Approved" at bounding box center [357, 172] width 34 height 15
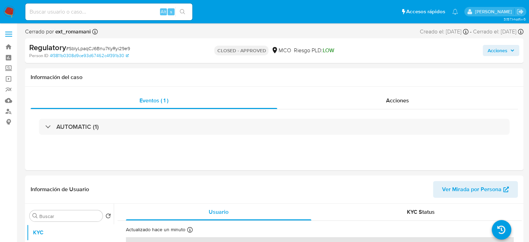
select select "10"
click at [387, 90] on div "Eventos ( 1 ) Acciones AUTOMATIC (1)" at bounding box center [274, 129] width 499 height 84
click at [387, 93] on div "Acciones" at bounding box center [397, 100] width 241 height 17
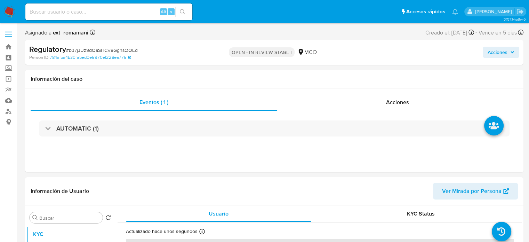
select select "10"
click at [362, 101] on div "Acciones" at bounding box center [397, 102] width 241 height 17
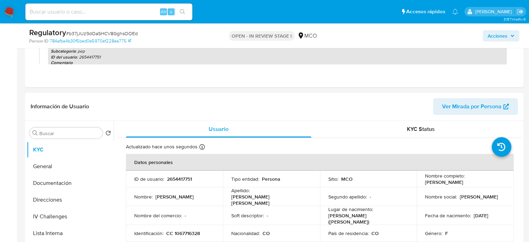
scroll to position [139, 0]
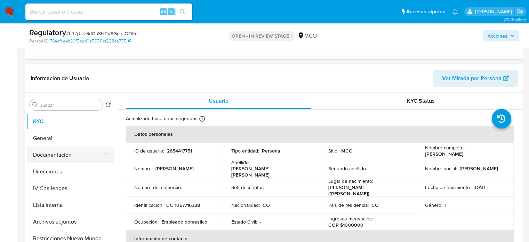
click at [66, 153] on button "Documentación" at bounding box center [67, 155] width 81 height 17
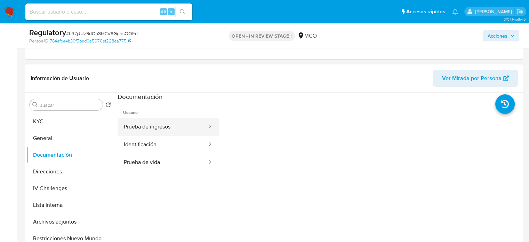
click at [167, 127] on button "Prueba de ingresos" at bounding box center [163, 127] width 90 height 18
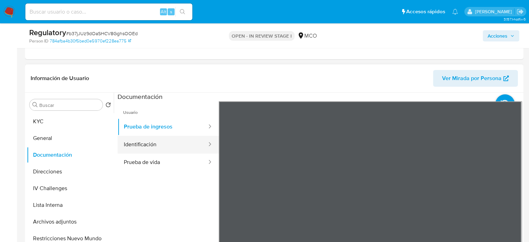
click at [165, 148] on button "Identificación" at bounding box center [163, 145] width 90 height 18
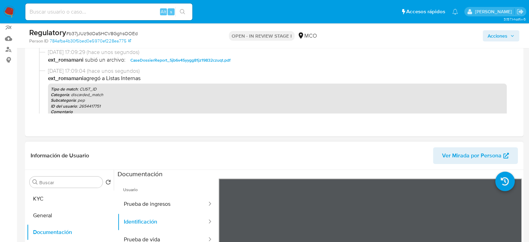
scroll to position [174, 0]
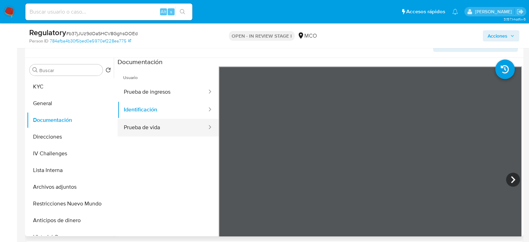
click at [138, 122] on button "Prueba de vida" at bounding box center [163, 128] width 90 height 18
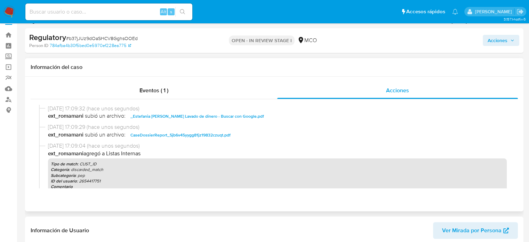
scroll to position [0, 0]
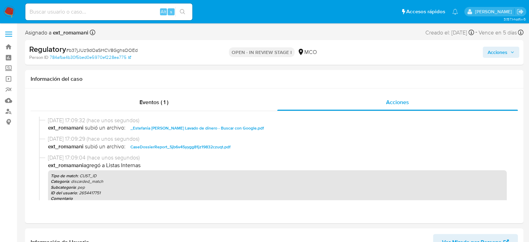
click at [502, 53] on span "Acciones" at bounding box center [498, 52] width 20 height 11
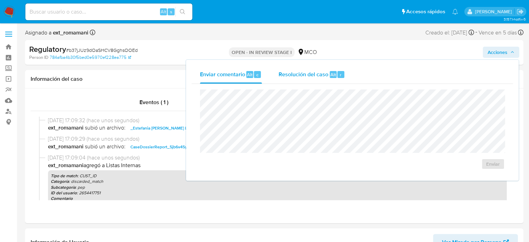
click at [297, 83] on div "Resolución del caso Alt r" at bounding box center [312, 74] width 66 height 18
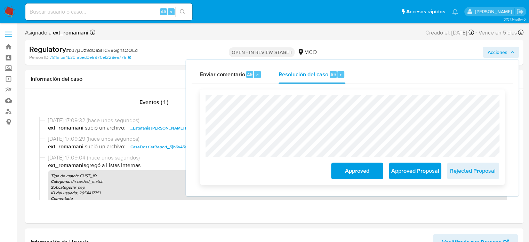
click at [349, 172] on span "Approved" at bounding box center [357, 170] width 34 height 15
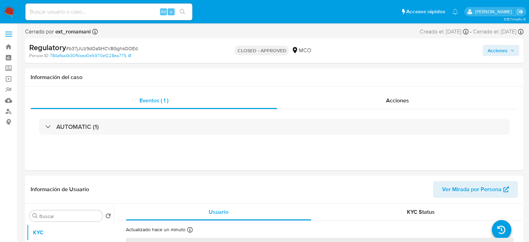
select select "10"
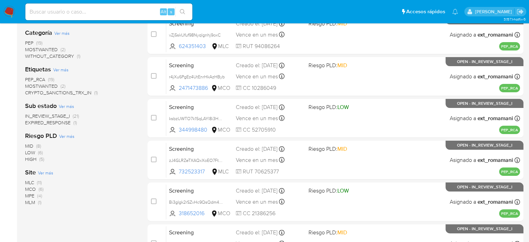
scroll to position [139, 0]
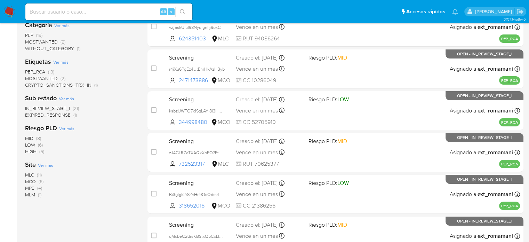
click at [38, 195] on span "MLM (1)" at bounding box center [33, 194] width 16 height 7
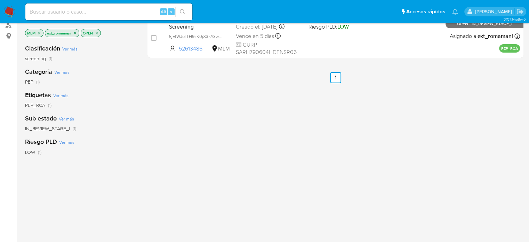
scroll to position [70, 0]
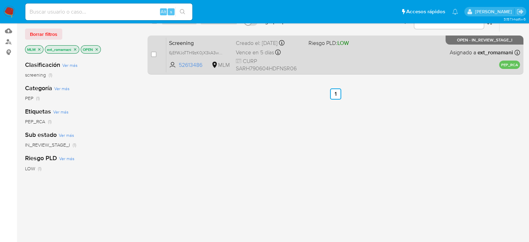
click at [295, 60] on span "CURP SARH790604HDFNSR06" at bounding box center [269, 64] width 67 height 15
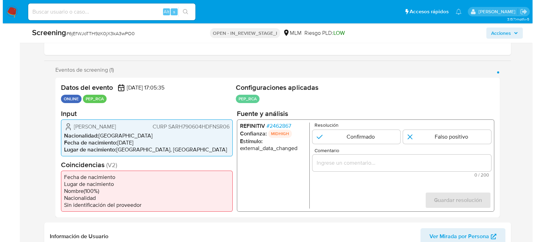
scroll to position [139, 0]
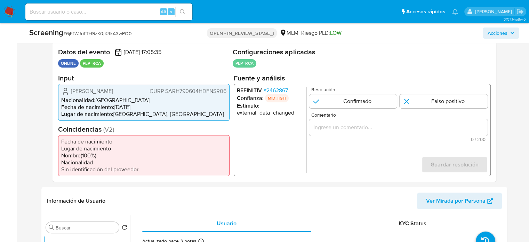
select select "10"
drag, startPoint x: 91, startPoint y: 97, endPoint x: 71, endPoint y: 90, distance: 20.7
click at [71, 90] on span "[PERSON_NAME]" at bounding box center [92, 90] width 42 height 7
drag, startPoint x: 77, startPoint y: 91, endPoint x: 71, endPoint y: 91, distance: 6.0
click at [71, 91] on span "[PERSON_NAME]" at bounding box center [92, 90] width 42 height 7
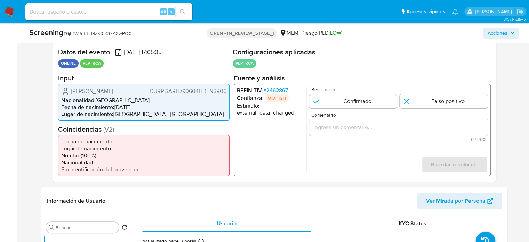
drag, startPoint x: 95, startPoint y: 97, endPoint x: 86, endPoint y: 94, distance: 9.8
click at [74, 92] on span "[PERSON_NAME]" at bounding box center [92, 90] width 42 height 7
drag, startPoint x: 86, startPoint y: 94, endPoint x: 75, endPoint y: 91, distance: 11.8
click at [77, 91] on span "[PERSON_NAME]" at bounding box center [92, 90] width 42 height 7
drag, startPoint x: 68, startPoint y: 88, endPoint x: 100, endPoint y: 97, distance: 33.2
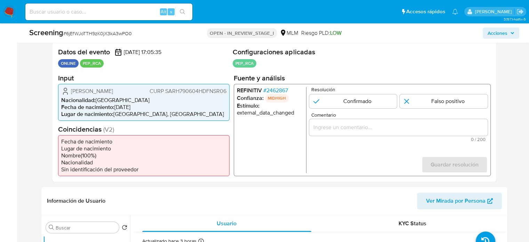
click at [100, 95] on div "Harvey Spencer Sanchez Restrepo CURP SARH790604HDFNSR06" at bounding box center [143, 91] width 165 height 8
click at [285, 90] on span "# 2462867" at bounding box center [275, 90] width 25 height 7
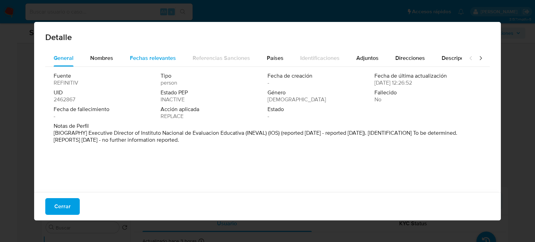
click at [163, 63] on div "Fechas relevantes" at bounding box center [153, 58] width 46 height 17
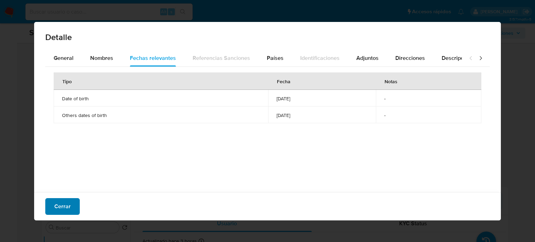
click at [62, 210] on span "Cerrar" at bounding box center [62, 206] width 16 height 15
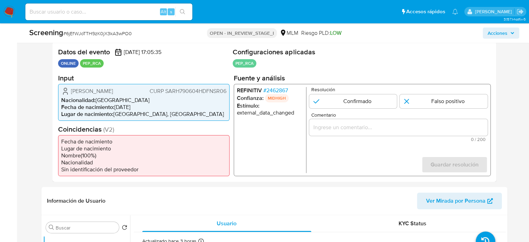
click at [283, 89] on span "# 2462867" at bounding box center [275, 90] width 25 height 7
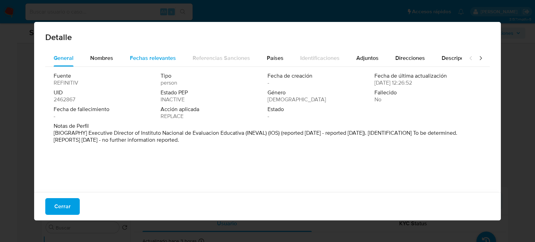
click at [145, 62] on div "Fechas relevantes" at bounding box center [153, 58] width 46 height 17
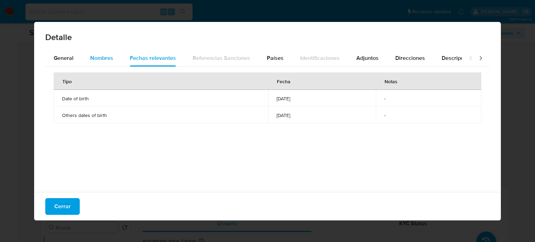
click at [97, 60] on span "Nombres" at bounding box center [101, 58] width 23 height 8
click at [54, 60] on span "General" at bounding box center [64, 58] width 20 height 8
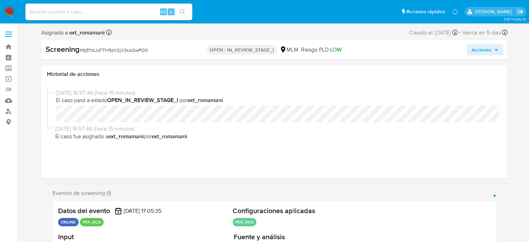
select select "10"
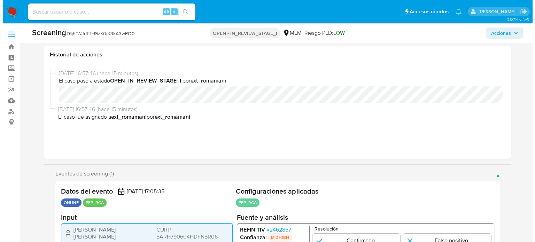
scroll to position [104, 0]
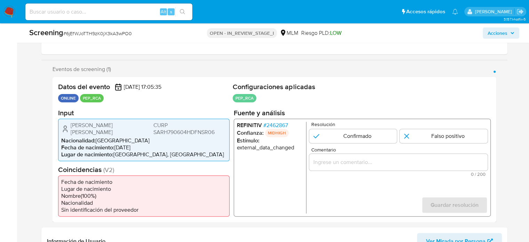
click at [273, 125] on span "# 2462867" at bounding box center [275, 124] width 25 height 7
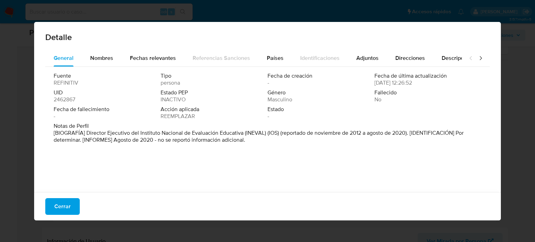
drag, startPoint x: 85, startPoint y: 132, endPoint x: 244, endPoint y: 137, distance: 158.8
click at [244, 137] on font "[BIOGRAFÍA] Director Ejecutivo del Instituto Nacional de Evaluación Educativa (…" at bounding box center [259, 136] width 410 height 15
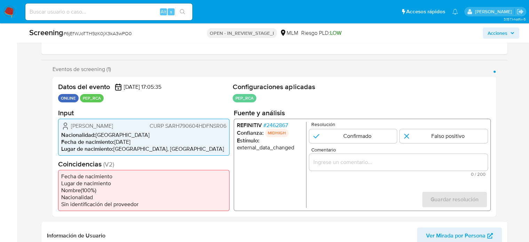
select select "10"
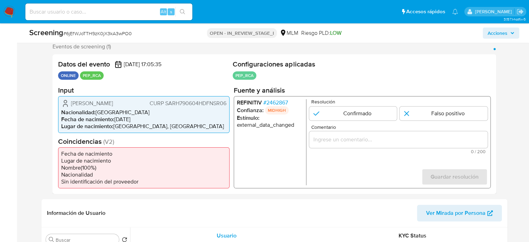
scroll to position [139, 0]
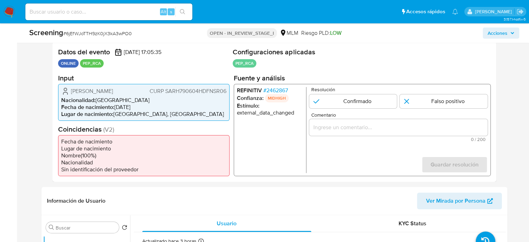
click at [281, 93] on span "# 2462867" at bounding box center [275, 90] width 25 height 7
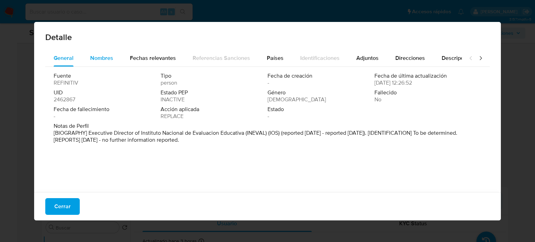
click at [103, 58] on span "Nombres" at bounding box center [101, 58] width 23 height 8
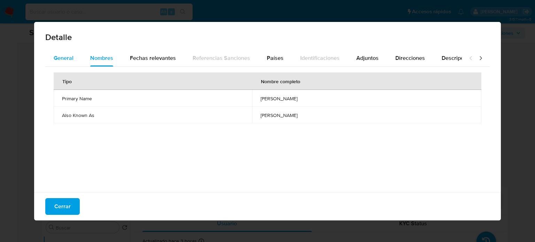
click at [68, 62] on span "General" at bounding box center [64, 58] width 20 height 8
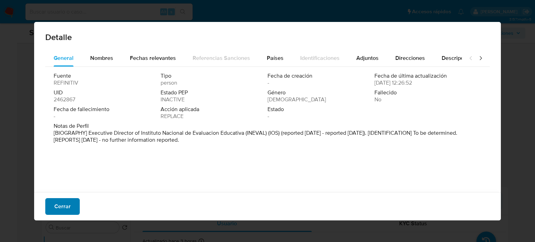
drag, startPoint x: 60, startPoint y: 207, endPoint x: 69, endPoint y: 199, distance: 11.8
click at [62, 206] on span "Cerrar" at bounding box center [62, 206] width 16 height 15
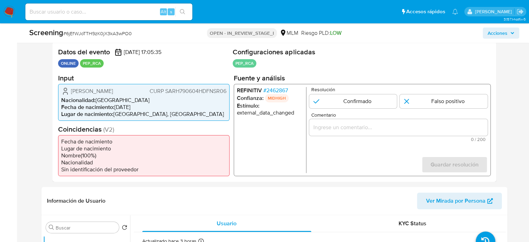
drag, startPoint x: 109, startPoint y: 99, endPoint x: 70, endPoint y: 92, distance: 39.4
click at [71, 92] on span "[PERSON_NAME] [PERSON_NAME]" at bounding box center [92, 90] width 42 height 7
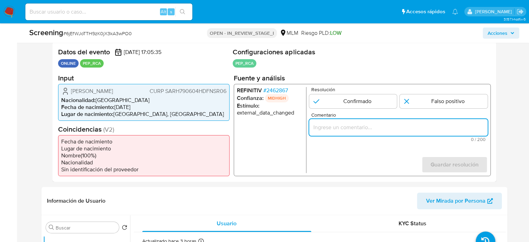
click at [333, 128] on input "Comentario" at bounding box center [398, 127] width 179 height 9
click at [457, 129] on input "Titular de cuenta se desempeño como" at bounding box center [398, 127] width 179 height 9
paste input "Director Ejecutivo del Instituto Nacional de Evaluación Educativa hasta Agosto …"
click at [387, 155] on form "Resolución Confirmado Falso positivo Comentario Titular de cuenta se desempeño …" at bounding box center [398, 130] width 179 height 86
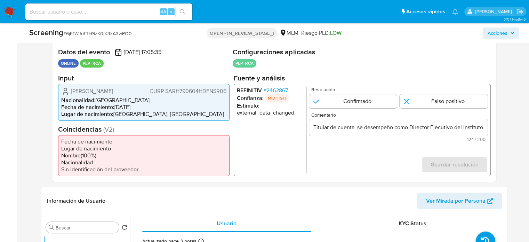
drag, startPoint x: 68, startPoint y: 88, endPoint x: 218, endPoint y: 97, distance: 149.6
click at [218, 95] on div "Harvey Spencer Sanchez Restrepo CURP SARH790604HDFNSR06" at bounding box center [143, 91] width 165 height 8
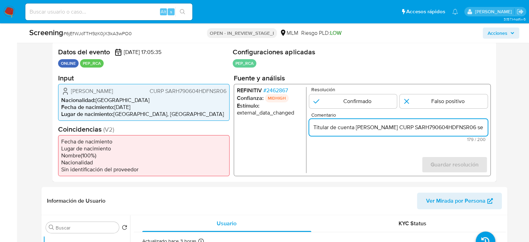
click at [440, 126] on input "Titular de cuenta Harvey Spencer Sanchez Restrepo CURP SARH790604HDFNSR06 se de…" at bounding box center [398, 127] width 179 height 9
drag, startPoint x: 463, startPoint y: 126, endPoint x: 480, endPoint y: 129, distance: 17.3
click at [480, 129] on input "Titular de cuenta Harvey Spencer Sanchez Restrepo, CURP SARH790604HDFNSR06 se d…" at bounding box center [398, 127] width 179 height 9
click at [407, 127] on input "Titular de cuenta Harvey Spencer Sanchez Restrepo, CURP SARH790604HDFNSR06 se d…" at bounding box center [398, 127] width 179 height 9
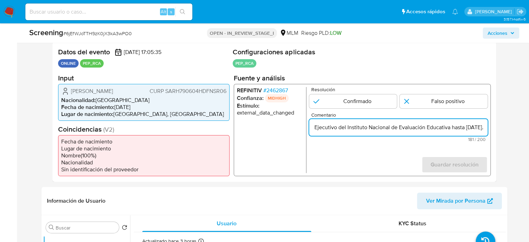
scroll to position [0, 306]
drag, startPoint x: 473, startPoint y: 127, endPoint x: 481, endPoint y: 129, distance: 8.3
click at [481, 129] on input "Titular de cuenta Harvey Spencer Sanchez Restrepo, CURP SARH790604HDFNSR06, se …" at bounding box center [398, 127] width 179 height 9
click at [487, 128] on input "Titular de cuenta Harvey Spencer Sanchez Restrepo, CURP SARH790604HDFNSR06, se …" at bounding box center [398, 127] width 179 height 9
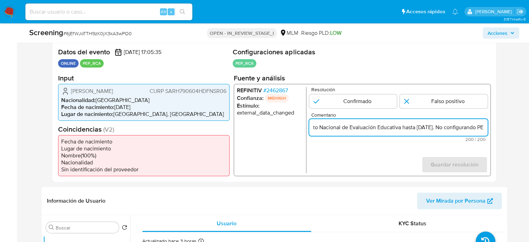
drag, startPoint x: 468, startPoint y: 125, endPoint x: 501, endPoint y: 132, distance: 33.0
click at [501, 132] on div "Eventos de screening (1) Página 1 Datos del evento 29/08/2025 17:05:35 ONLINE P…" at bounding box center [274, 106] width 466 height 151
type input "Titular de cuenta Harvey Spencer Sanchez Restrepo, CURP SARH790604HDFNSR06, se …"
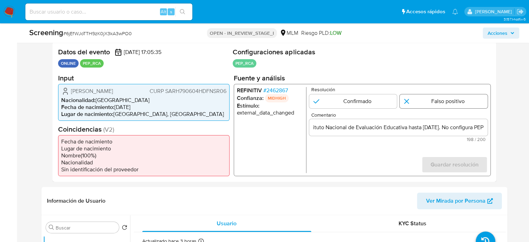
scroll to position [0, 0]
click at [450, 102] on input "1 de 1" at bounding box center [444, 101] width 88 height 14
radio input "true"
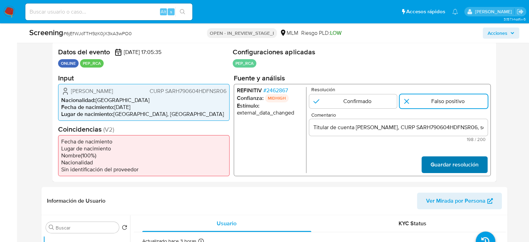
click at [447, 167] on span "Guardar resolución" at bounding box center [455, 164] width 48 height 15
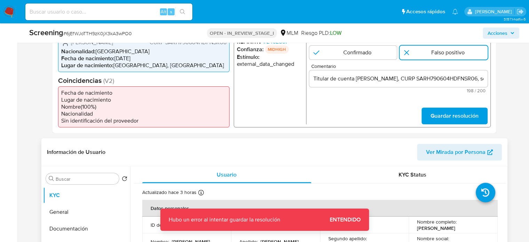
scroll to position [278, 0]
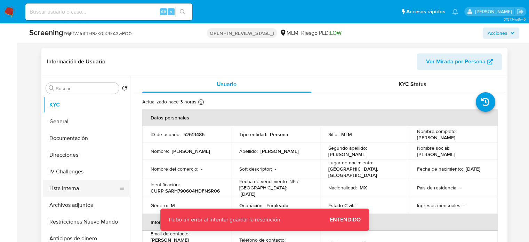
click at [84, 197] on button "Lista Interna" at bounding box center [83, 188] width 81 height 17
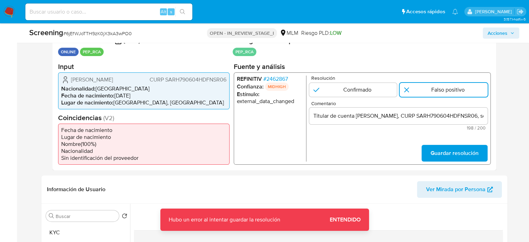
scroll to position [139, 0]
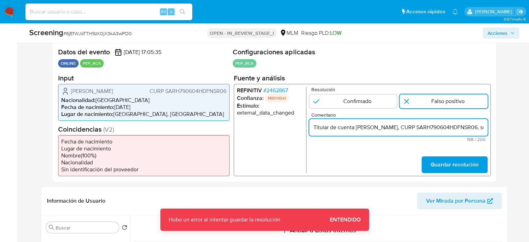
click at [346, 127] on input "Titular de cuenta Harvey Spencer Sanchez Restrepo, CURP SARH790604HDFNSR06, se …" at bounding box center [398, 127] width 179 height 9
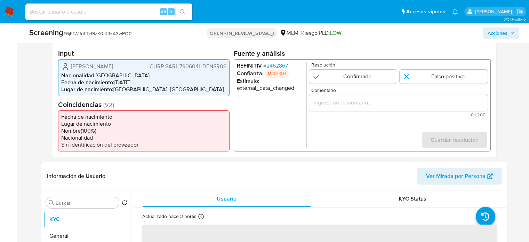
scroll to position [174, 0]
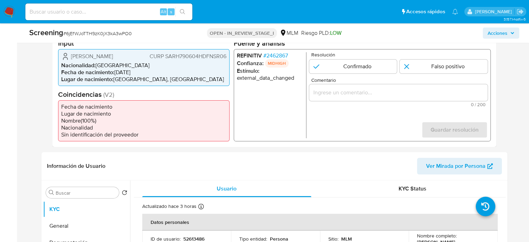
select select "10"
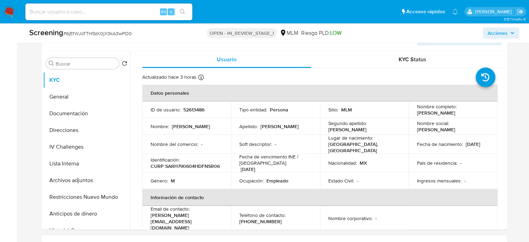
scroll to position [348, 0]
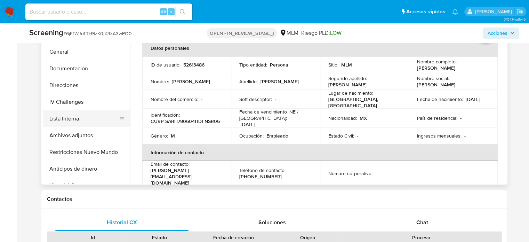
click at [65, 123] on button "Lista Interna" at bounding box center [83, 118] width 81 height 17
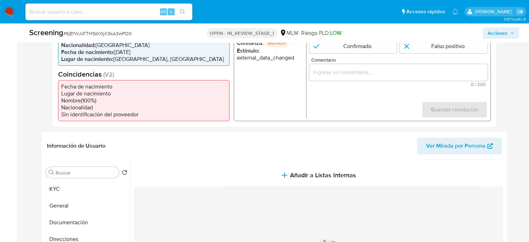
scroll to position [174, 0]
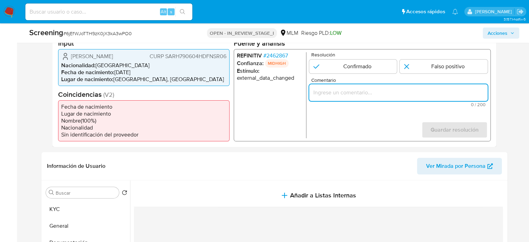
click at [339, 95] on input "Comentario" at bounding box center [398, 92] width 179 height 9
paste input "Titular de cuenta [PERSON_NAME], CURP SARH790604HDFNSR06, se desempeño como Dir…"
type input "Titular de cuenta [PERSON_NAME] [PERSON_NAME], [PERSON_NAME] SARH790604HDFNSR06…"
click at [435, 66] on input "1 de 1" at bounding box center [444, 66] width 88 height 14
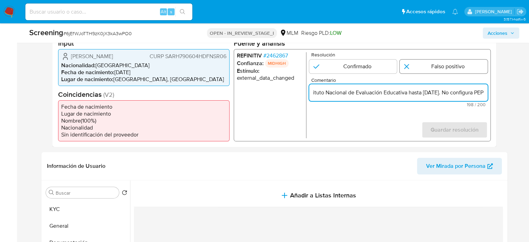
radio input "true"
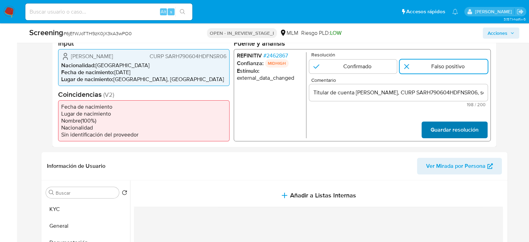
click at [442, 137] on span "Guardar resolución" at bounding box center [455, 129] width 48 height 15
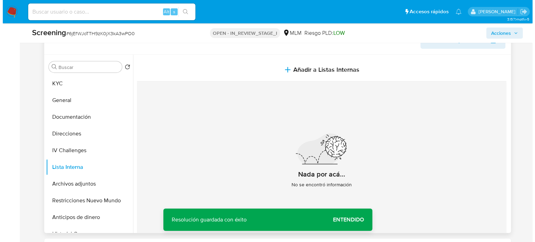
scroll to position [313, 0]
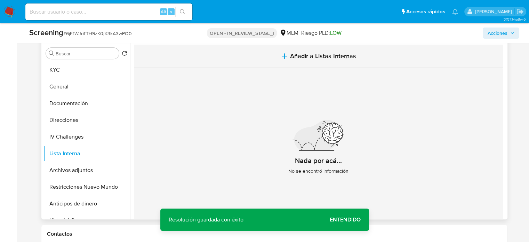
click at [295, 60] on span "Añadir a Listas Internas" at bounding box center [323, 56] width 66 height 8
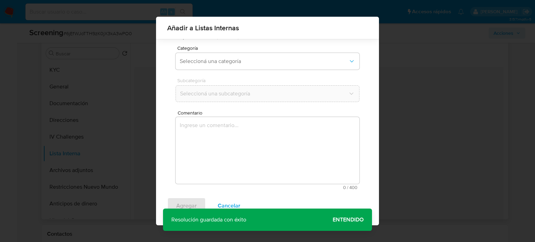
scroll to position [55, 0]
click at [220, 59] on span "Seleccioná una categoría" at bounding box center [264, 57] width 168 height 7
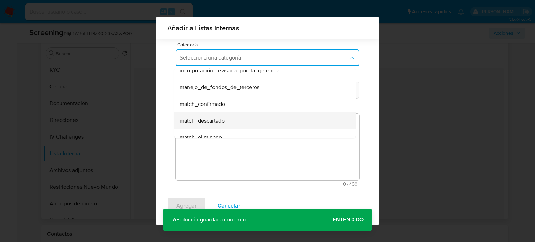
scroll to position [35, 0]
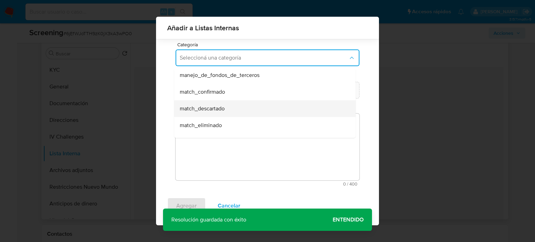
click at [214, 107] on span "match_descartado" at bounding box center [202, 108] width 45 height 7
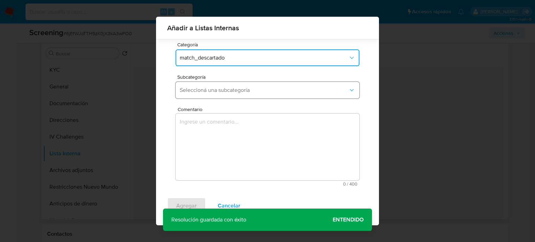
click at [228, 89] on span "Seleccioná una subcategoría" at bounding box center [264, 90] width 168 height 7
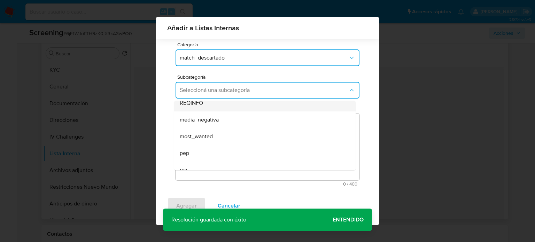
scroll to position [47, 0]
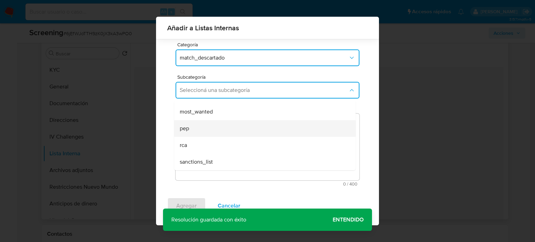
click at [214, 133] on div "pep" at bounding box center [263, 128] width 166 height 17
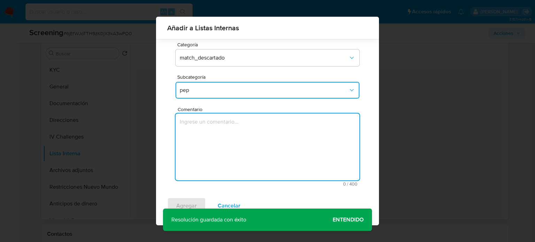
click at [214, 133] on textarea "Comentario" at bounding box center [267, 146] width 184 height 67
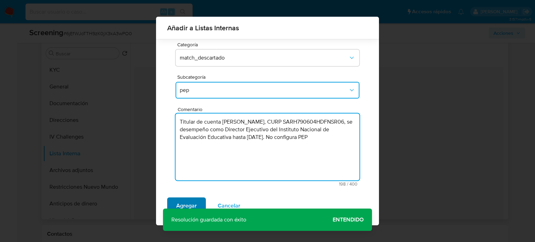
type textarea "Titular de cuenta [PERSON_NAME] [PERSON_NAME], [PERSON_NAME] SARH790604HDFNSR06…"
click at [193, 205] on span "Agregar" at bounding box center [186, 205] width 21 height 15
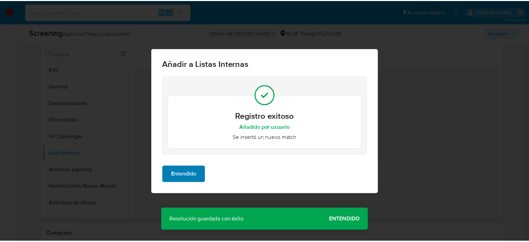
scroll to position [0, 0]
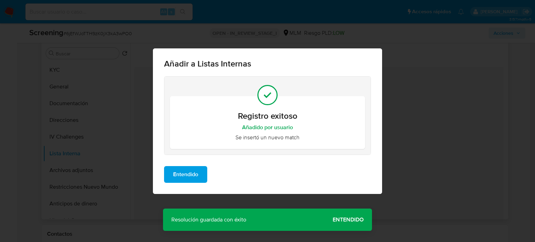
click at [192, 174] on span "Entendido" at bounding box center [185, 174] width 25 height 15
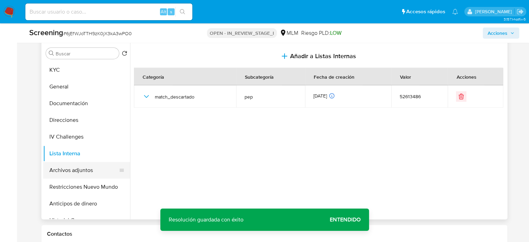
click at [84, 173] on button "Archivos adjuntos" at bounding box center [83, 170] width 81 height 17
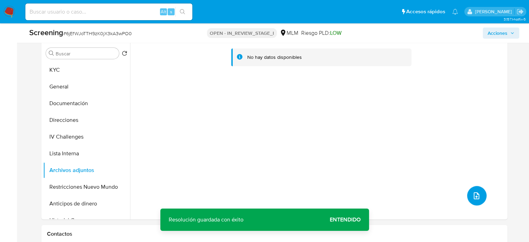
click at [477, 198] on icon "upload-file" at bounding box center [477, 195] width 8 height 8
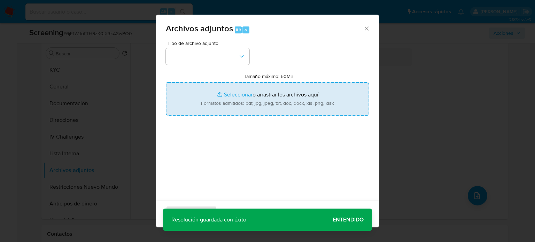
click at [214, 94] on input "Tamaño máximo: 50MB Seleccionar archivos" at bounding box center [267, 98] width 203 height 33
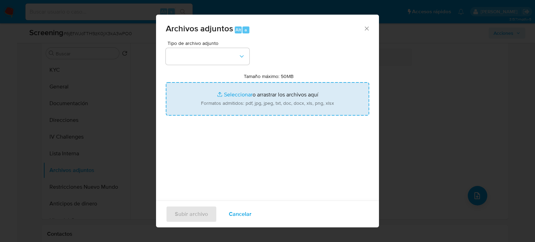
type input "C:\fakepath\Harvey Sánchez, director de Ineval, tie...nacionalidad ecuatoriana …"
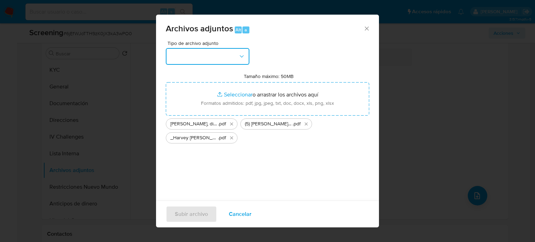
click at [207, 58] on button "button" at bounding box center [208, 56] width 84 height 17
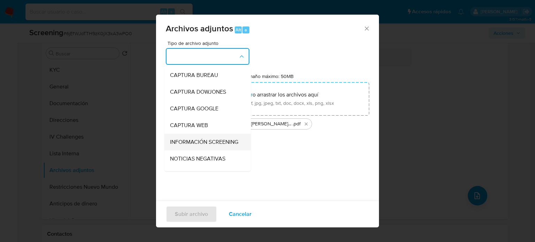
click at [201, 146] on span "INFORMACIÓN SCREENING" at bounding box center [204, 142] width 68 height 7
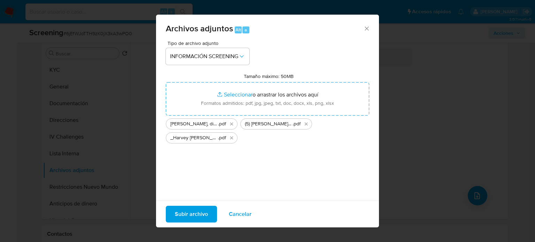
click at [184, 212] on span "Subir archivo" at bounding box center [191, 213] width 33 height 15
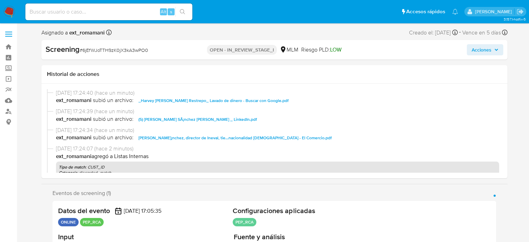
select select "10"
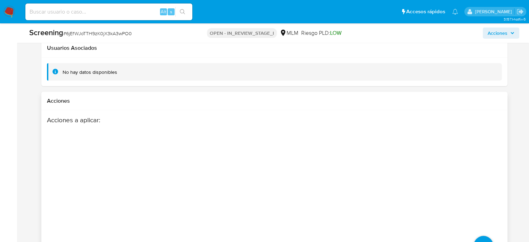
scroll to position [1290, 0]
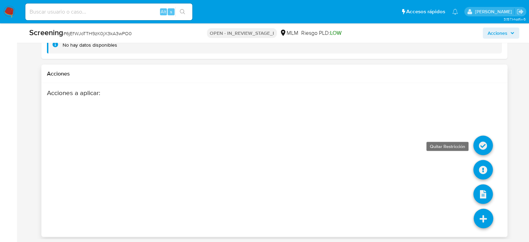
click at [482, 143] on icon at bounding box center [483, 144] width 19 height 19
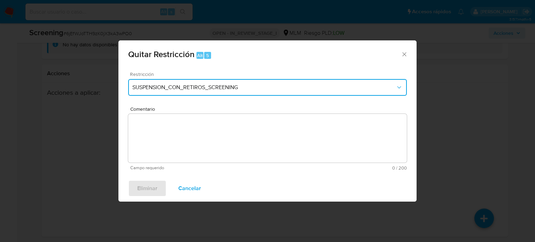
click at [189, 89] on span "SUSPENSION_CON_RETIROS_SCREENING" at bounding box center [263, 87] width 263 height 7
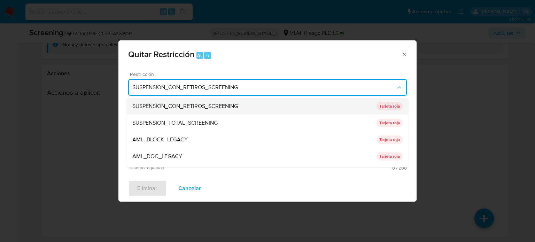
click at [196, 108] on span "SUSPENSION_CON_RETIROS_SCREENING" at bounding box center [184, 106] width 105 height 7
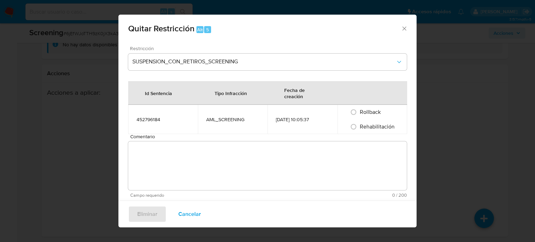
click at [184, 154] on textarea "Comentario" at bounding box center [267, 165] width 278 height 49
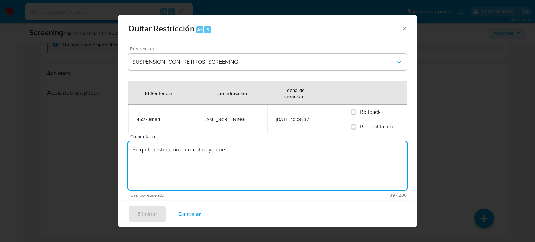
click at [312, 149] on textarea "Se quita restricción automática ya que" at bounding box center [267, 165] width 278 height 49
type textarea "Se quita restricción automática ya que"
click at [349, 126] on input "Rehabilitación" at bounding box center [353, 126] width 11 height 11
radio input "true"
click at [307, 156] on textarea "Se quita restricción automática ya que" at bounding box center [267, 165] width 278 height 49
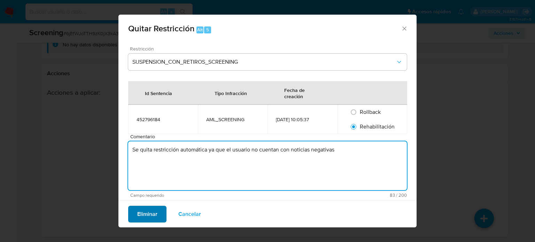
type textarea "Se quita restricción automática ya que el usuario no cuentan con noticias negat…"
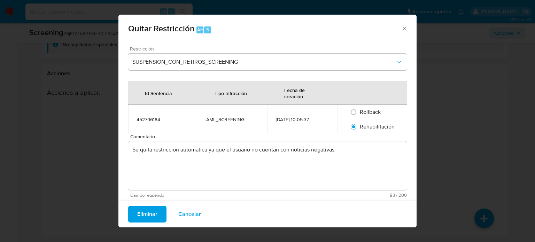
click at [144, 210] on span "Eliminar" at bounding box center [147, 213] width 20 height 15
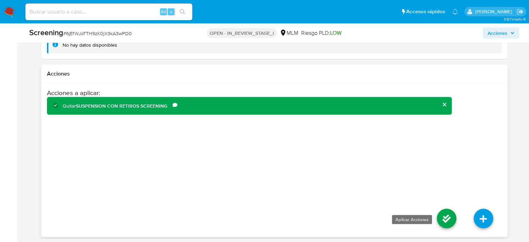
click at [447, 217] on icon at bounding box center [446, 218] width 19 height 19
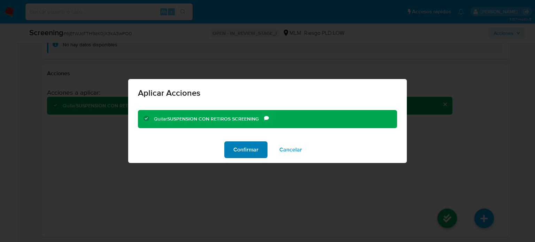
click at [246, 156] on span "Confirmar" at bounding box center [245, 149] width 25 height 15
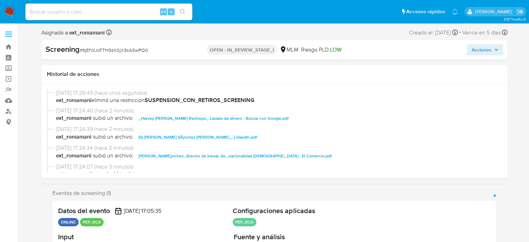
select select "10"
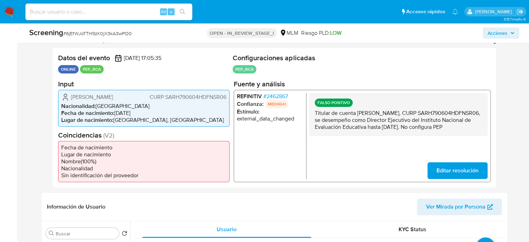
scroll to position [139, 0]
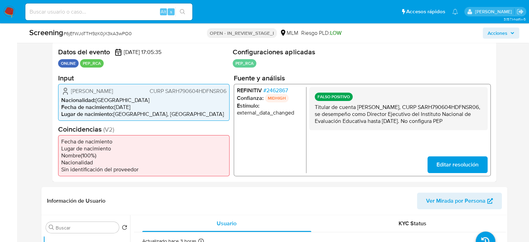
drag, startPoint x: 360, startPoint y: 129, endPoint x: 322, endPoint y: 125, distance: 37.5
click at [323, 124] on p "Titular de cuenta [PERSON_NAME], CURP SARH790604HDFNSR06, se desempeño como Dir…" at bounding box center [398, 113] width 167 height 21
drag, startPoint x: 313, startPoint y: 105, endPoint x: 384, endPoint y: 130, distance: 75.2
click at [384, 130] on div "FALSO POSITIVO Titular de cuenta Harvey Spencer Sanchez Restrepo, CURP SARH7906…" at bounding box center [398, 108] width 179 height 43
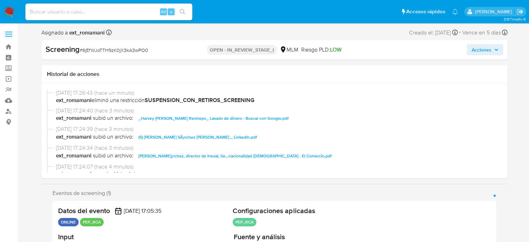
scroll to position [35, 0]
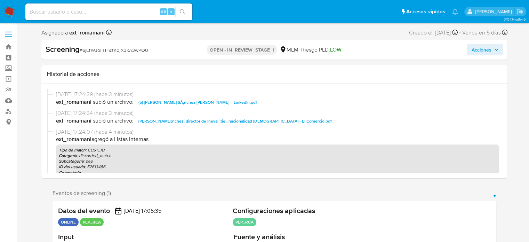
select select "10"
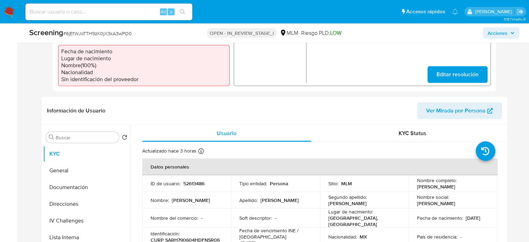
scroll to position [313, 0]
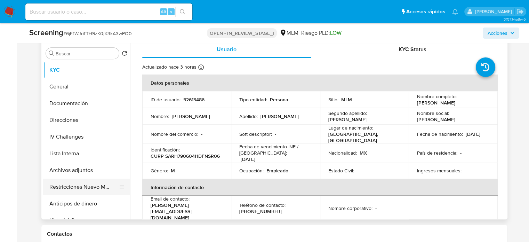
click at [62, 189] on button "Restricciones Nuevo Mundo" at bounding box center [83, 187] width 81 height 17
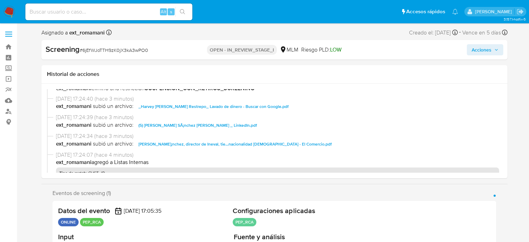
scroll to position [0, 0]
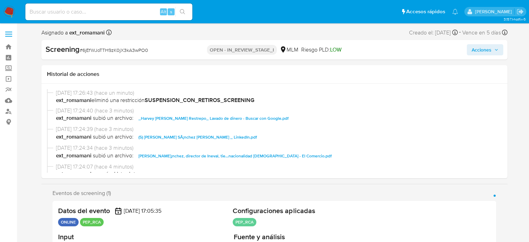
click at [477, 54] on span "Acciones" at bounding box center [482, 49] width 20 height 11
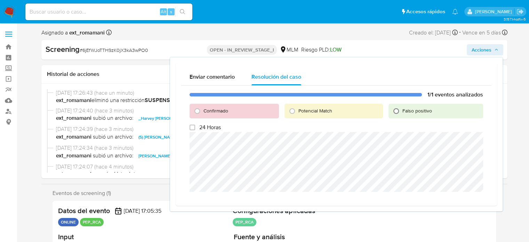
click at [393, 110] on input "Falso positivo" at bounding box center [396, 110] width 11 height 11
radio input "true"
click at [456, 200] on span "Cerrar Caso" at bounding box center [458, 200] width 33 height 10
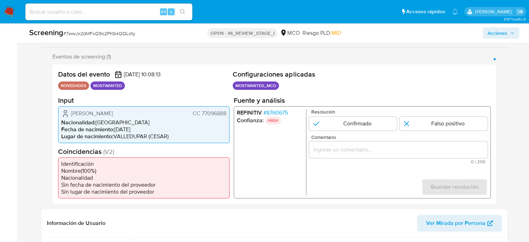
scroll to position [139, 0]
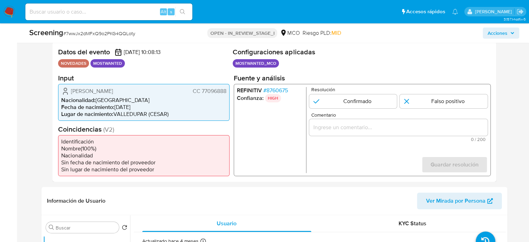
select select "10"
drag, startPoint x: 146, startPoint y: 90, endPoint x: 152, endPoint y: 92, distance: 5.9
click at [74, 92] on div "[PERSON_NAME] CC 77096888" at bounding box center [143, 91] width 165 height 8
drag, startPoint x: 227, startPoint y: 93, endPoint x: 202, endPoint y: 94, distance: 25.1
click at [202, 94] on div "Carlos Eduardo Cuta Ramos CC 77096888 Nacionalidad : Colombia Fecha de nacimien…" at bounding box center [144, 102] width 172 height 37
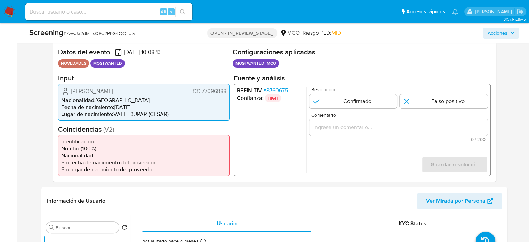
drag, startPoint x: 201, startPoint y: 92, endPoint x: 226, endPoint y: 93, distance: 25.1
click at [226, 93] on span "CC 77096888" at bounding box center [210, 90] width 34 height 7
drag, startPoint x: 163, startPoint y: 95, endPoint x: 69, endPoint y: 89, distance: 94.5
click at [69, 89] on div "Carlos Eduardo Cuta Ramos CC 77096888 Nacionalidad : Colombia Fecha de nacimien…" at bounding box center [144, 102] width 172 height 37
click at [69, 89] on icon "1 de 1" at bounding box center [65, 91] width 8 height 8
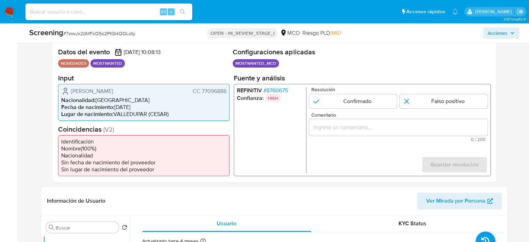
drag, startPoint x: 69, startPoint y: 89, endPoint x: 152, endPoint y: 92, distance: 83.2
click at [152, 92] on div "Carlos Eduardo Cuta Ramos CC 77096888" at bounding box center [143, 91] width 165 height 8
drag, startPoint x: 227, startPoint y: 93, endPoint x: 202, endPoint y: 94, distance: 25.8
click at [202, 94] on div "Carlos Eduardo Cuta Ramos CC 77096888 Nacionalidad : Colombia Fecha de nacimien…" at bounding box center [144, 102] width 172 height 37
click at [204, 101] on li "Nacionalidad : Colombia" at bounding box center [143, 99] width 165 height 7
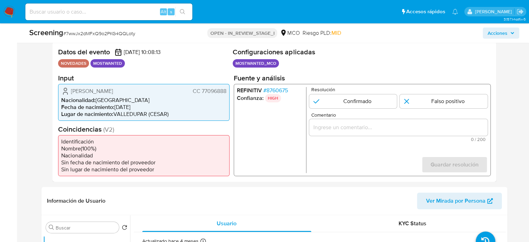
drag, startPoint x: 218, startPoint y: 92, endPoint x: 202, endPoint y: 92, distance: 16.4
click at [202, 92] on div "Carlos Eduardo Cuta Ramos CC 77096888 Nacionalidad : Colombia Fecha de nacimien…" at bounding box center [144, 102] width 172 height 37
drag, startPoint x: 153, startPoint y: 91, endPoint x: 71, endPoint y: 93, distance: 81.5
click at [71, 93] on div "Carlos Eduardo Cuta Ramos CC 77096888" at bounding box center [143, 91] width 165 height 8
drag, startPoint x: 227, startPoint y: 89, endPoint x: 193, endPoint y: 92, distance: 34.6
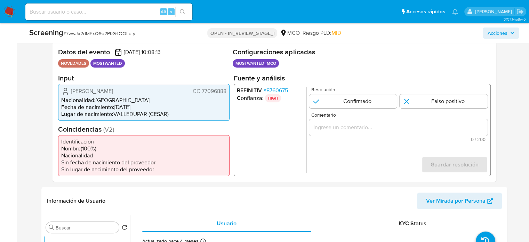
click at [193, 92] on div "Carlos Eduardo Cuta Ramos CC 77096888 Nacionalidad : Colombia Fecha de nacimien…" at bounding box center [144, 102] width 172 height 37
drag, startPoint x: 151, startPoint y: 91, endPoint x: 68, endPoint y: 93, distance: 82.9
click at [68, 93] on div "Carlos Eduardo Cuta Ramos CC 77096888" at bounding box center [143, 91] width 165 height 8
drag, startPoint x: 143, startPoint y: 33, endPoint x: 65, endPoint y: 37, distance: 78.1
click at [65, 37] on div "Screening # 7wwJx2dMFxQ9o2PKG4QQLoty" at bounding box center [109, 33] width 161 height 10
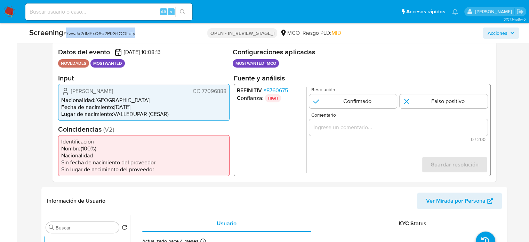
copy span "7wwJx2dMFxQ9o2PKG4QQLoty"
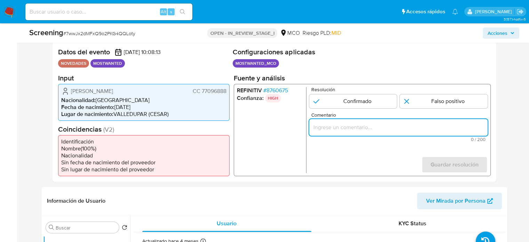
click at [328, 128] on input "Comentario" at bounding box center [398, 127] width 179 height 9
click at [362, 158] on form "Resolución Confirmado Falso positivo Comentario Titular de cuenta se encuentra …" at bounding box center [398, 130] width 179 height 86
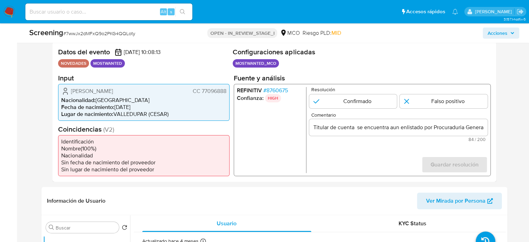
drag, startPoint x: 70, startPoint y: 92, endPoint x: 227, endPoint y: 93, distance: 157.0
click at [227, 93] on div "Carlos Eduardo Cuta Ramos CC 77096888 Nacionalidad : Colombia Fecha de nacimien…" at bounding box center [144, 102] width 172 height 37
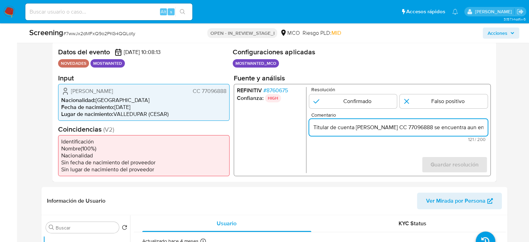
click at [424, 128] on input "Titular de cuenta Carlos Eduardo Cuta Ramos CC 77096888 se encuentra aun enlist…" at bounding box center [398, 127] width 179 height 9
click at [461, 129] on input "Titular de cuenta Carlos Eduardo Cuta Ramos, CC 77096888 se encuentra aun enlis…" at bounding box center [398, 127] width 179 height 9
drag, startPoint x: 469, startPoint y: 127, endPoint x: 474, endPoint y: 127, distance: 4.5
click at [474, 127] on input "Titular de cuenta Carlos Eduardo Cuta Ramos, CC 77096888, se encuentra aun enli…" at bounding box center [398, 127] width 179 height 9
click at [464, 128] on input "Titular de cuenta Carlos Eduardo Cuta Ramos, CC 77096888, se encuentra aun enli…" at bounding box center [398, 127] width 179 height 9
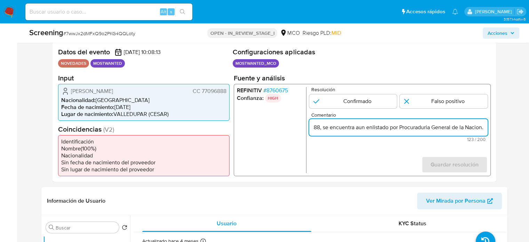
scroll to position [0, 142]
type input "Titular de cuenta Carlos Eduardo Cuta Ramos, CC 77096888, se encuentra aun enli…"
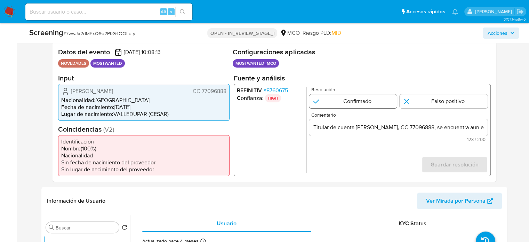
click at [353, 103] on input "1 de 1" at bounding box center [353, 101] width 88 height 14
radio input "true"
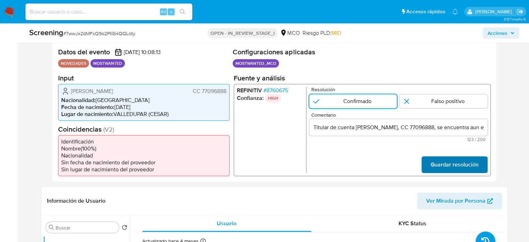
click at [433, 168] on span "Guardar resolución" at bounding box center [455, 164] width 48 height 15
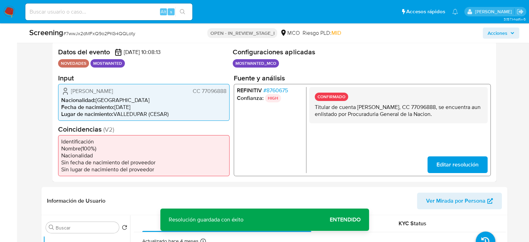
drag, startPoint x: 312, startPoint y: 107, endPoint x: 472, endPoint y: 114, distance: 160.7
click at [472, 114] on div "CONFIRMADO Titular de cuenta Carlos Eduardo Cuta Ramos, CC 77096888, se encuent…" at bounding box center [398, 105] width 179 height 36
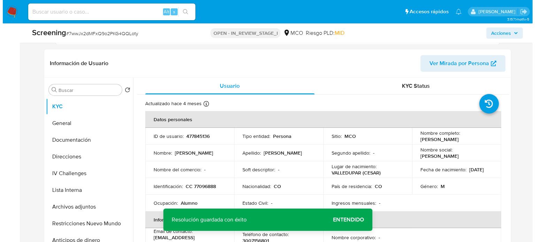
scroll to position [278, 0]
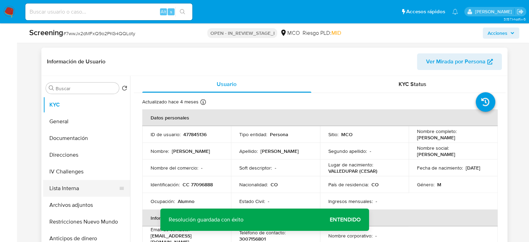
click at [67, 195] on button "Lista Interna" at bounding box center [83, 188] width 81 height 17
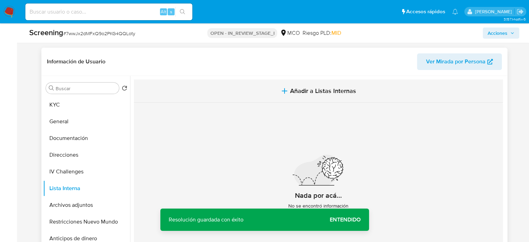
click at [334, 94] on span "Añadir a Listas Internas" at bounding box center [323, 91] width 66 height 8
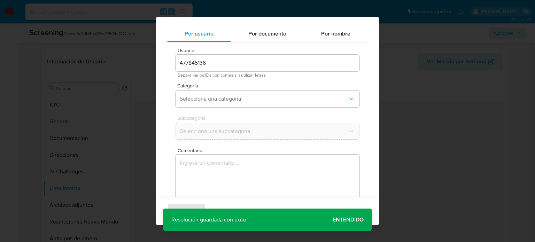
scroll to position [55, 0]
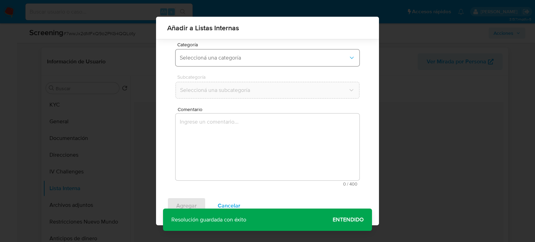
click at [230, 55] on span "Seleccioná una categoría" at bounding box center [264, 57] width 168 height 7
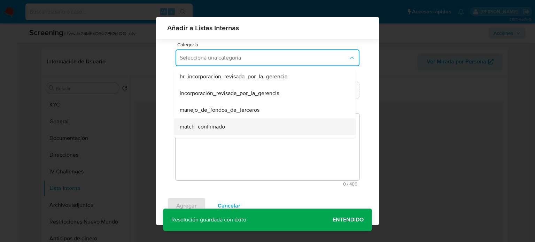
click at [215, 124] on span "match_confirmado" at bounding box center [202, 126] width 45 height 7
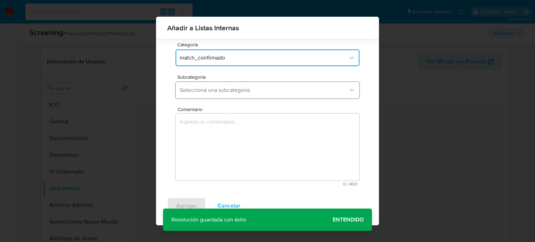
click at [245, 83] on button "Seleccioná una subcategoría" at bounding box center [267, 90] width 184 height 17
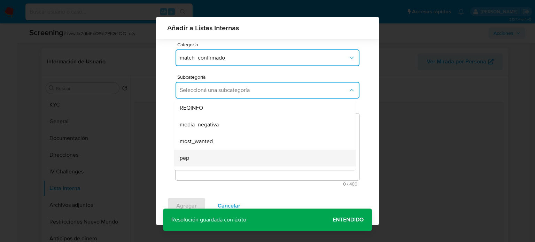
scroll to position [35, 0]
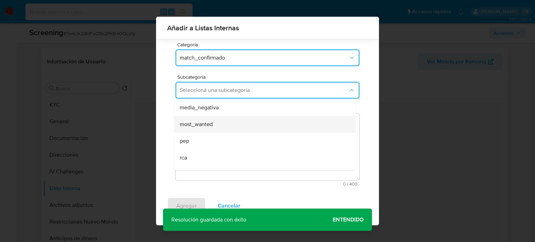
click at [212, 124] on span "most_wanted" at bounding box center [196, 124] width 33 height 7
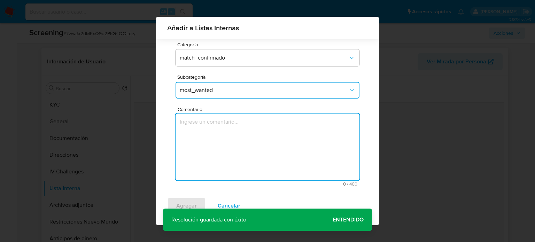
click at [214, 135] on textarea "Comentario" at bounding box center [267, 146] width 184 height 67
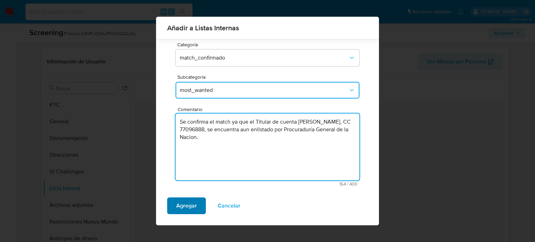
type textarea "Se confirma el match ya que el Titular de cuenta Carlos Eduardo Cuta Ramos, CC …"
click at [189, 204] on span "Agregar" at bounding box center [186, 205] width 21 height 15
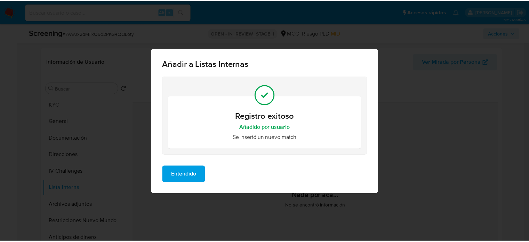
scroll to position [0, 0]
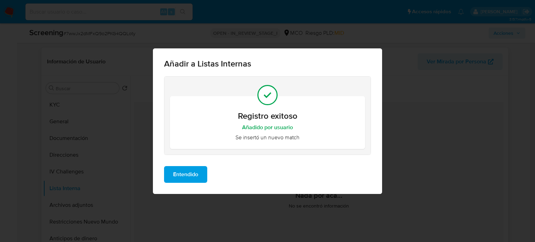
click at [192, 177] on span "Entendido" at bounding box center [185, 174] width 25 height 15
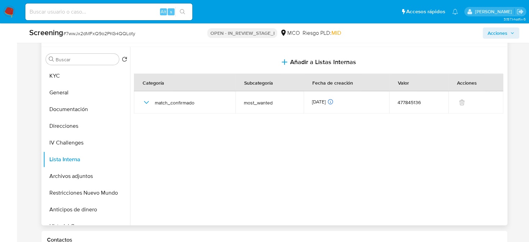
scroll to position [313, 0]
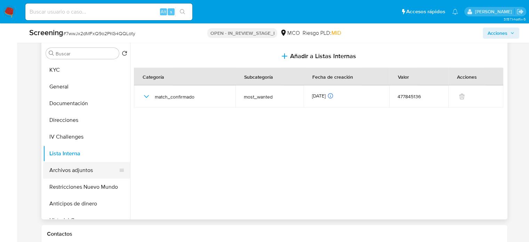
click at [82, 172] on button "Archivos adjuntos" at bounding box center [83, 170] width 81 height 17
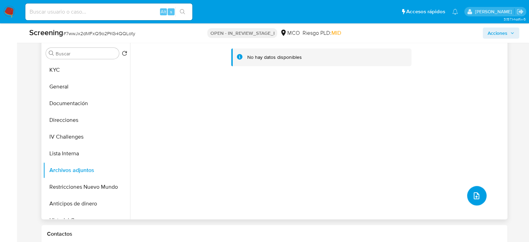
click at [473, 195] on icon "upload-file" at bounding box center [477, 195] width 8 height 8
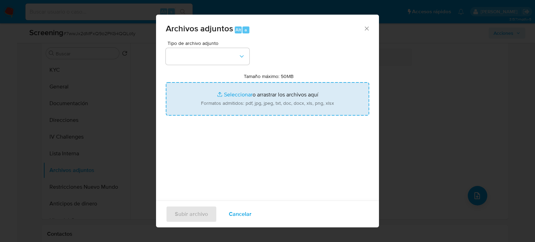
click at [249, 106] on input "Tamaño máximo: 50MB Seleccionar archivos" at bounding box center [267, 98] width 203 height 33
type input "C:\fakepath\EVIDENCIA CASE ID 7wwJx2dMFxQ9o2PKG4QQLoty.pdf"
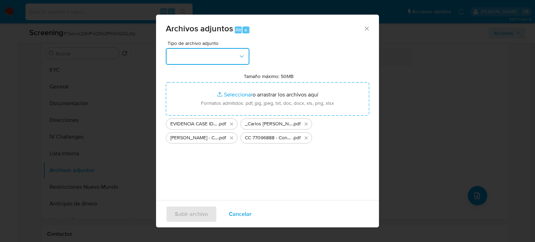
click at [220, 55] on button "button" at bounding box center [208, 56] width 84 height 17
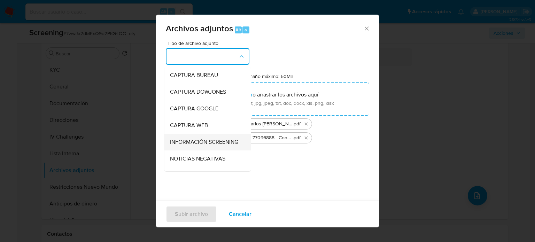
click at [202, 141] on span "INFORMACIÓN SCREENING" at bounding box center [204, 142] width 68 height 7
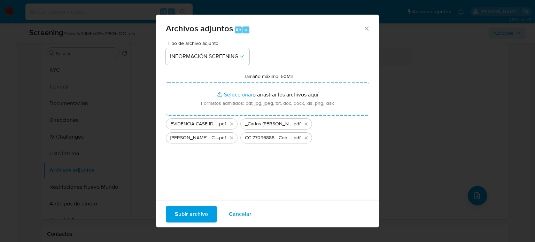
click at [182, 213] on span "Subir archivo" at bounding box center [191, 213] width 33 height 15
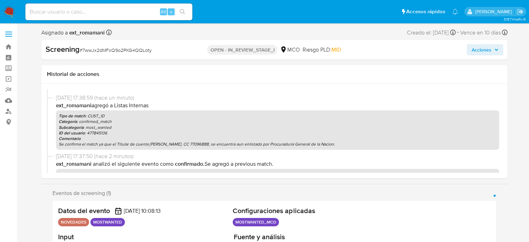
select select "10"
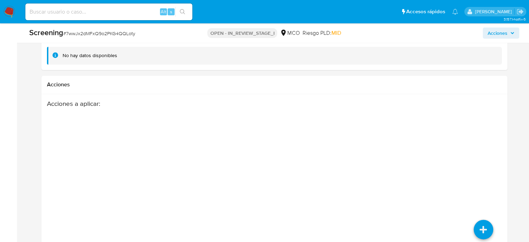
scroll to position [1071, 0]
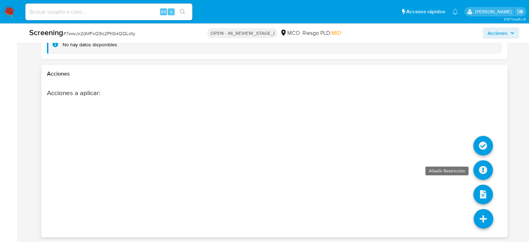
click at [480, 169] on icon at bounding box center [483, 169] width 19 height 19
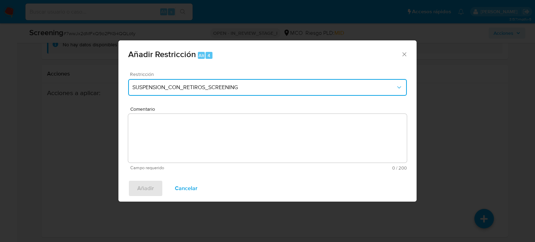
click at [196, 86] on span "SUSPENSION_CON_RETIROS_SCREENING" at bounding box center [263, 87] width 263 height 7
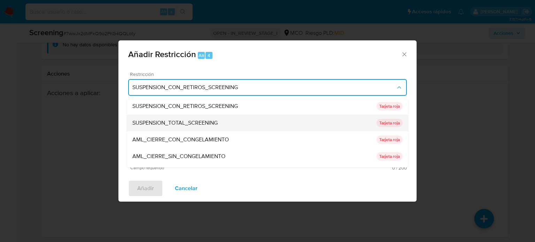
click at [193, 123] on span "SUSPENSION_TOTAL_SCREENING" at bounding box center [174, 122] width 85 height 7
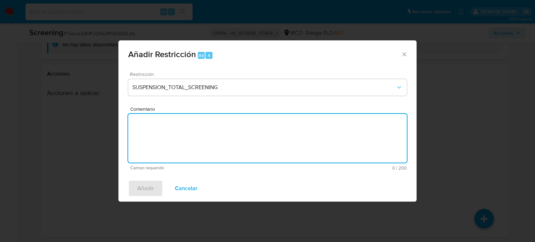
click at [186, 139] on textarea "Comentario" at bounding box center [267, 138] width 278 height 49
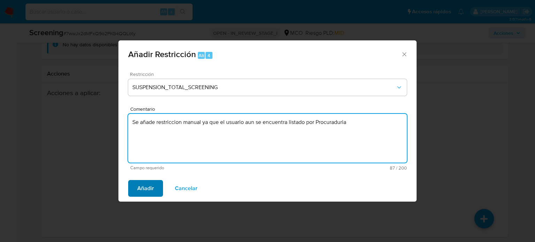
type textarea "Se añade restriccion manual ya que el usuario aun se encuentra listado por Proc…"
click at [146, 184] on span "Añadir" at bounding box center [145, 188] width 17 height 15
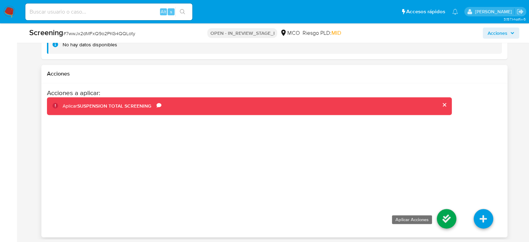
click at [450, 213] on icon at bounding box center [446, 218] width 19 height 19
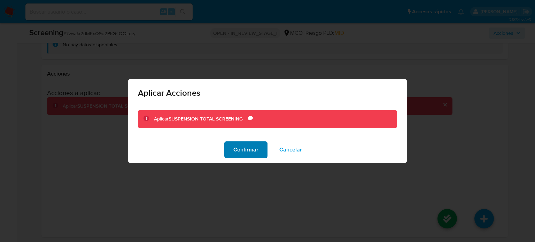
click at [250, 151] on span "Confirmar" at bounding box center [245, 149] width 25 height 15
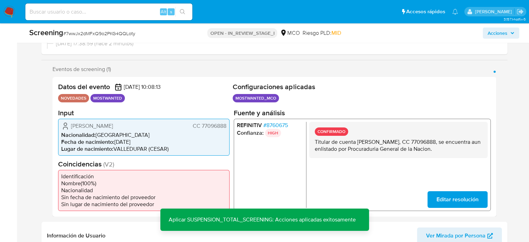
scroll to position [0, 0]
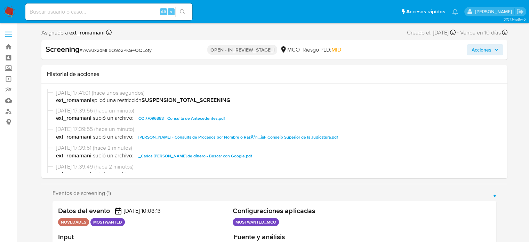
select select "10"
click at [483, 51] on span "Acciones" at bounding box center [482, 49] width 20 height 11
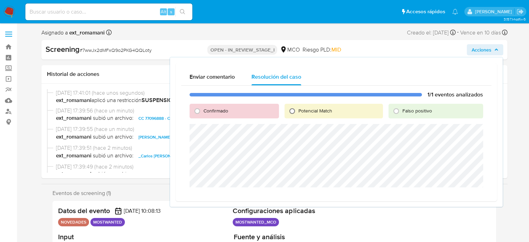
click at [292, 112] on input "Potencial Match" at bounding box center [292, 110] width 11 height 11
radio input "true"
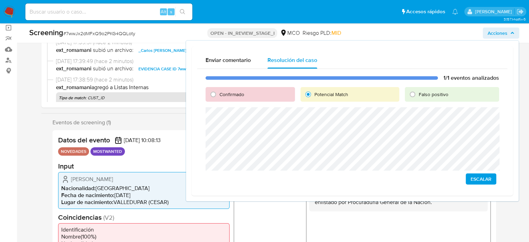
scroll to position [35, 0]
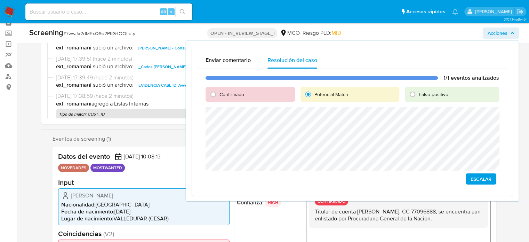
click at [480, 184] on span "Escalar" at bounding box center [481, 179] width 21 height 10
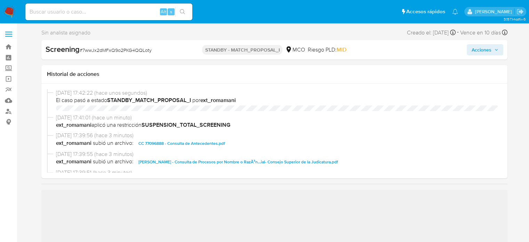
select select "10"
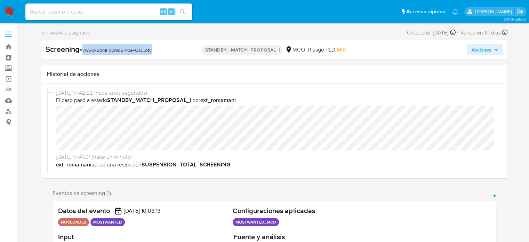
drag, startPoint x: 161, startPoint y: 50, endPoint x: 84, endPoint y: 55, distance: 77.4
click at [84, 55] on div "Screening # 7wwJx2dMFxQ9o2PKG4QQLoty STANDBY - MATCH_PROPOSAL_I MCO Riesgo PLD:…" at bounding box center [274, 49] width 466 height 19
copy span "7wwJx2dMFxQ9o2PKG4QQLoty"
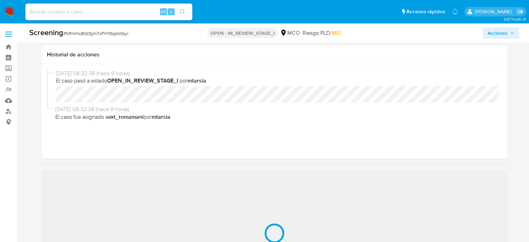
scroll to position [139, 0]
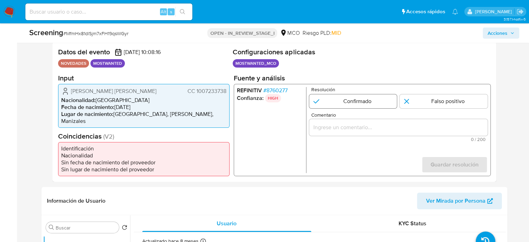
select select "10"
drag, startPoint x: 227, startPoint y: 93, endPoint x: 196, endPoint y: 96, distance: 31.2
click at [196, 96] on div "Giraldo Franco Luis Anderson CC 1007233738 Nacionalidad : Colombia Fecha de nac…" at bounding box center [144, 106] width 172 height 44
click at [175, 101] on li "Nacionalidad : Colombia" at bounding box center [143, 99] width 165 height 7
drag, startPoint x: 226, startPoint y: 95, endPoint x: 195, endPoint y: 95, distance: 30.3
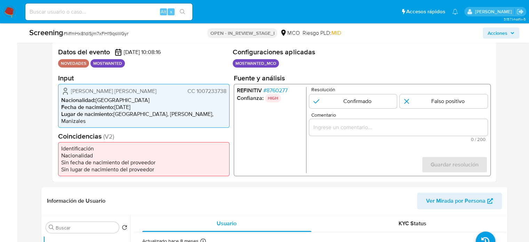
click at [195, 94] on span "CC 1007233738" at bounding box center [206, 90] width 39 height 7
drag, startPoint x: 148, startPoint y: 95, endPoint x: 68, endPoint y: 94, distance: 80.1
click at [68, 94] on div "Giraldo Franco Luis Anderson CC 1007233738" at bounding box center [143, 91] width 165 height 8
drag, startPoint x: 227, startPoint y: 94, endPoint x: 189, endPoint y: 96, distance: 38.7
click at [189, 96] on div "Giraldo Franco Luis Anderson CC 1007233738 Nacionalidad : Colombia Fecha de nac…" at bounding box center [144, 106] width 172 height 44
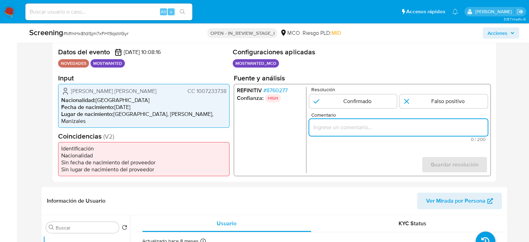
click at [326, 132] on input "Comentario" at bounding box center [398, 127] width 179 height 9
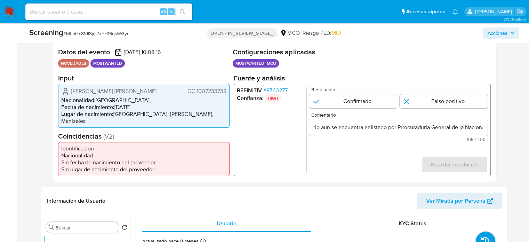
scroll to position [0, 0]
click at [365, 168] on form "Resolución Confirmado Falso positivo Comentario Se cofnirma el match ya que el …" at bounding box center [398, 130] width 179 height 86
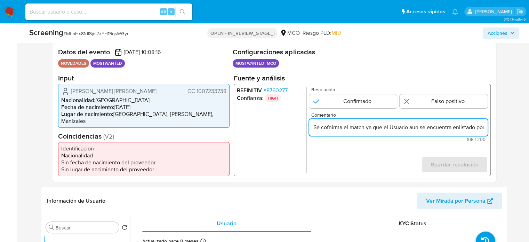
drag, startPoint x: 327, startPoint y: 132, endPoint x: 336, endPoint y: 132, distance: 9.1
click at [336, 132] on input "Se cofnirma el match ya que el Usuario aun se encuentra enlistado por Prrocurad…" at bounding box center [398, 127] width 179 height 9
click at [408, 131] on input "Se confirma el match ya que el Usuario aun se encuentra enlistado por Prrocurad…" at bounding box center [398, 127] width 179 height 9
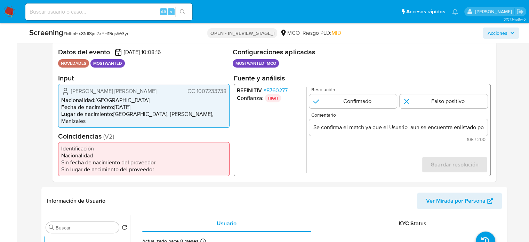
drag, startPoint x: 69, startPoint y: 91, endPoint x: 229, endPoint y: 94, distance: 160.5
click at [229, 94] on div "Giraldo Franco Luis Anderson CC 1007233738 Nacionalidad : Colombia Fecha de nac…" at bounding box center [144, 106] width 172 height 44
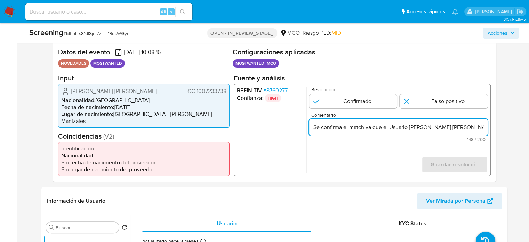
click at [454, 132] on input "Se confirma el match ya que el Usuario Giraldo Franco Luis Anderson CC 10072337…" at bounding box center [398, 127] width 179 height 9
drag, startPoint x: 466, startPoint y: 126, endPoint x: 480, endPoint y: 126, distance: 13.9
click at [480, 126] on input "Se confirma el match ya que el Usuario Giraldo Franco Luis Anderson CC 10072337…" at bounding box center [398, 127] width 179 height 9
click at [418, 130] on input "Se confirma el match ya que el Usuario Giraldo Franco Luis Anderson CC 10072337…" at bounding box center [398, 127] width 179 height 9
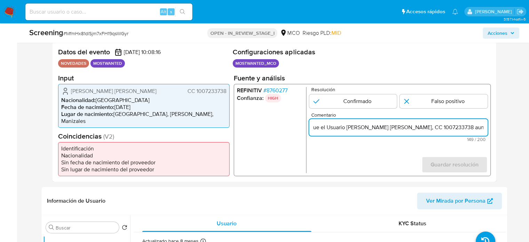
click at [461, 130] on input "Se confirma el match ya que el Usuario Giraldo Franco Luis Anderson, CC 1007233…" at bounding box center [398, 127] width 179 height 9
drag, startPoint x: 469, startPoint y: 131, endPoint x: 483, endPoint y: 130, distance: 13.6
click at [483, 130] on input "Se confirma el match ya que el Usuario Giraldo Franco Luis Anderson, CC 1007233…" at bounding box center [398, 127] width 179 height 9
click at [413, 132] on input "Se confirma el match ya que el Usuario Giraldo Franco Luis Anderson, CC 1007233…" at bounding box center [398, 127] width 179 height 9
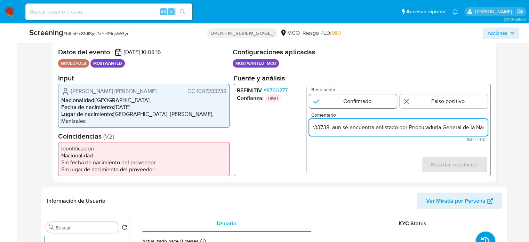
type input "Se confirma el match ya que el Usuario Giraldo Franco Luis Anderson, CC 1007233…"
click at [370, 105] on input "1 de 1" at bounding box center [353, 101] width 88 height 14
radio input "true"
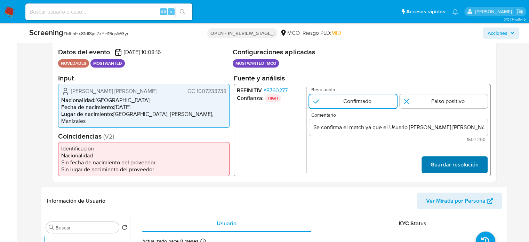
click at [447, 161] on span "Guardar resolución" at bounding box center [455, 164] width 48 height 15
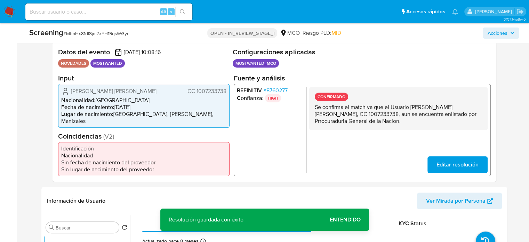
drag, startPoint x: 429, startPoint y: 125, endPoint x: 315, endPoint y: 110, distance: 115.1
click at [315, 110] on p "Se confirma el match ya que el Usuario Giraldo Franco Luis Anderson, CC 1007233…" at bounding box center [398, 113] width 167 height 21
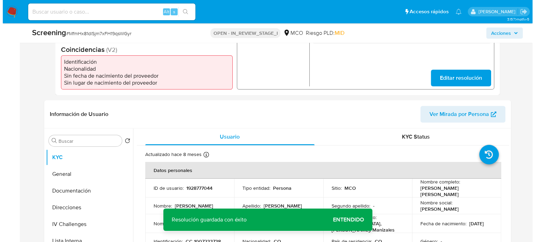
scroll to position [278, 0]
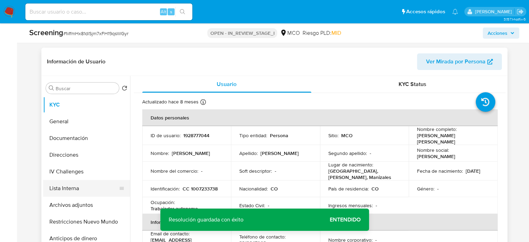
drag, startPoint x: 81, startPoint y: 188, endPoint x: 85, endPoint y: 186, distance: 4.2
click at [82, 188] on button "Lista Interna" at bounding box center [83, 188] width 81 height 17
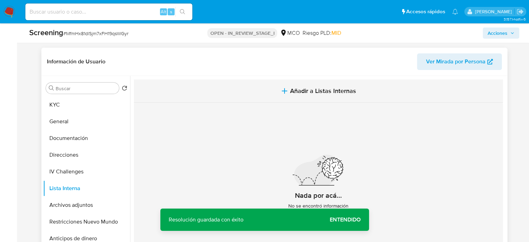
click at [282, 88] on icon "button" at bounding box center [285, 91] width 8 height 8
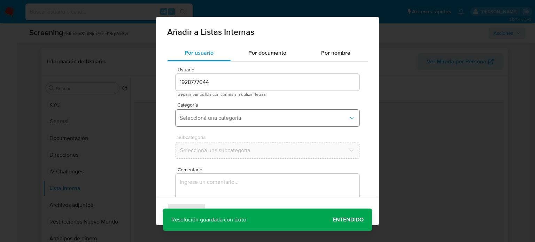
click at [210, 115] on span "Seleccioná una categoría" at bounding box center [264, 118] width 168 height 7
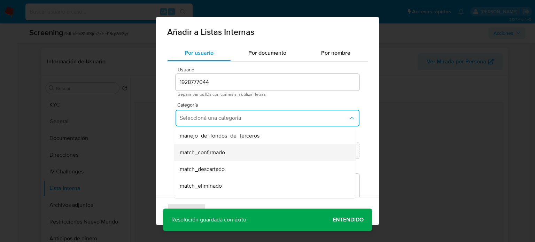
scroll to position [35, 0]
click at [219, 149] on span "match_confirmado" at bounding box center [202, 152] width 45 height 7
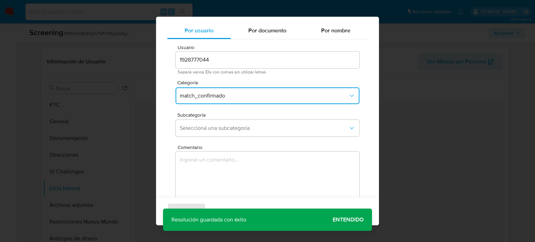
scroll to position [29, 0]
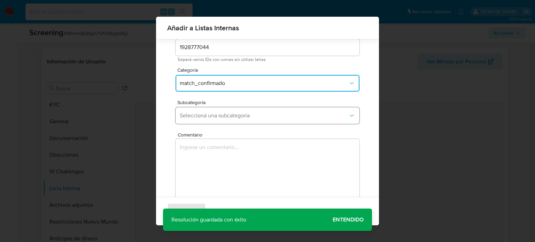
click at [231, 117] on span "Seleccioná una subcategoría" at bounding box center [264, 115] width 168 height 7
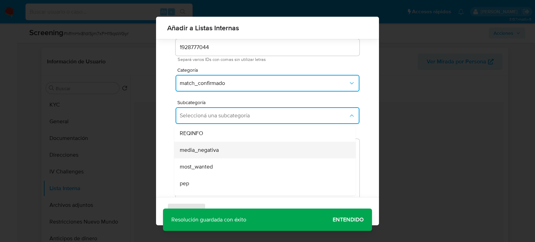
scroll to position [35, 0]
click at [203, 151] on span "most_wanted" at bounding box center [196, 149] width 33 height 7
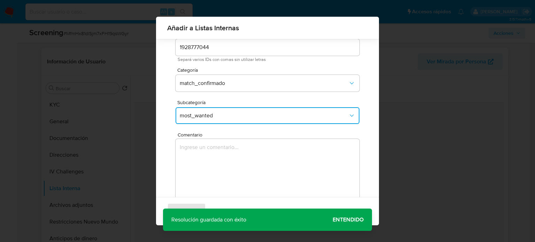
click at [203, 151] on textarea "Comentario" at bounding box center [267, 172] width 184 height 67
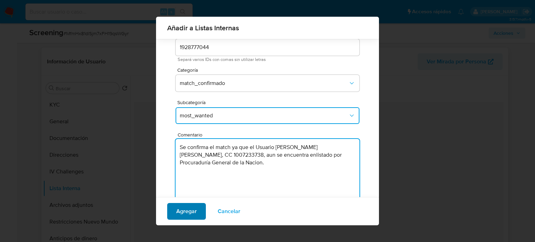
type textarea "Se confirma el match ya que el Usuario Giraldo Franco Luis Anderson, CC 1007233…"
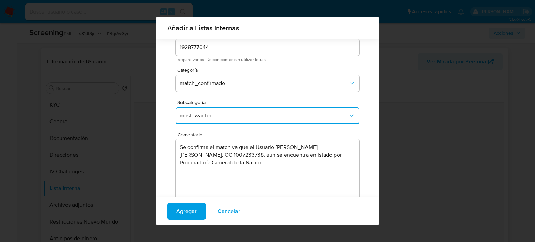
click at [183, 213] on span "Agregar" at bounding box center [186, 211] width 21 height 15
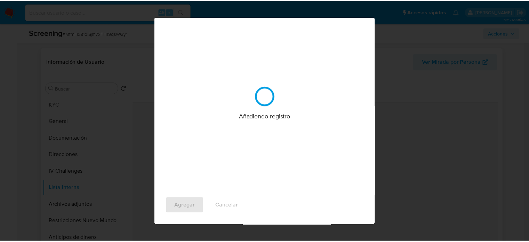
scroll to position [0, 0]
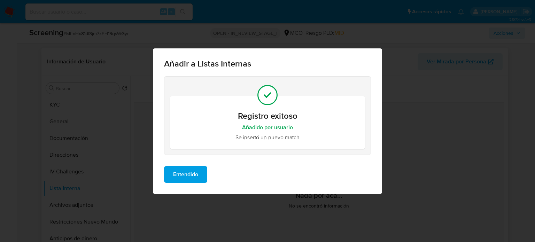
click at [185, 179] on span "Entendido" at bounding box center [185, 174] width 25 height 15
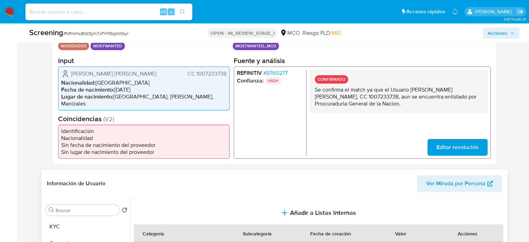
scroll to position [174, 0]
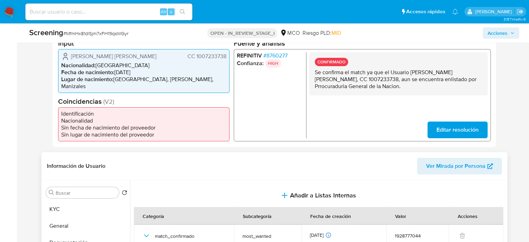
drag, startPoint x: 226, startPoint y: 60, endPoint x: 196, endPoint y: 61, distance: 30.3
click at [196, 61] on div "Giraldo Franco Luis Anderson CC 1007233738 Nacionalidad : Colombia Fecha de nac…" at bounding box center [144, 71] width 172 height 44
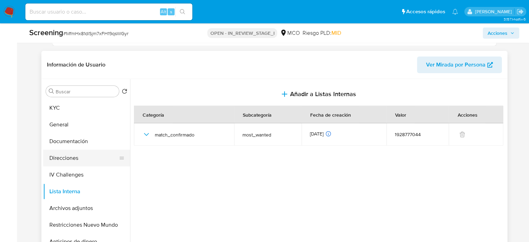
scroll to position [278, 0]
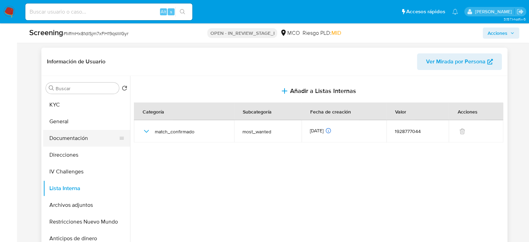
click at [72, 142] on button "Documentación" at bounding box center [83, 138] width 81 height 17
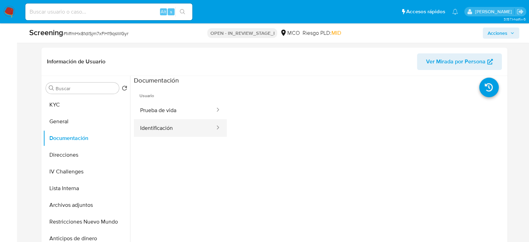
click at [183, 131] on button "Identificación" at bounding box center [175, 128] width 82 height 18
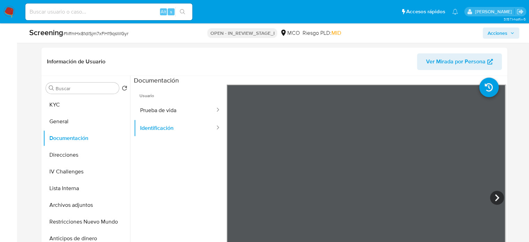
scroll to position [9, 0]
drag, startPoint x: 322, startPoint y: 143, endPoint x: 488, endPoint y: 196, distance: 174.3
click at [490, 196] on icon at bounding box center [497, 198] width 14 height 14
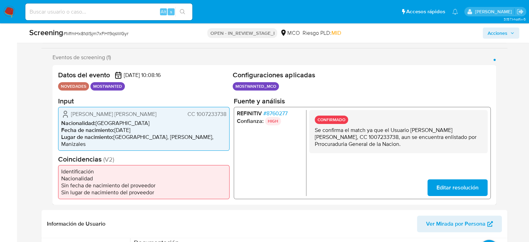
scroll to position [104, 0]
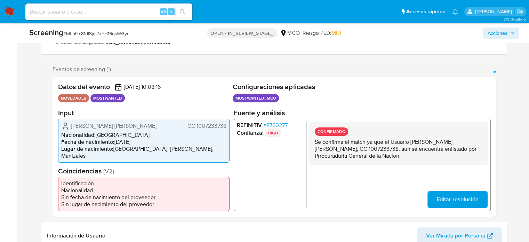
drag, startPoint x: 160, startPoint y: 125, endPoint x: 71, endPoint y: 126, distance: 89.1
click at [71, 126] on div "Giraldo Franco Luis Anderson CC 1007233738" at bounding box center [143, 125] width 165 height 8
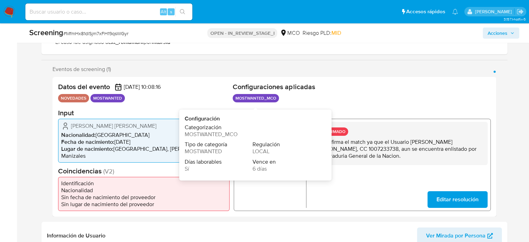
scroll to position [139, 0]
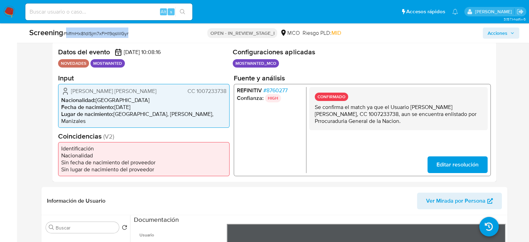
drag, startPoint x: 157, startPoint y: 39, endPoint x: 66, endPoint y: 38, distance: 90.5
click at [66, 38] on div "Screening # MfmHx81dlSjm7xFH19qsWGyr OPEN - IN_REVIEW_STAGE_I MCO Riesgo PLD: M…" at bounding box center [274, 32] width 499 height 19
copy span "MfmHx81dlSjm7xFH19qsWGyr"
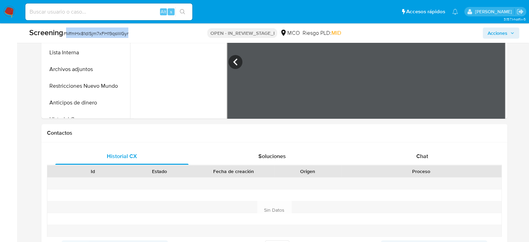
scroll to position [418, 0]
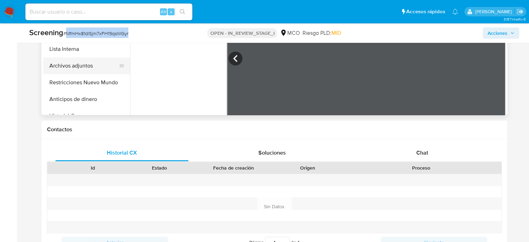
click at [79, 70] on button "Archivos adjuntos" at bounding box center [83, 65] width 81 height 17
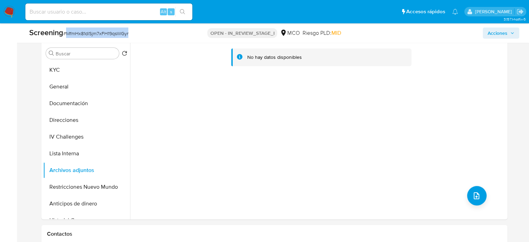
scroll to position [383, 0]
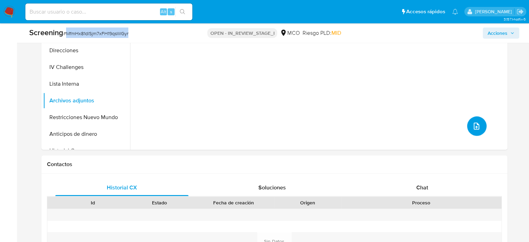
click at [481, 126] on button "upload-file" at bounding box center [477, 125] width 19 height 19
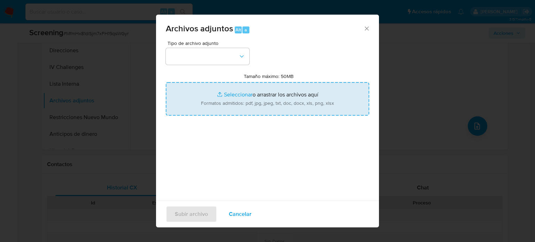
click at [260, 100] on input "Tamaño máximo: 50MB Seleccionar archivos" at bounding box center [267, 98] width 203 height 33
click at [232, 96] on input "Tamaño máximo: 50MB Seleccionar archivos" at bounding box center [267, 98] width 203 height 33
type input "C:\fakepath\_Giraldo Franco Luis Anderson_ Lavado de dinero - Buscar con Google…"
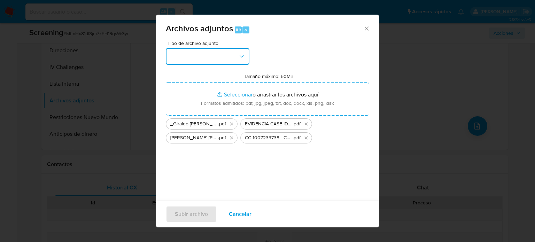
click at [183, 55] on button "button" at bounding box center [208, 56] width 84 height 17
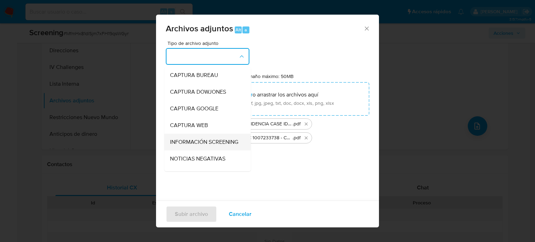
click at [192, 142] on span "INFORMACIÓN SCREENING" at bounding box center [204, 142] width 68 height 7
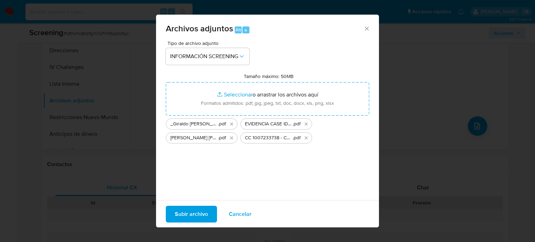
click at [196, 210] on span "Subir archivo" at bounding box center [191, 213] width 33 height 15
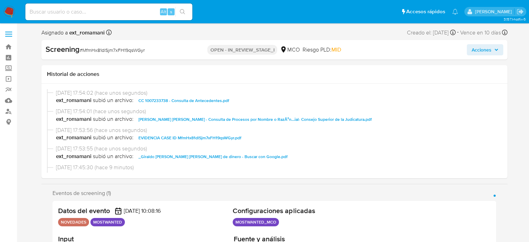
select select "10"
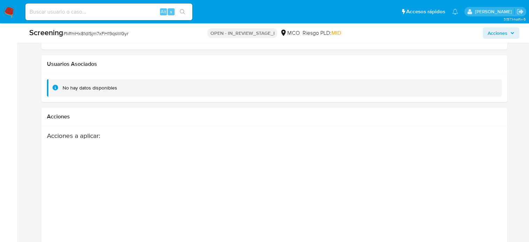
scroll to position [1094, 0]
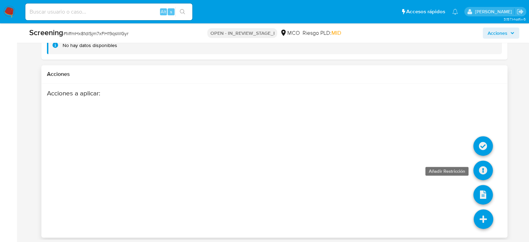
click at [480, 167] on icon at bounding box center [483, 169] width 19 height 19
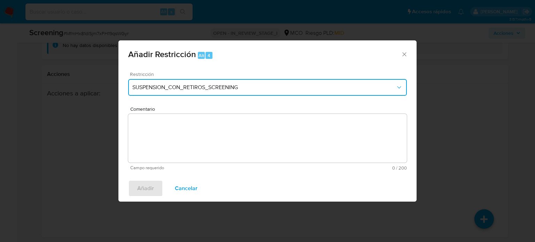
click at [177, 83] on button "SUSPENSION_CON_RETIROS_SCREENING" at bounding box center [267, 87] width 278 height 17
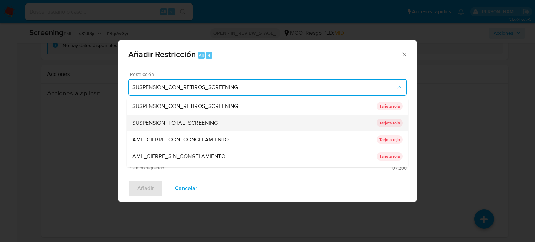
click at [192, 119] on span "SUSPENSION_TOTAL_SCREENING" at bounding box center [174, 122] width 85 height 7
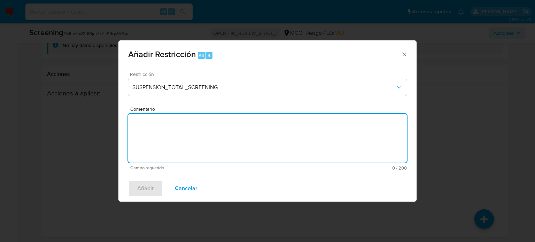
click at [188, 133] on textarea "Comentario" at bounding box center [267, 138] width 278 height 49
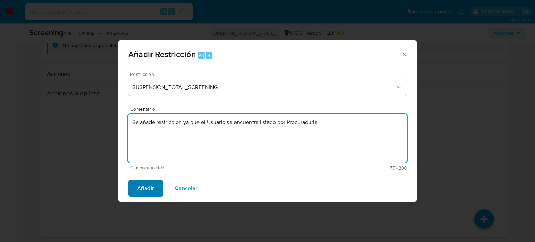
type textarea "Se añade restriccion ya que el Usuario se encuentra listado por Procuraduria"
click at [147, 190] on span "Añadir" at bounding box center [145, 188] width 17 height 15
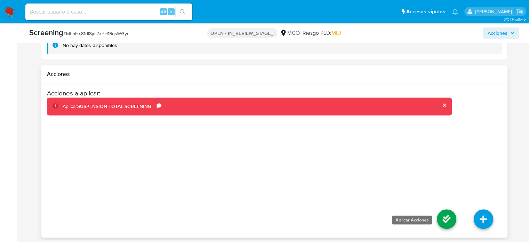
click at [443, 215] on icon at bounding box center [446, 218] width 19 height 19
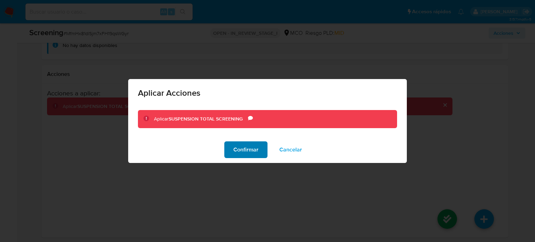
click at [253, 150] on span "Confirmar" at bounding box center [245, 149] width 25 height 15
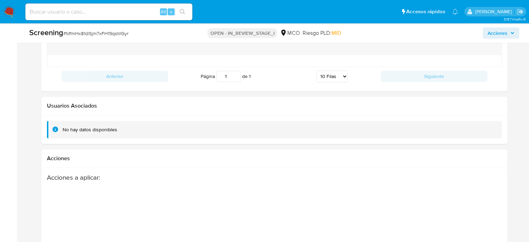
scroll to position [955, 0]
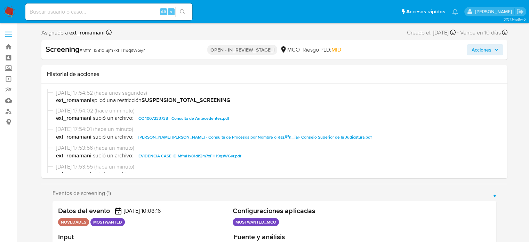
select select "10"
click at [480, 54] on span "Acciones" at bounding box center [482, 49] width 20 height 11
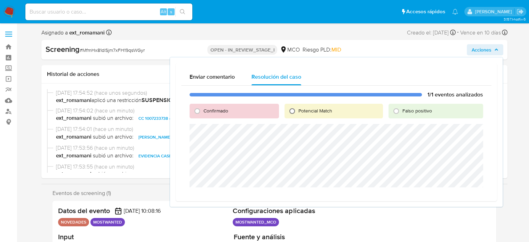
click at [294, 111] on input "Potencial Match" at bounding box center [292, 110] width 11 height 11
radio input "true"
click at [464, 198] on span "Escalar" at bounding box center [465, 196] width 21 height 10
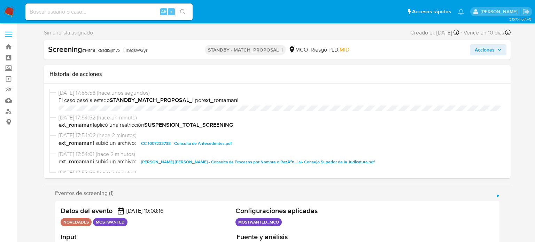
select select "10"
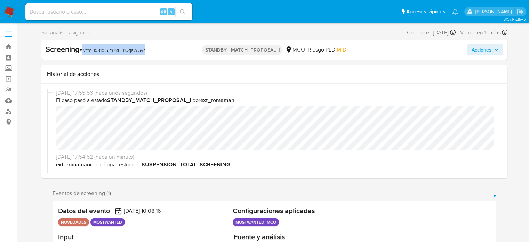
drag, startPoint x: 164, startPoint y: 58, endPoint x: 84, endPoint y: 55, distance: 80.1
click at [84, 55] on div "Screening # MfmHx81dlSjm7xFH19qsWGyr STANDBY - MATCH_PROPOSAL_I MCO Riesgo PLD:…" at bounding box center [274, 49] width 466 height 19
copy span "MfmHx81dlSjm7xFH19qsWGyr"
drag, startPoint x: 162, startPoint y: 51, endPoint x: 82, endPoint y: 56, distance: 80.2
click at [82, 56] on div "Screening # OXVfDnJLrrd9hyKmtV1Vd3Iv STANDBY - MATCH_PROPOSAL_I MCO Riesgo PLD:…" at bounding box center [274, 49] width 466 height 19
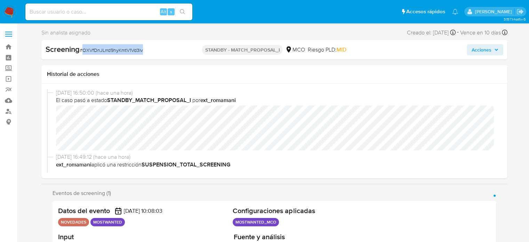
select select "10"
copy span "OXVfDnJLrrd9hyKmtV1Vd3Iv"
select select "10"
drag, startPoint x: 155, startPoint y: 48, endPoint x: 83, endPoint y: 54, distance: 72.7
click at [83, 54] on div "Screening # LZLPTJDOJL3ID6xe5LQrjewc" at bounding box center [121, 49] width 151 height 11
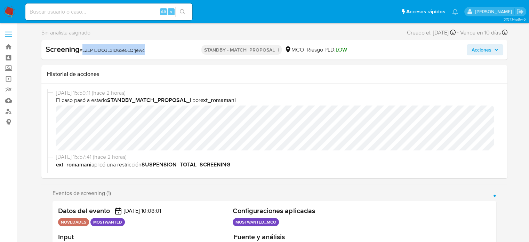
copy span "LZLPTJDOJL3ID6xe5LQrjewc"
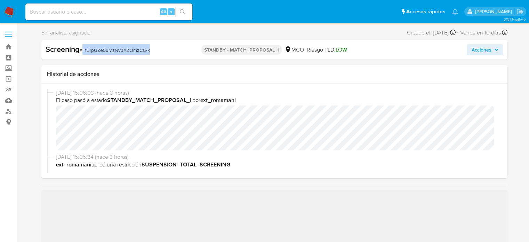
drag, startPoint x: 167, startPoint y: 48, endPoint x: 83, endPoint y: 54, distance: 84.8
click at [83, 54] on div "Screening # FfBrpUZe5uMzNv3XZQmzCsVk" at bounding box center [121, 49] width 150 height 10
select select "10"
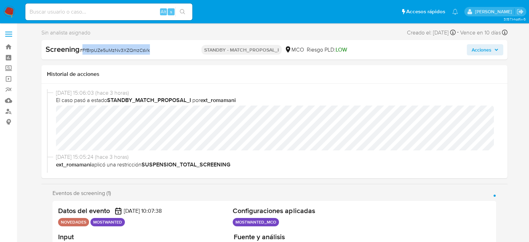
copy span "FfBrpUZe5uMzNv3XZQmzCsVk"
drag, startPoint x: 144, startPoint y: 50, endPoint x: 84, endPoint y: 53, distance: 60.3
click at [84, 53] on div "Screening # 7j3lTPajy7gglGYxq6xI17id" at bounding box center [121, 49] width 150 height 10
select select "10"
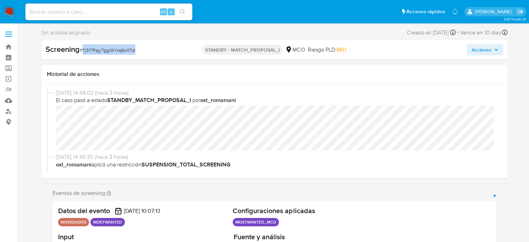
copy span "7j3lTPajy7gglGYxq6xI17id"
select select "10"
drag, startPoint x: 170, startPoint y: 49, endPoint x: 84, endPoint y: 56, distance: 86.2
click at [84, 56] on div "Screening # qVYkHnTw0KgozgZEQqE6EbwF STANDBY - MATCH_PROPOSAL_I MCO Riesgo PLD:…" at bounding box center [274, 49] width 466 height 19
copy span "qVYkHnTw0KgozgZEQqE6EbwF"
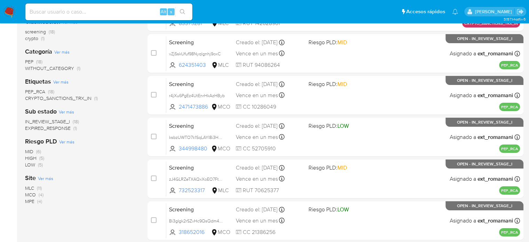
scroll to position [139, 0]
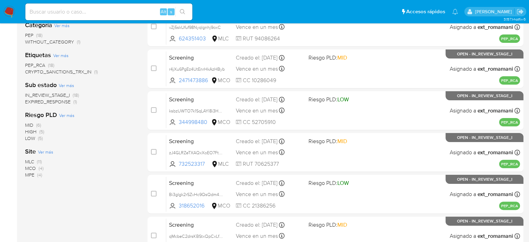
click at [40, 161] on span "(11)" at bounding box center [39, 161] width 5 height 7
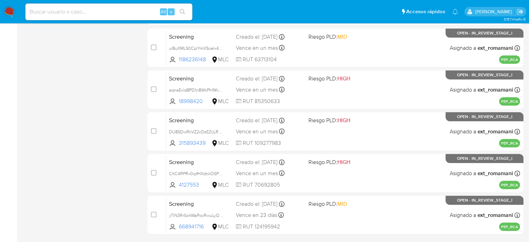
scroll to position [307, 0]
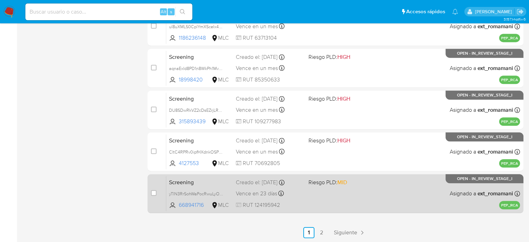
click at [309, 195] on div "Screening yTIN3RrSohWaPocRwuLyORyM 668941716 MLC Riesgo PLD: MID Creado el: 22/…" at bounding box center [343, 193] width 354 height 35
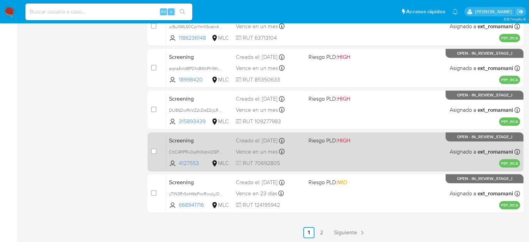
click at [309, 161] on div "Screening CltC4RPRv0ipfHXdnkOSPReK 4127553 MLC Riesgo PLD: HIGH Creado el: 27/0…" at bounding box center [343, 151] width 354 height 35
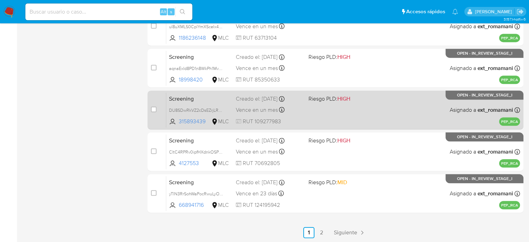
click at [312, 116] on div "Screening DU8SDwRkVZ2cDsEZrjLRQMow 315893439 MLC Riesgo PLD: HIGH Creado el: 27…" at bounding box center [343, 109] width 354 height 35
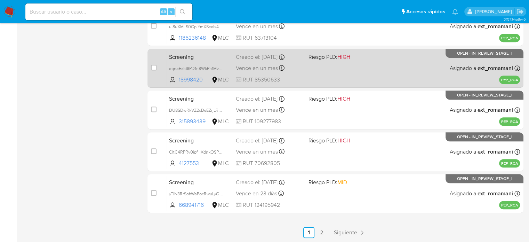
click at [316, 77] on div "Screening aqnaExId8PD1n8WkPh1MvULh 18998420 MLC Riesgo PLD: HIGH Creado el: 28/…" at bounding box center [343, 67] width 354 height 35
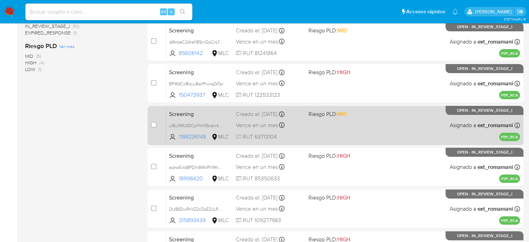
scroll to position [203, 0]
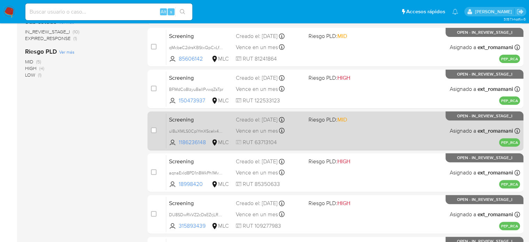
click at [307, 137] on div "Screening ul8uXMLS0CplYmXSceIx43mK 1186236148 MLC Riesgo PLD: MID Creado el: 28…" at bounding box center [343, 130] width 354 height 35
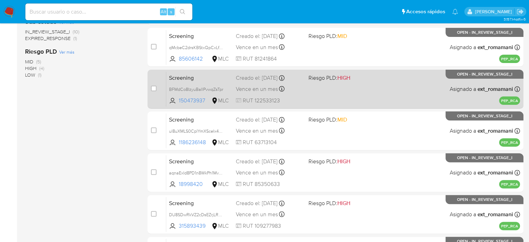
click at [316, 92] on div "Screening BFMdCo8IzyuBaIlPvwqZsTpr 150473937 MLC Riesgo PLD: HIGH Creado el: 28…" at bounding box center [343, 88] width 354 height 35
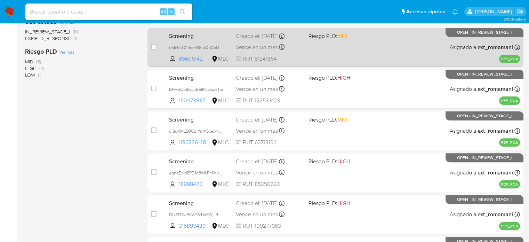
click at [318, 48] on div "Screening qMcbeC2drsKBStxQpCxLfC2d 85606142 MLC Riesgo PLD: MID Creado el: 28/0…" at bounding box center [343, 47] width 354 height 35
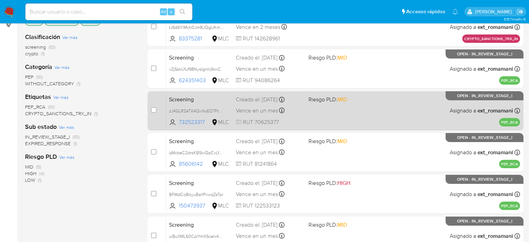
scroll to position [63, 0]
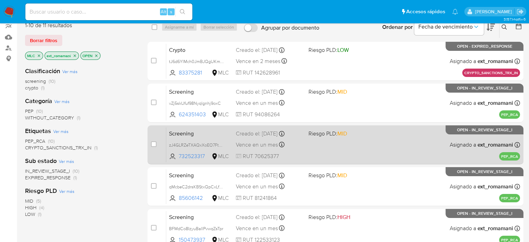
click at [304, 143] on div "Screening zJ4GLRZeTXAQxXoEO7FtbE5n 732523317 MLC Riesgo PLD: MID Creado el: 28/…" at bounding box center [343, 144] width 354 height 35
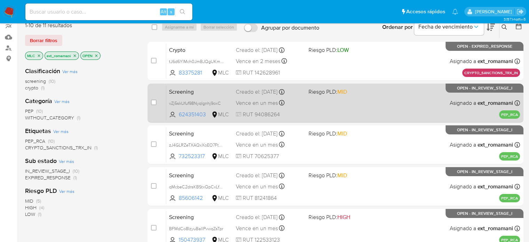
click at [306, 108] on div "Screening vZj5skUfuf98Nyqlgnhj9oxC 624351403 MLC Riesgo PLD: MID Creado el: 28/…" at bounding box center [343, 102] width 354 height 35
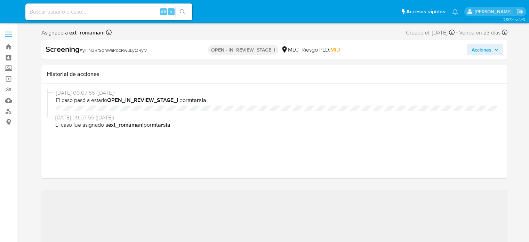
select select "10"
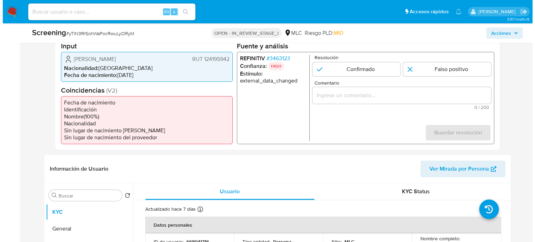
scroll to position [174, 0]
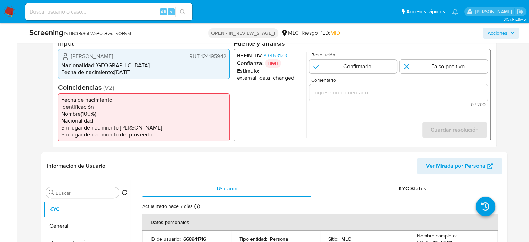
drag, startPoint x: 95, startPoint y: 61, endPoint x: 71, endPoint y: 57, distance: 24.0
click at [71, 57] on span "[PERSON_NAME]" at bounding box center [92, 56] width 42 height 7
click at [278, 56] on span "# 3463123" at bounding box center [275, 55] width 24 height 7
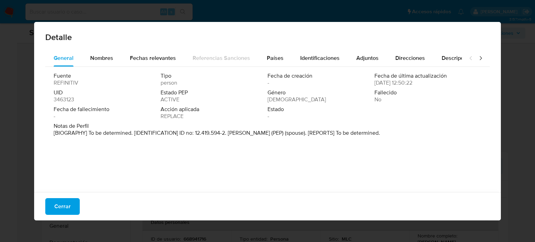
drag, startPoint x: 228, startPoint y: 133, endPoint x: 303, endPoint y: 134, distance: 75.2
click at [303, 134] on p "[BIOGRAPHY] To be determined. [IDENTIFICATION] ID no: 12.419.594-2. [PERSON_NAM…" at bounding box center [217, 132] width 326 height 7
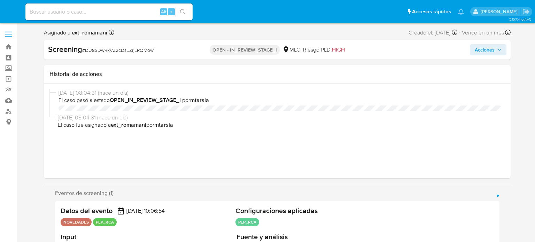
select select "10"
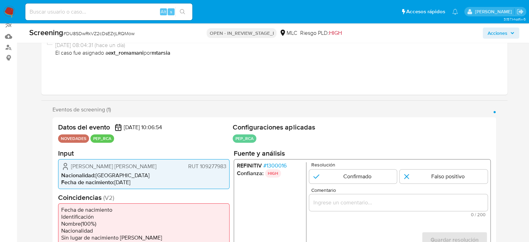
scroll to position [139, 0]
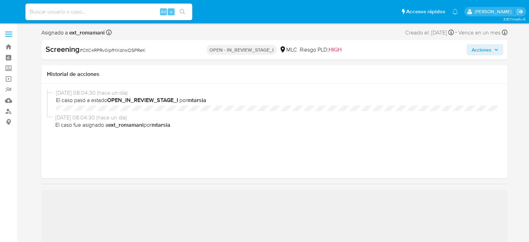
select select "10"
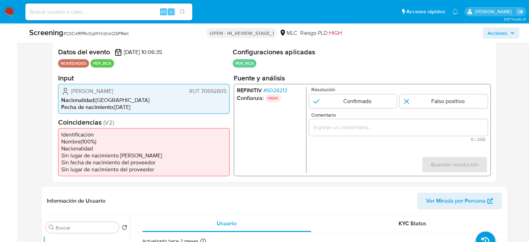
scroll to position [139, 0]
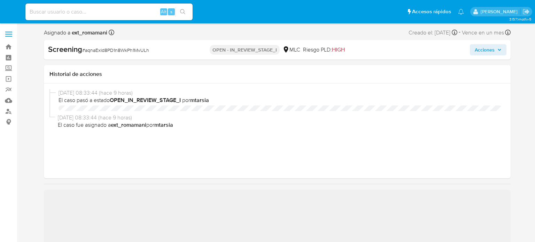
select select "10"
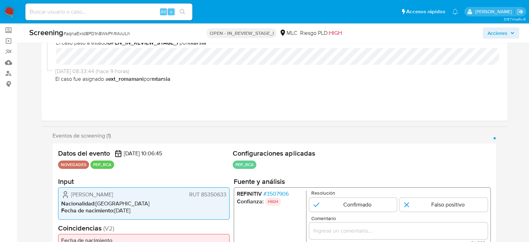
scroll to position [139, 0]
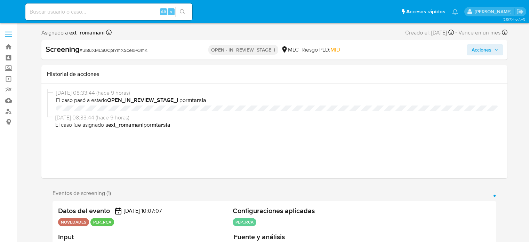
select select "10"
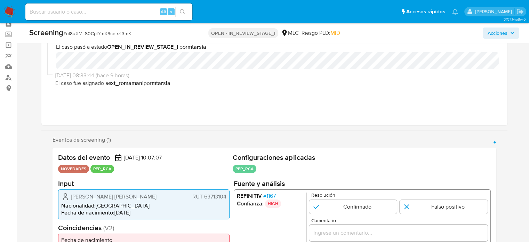
scroll to position [139, 0]
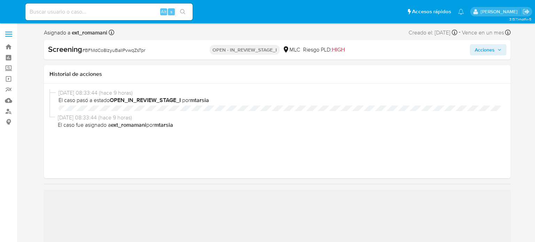
select select "10"
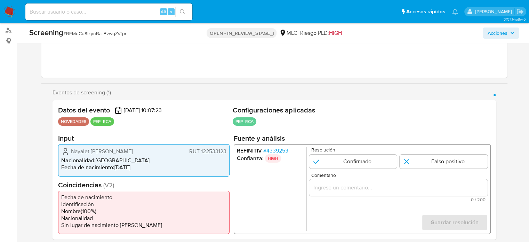
scroll to position [139, 0]
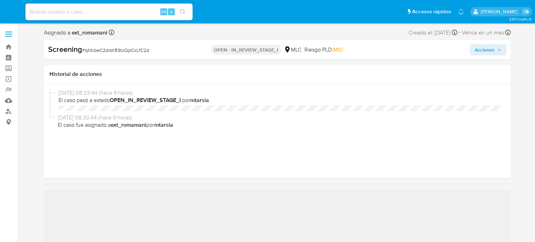
select select "10"
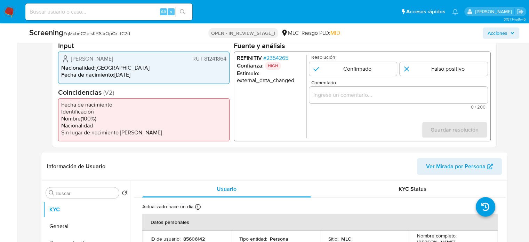
scroll to position [174, 0]
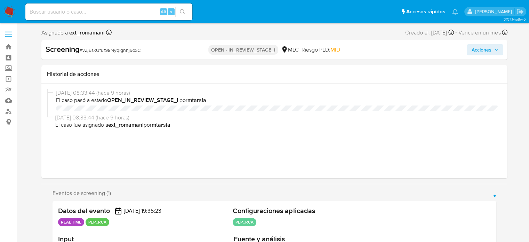
select select "10"
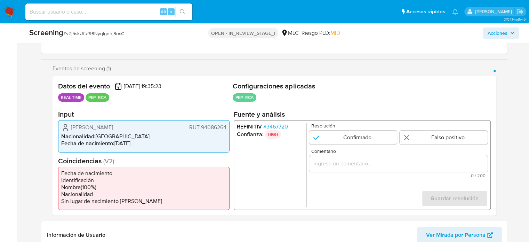
scroll to position [139, 0]
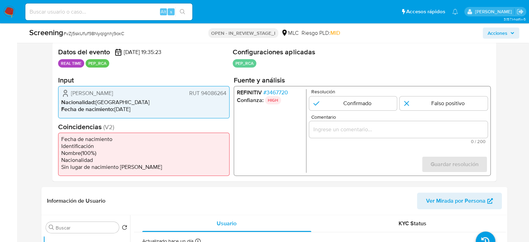
drag, startPoint x: 160, startPoint y: 95, endPoint x: 69, endPoint y: 96, distance: 90.5
click at [69, 96] on div "Myriam Petronila Castro Saavedra RUT 94086264" at bounding box center [143, 93] width 165 height 8
click at [286, 93] on span "# 3467720" at bounding box center [275, 92] width 25 height 7
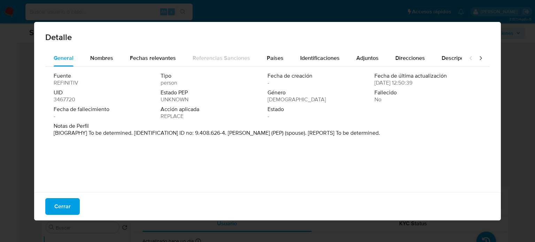
drag, startPoint x: 227, startPoint y: 133, endPoint x: 302, endPoint y: 135, distance: 74.9
click at [302, 135] on p "[BIOGRAPHY] To be determined. [IDENTIFICATION] ID no: 9.408.626-4. Alfredo Jon …" at bounding box center [217, 132] width 326 height 7
click at [58, 209] on span "Cerrar" at bounding box center [62, 206] width 16 height 15
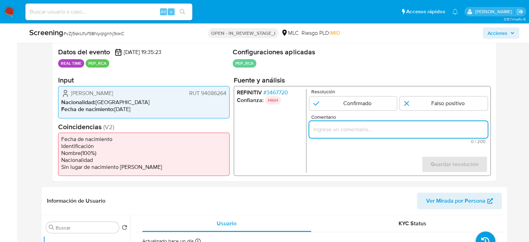
click at [341, 132] on input "Comentario" at bounding box center [398, 129] width 179 height 9
paste input "Subdirector de Administración de la Oficina de Policía de Investigaciones"
click at [319, 149] on form "Resolución Confirmado Falso positivo Comentario Usuario es esposa de se desempe…" at bounding box center [398, 131] width 179 height 84
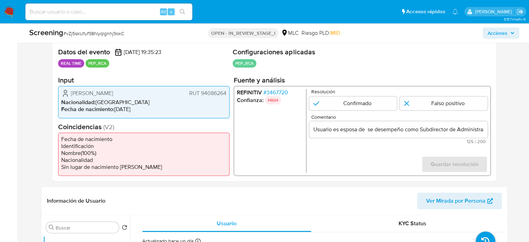
click at [334, 129] on input "Usuario es esposa de se desempeño como Subdirector de Administración de la Ofic…" at bounding box center [398, 129] width 179 height 9
drag, startPoint x: 71, startPoint y: 92, endPoint x: 227, endPoint y: 93, distance: 156.0
click at [227, 93] on div "Myriam Petronila Castro Saavedra RUT 94086264 Nacionalidad : Chile Fecha de nac…" at bounding box center [144, 102] width 172 height 32
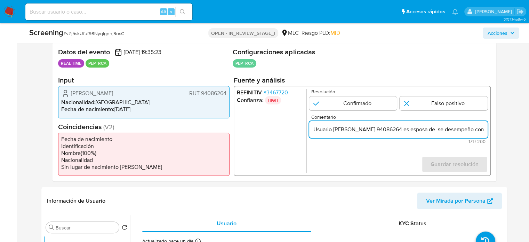
click at [281, 92] on span "# 3467720" at bounding box center [275, 92] width 25 height 7
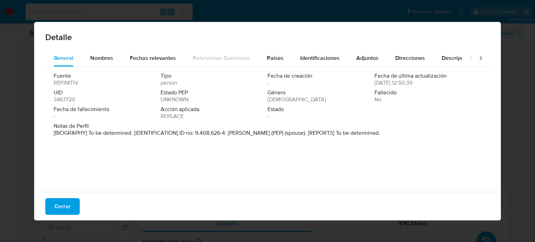
drag, startPoint x: 228, startPoint y: 134, endPoint x: 301, endPoint y: 135, distance: 72.8
click at [301, 135] on p "[BIOGRAPHY] To be determined. [IDENTIFICATION] ID no: 9.408.626-4. Alfredo Jon …" at bounding box center [217, 132] width 326 height 7
click at [62, 209] on span "Cerrar" at bounding box center [62, 206] width 16 height 15
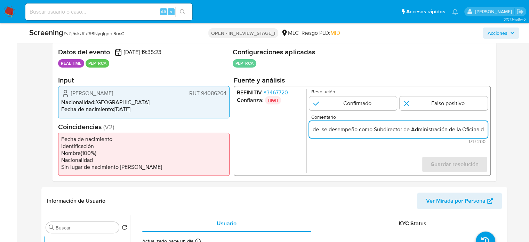
click at [480, 126] on input "Usuario Myriam Petronila Castro Saavedra RUT 94086264 es esposa de se desempeño…" at bounding box center [398, 129] width 179 height 9
click at [368, 132] on input "Usuario Myriam Petronila Castro Saavedra RUT 94086264 es esposa de se desempeño…" at bounding box center [398, 129] width 179 height 9
click at [369, 131] on input "Usuario Myriam Petronila Castro Saavedra RUT 94086264 es esposa de se desempeño…" at bounding box center [398, 129] width 179 height 9
paste input "Alfredo Jon Wha Chiang Chau"
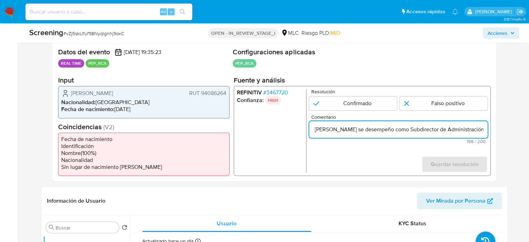
type input "Usuario Myriam Petronila Castro Saavedra RUT 94086264 es esposa de Alfredo Jon …"
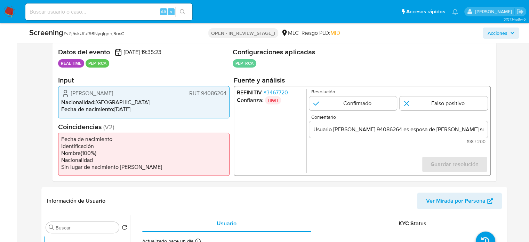
click at [285, 93] on span "# 3467720" at bounding box center [275, 92] width 25 height 7
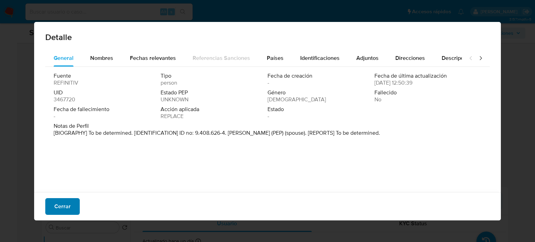
click at [53, 203] on button "Cerrar" at bounding box center [62, 206] width 34 height 17
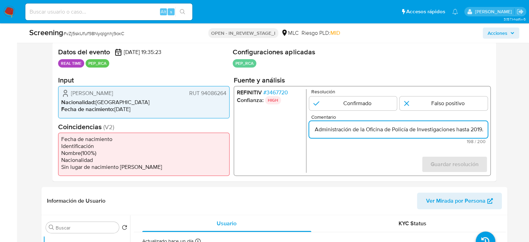
scroll to position [0, 341]
drag, startPoint x: 468, startPoint y: 131, endPoint x: 479, endPoint y: 131, distance: 11.5
click at [479, 131] on input "Usuario Myriam Petronila Castro Saavedra RUT 94086264 es esposa de Alfredo Jon …" at bounding box center [398, 129] width 179 height 9
click at [446, 102] on input "1 de 1" at bounding box center [444, 103] width 88 height 14
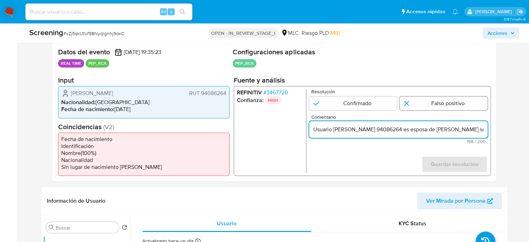
radio input "true"
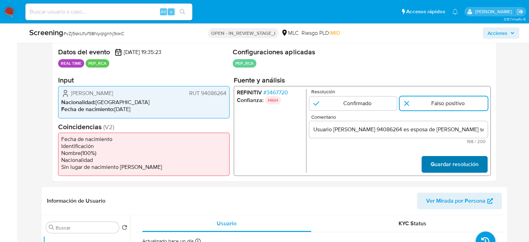
click at [447, 167] on span "Guardar resolución" at bounding box center [455, 164] width 48 height 15
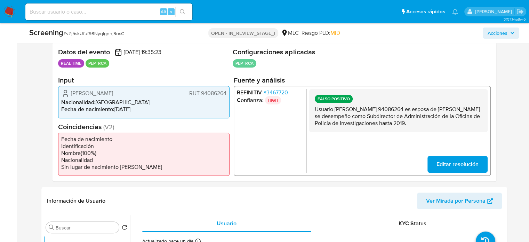
click at [282, 89] on span "# 3467720" at bounding box center [275, 92] width 25 height 7
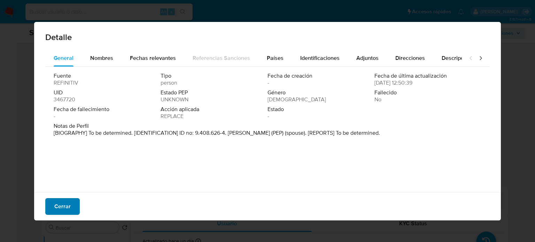
click at [60, 205] on span "Cerrar" at bounding box center [62, 206] width 16 height 15
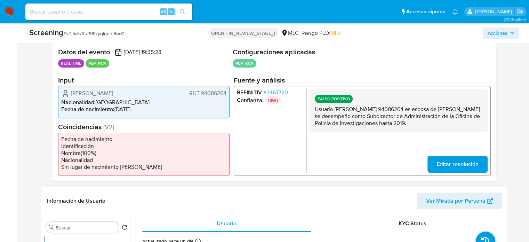
drag, startPoint x: 395, startPoint y: 131, endPoint x: 312, endPoint y: 111, distance: 85.9
click at [312, 111] on div "FALSO POSITIVO Usuario Myriam Petronila Castro Saavedra RUT 94086264 es esposa …" at bounding box center [398, 110] width 179 height 43
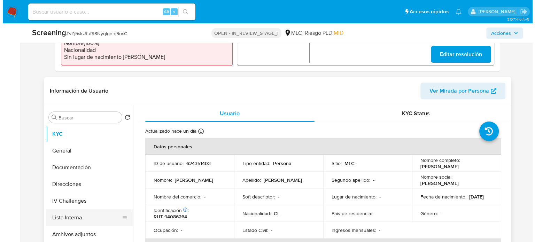
scroll to position [278, 0]
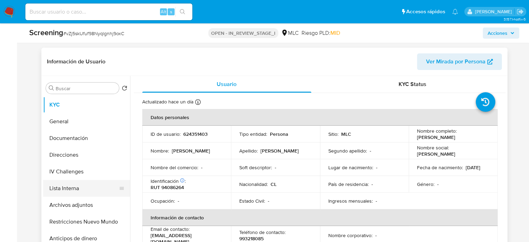
click at [88, 187] on button "Lista Interna" at bounding box center [83, 188] width 81 height 17
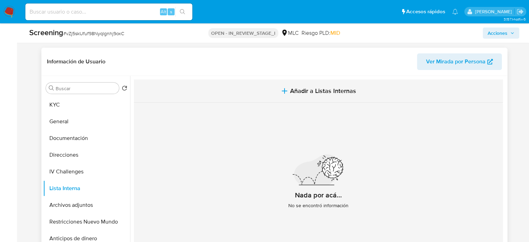
click at [303, 100] on button "Añadir a Listas Internas" at bounding box center [318, 90] width 369 height 23
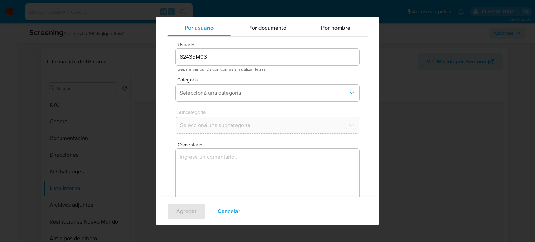
scroll to position [29, 0]
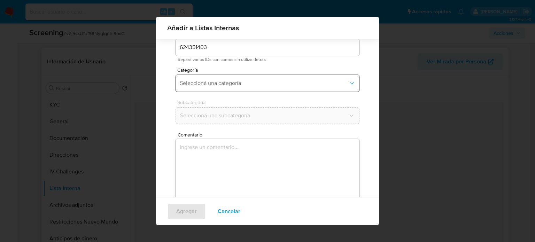
click at [228, 85] on span "Seleccioná una categoría" at bounding box center [264, 83] width 168 height 7
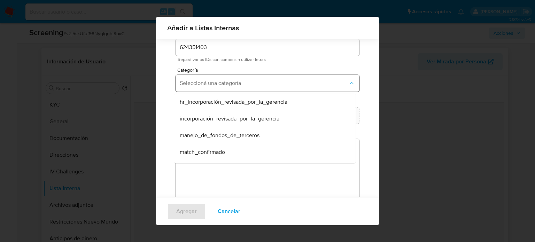
scroll to position [35, 0]
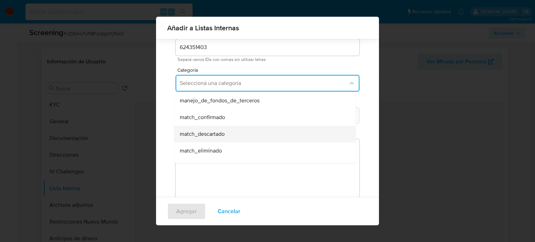
click at [215, 134] on span "match_descartado" at bounding box center [202, 134] width 45 height 7
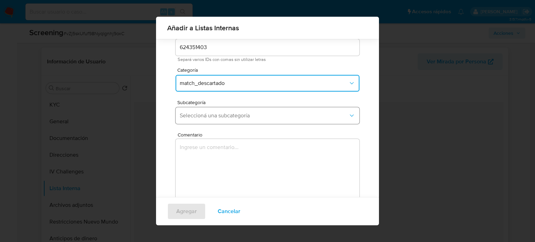
click at [234, 114] on span "Seleccioná una subcategoría" at bounding box center [264, 115] width 168 height 7
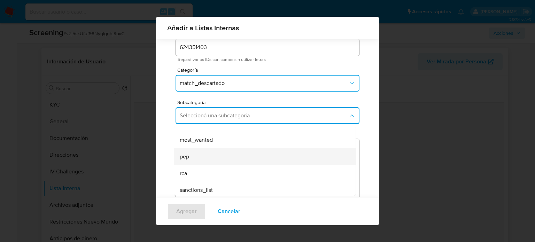
scroll to position [47, 0]
click at [211, 152] on div "pep" at bounding box center [263, 154] width 166 height 17
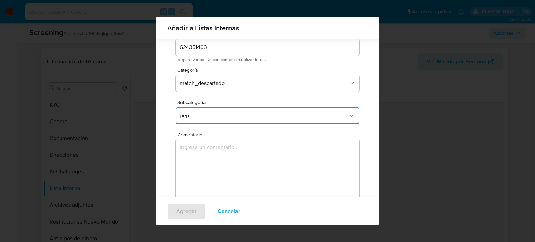
click at [228, 118] on span "pep" at bounding box center [264, 115] width 168 height 7
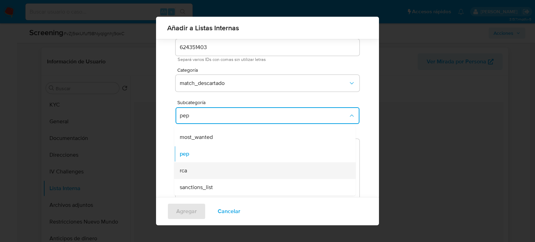
click at [196, 171] on div "rca" at bounding box center [263, 170] width 166 height 17
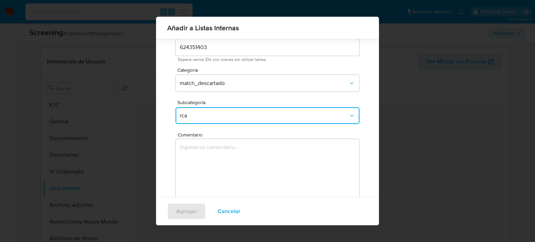
click at [196, 171] on textarea "Comentario" at bounding box center [267, 172] width 184 height 67
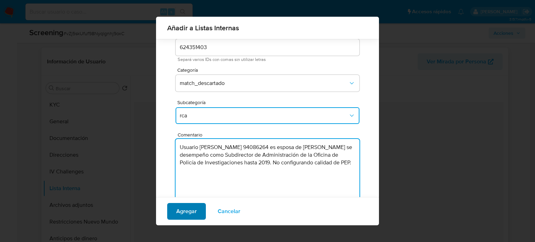
type textarea "Usuario Myriam Petronila Castro Saavedra RUT 94086264 es esposa de Alfredo Jon …"
click at [185, 213] on span "Agregar" at bounding box center [186, 211] width 21 height 15
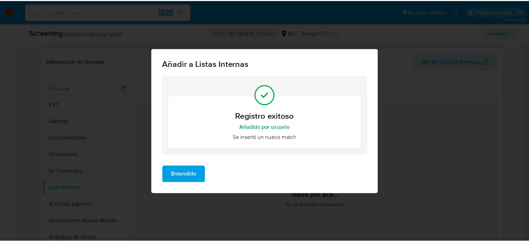
scroll to position [0, 0]
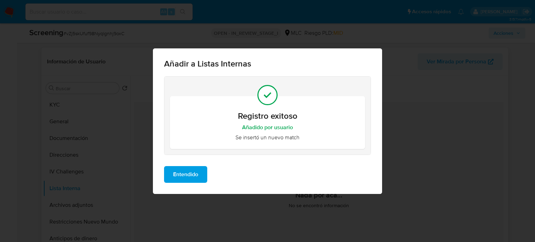
click at [189, 181] on span "Entendido" at bounding box center [185, 174] width 25 height 15
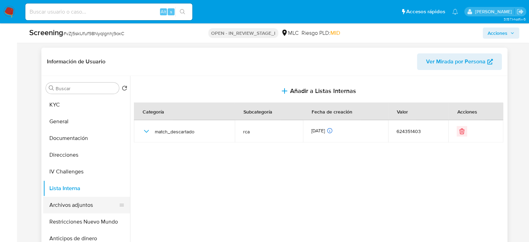
click at [66, 204] on button "Archivos adjuntos" at bounding box center [83, 205] width 81 height 17
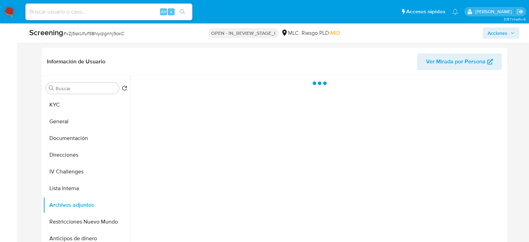
scroll to position [313, 0]
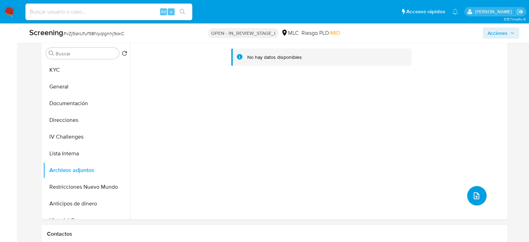
click at [473, 198] on icon "upload-file" at bounding box center [477, 195] width 8 height 8
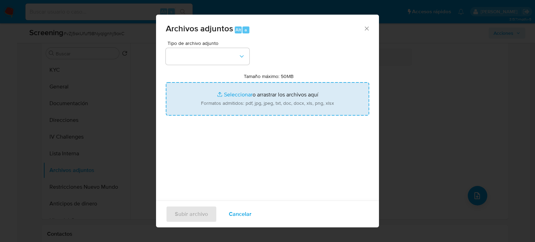
click at [210, 91] on input "Tamaño máximo: 50MB Seleccionar archivos" at bounding box center [267, 98] width 203 height 33
click at [259, 97] on input "Tamaño máximo: 50MB Seleccionar archivos" at bounding box center [267, 98] width 203 height 33
type input "C:\fakepath\InfoTransparencia.pdf"
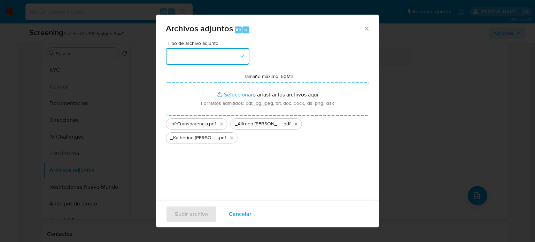
click at [234, 49] on button "button" at bounding box center [208, 56] width 84 height 17
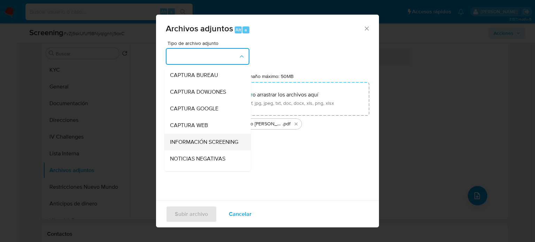
click at [180, 144] on span "INFORMACIÓN SCREENING" at bounding box center [204, 142] width 68 height 7
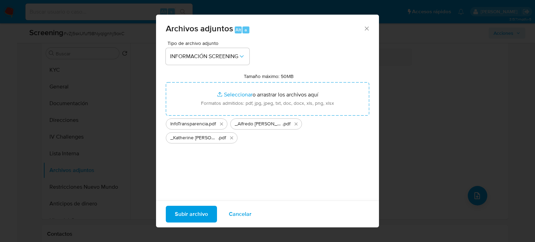
click at [198, 214] on span "Subir archivo" at bounding box center [191, 213] width 33 height 15
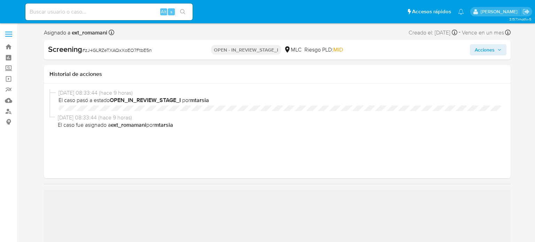
select select "10"
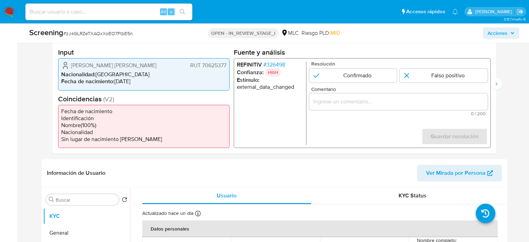
scroll to position [174, 0]
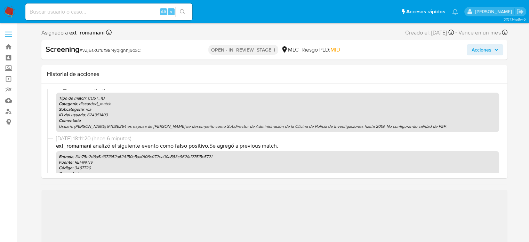
scroll to position [70, 0]
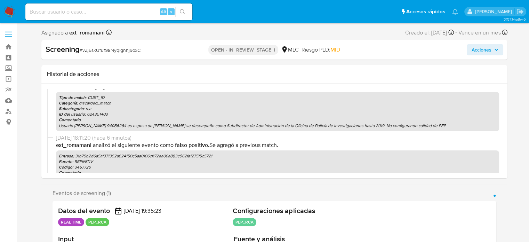
select select "10"
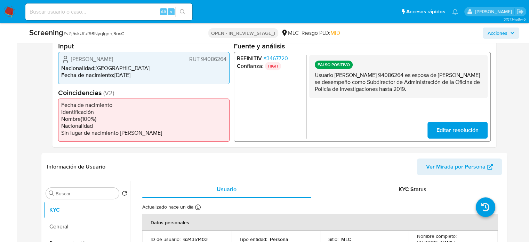
scroll to position [174, 0]
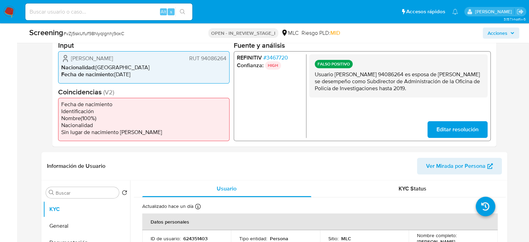
drag, startPoint x: 394, startPoint y: 97, endPoint x: 316, endPoint y: 77, distance: 80.7
click at [316, 77] on p "Usuario [PERSON_NAME] 94086264 es esposa de [PERSON_NAME] se desempeño como Sub…" at bounding box center [398, 81] width 167 height 21
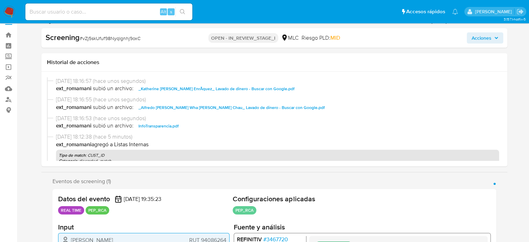
scroll to position [0, 0]
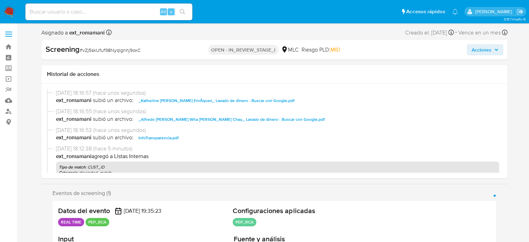
click at [481, 49] on span "Acciones" at bounding box center [482, 49] width 20 height 11
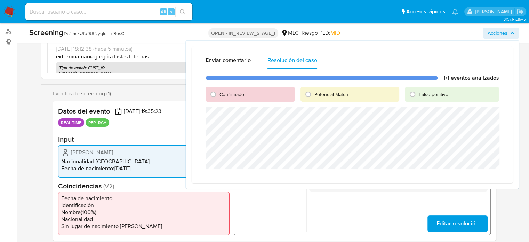
scroll to position [70, 0]
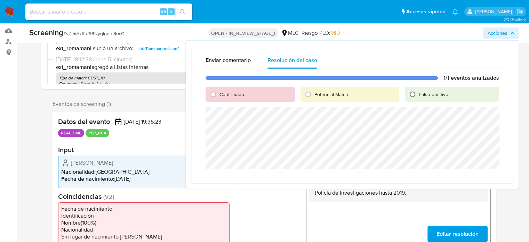
click at [416, 96] on input "Falso positivo" at bounding box center [412, 94] width 11 height 11
radio input "true"
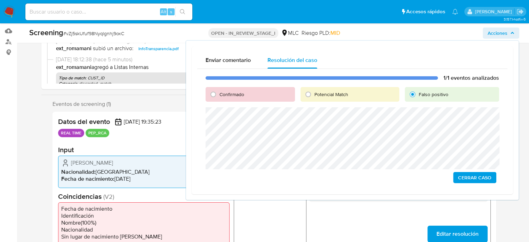
click at [475, 176] on span "Cerrar Caso" at bounding box center [474, 178] width 33 height 10
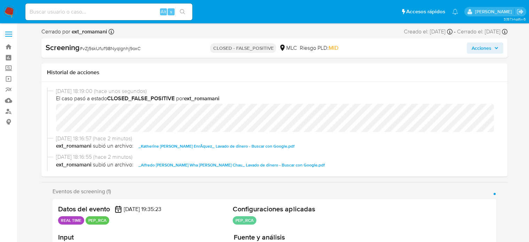
select select "10"
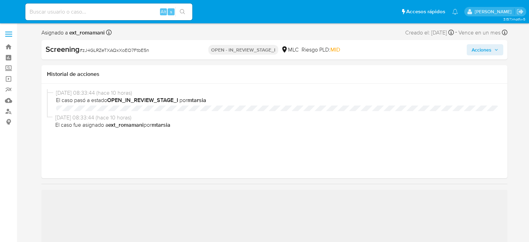
select select "10"
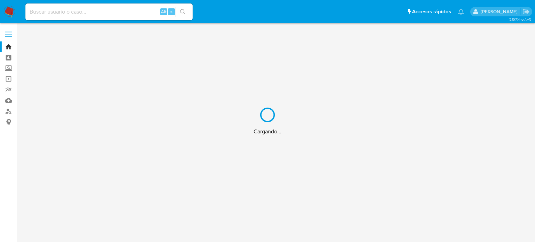
click at [10, 11] on div "Cargando..." at bounding box center [267, 121] width 535 height 242
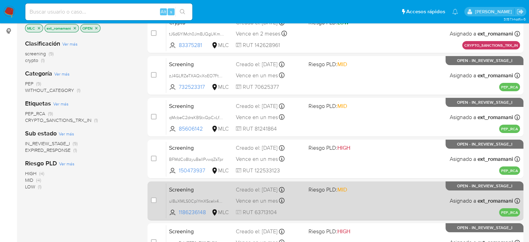
scroll to position [63, 0]
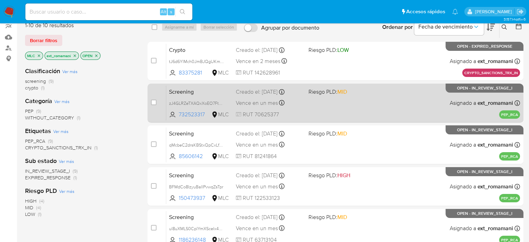
click at [355, 109] on div "Screening zJ4GLRZeTXAQxXoEO7FtbE5n 732523317 MLC Riesgo PLD: MID Creado el: 28/…" at bounding box center [343, 102] width 354 height 35
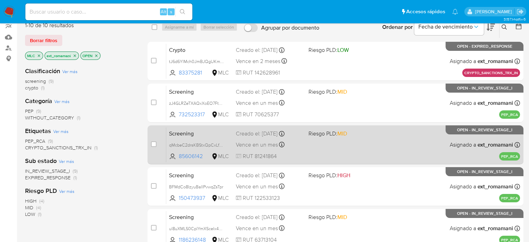
click at [347, 143] on div "Screening qMcbeC2drsKBStxQpCxLfC2d 85606142 MLC Riesgo PLD: MID Creado el: 28/0…" at bounding box center [343, 144] width 354 height 35
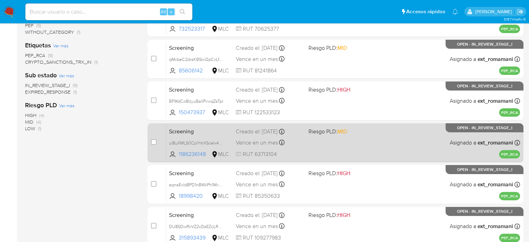
scroll to position [168, 0]
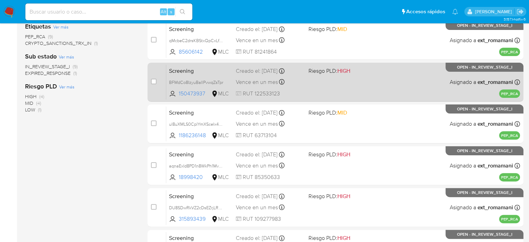
click at [360, 87] on div "Screening BFMdCo8IzyuBaIlPvwqZsTpr 150473937 MLC Riesgo PLD: HIGH Creado el: 28…" at bounding box center [343, 81] width 354 height 35
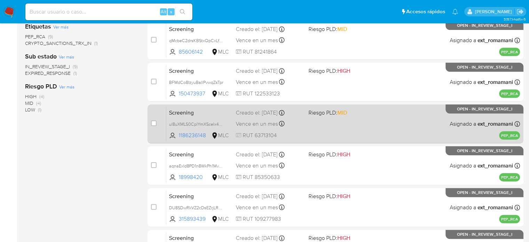
click at [347, 124] on div "Screening ul8uXMLS0CplYmXSceIx43mK 1186236148 MLC Riesgo PLD: MID Creado el: 28…" at bounding box center [343, 123] width 354 height 35
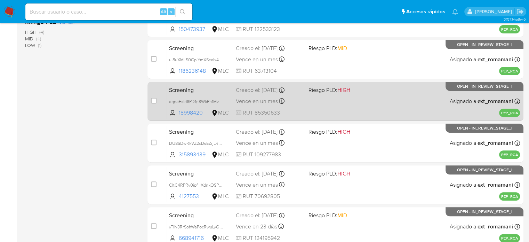
scroll to position [237, 0]
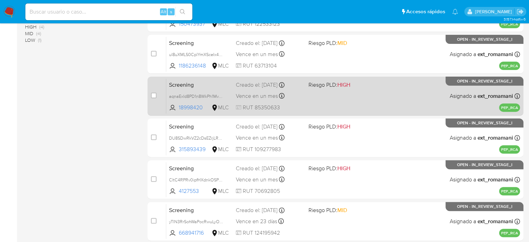
click at [350, 101] on div "Screening aqnaExId8PD1n8WkPh1MvULh 18998420 MLC Riesgo PLD: HIGH Creado el: 28/…" at bounding box center [343, 95] width 354 height 35
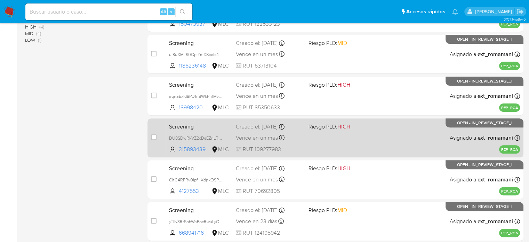
click at [339, 135] on div "Screening DU8SDwRkVZ2cDsEZrjLRQMow 315893439 MLC Riesgo PLD: HIGH Creado el: 27…" at bounding box center [343, 137] width 354 height 35
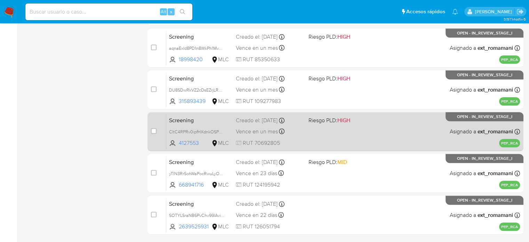
click at [344, 115] on div "Screening CltC4RPRv0ipfHXdnkOSPReK 4127553 MLC Riesgo PLD: HIGH Creado el: 27/0…" at bounding box center [343, 131] width 354 height 35
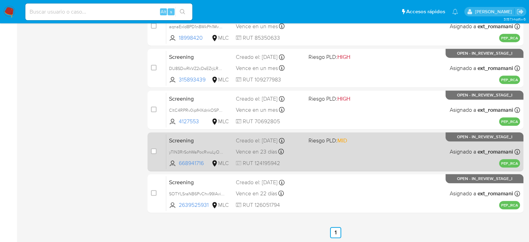
click at [326, 148] on div "Screening yTIN3RrSohWaPocRwuLyORyM 668941716 MLC Riesgo PLD: MID Creado el: 22/…" at bounding box center [343, 151] width 354 height 35
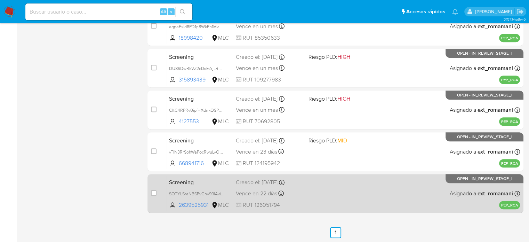
click at [311, 194] on div "Screening SOTYLSraNB6PvChv99lAvixV 2639525931 MLC Creado el: 22/08/2025 Creado …" at bounding box center [343, 193] width 354 height 35
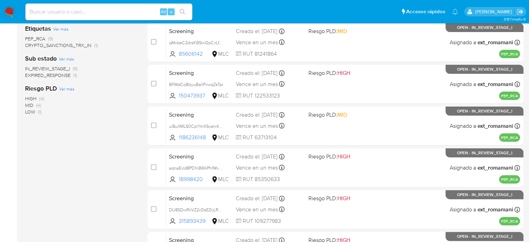
scroll to position [29, 0]
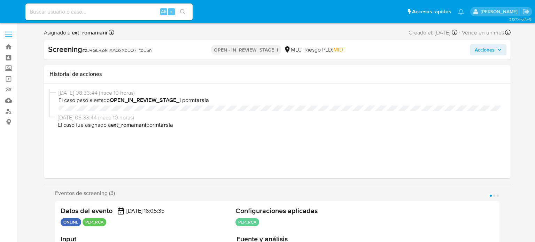
select select "10"
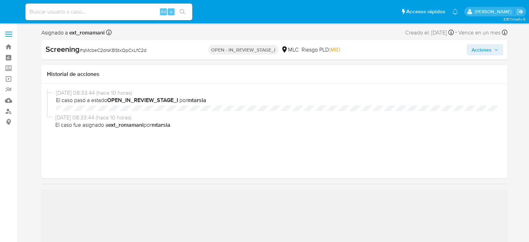
select select "10"
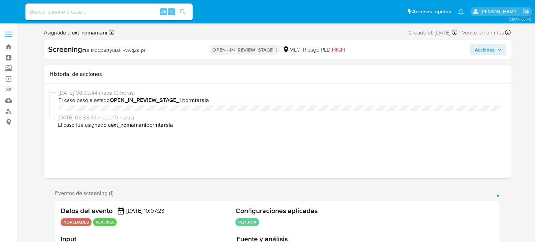
select select "10"
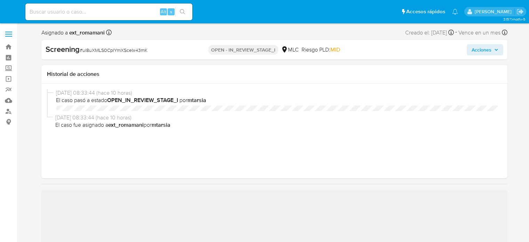
select select "10"
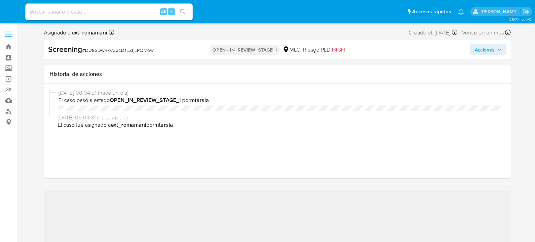
select select "10"
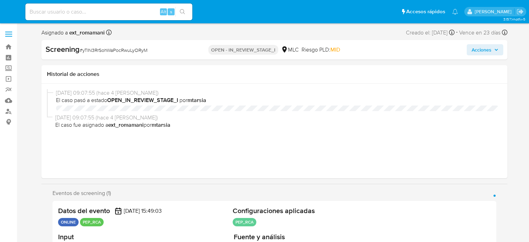
select select "10"
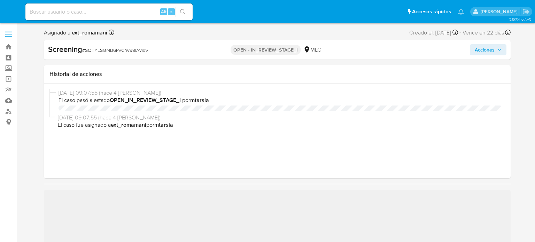
select select "10"
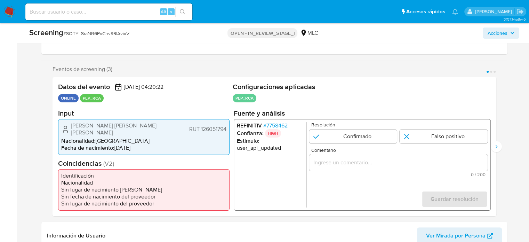
scroll to position [139, 0]
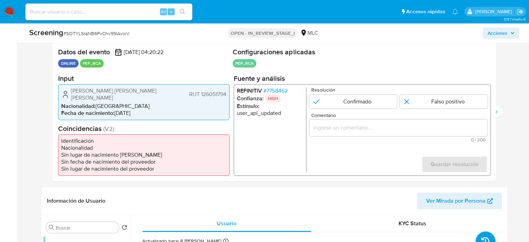
click at [272, 92] on span "# 7758462" at bounding box center [275, 90] width 24 height 7
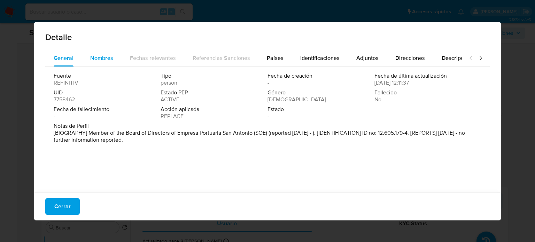
click at [111, 63] on div "Nombres" at bounding box center [101, 58] width 23 height 17
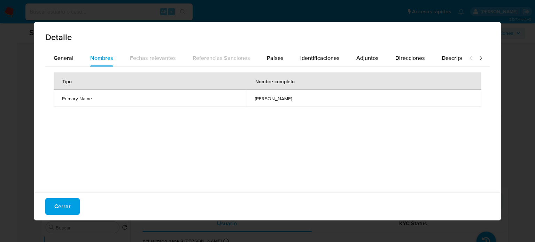
click at [267, 68] on div "Tipo Nombre completo Primary Name renato silva becerra" at bounding box center [267, 128] width 444 height 122
click at [272, 62] on span "Países" at bounding box center [275, 58] width 17 height 8
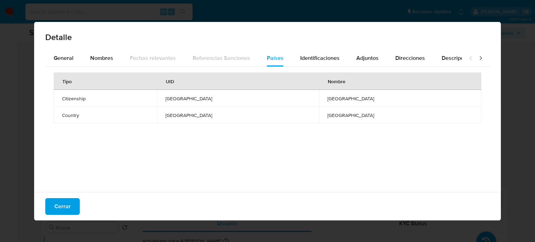
drag, startPoint x: 66, startPoint y: 204, endPoint x: 77, endPoint y: 197, distance: 12.8
click at [65, 204] on span "Cerrar" at bounding box center [62, 206] width 16 height 15
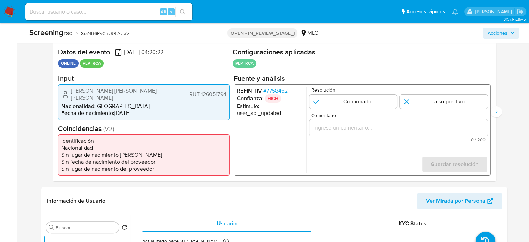
drag, startPoint x: 161, startPoint y: 93, endPoint x: 69, endPoint y: 92, distance: 91.9
click at [69, 92] on div "Renato Antonio Silva Becerra RUT 126051794" at bounding box center [143, 94] width 165 height 14
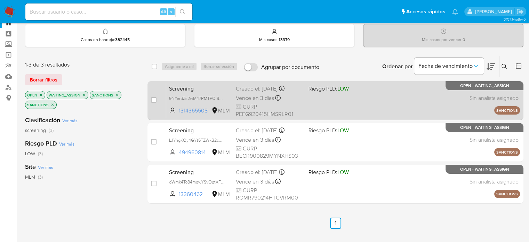
scroll to position [35, 0]
